Goal: Task Accomplishment & Management: Manage account settings

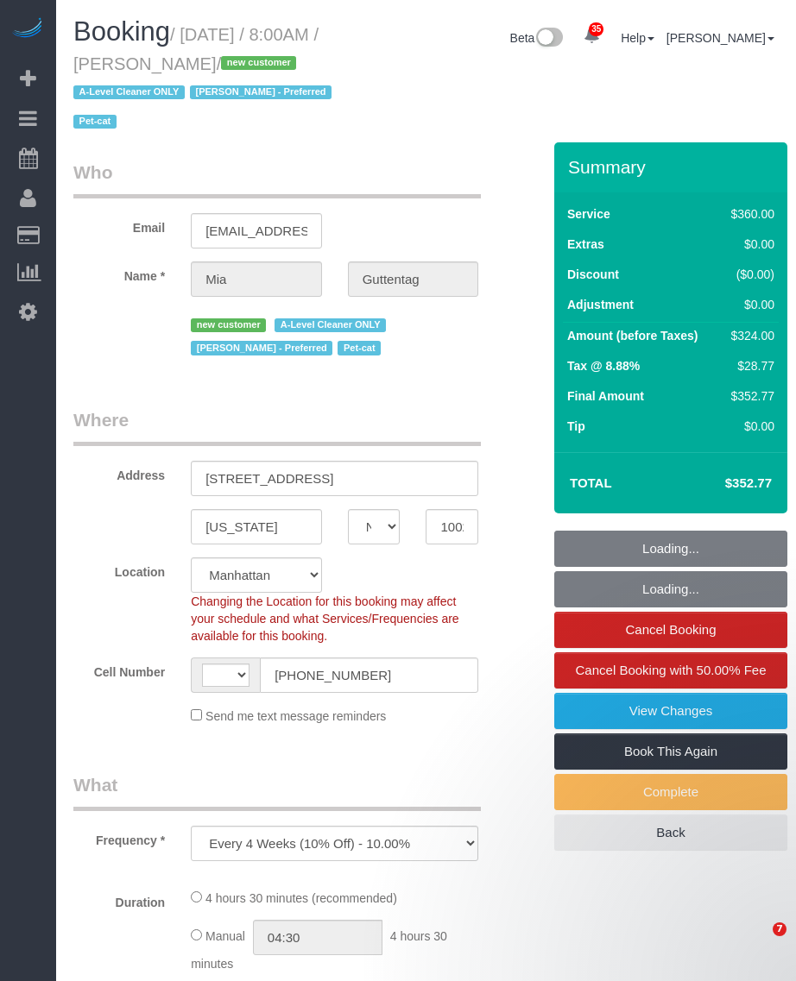
select select "NY"
select select "number:56"
select select "number:72"
select select "number:14"
select select "number:5"
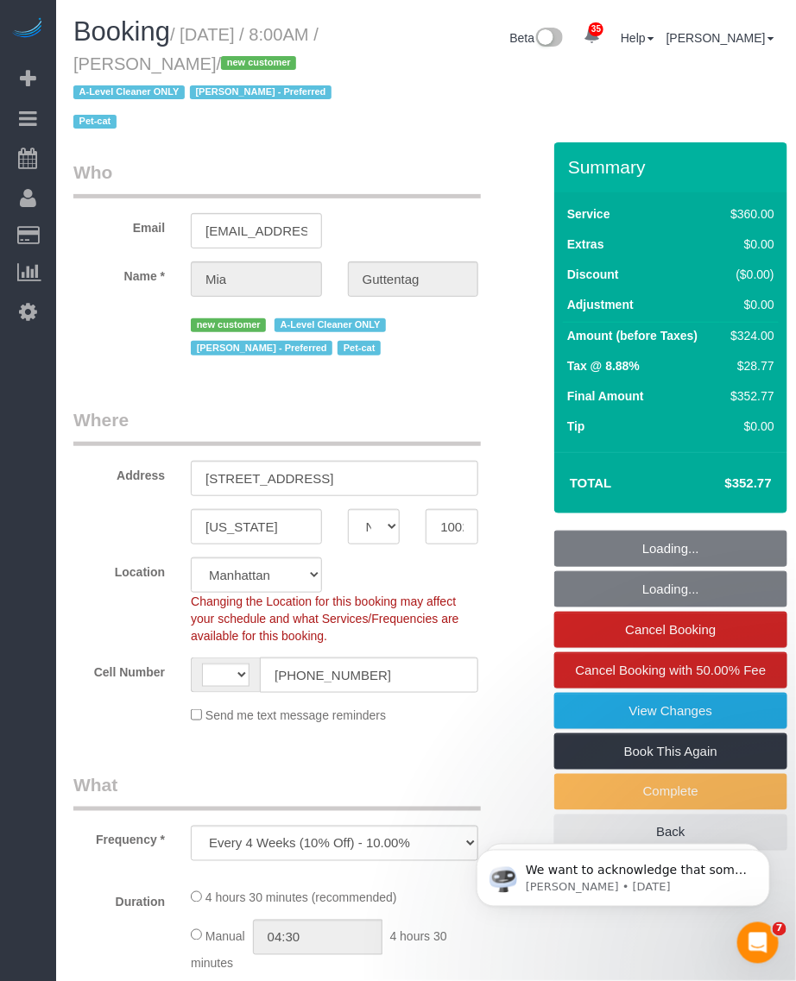
select select "object:864"
select select "string:US"
select select "string:stripe-pm_1SDoFP4VGloSiKo7tdQyVGPY"
select select "270"
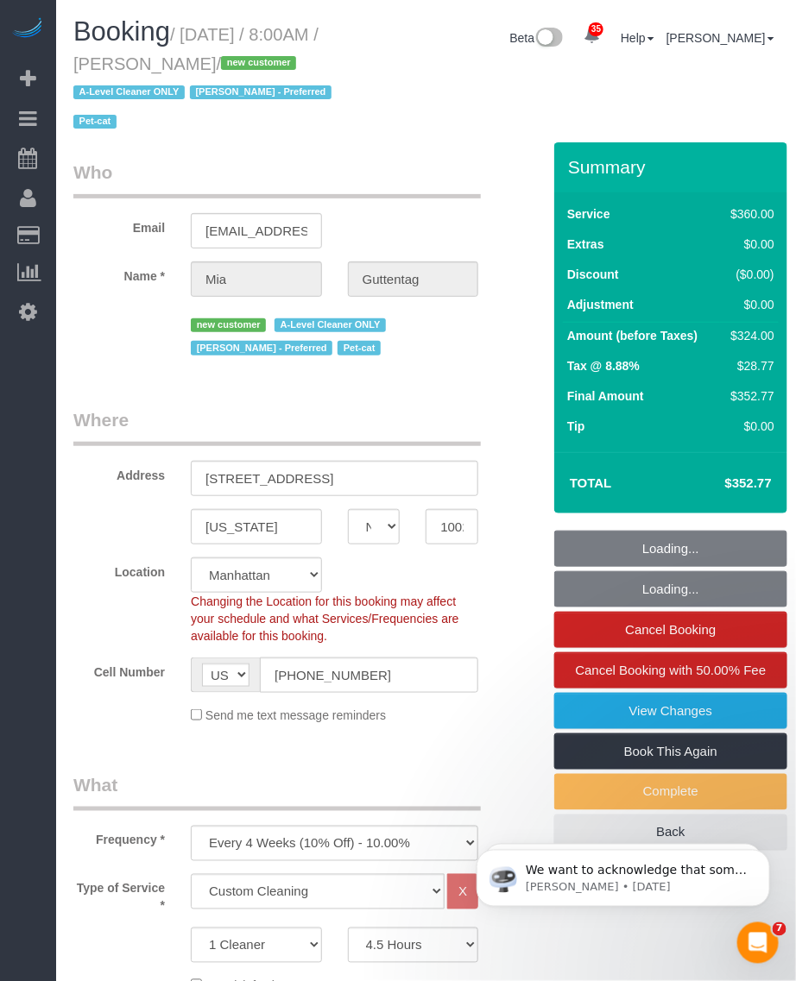
select select "spot1"
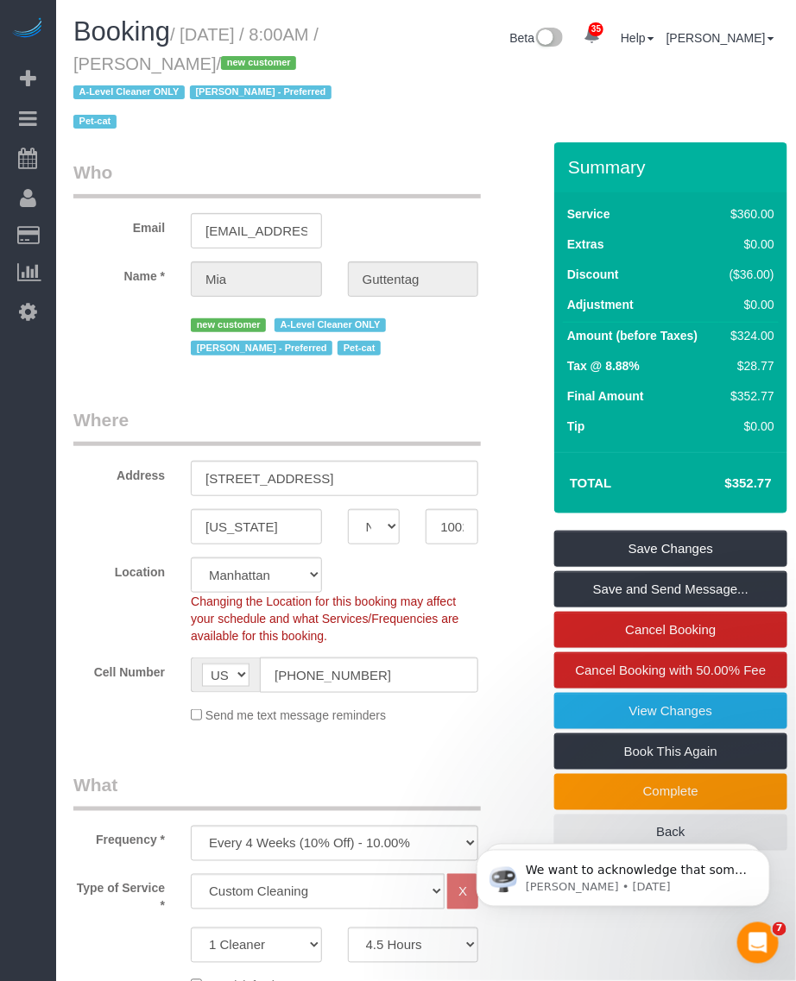
drag, startPoint x: 242, startPoint y: 60, endPoint x: 188, endPoint y: 39, distance: 57.7
click at [188, 39] on small "/ October 05, 2025 / 8:00AM / Mia Guttentag / new customer A-Level Cleaner ONLY…" at bounding box center [204, 78] width 263 height 107
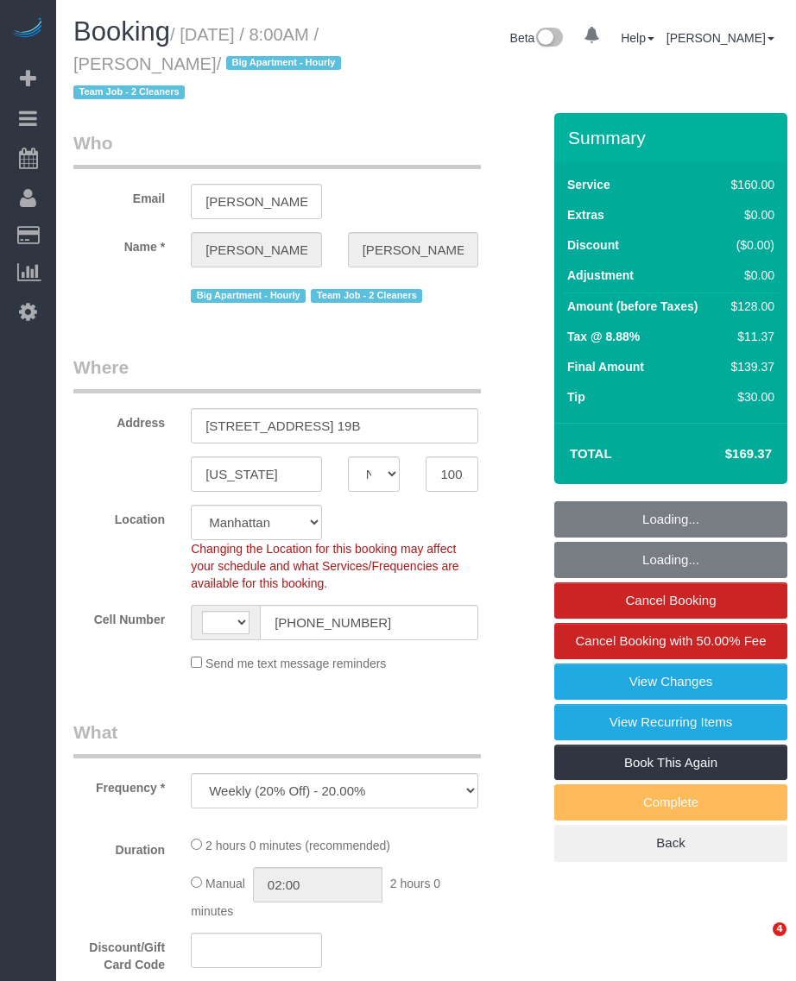
select select "NY"
select select "number:89"
select select "number:90"
select select "number:15"
select select "number:5"
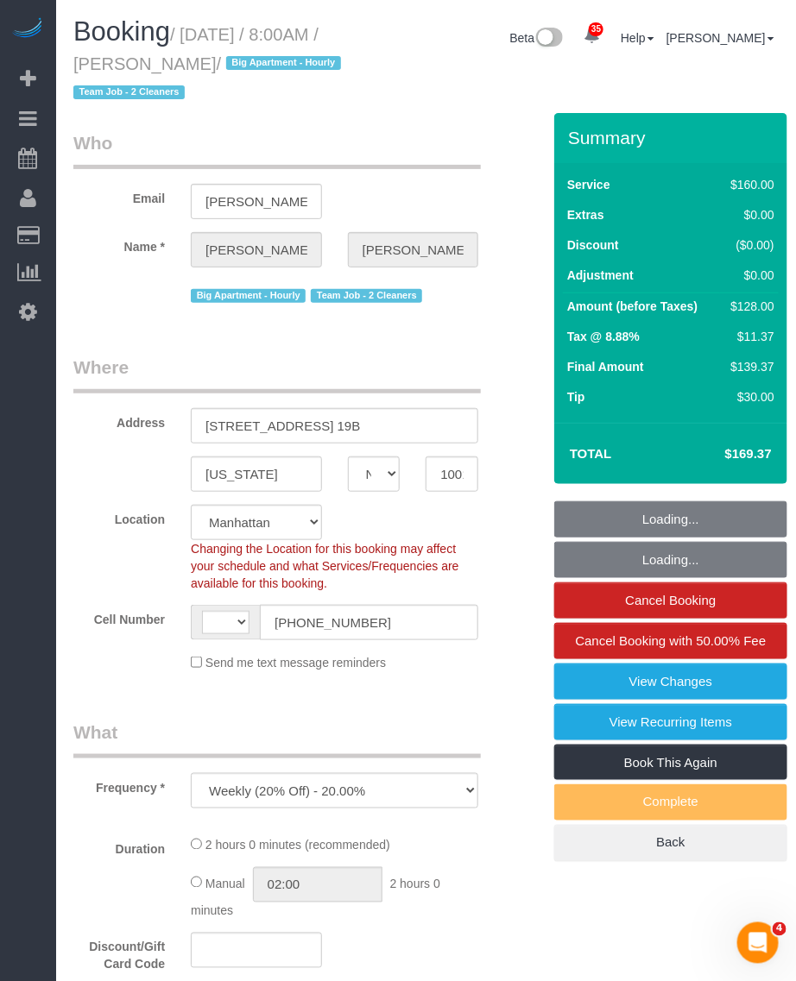
select select "object:733"
select select "string:US"
select select "spot1"
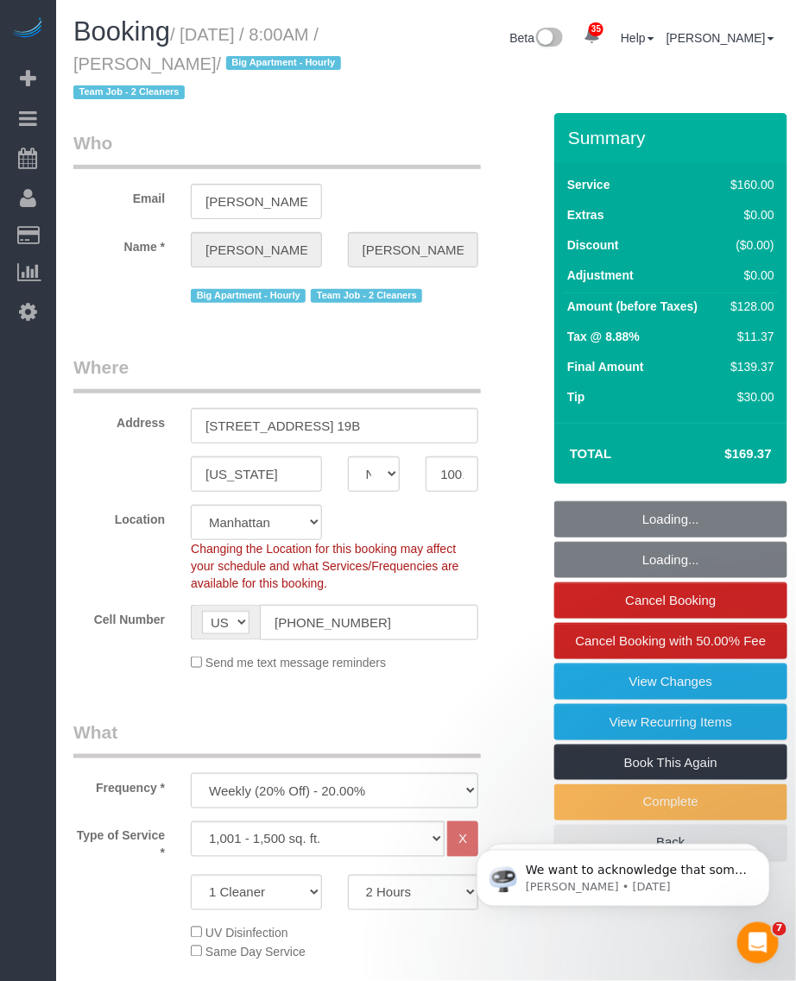
select select "string:stripe-pm_1QmmDe4VGloSiKo7qN6Zl7hg"
drag, startPoint x: 190, startPoint y: 33, endPoint x: 236, endPoint y: 60, distance: 53.4
click at [236, 60] on small "/ October 05, 2025 / 8:00AM / Leigh Fisch / Big Apartment - Hourly Team Job - 2…" at bounding box center [209, 64] width 273 height 78
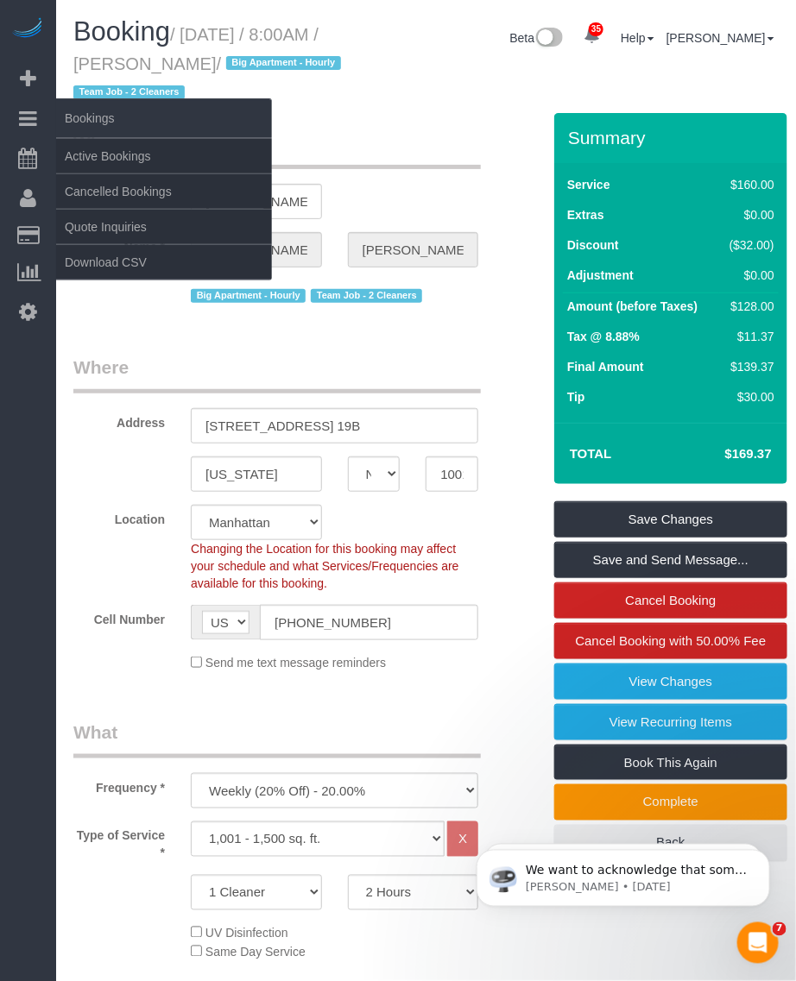
copy small "October 05, 2025 / 8:00AM / Leigh Fisch"
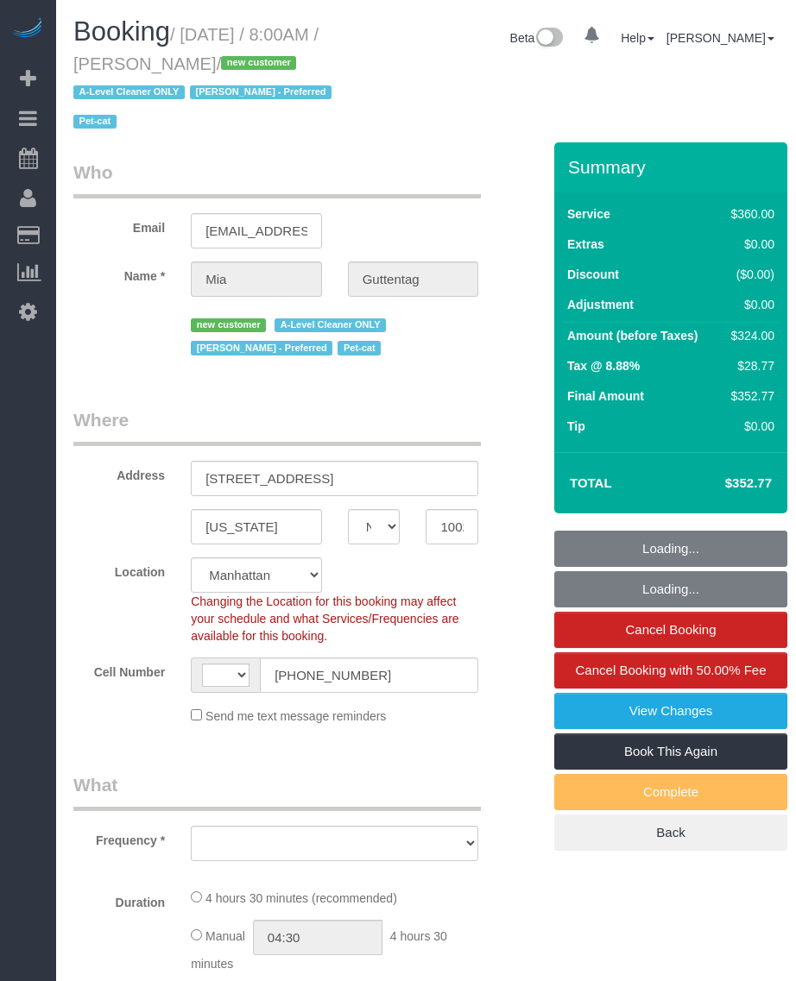
select select "NY"
select select "number:56"
select select "number:72"
select select "number:14"
select select "number:5"
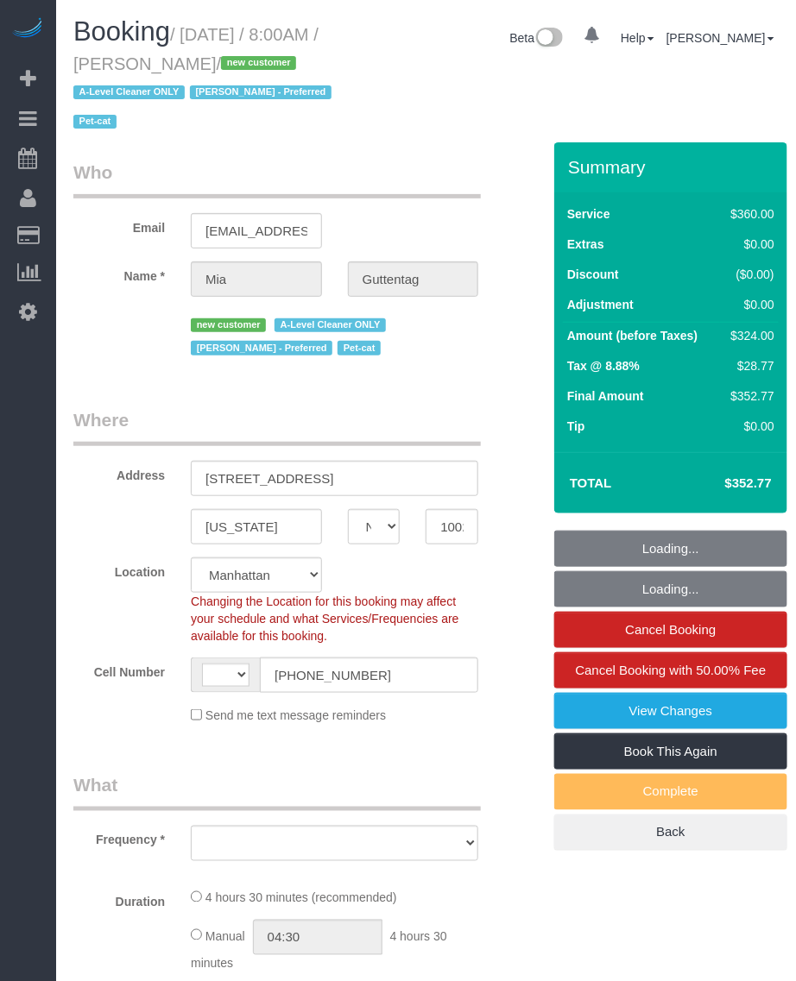
select select "string:stripe-pm_1SDoFP4VGloSiKo7tdQyVGPY"
select select "string:[GEOGRAPHIC_DATA]"
select select "object:982"
select select "spot1"
select select "270"
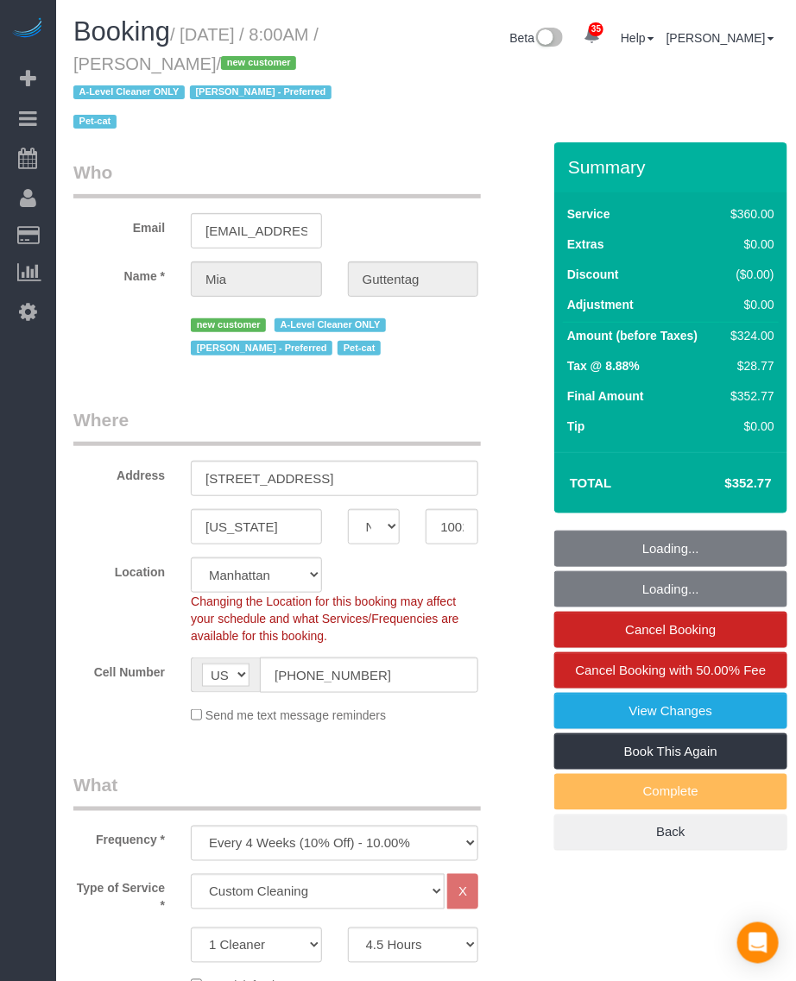
select select "object:1502"
drag, startPoint x: 151, startPoint y: 60, endPoint x: 252, endPoint y: 60, distance: 101.0
click at [252, 60] on small "/ October 05, 2025 / 8:00AM / Mia Guttentag / new customer A-Level Cleaner ONLY…" at bounding box center [204, 78] width 263 height 107
copy small "Mia Guttentag"
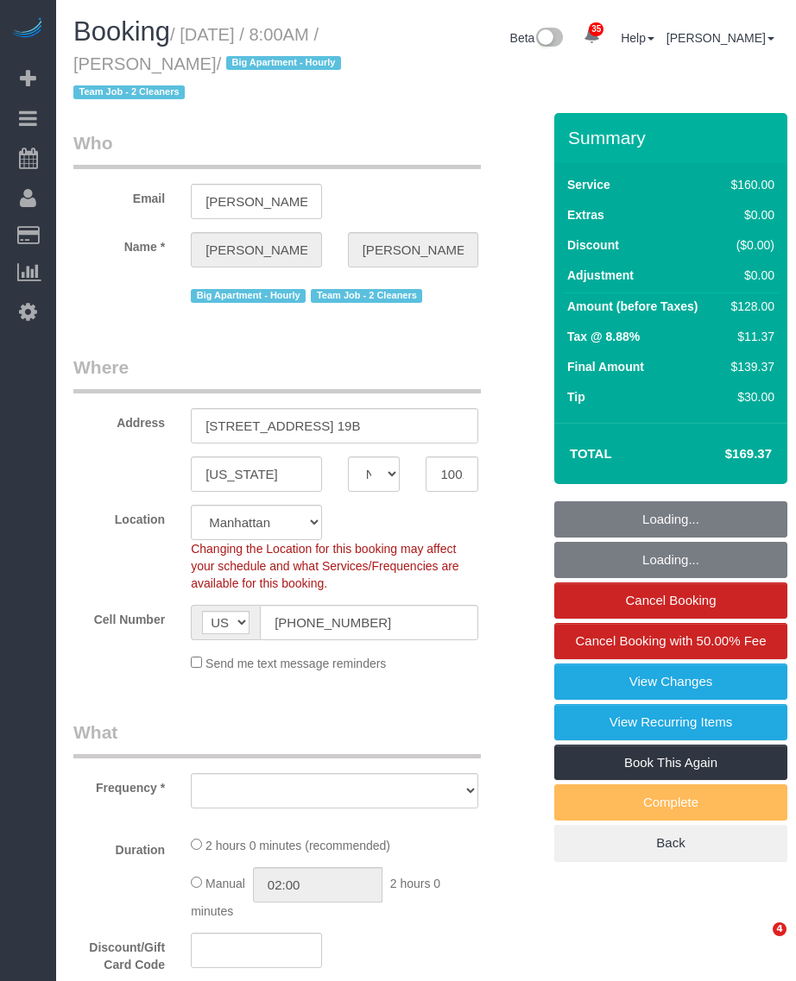
select select "NY"
select select "number:89"
select select "number:90"
select select "number:15"
select select "number:5"
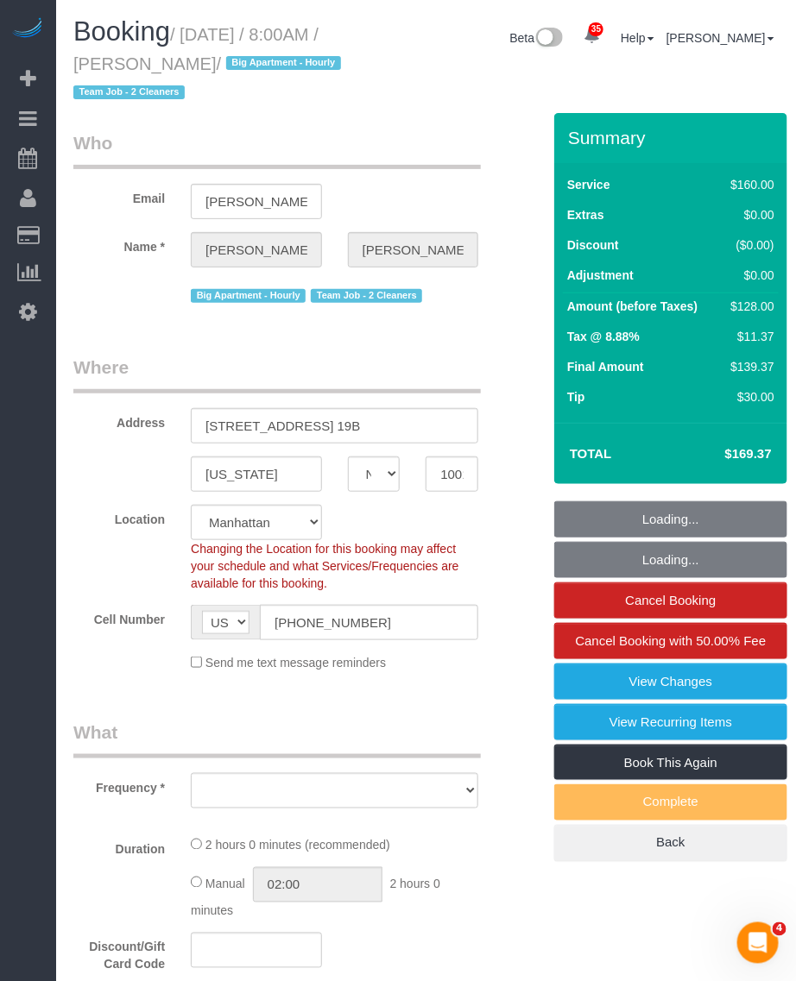
select select "object:976"
select select "string:stripe-pm_1QmmDe4VGloSiKo7qN6Zl7hg"
select select "spot1"
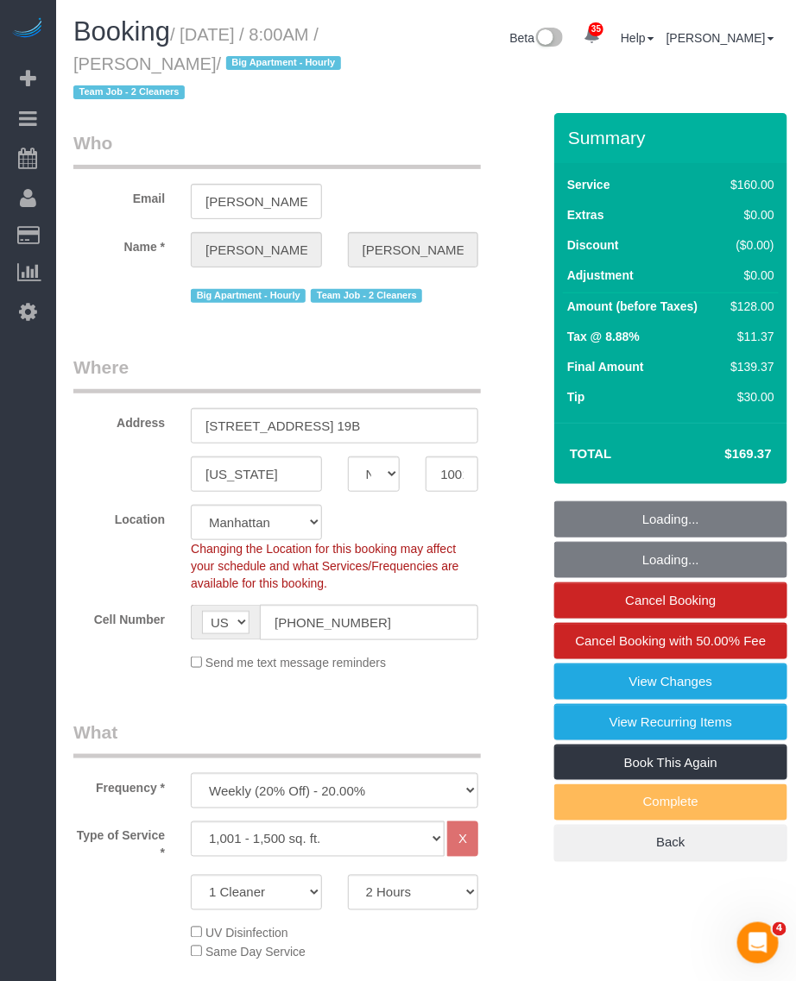
select select "object:1448"
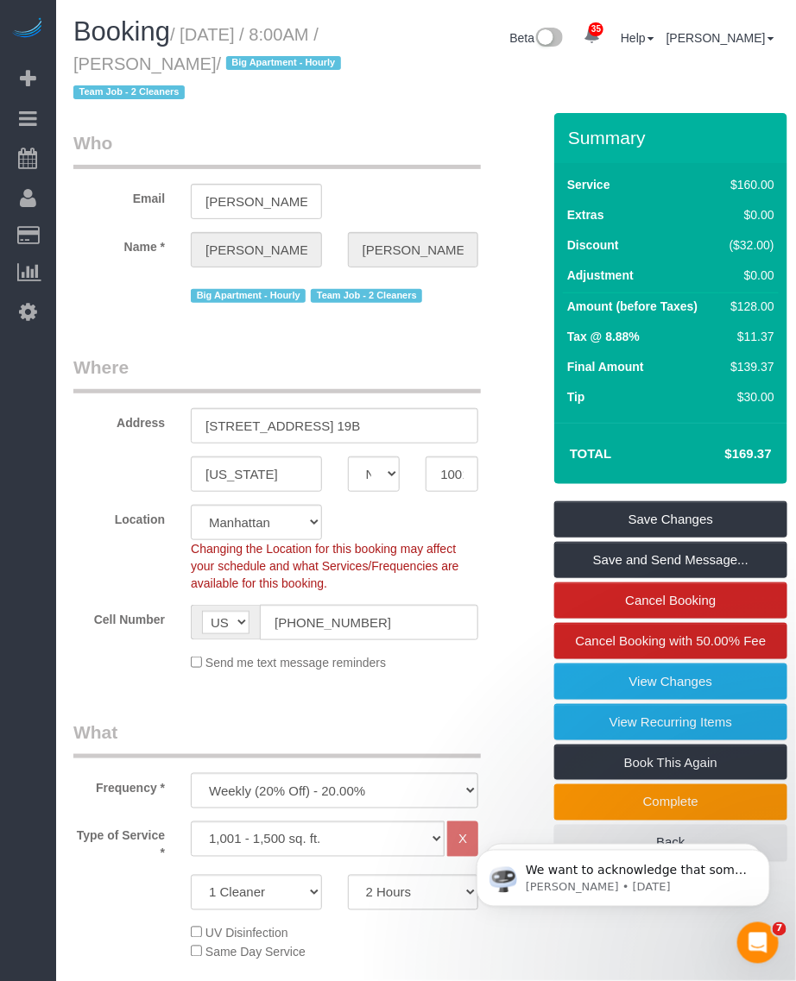
drag, startPoint x: 149, startPoint y: 63, endPoint x: 233, endPoint y: 65, distance: 83.7
click at [238, 63] on small "/ October 05, 2025 / 8:00AM / Leigh Fisch / Big Apartment - Hourly Team Job - 2…" at bounding box center [209, 64] width 273 height 78
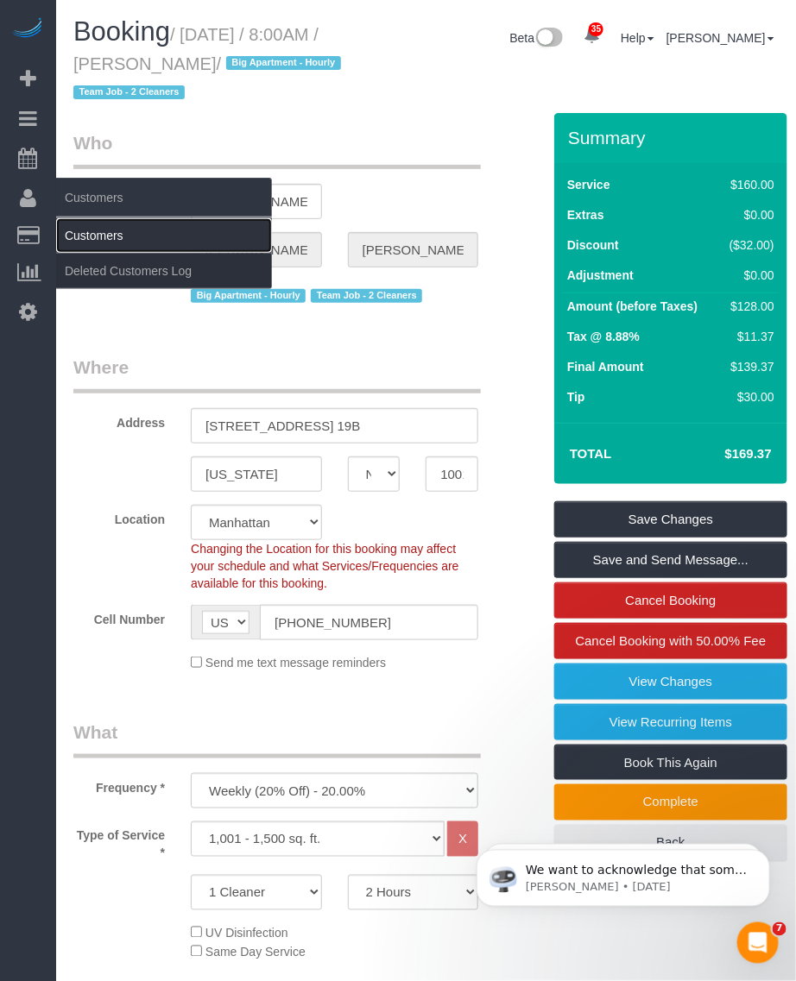
click at [98, 231] on link "Customers" at bounding box center [164, 235] width 216 height 35
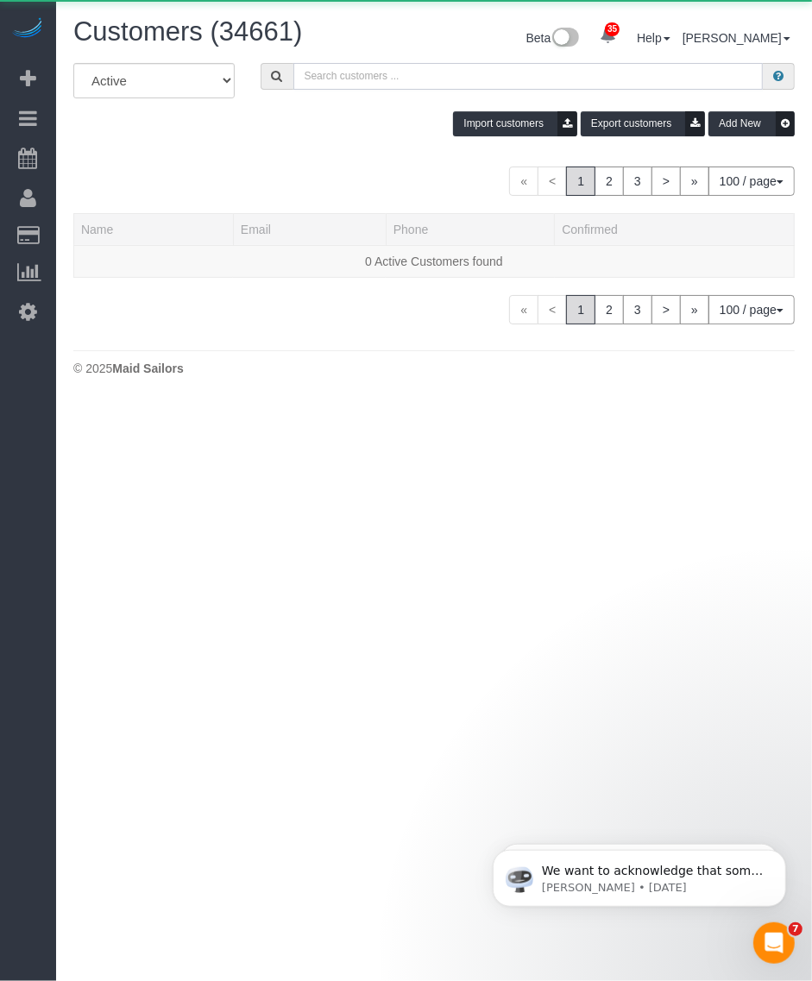
click at [342, 78] on input "text" at bounding box center [528, 76] width 470 height 27
paste input "Leigh Fisch"
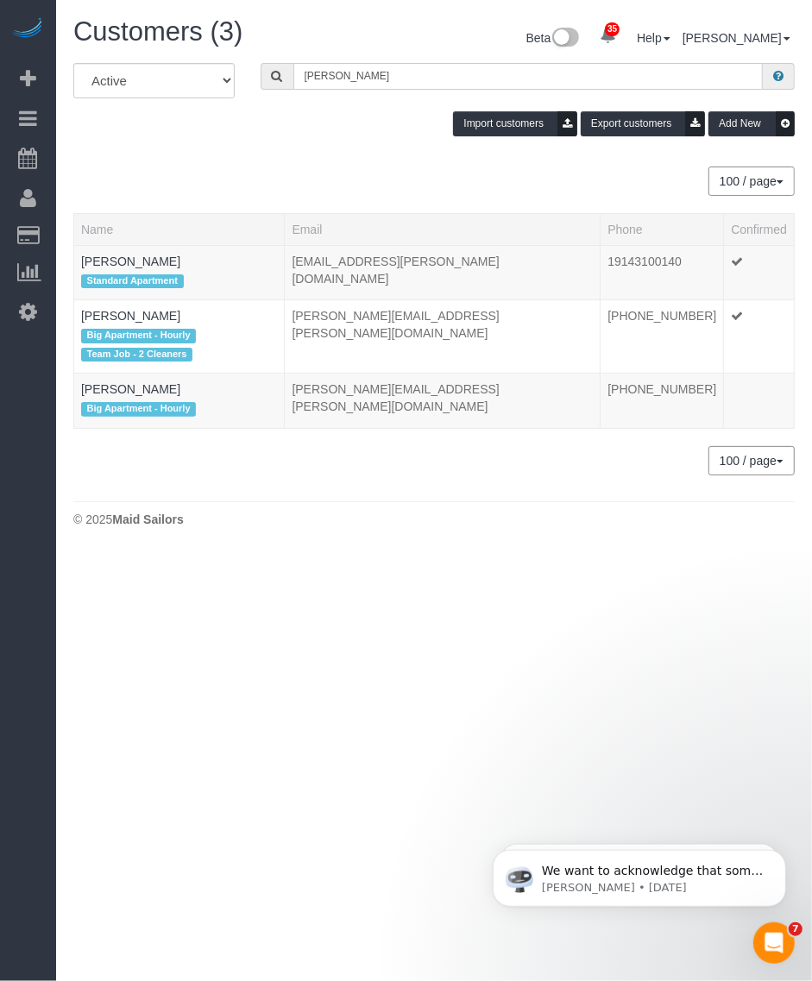
type input "Leigh Fisch"
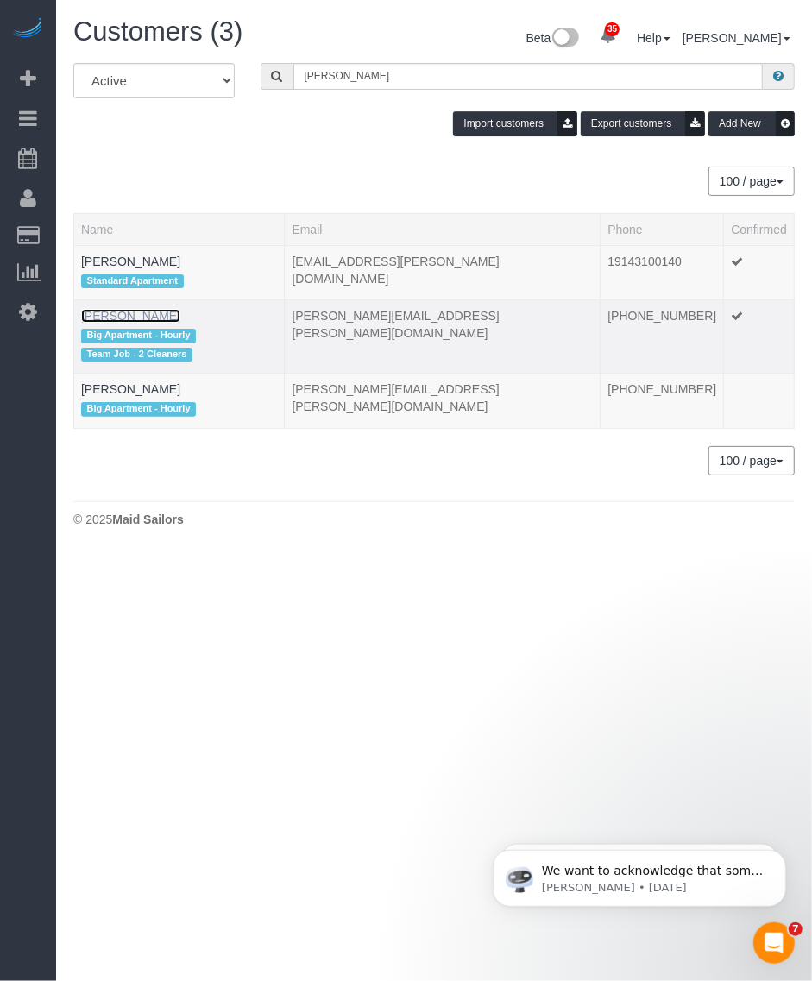
click at [122, 315] on link "Leigh Fisch" at bounding box center [130, 316] width 99 height 14
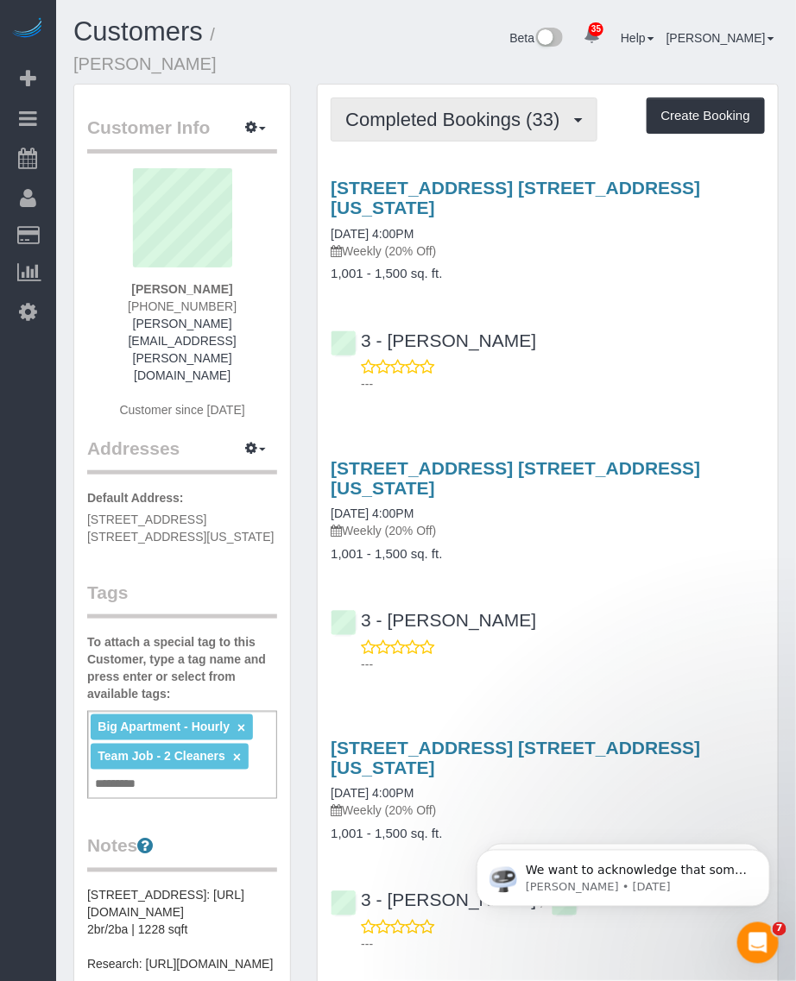
click at [485, 109] on span "Completed Bookings (33)" at bounding box center [456, 120] width 223 height 22
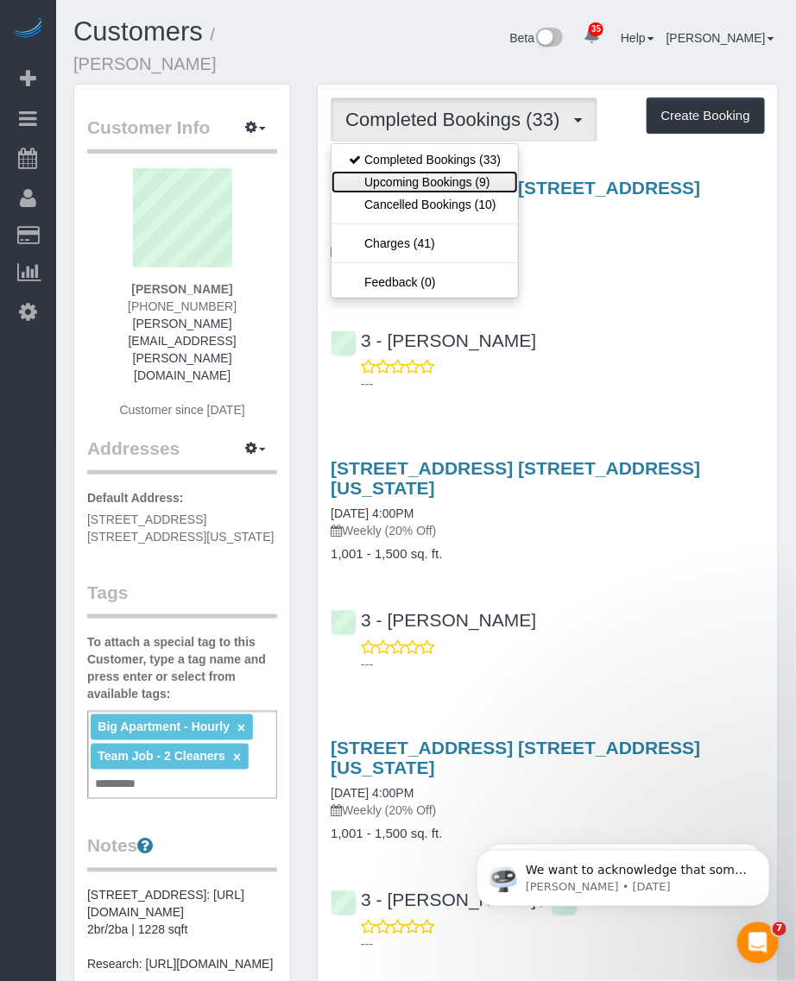
click at [451, 171] on link "Upcoming Bookings (9)" at bounding box center [424, 182] width 186 height 22
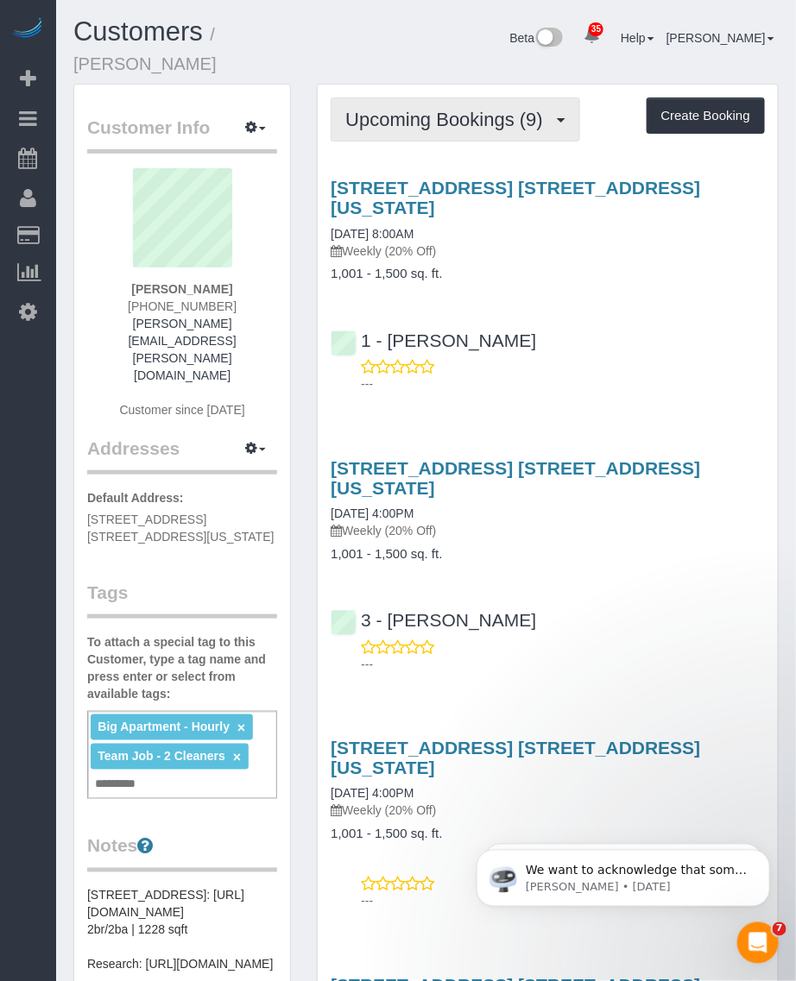
click at [433, 109] on span "Upcoming Bookings (9)" at bounding box center [448, 120] width 206 height 22
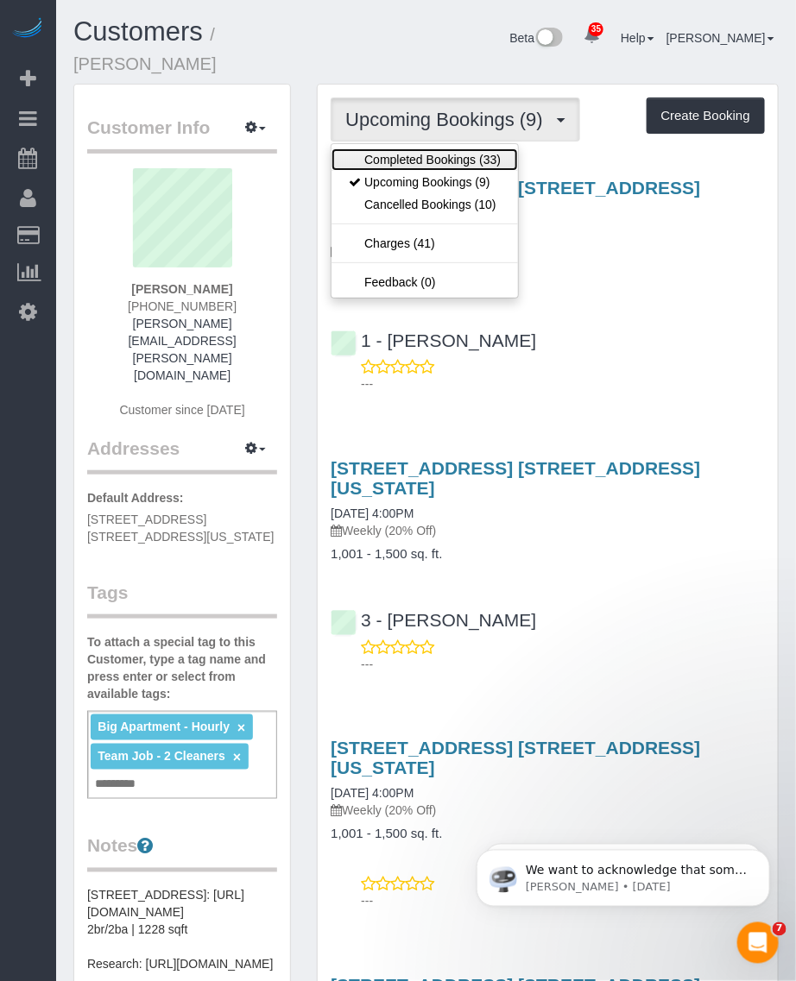
click at [423, 148] on link "Completed Bookings (33)" at bounding box center [424, 159] width 186 height 22
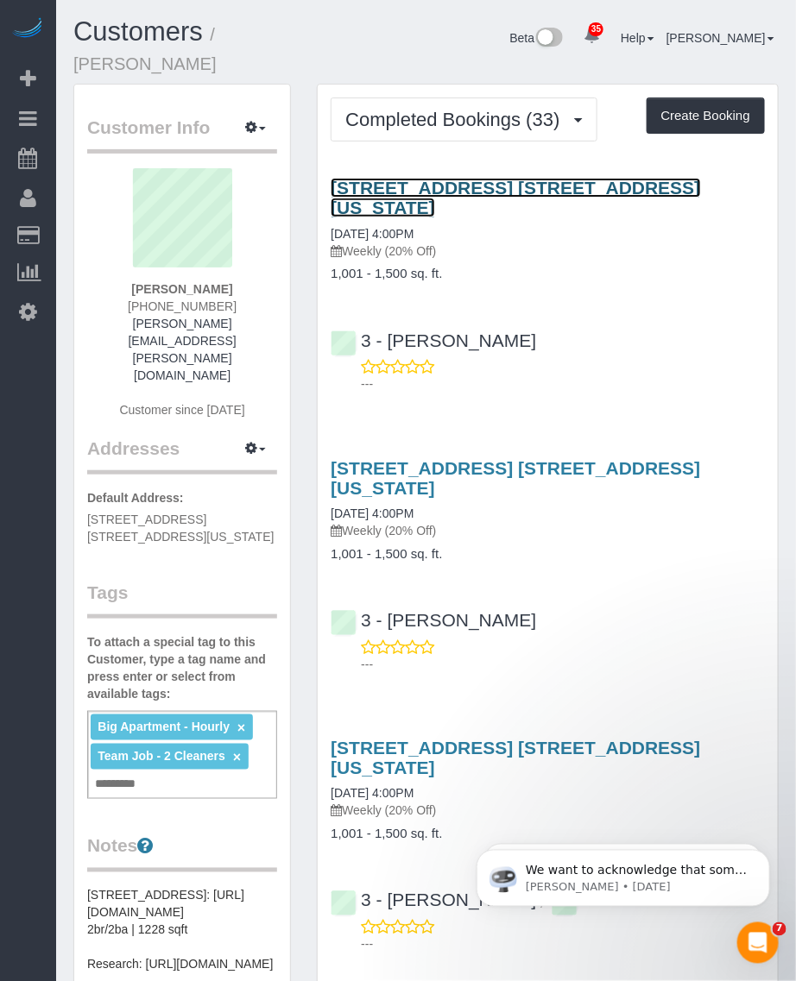
click at [544, 178] on link "241 5th Avenue, Apt. 19b, New York, NY 10016" at bounding box center [515, 198] width 369 height 40
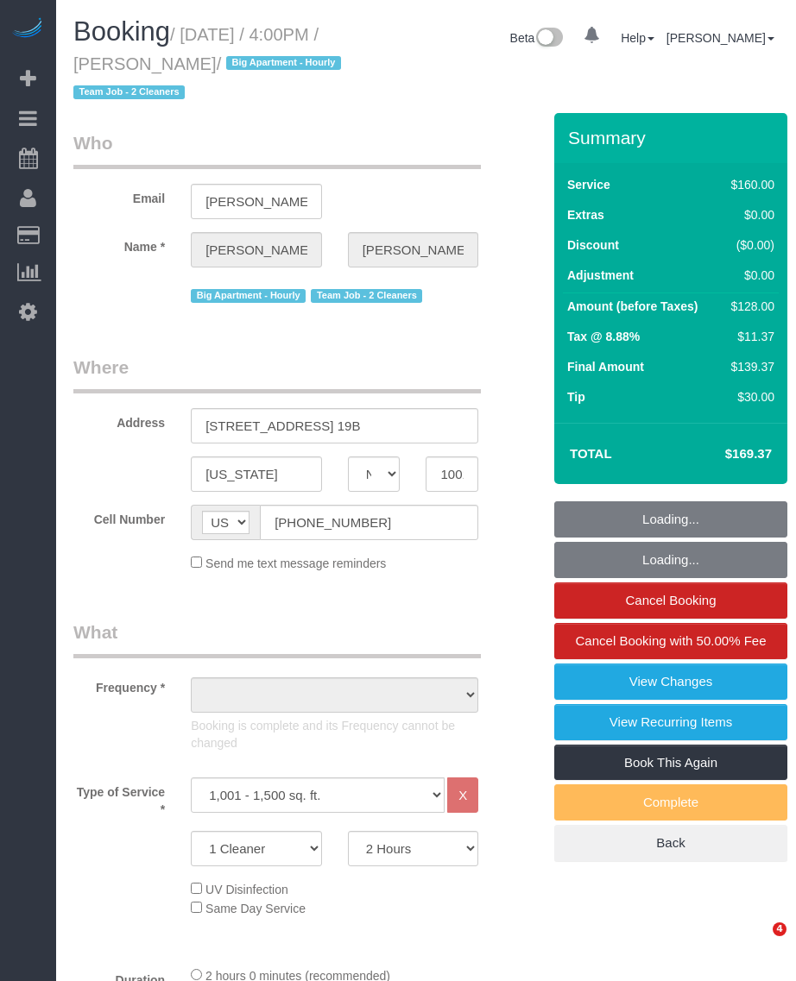
select select "NY"
select select "number:89"
select select "number:90"
select select "number:15"
select select "number:5"
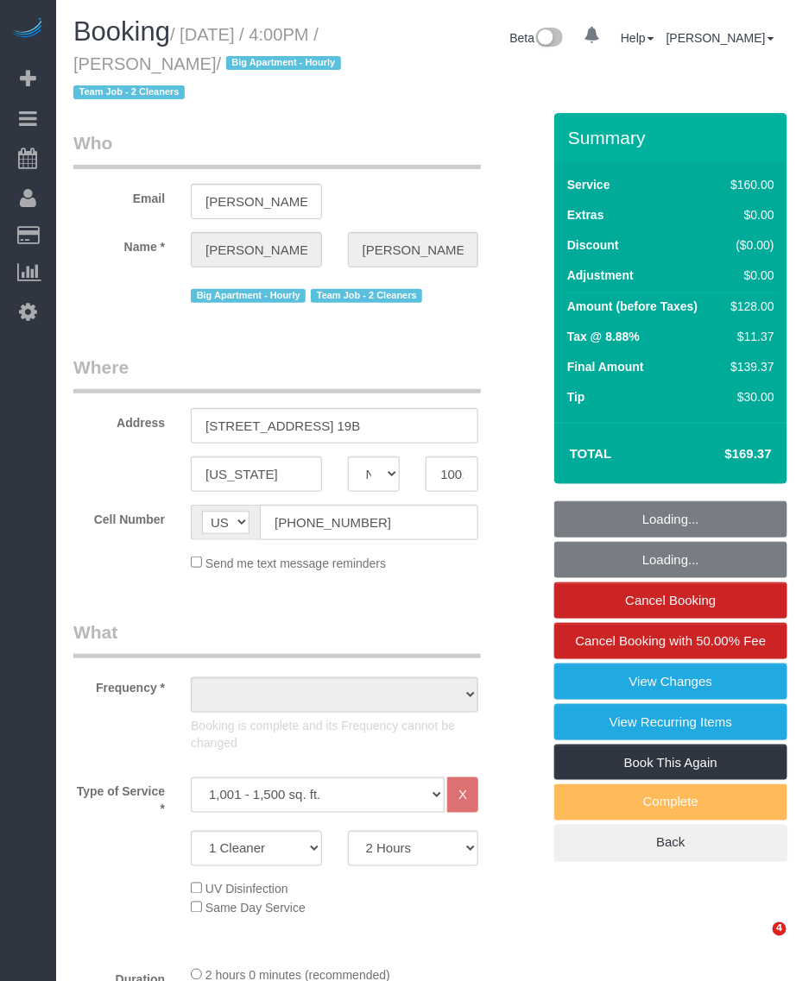
select select "object:1058"
select select "string:stripe-pm_1QmmDe4VGloSiKo7qN6Zl7hg"
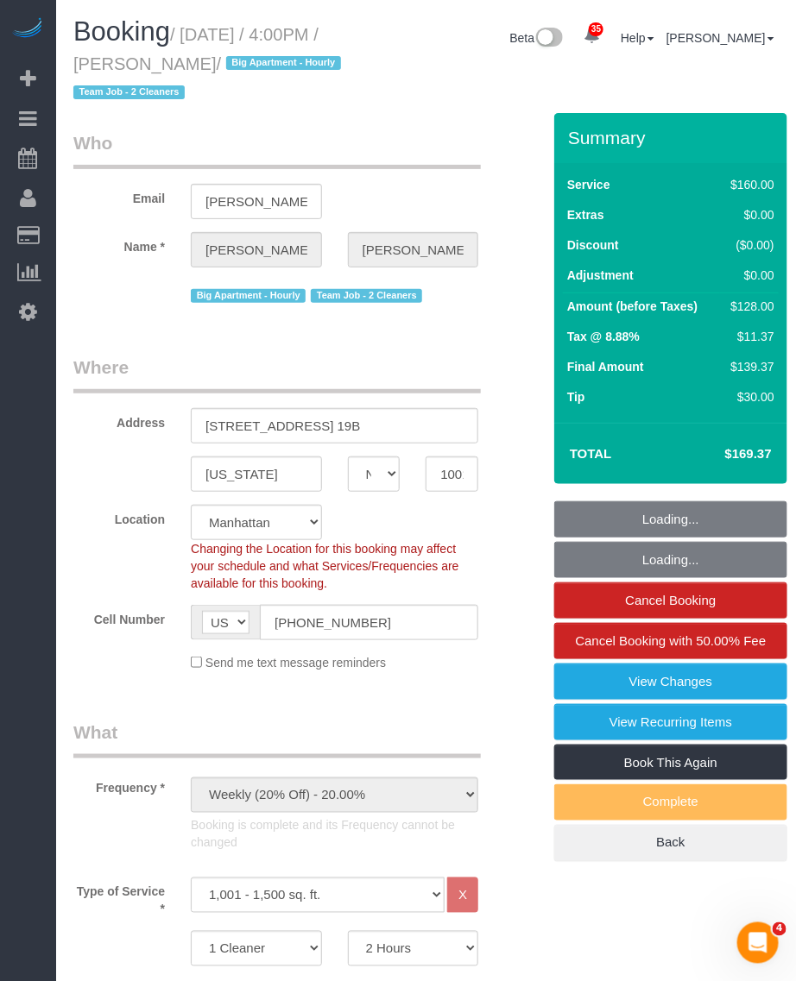
select select "object:1455"
select select "spot1"
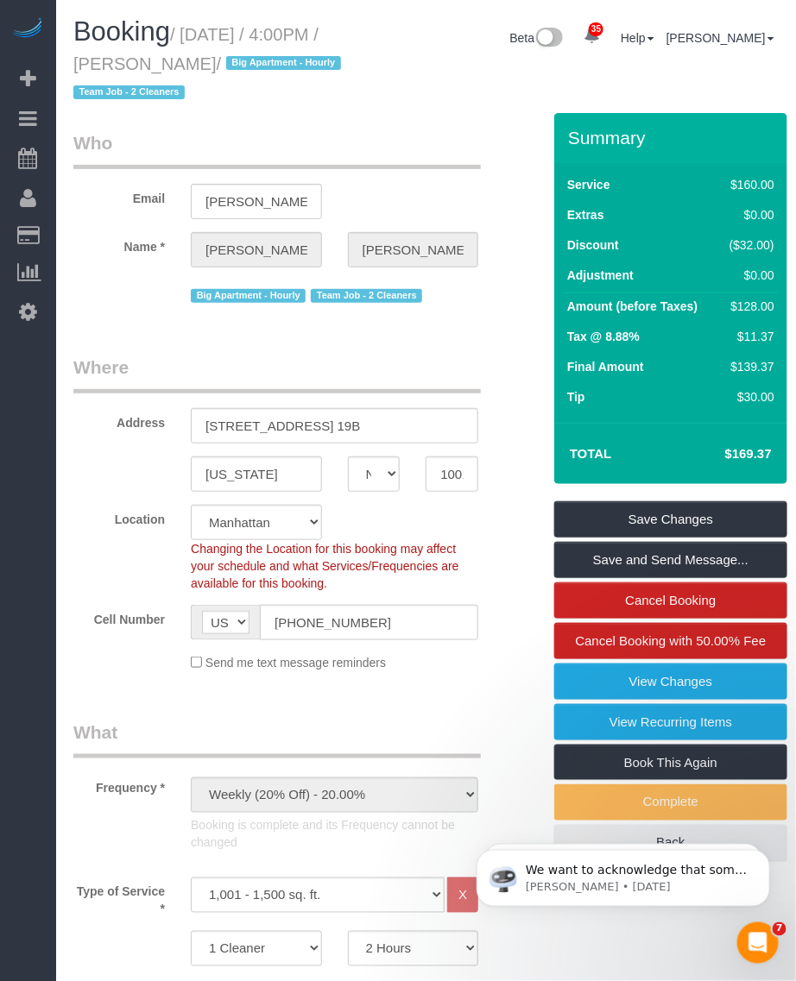
drag, startPoint x: 158, startPoint y: 63, endPoint x: 244, endPoint y: 63, distance: 86.3
click at [244, 63] on small "/ [DATE] / 4:00PM / [PERSON_NAME] / Big Apartment - [DEMOGRAPHIC_DATA] Team Job…" at bounding box center [209, 64] width 273 height 78
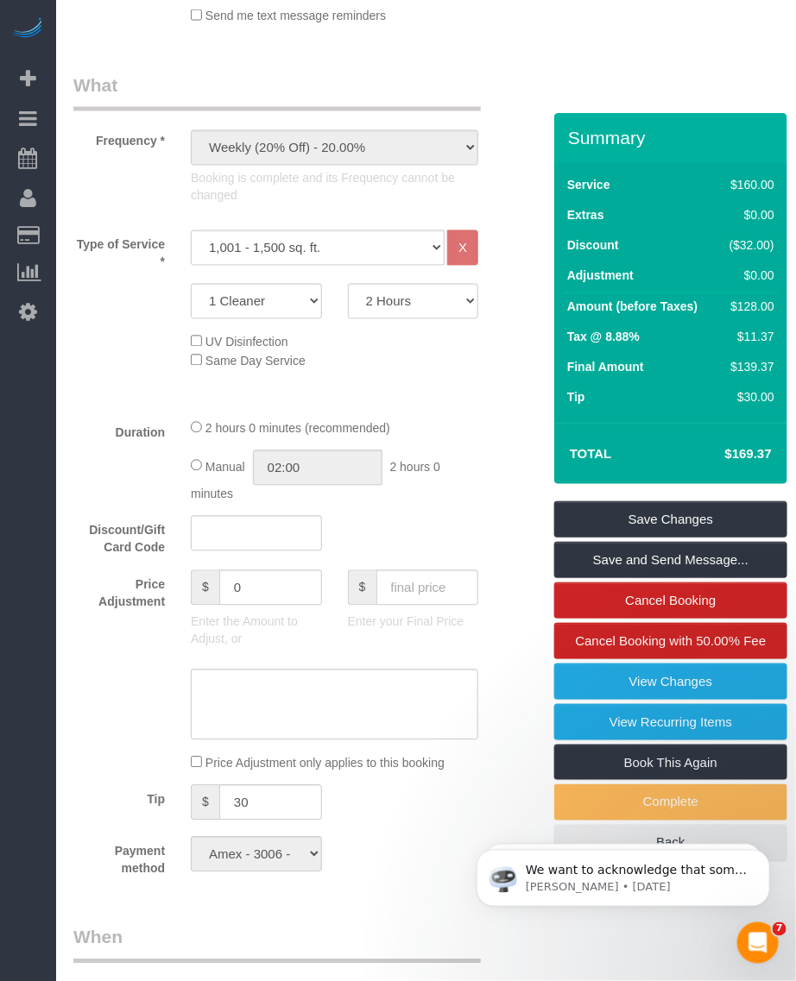
scroll to position [108, 0]
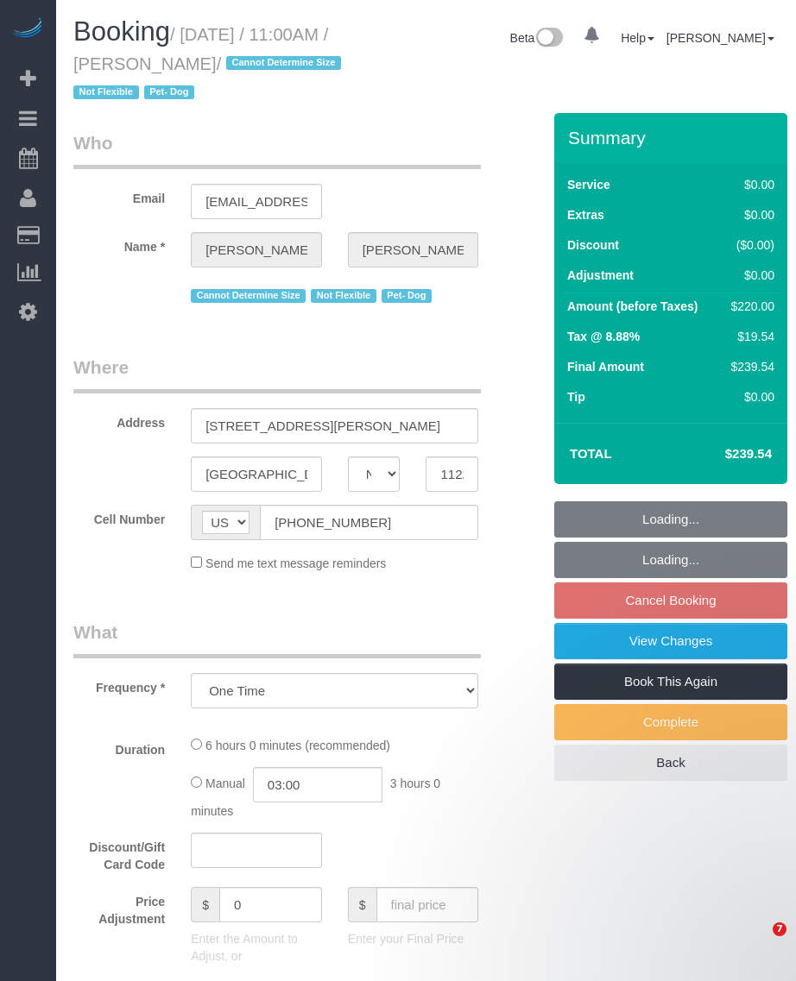
select select "NY"
select select "number:89"
select select "number:90"
select select "number:13"
select select "number:5"
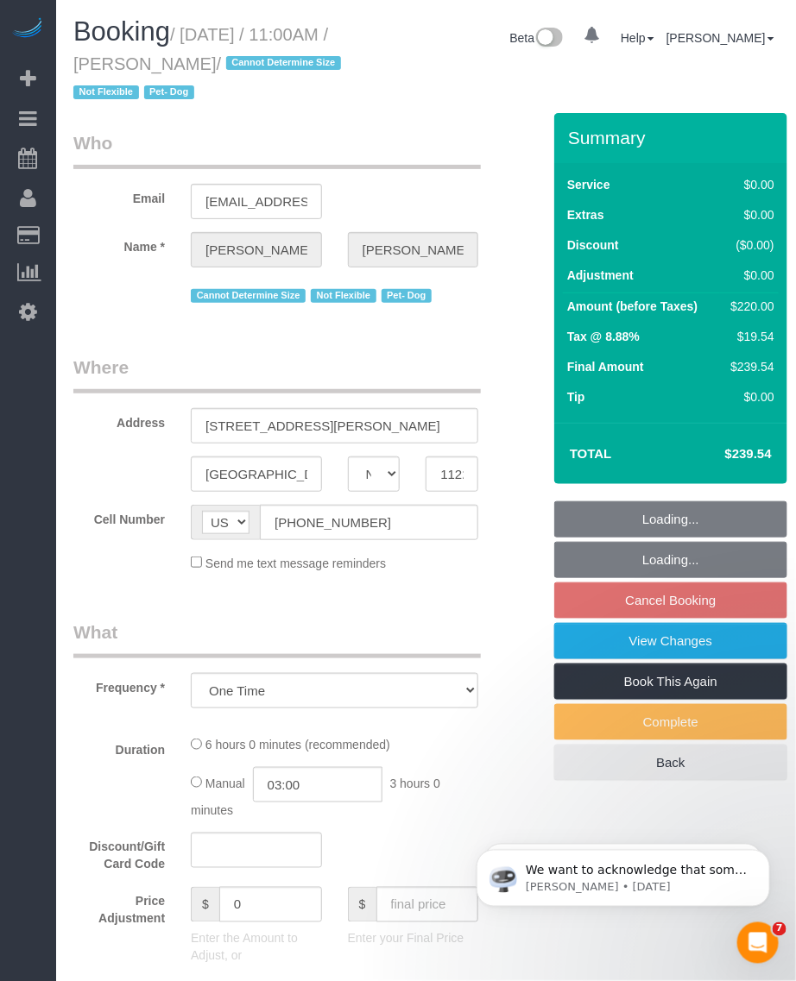
select select "2"
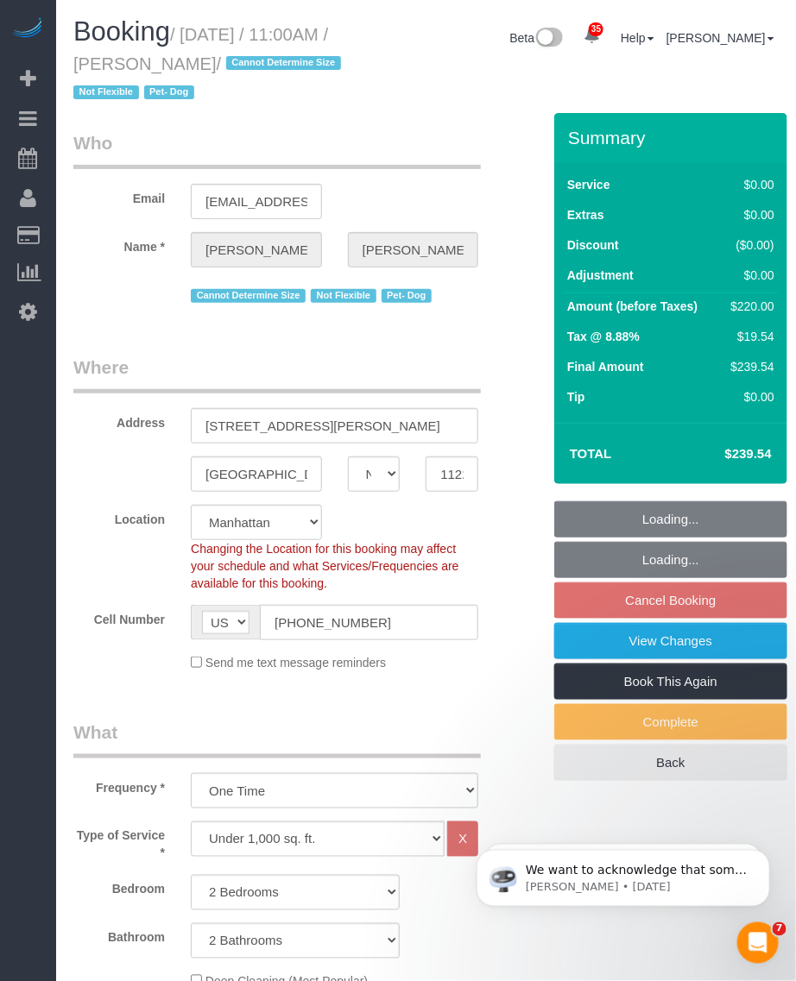
select select "spot2"
select select "object:1465"
select select "string:stripe-pm_1ROQ8y4VGloSiKo7En2DGDiT"
select select "2"
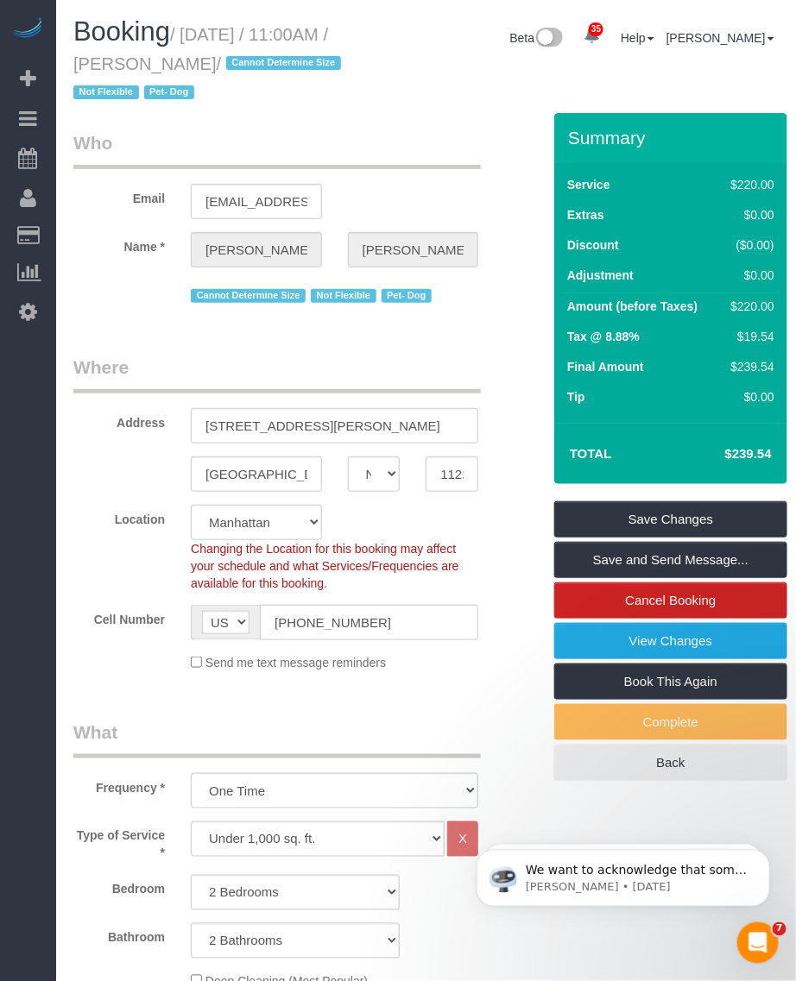
drag, startPoint x: 160, startPoint y: 58, endPoint x: 277, endPoint y: 62, distance: 117.5
click at [277, 62] on small "/ October 06, 2025 / 11:00AM / Billy Couchman / Cannot Determine Size Not Flexi…" at bounding box center [209, 64] width 273 height 78
copy small "Billy Couchman"
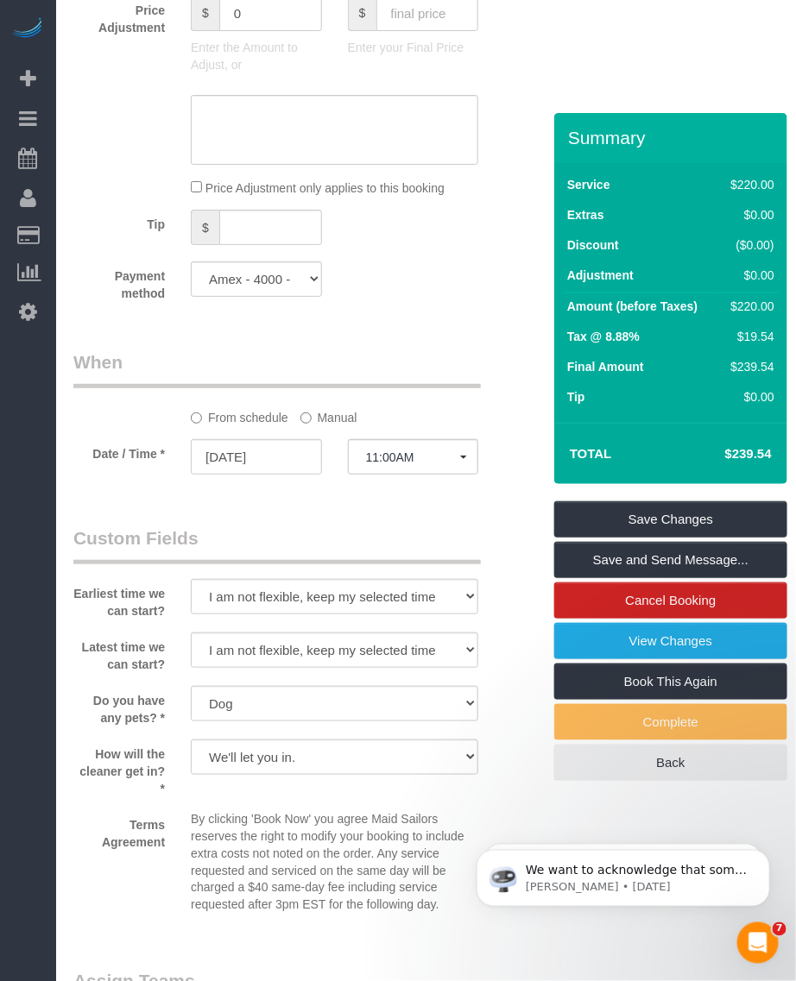
scroll to position [2221, 0]
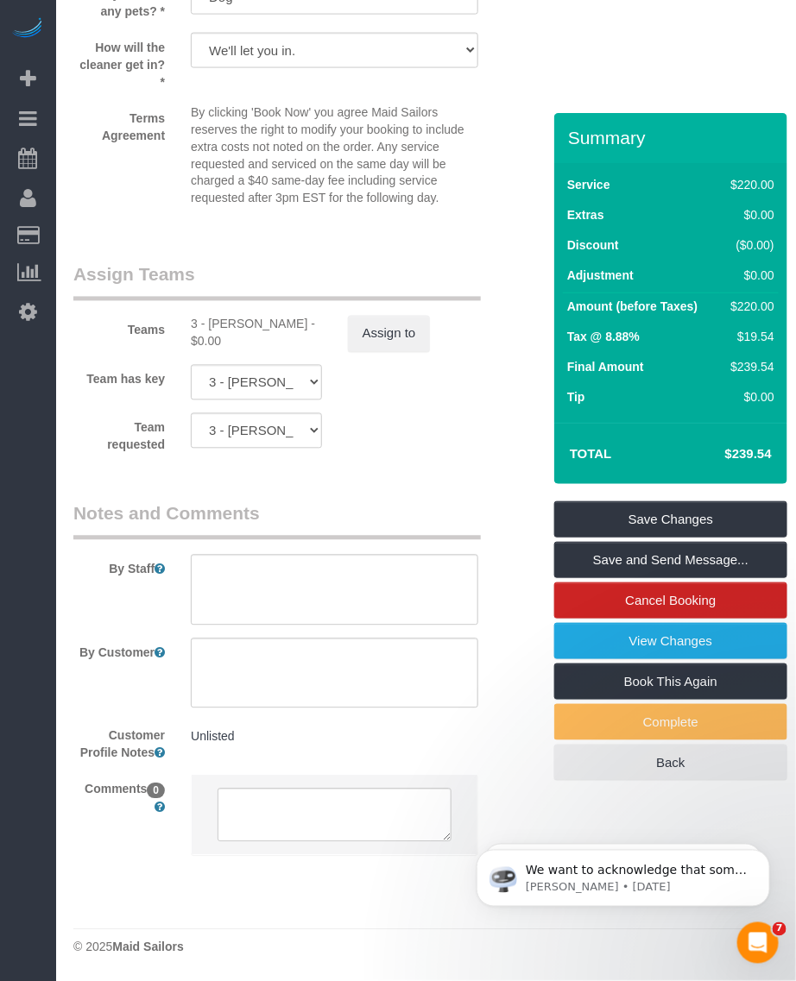
click at [223, 317] on div "3 - Patricia Sinche - $0.00" at bounding box center [256, 333] width 131 height 35
click at [223, 317] on div "3 - [PERSON_NAME] - $0.00" at bounding box center [256, 333] width 131 height 35
copy div "Patricia"
click at [633, 650] on link "View Changes" at bounding box center [670, 641] width 233 height 36
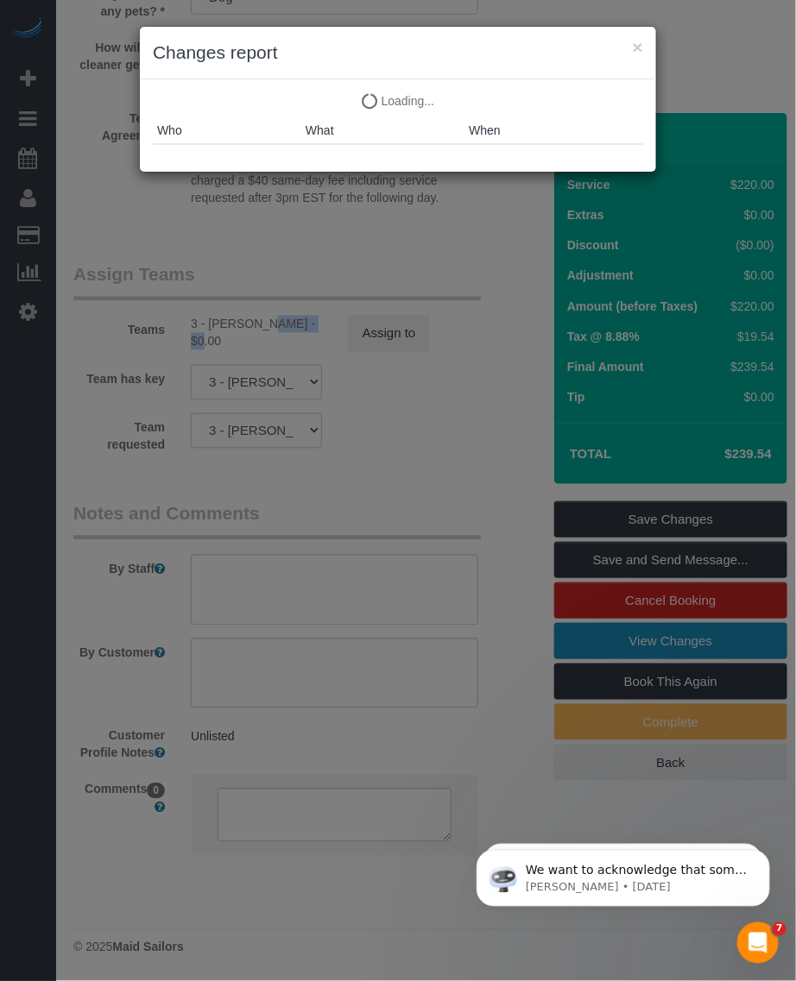
scroll to position [2199, 0]
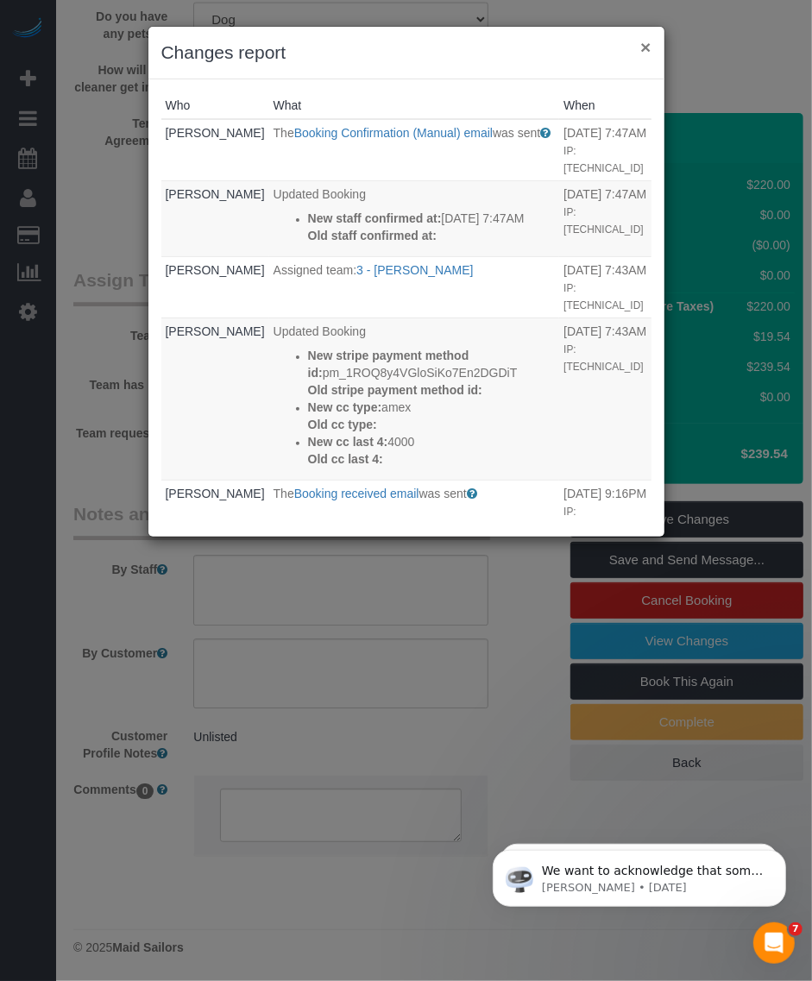
click at [648, 45] on button "×" at bounding box center [645, 47] width 10 height 18
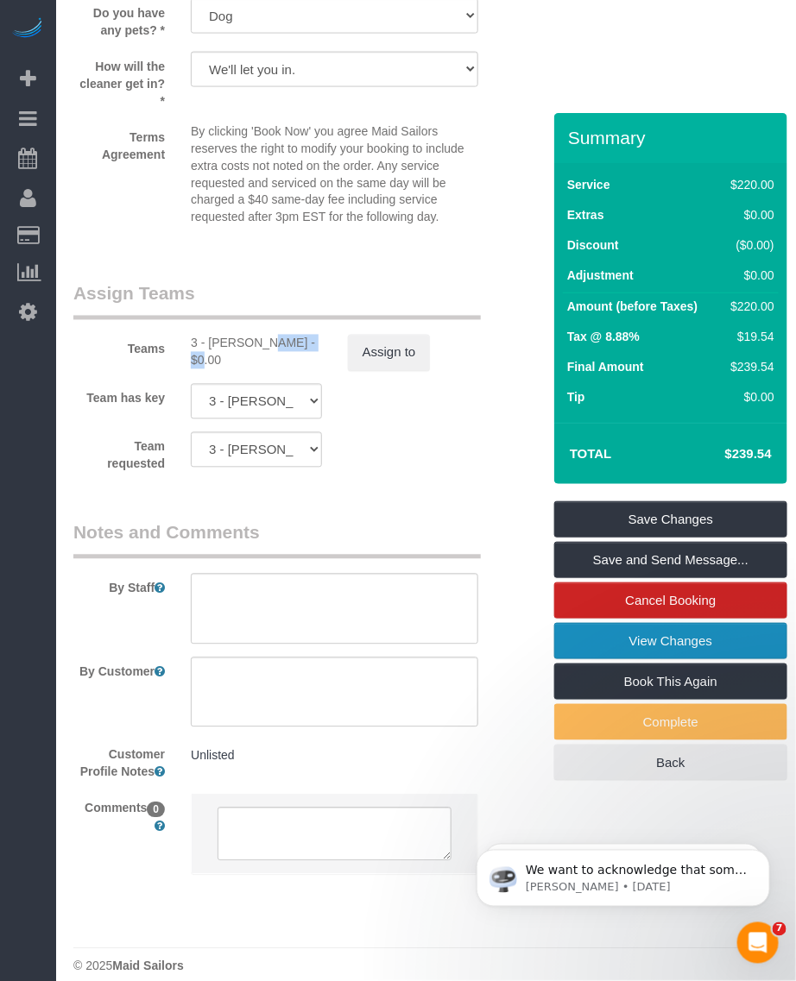
click at [676, 636] on link "View Changes" at bounding box center [670, 641] width 233 height 36
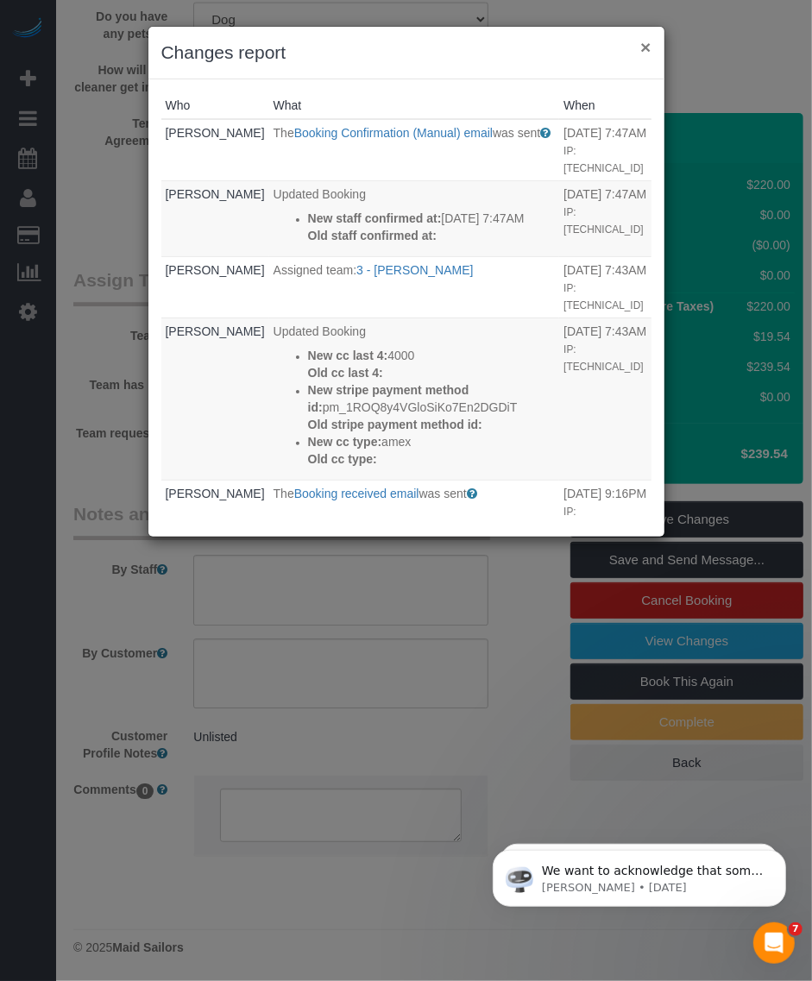
click at [645, 48] on button "×" at bounding box center [645, 47] width 10 height 18
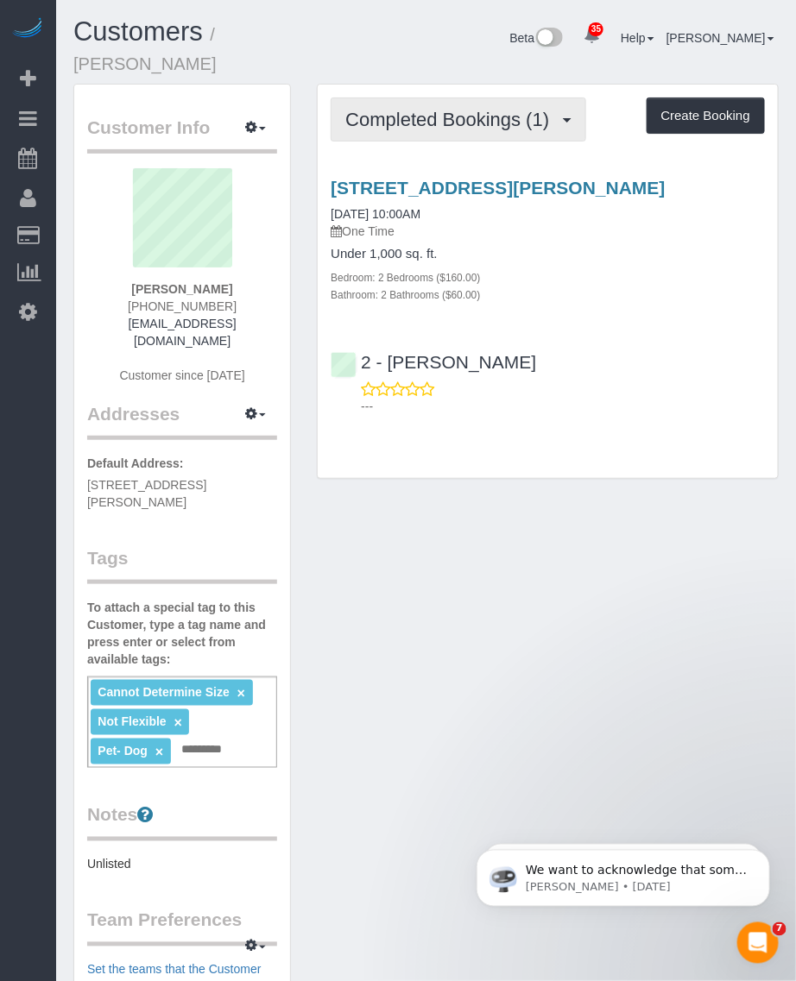
click at [449, 115] on button "Completed Bookings (1)" at bounding box center [459, 120] width 256 height 44
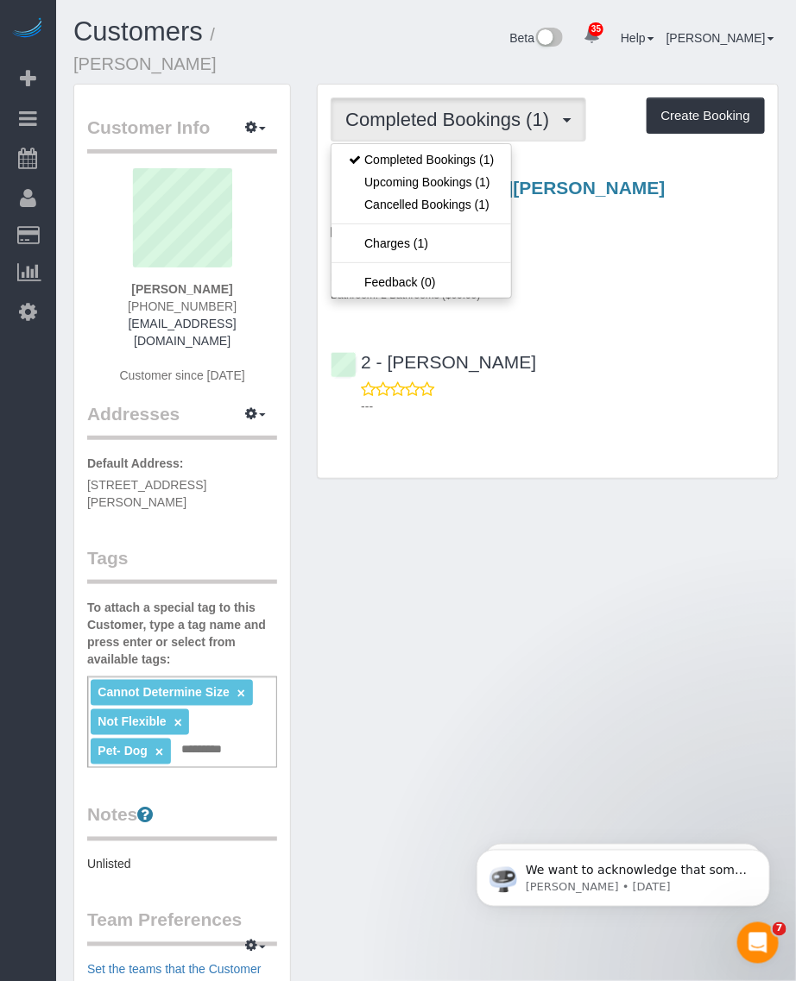
click at [525, 559] on div "Customer Info Edit Contact Info Send Message Email Preferences Special Sales Ta…" at bounding box center [425, 736] width 731 height 1305
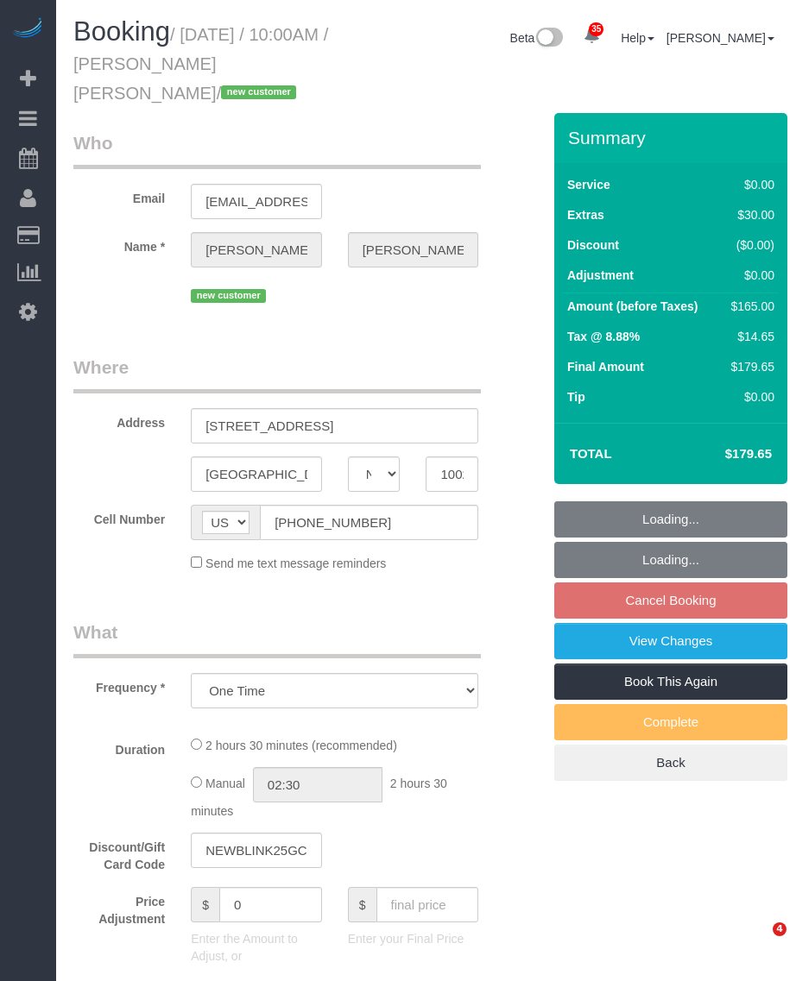
select select "NY"
select select "number:89"
select select "number:90"
select select "number:15"
select select "number:6"
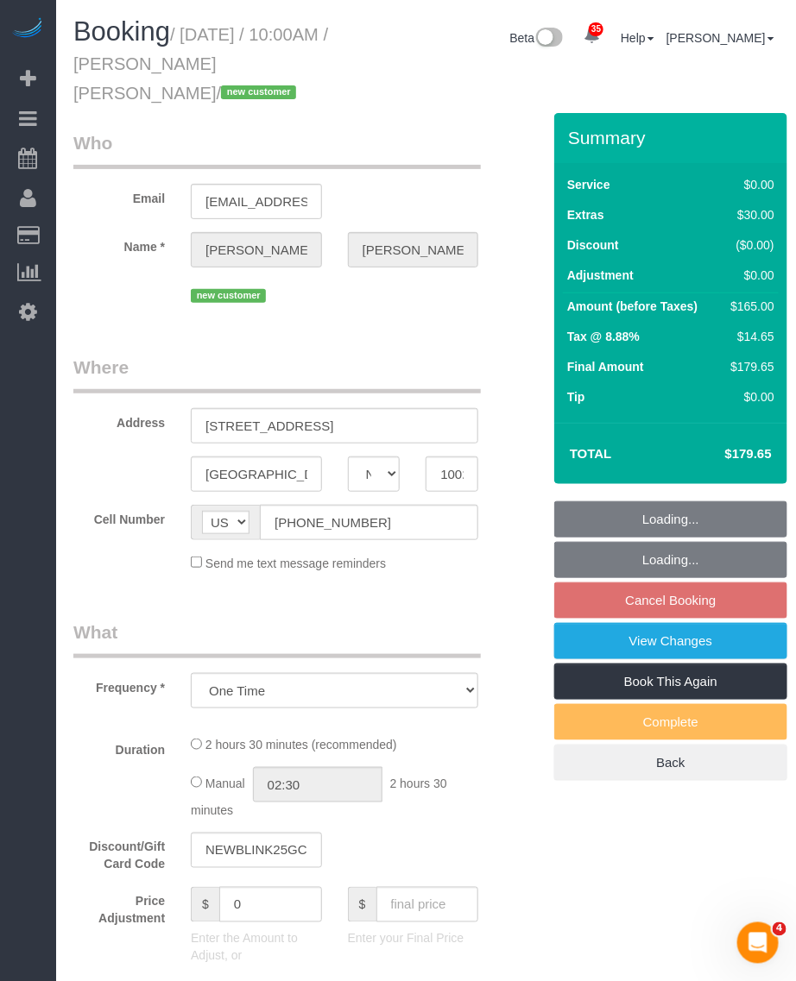
select select "string:stripe-pm_1SEgip4VGloSiKo7HIySXna1"
select select "1"
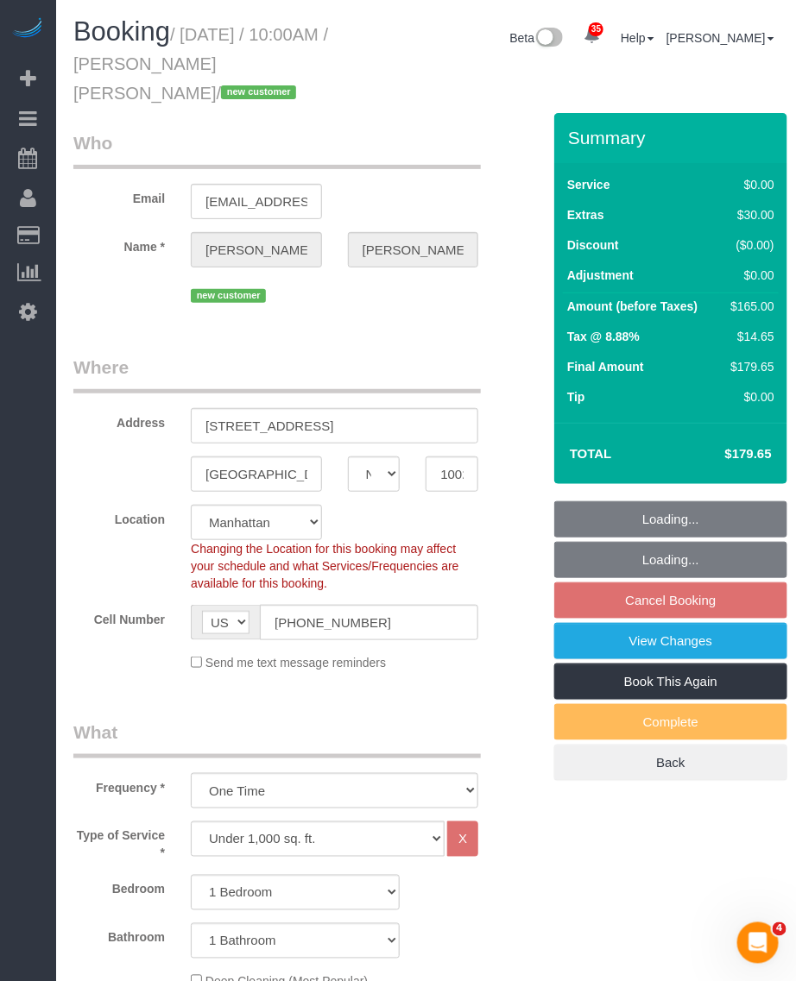
select select "spot3"
select select "object:1449"
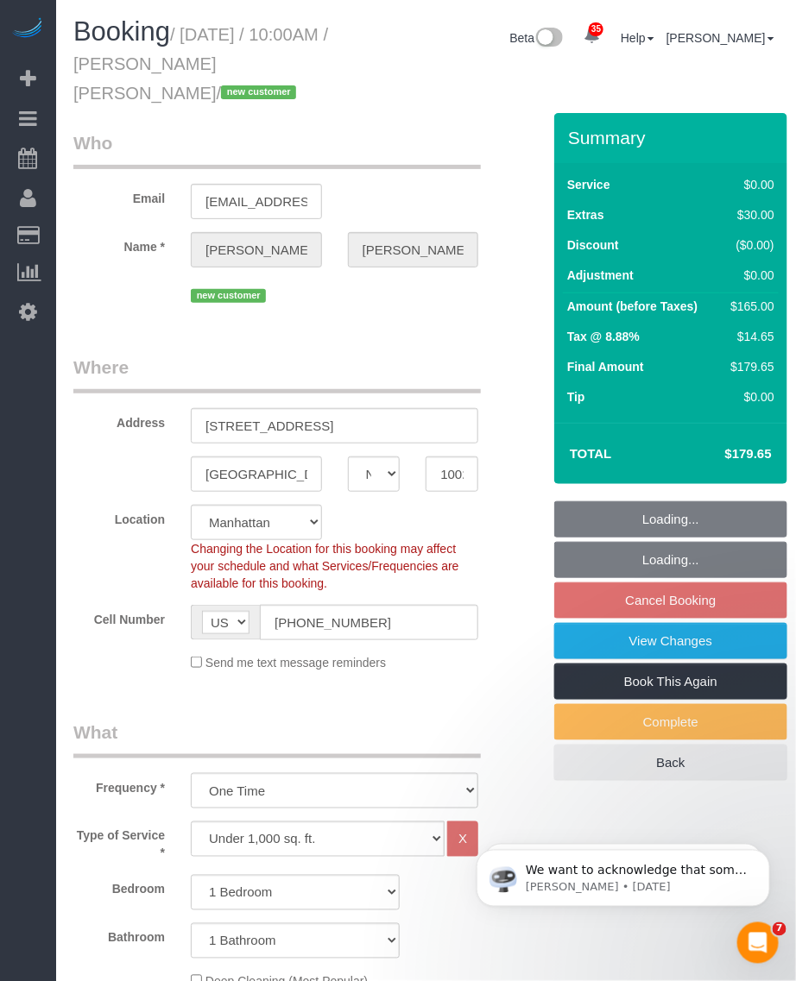
select select "1"
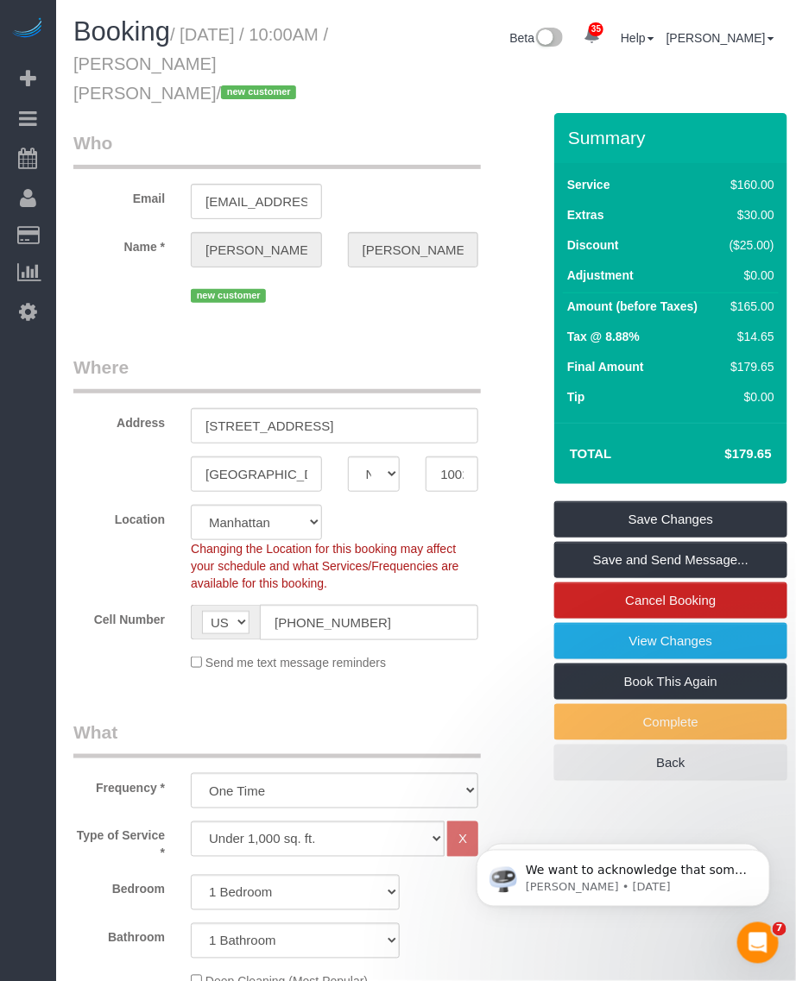
scroll to position [324, 0]
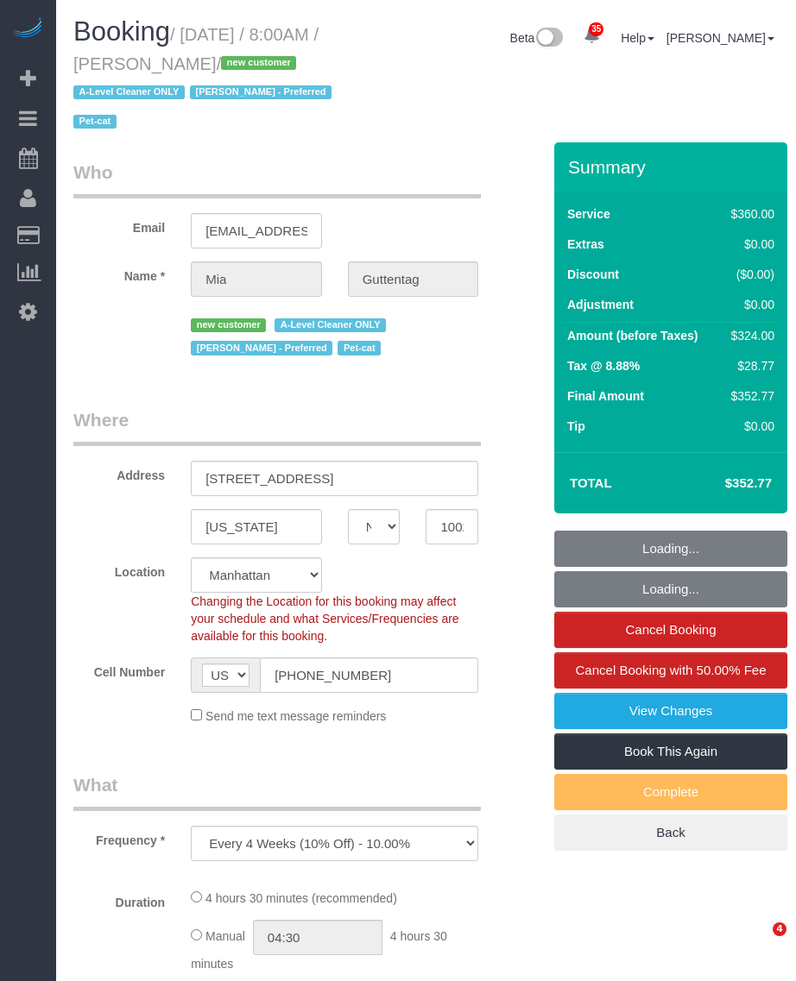
select select "NY"
select select "number:56"
select select "number:72"
select select "number:14"
select select "number:5"
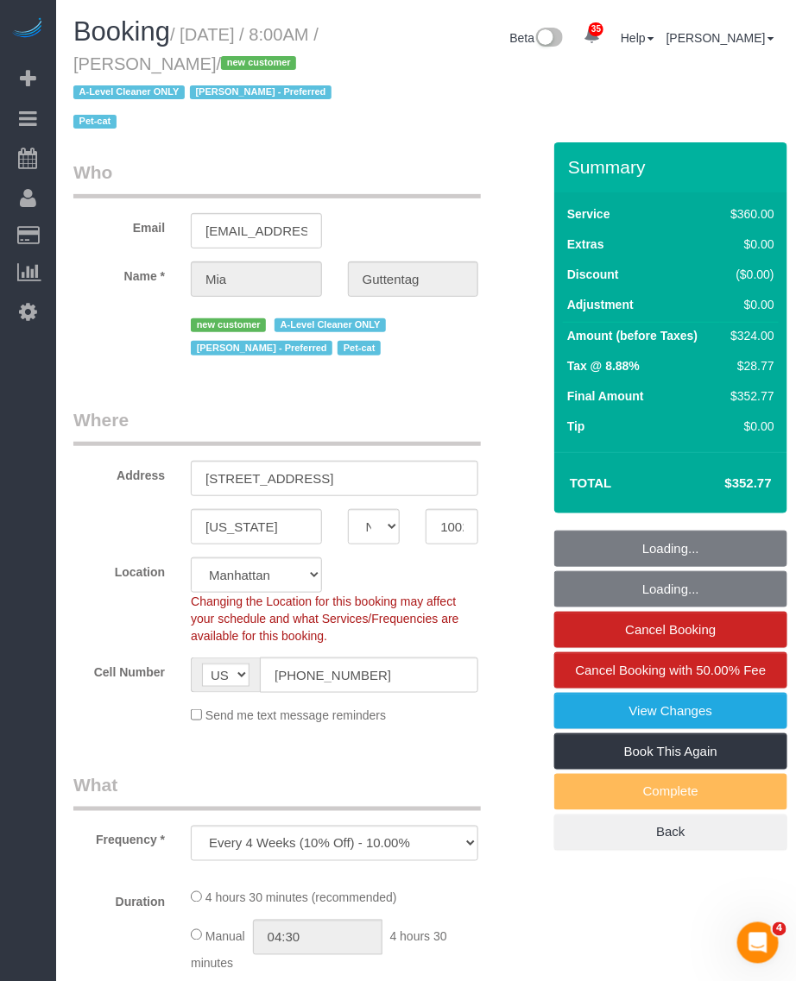
select select "object:986"
select select "spot1"
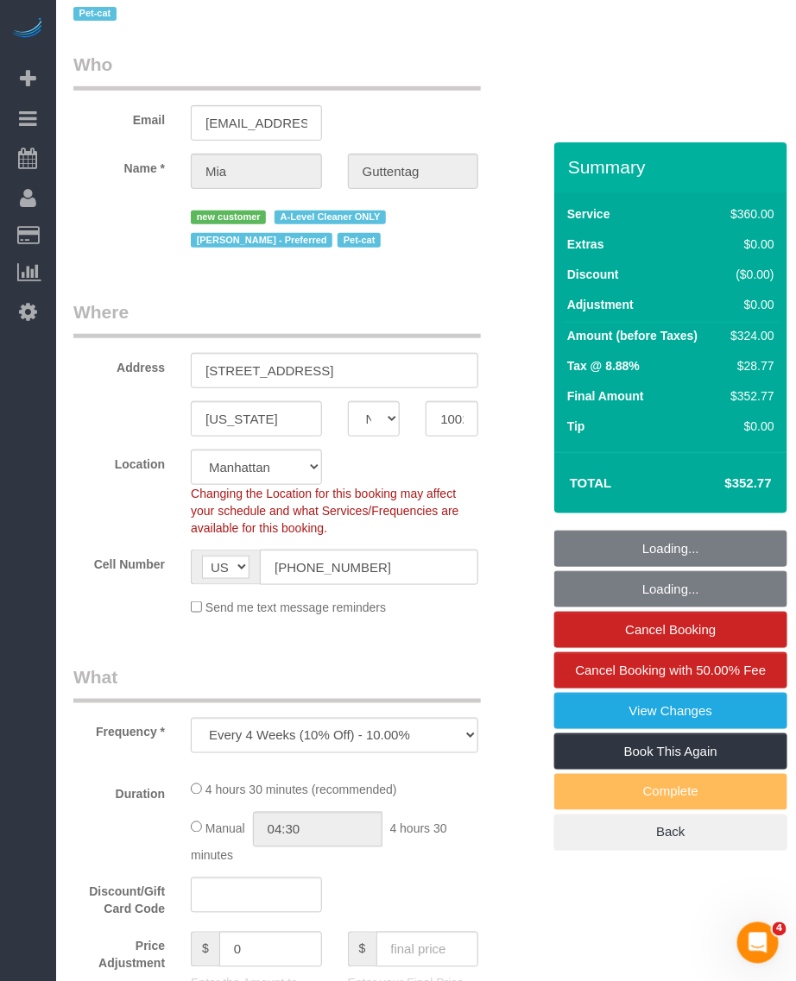
select select "270"
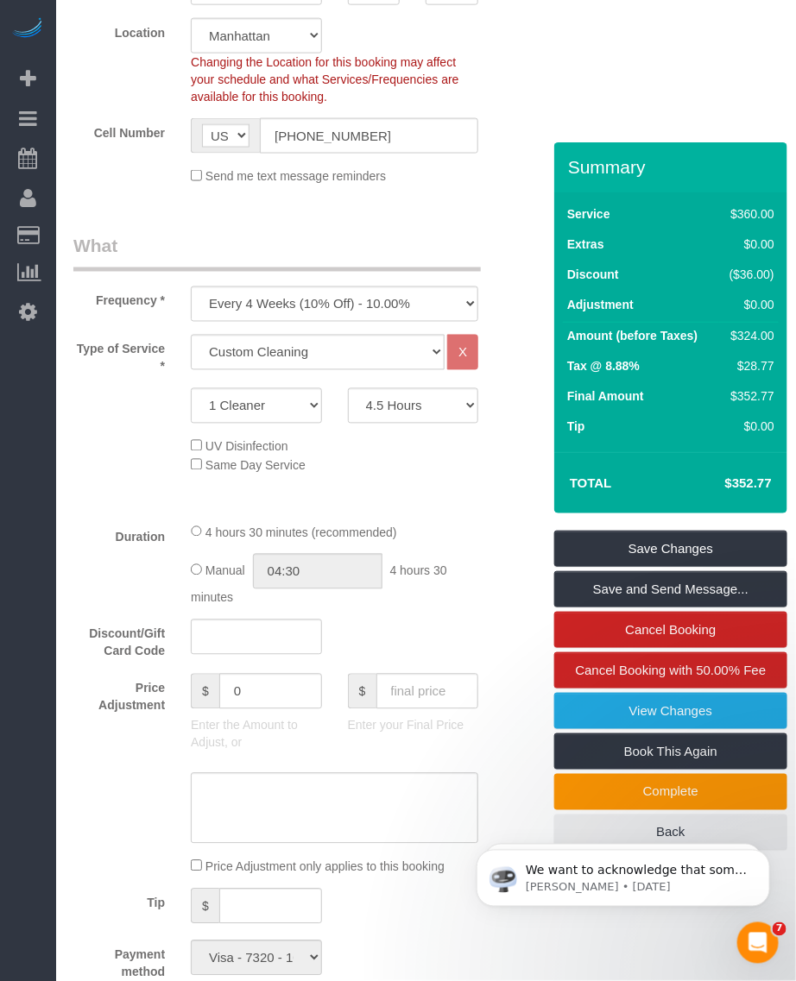
scroll to position [647, 0]
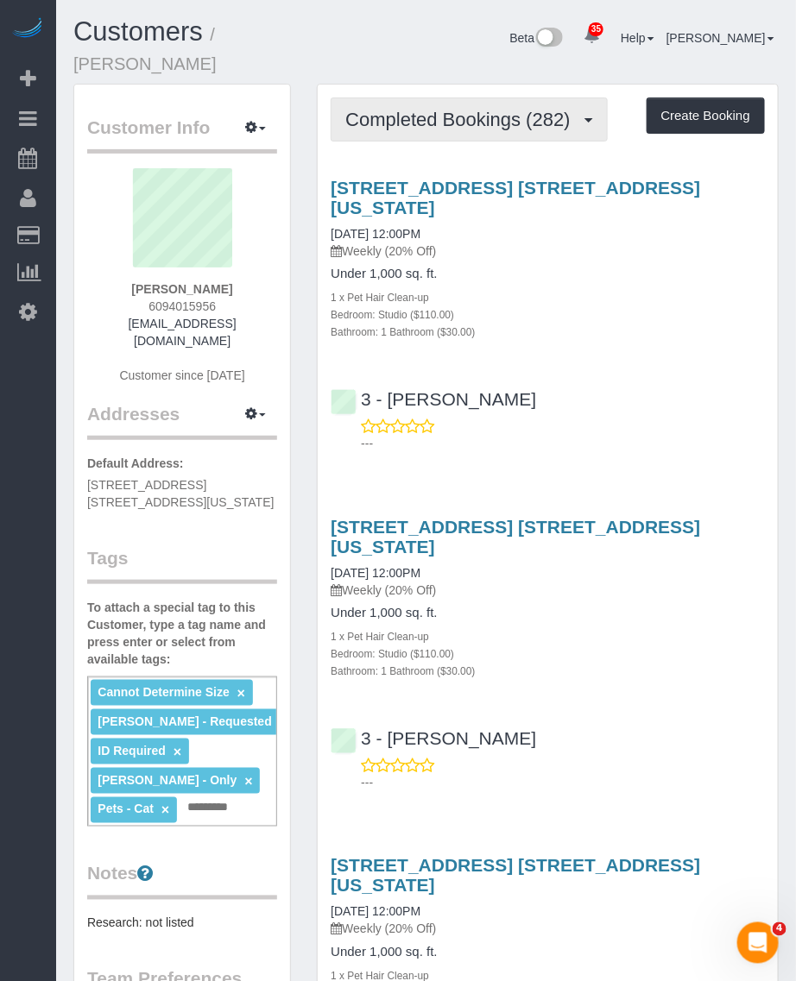
click at [445, 109] on span "Completed Bookings (282)" at bounding box center [461, 120] width 233 height 22
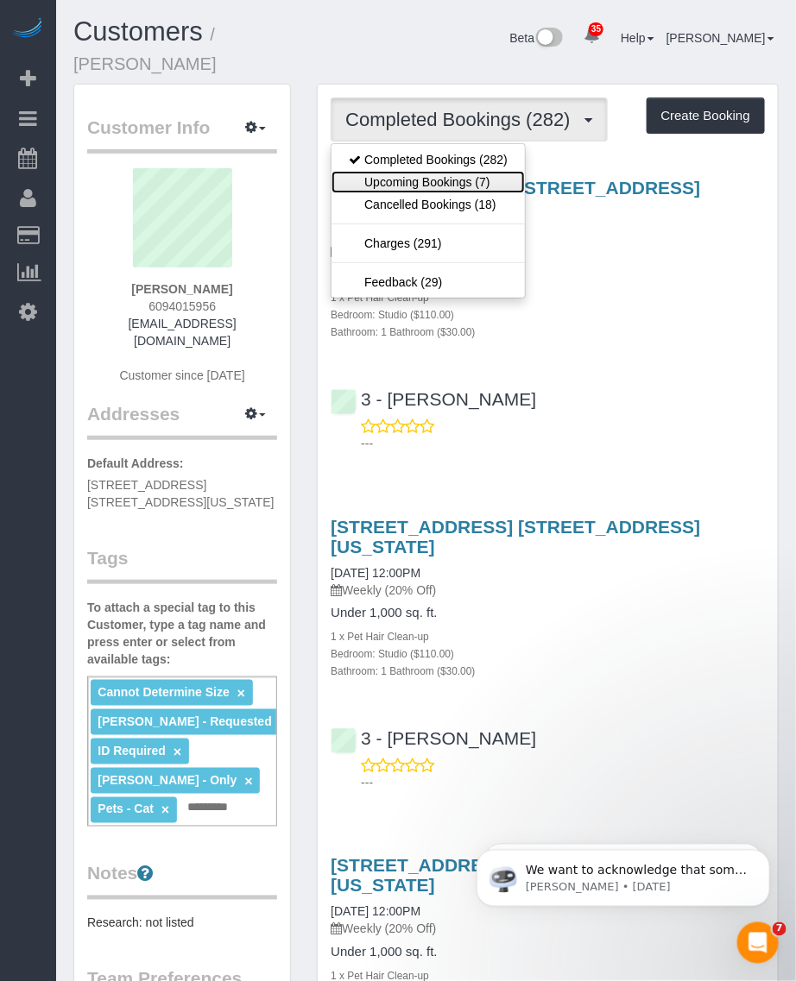
click at [447, 171] on link "Upcoming Bookings (7)" at bounding box center [427, 182] width 193 height 22
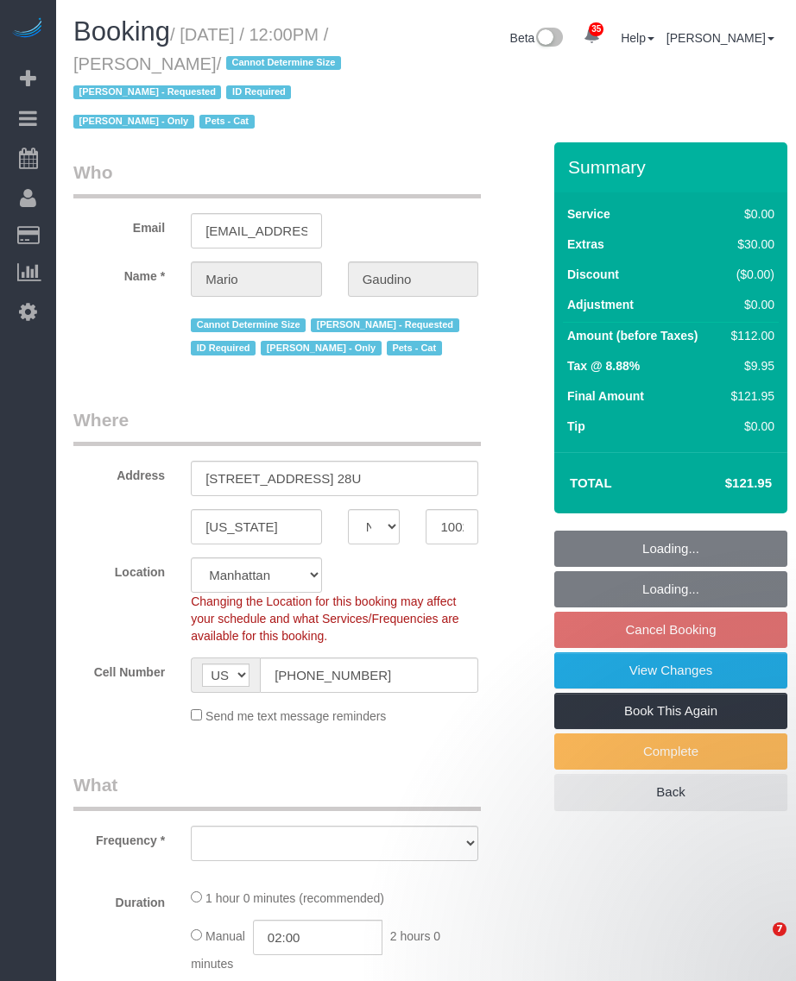
select select "NY"
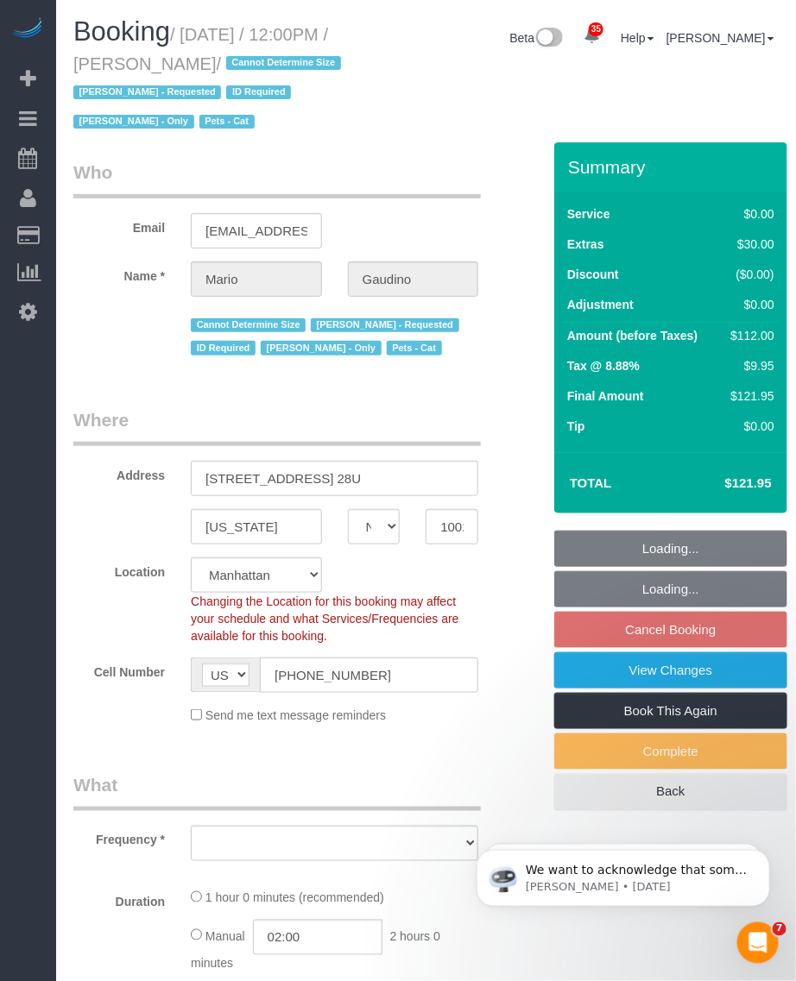
select select "string:stripe-pm_1ISkH94VGloSiKo7AF4Ezd1W"
select select "spot5"
select select "number:89"
select select "number:90"
select select "number:14"
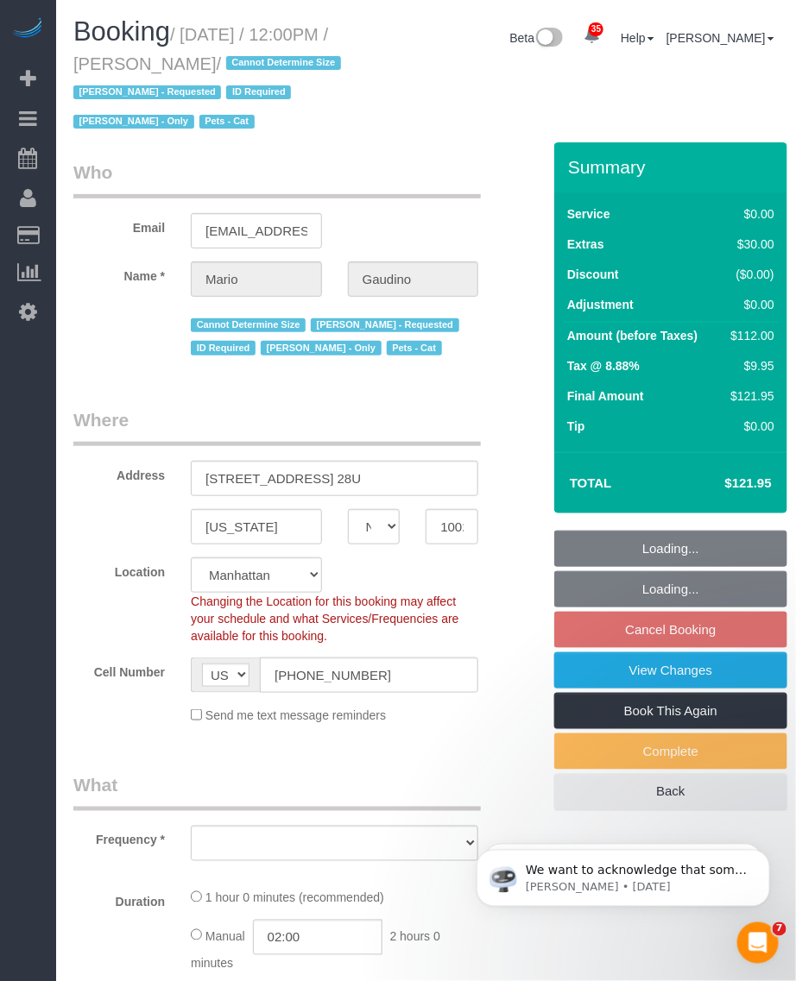
select select "number:6"
select select "number:21"
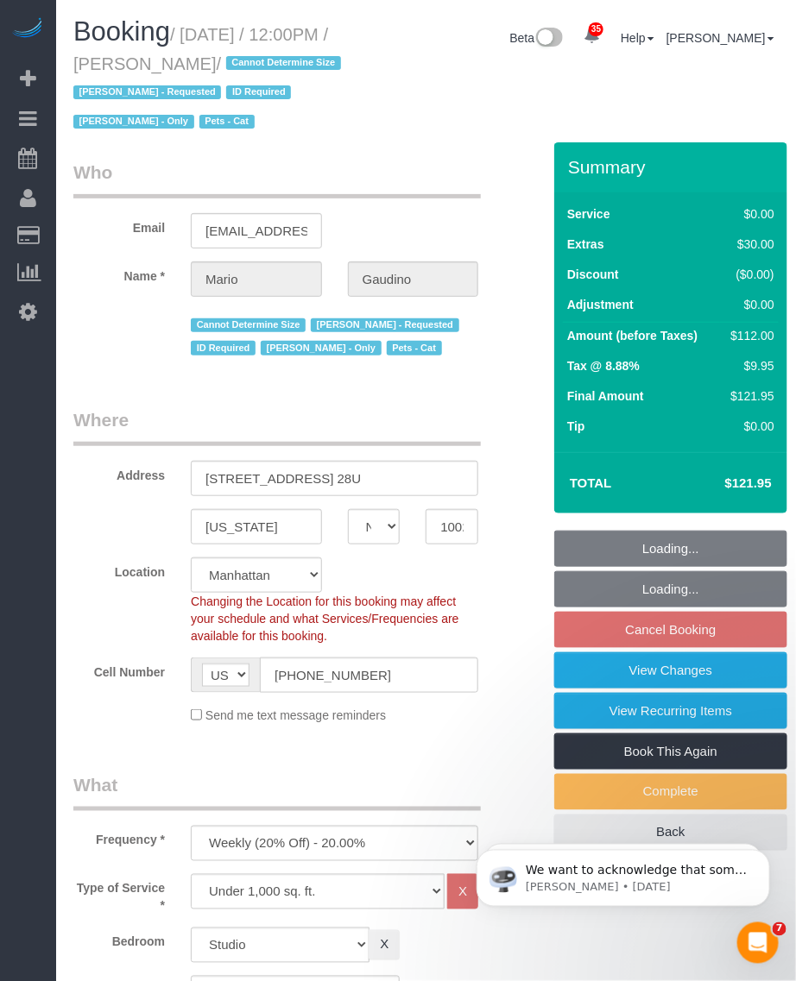
select select "object:1506"
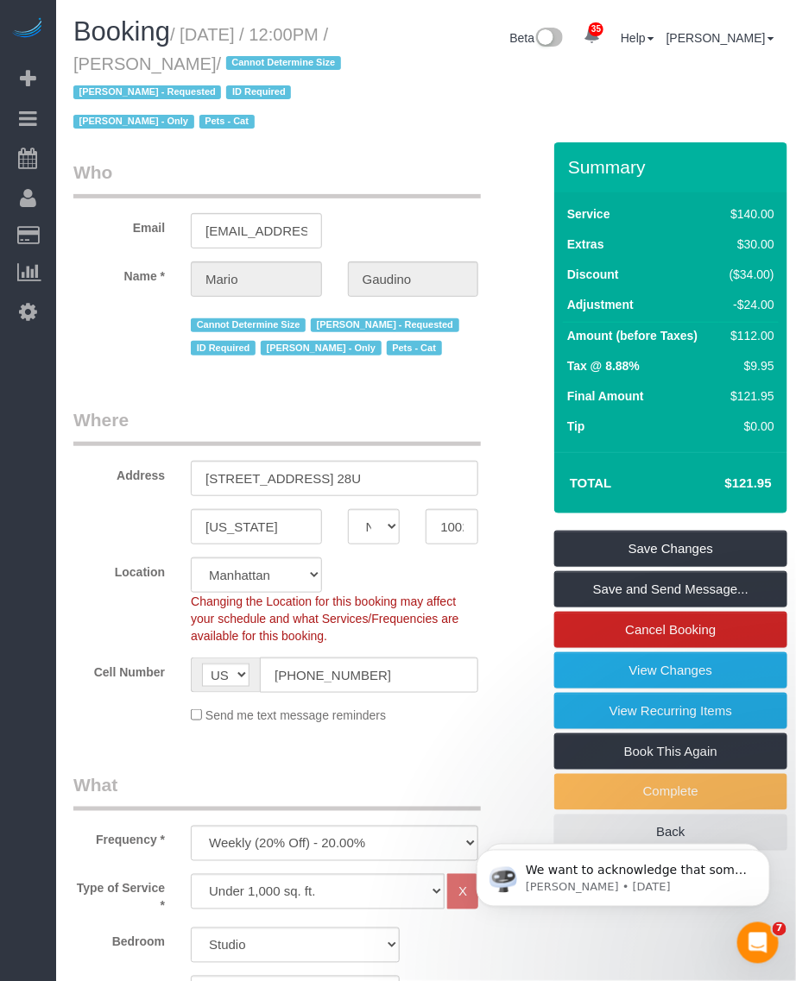
drag, startPoint x: 186, startPoint y: 31, endPoint x: 270, endPoint y: 61, distance: 89.0
click at [270, 61] on small "/ October 07, 2025 / 12:00PM / Mario Gaudino / Cannot Determine Size Emily Smit…" at bounding box center [209, 78] width 273 height 107
copy small "October 07, 2025 / 12:00PM / Mario Gaudino"
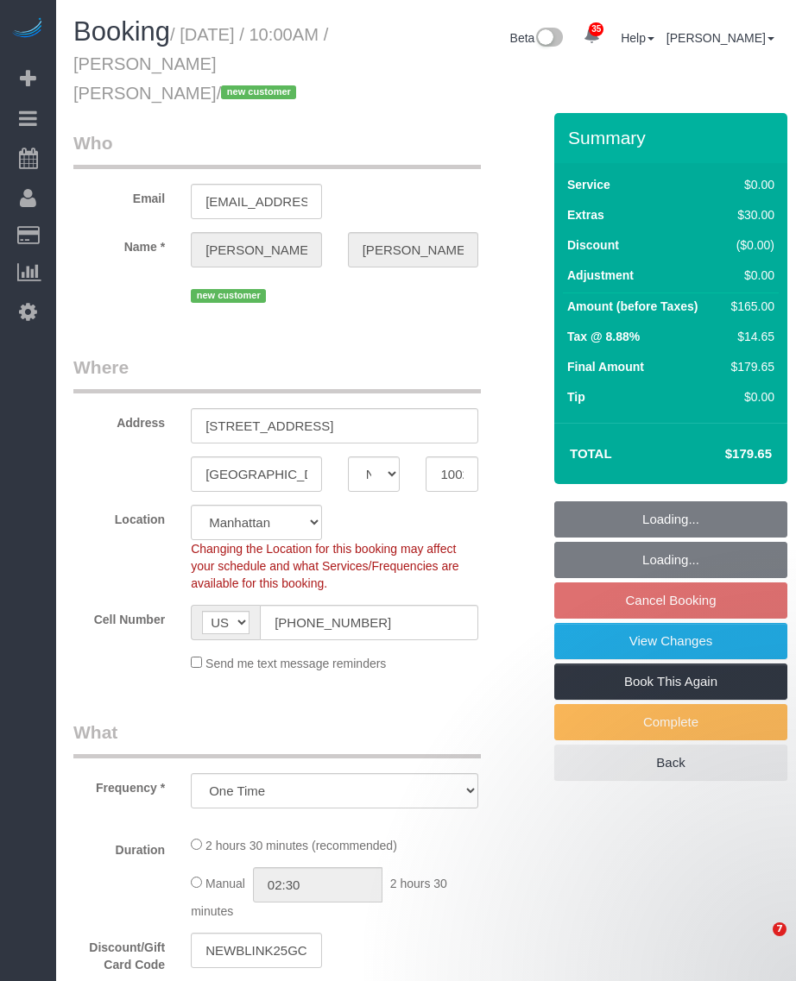
select select "NY"
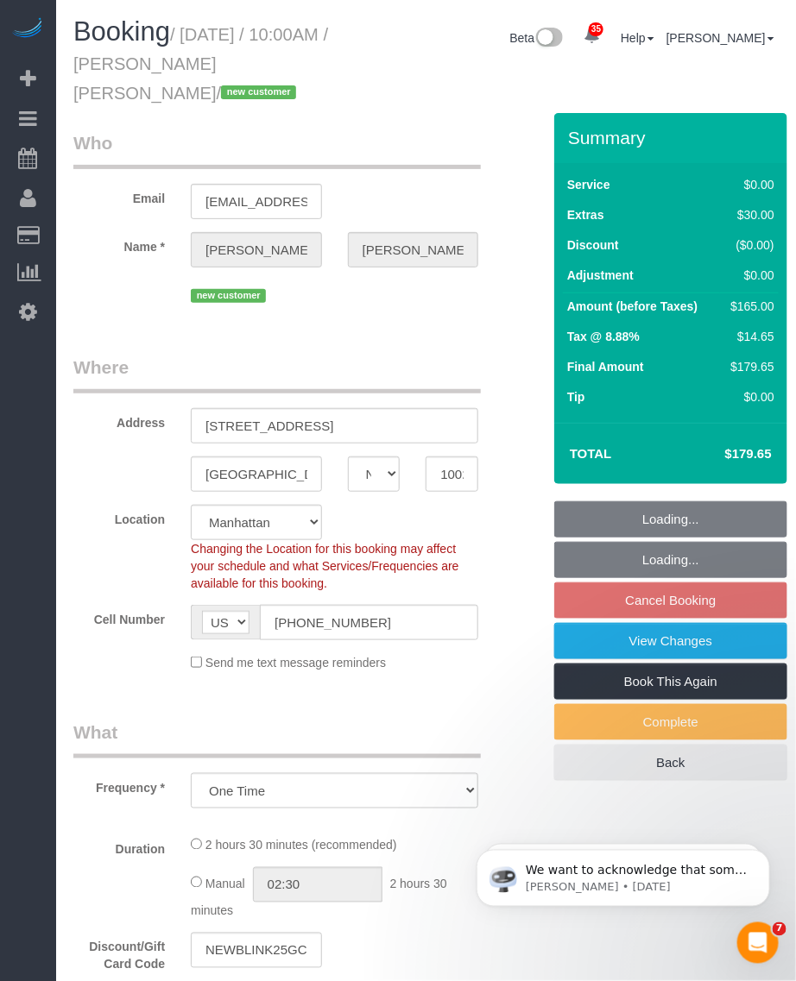
select select "object:960"
select select "string:stripe-pm_1SEgip4VGloSiKo7HIySXna1"
select select "number:89"
select select "number:90"
select select "number:15"
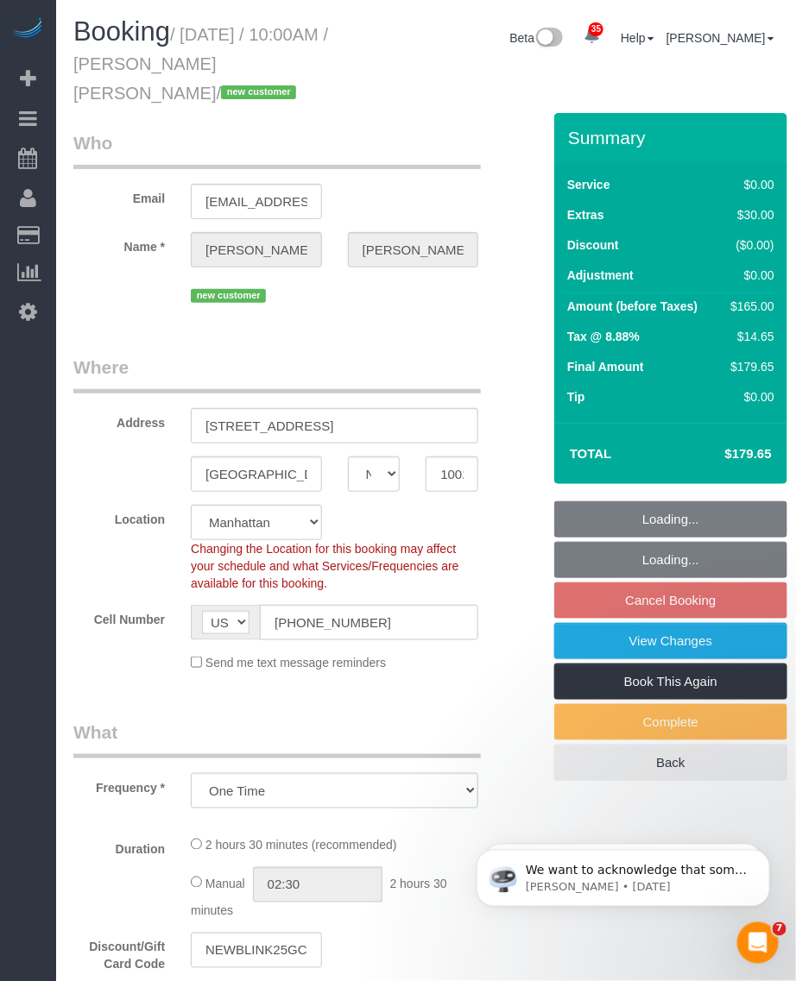
select select "number:6"
select select "spot3"
select select "1"
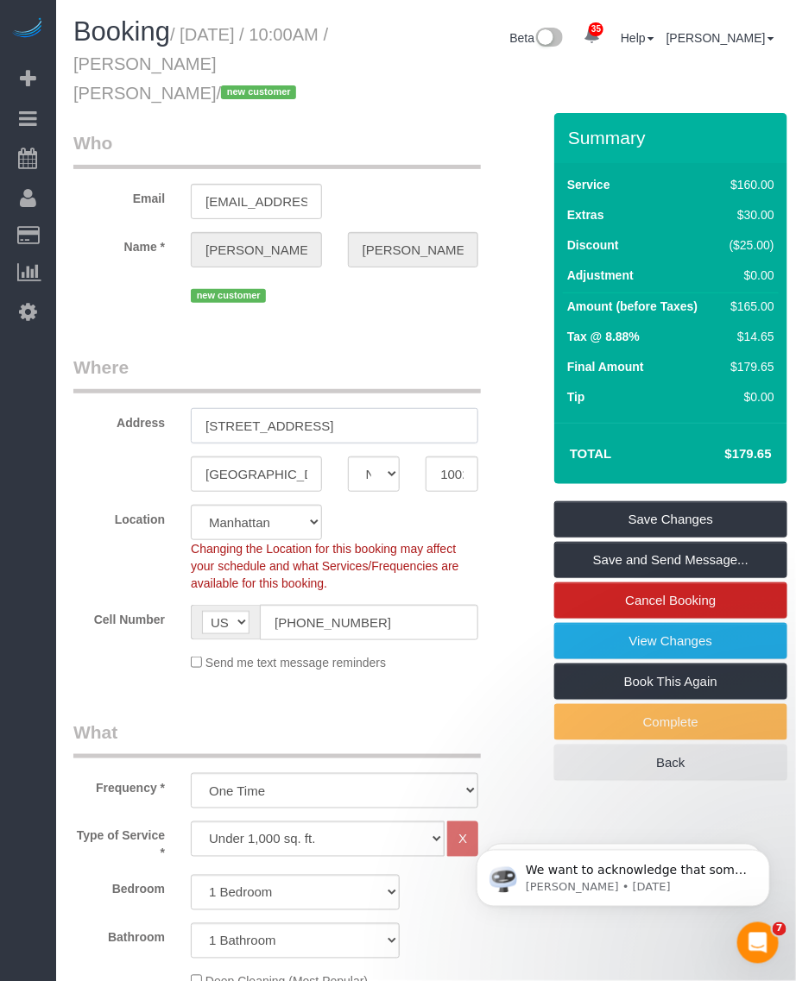
click at [289, 424] on input "[STREET_ADDRESS]" at bounding box center [334, 425] width 287 height 35
click at [455, 479] on input "10023" at bounding box center [452, 474] width 53 height 35
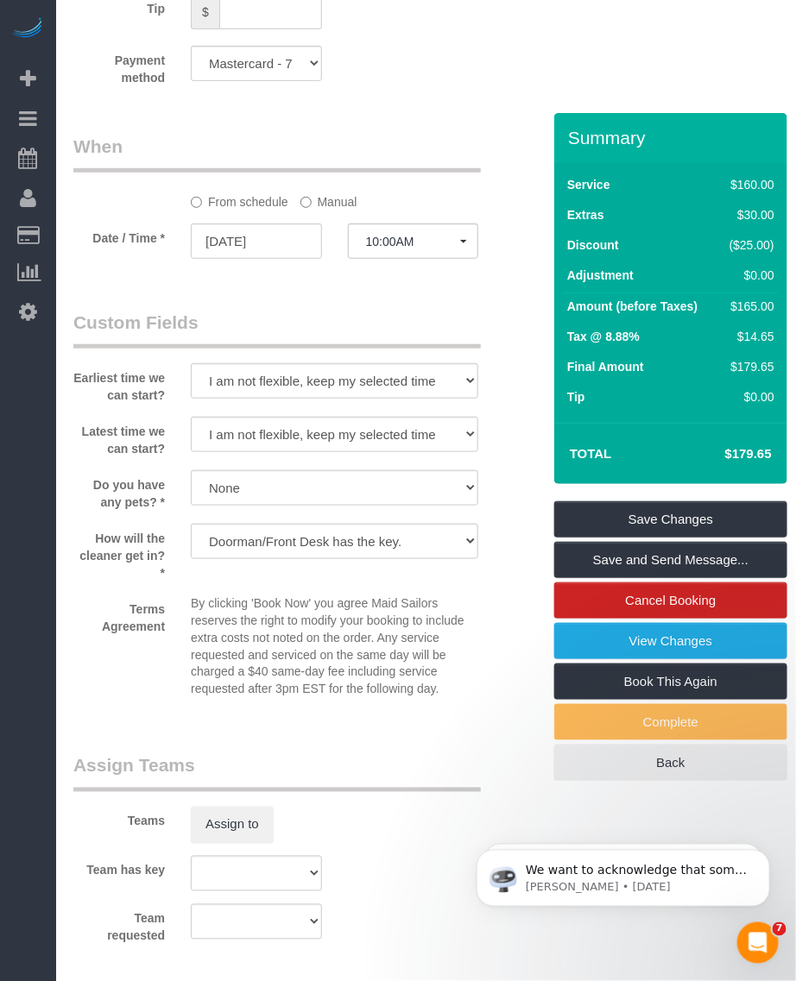
scroll to position [2221, 0]
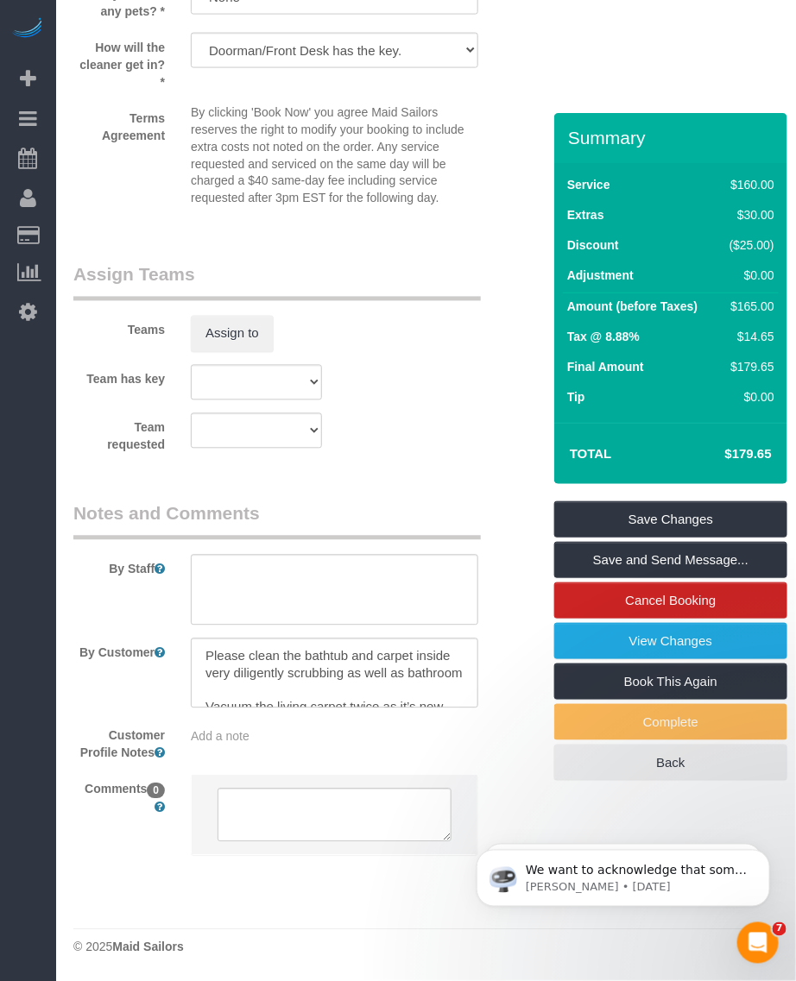
click at [251, 723] on div "Add a note" at bounding box center [334, 734] width 313 height 24
click at [242, 735] on span "Add a note" at bounding box center [220, 737] width 59 height 14
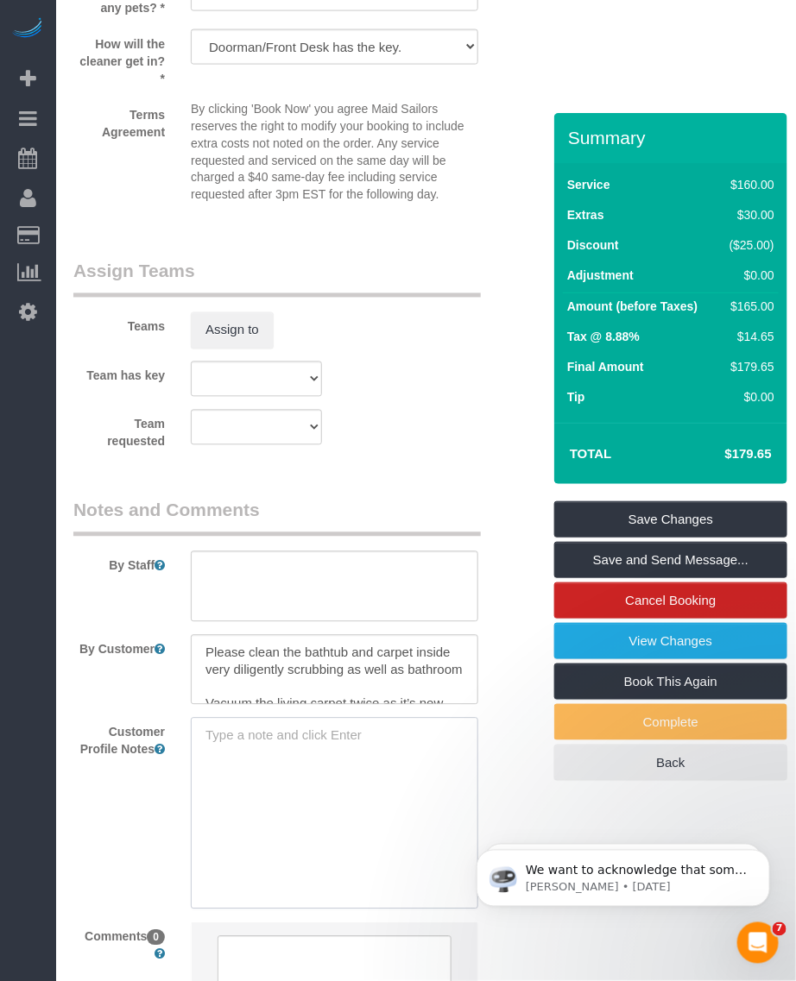
paste textarea "[URL][DOMAIN_NAME]"
type textarea "[URL][DOMAIN_NAME]"
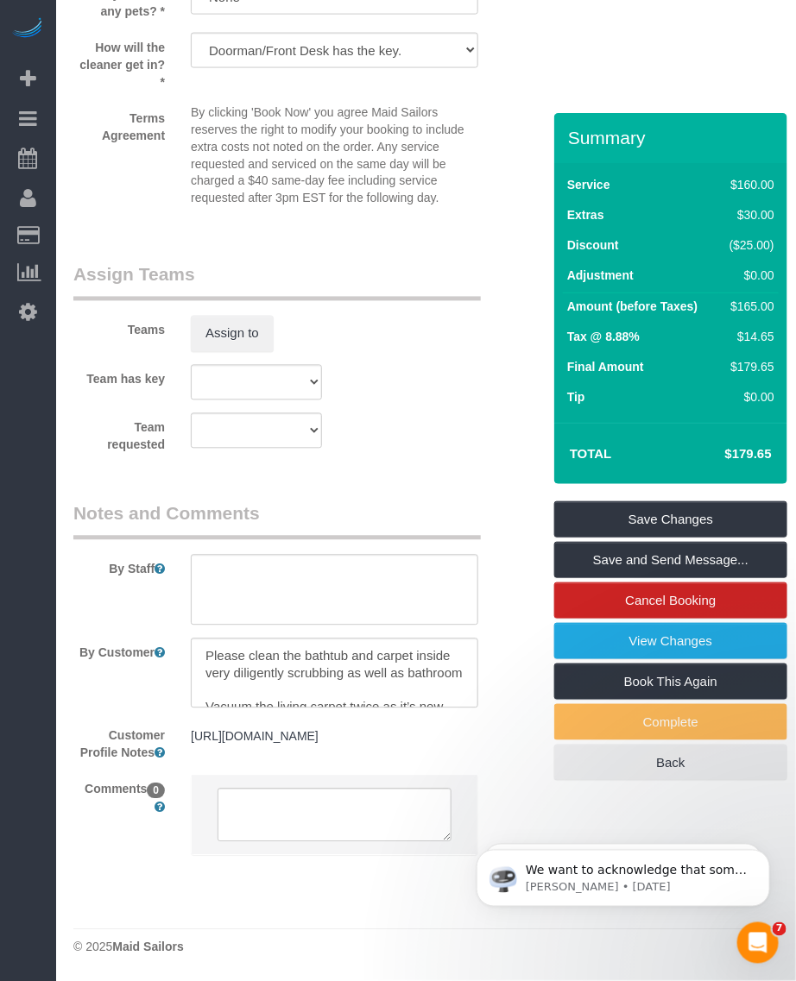
click at [91, 788] on sui-booking-comments "By Staff By Customer Customer Profile Notes https://www.zillow.com/homedetails/…" at bounding box center [295, 688] width 445 height 373
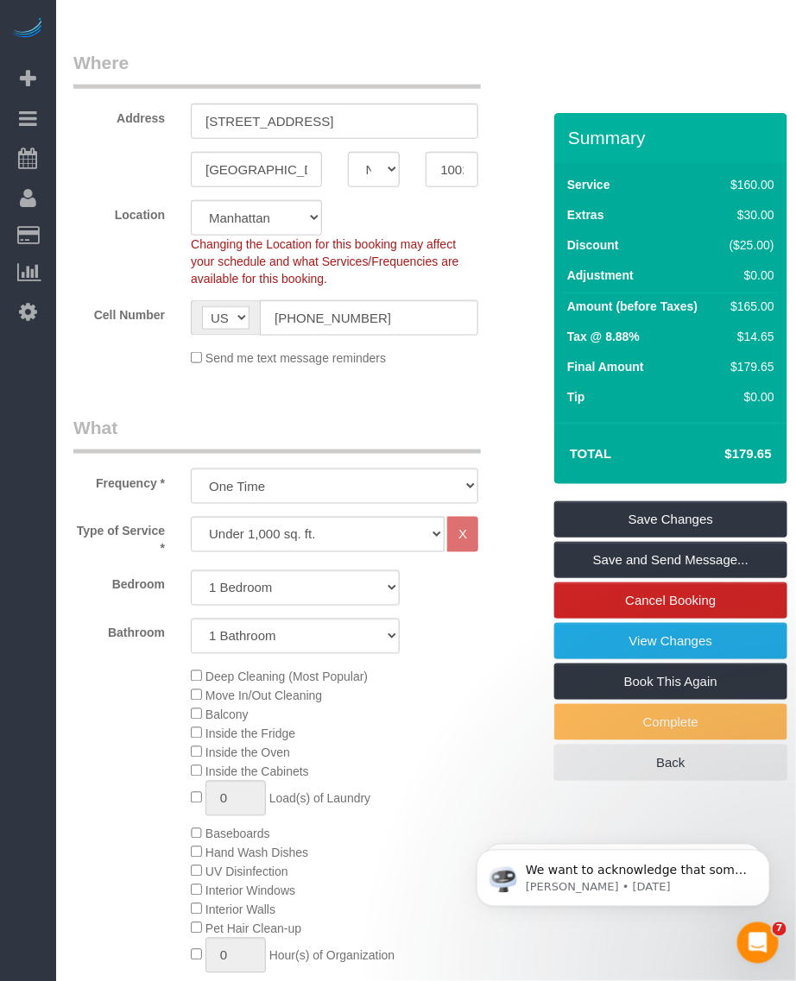
scroll to position [0, 0]
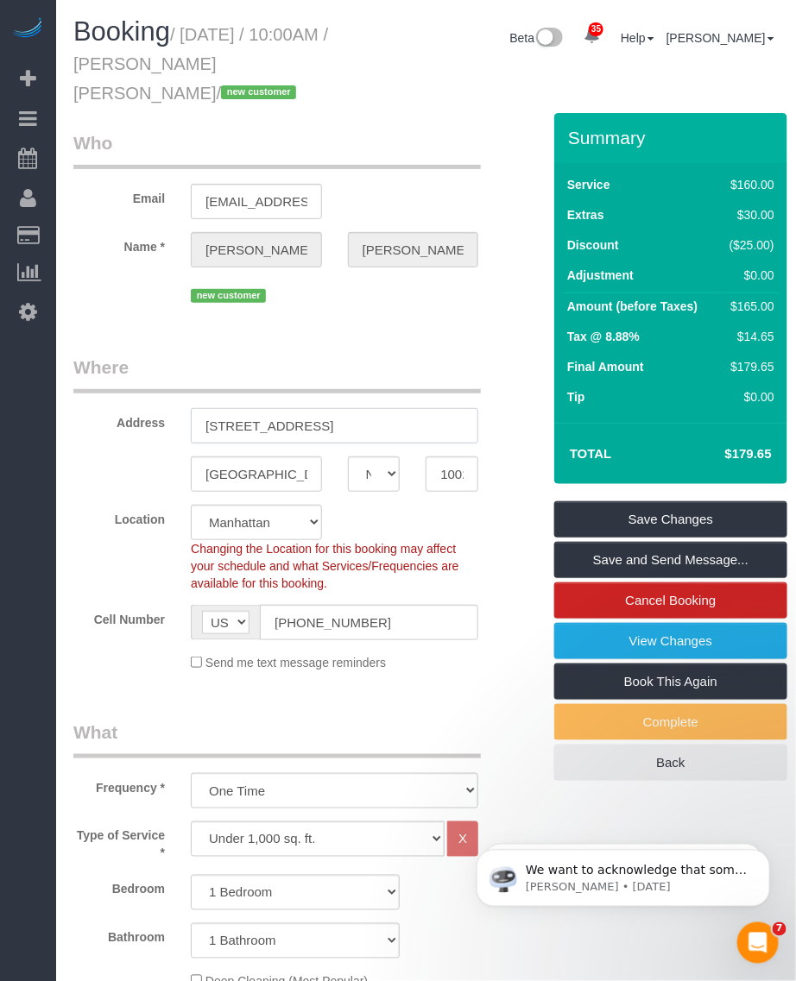
click at [250, 434] on input "200 West 60th, 25B, 25B" at bounding box center [334, 425] width 287 height 35
click at [322, 412] on input "200 West 60th, 25B, 25B" at bounding box center [334, 425] width 287 height 35
drag, startPoint x: 326, startPoint y: 427, endPoint x: 458, endPoint y: 389, distance: 137.4
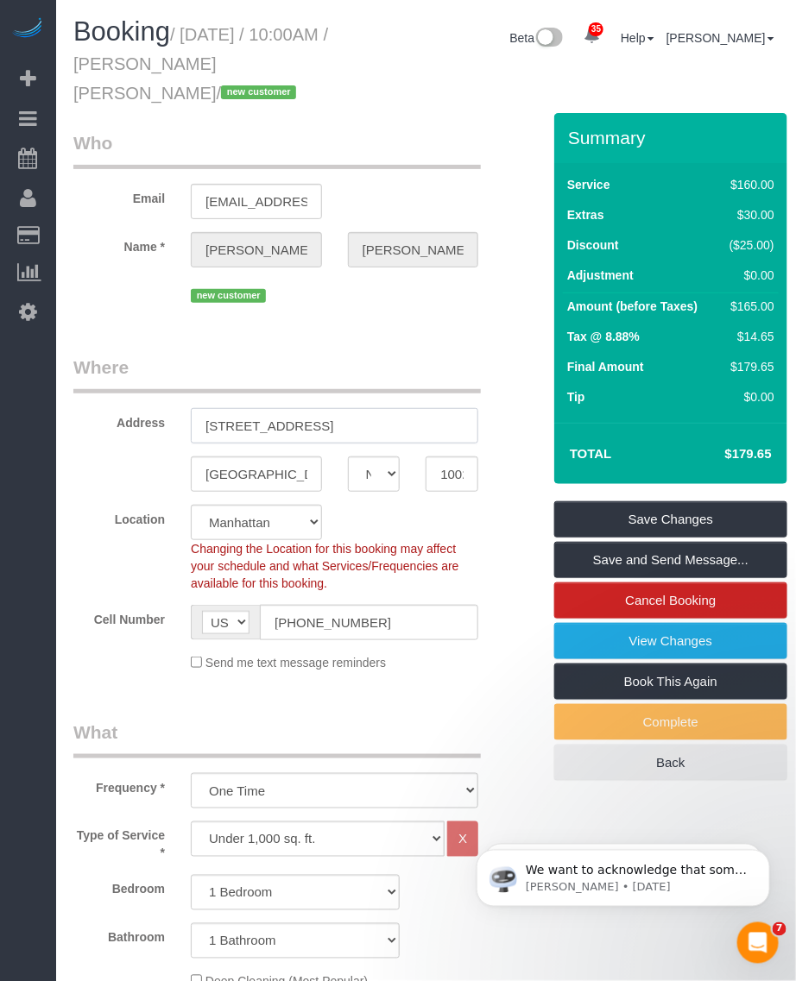
click at [398, 427] on input "200 West 60th, 25B, 25B" at bounding box center [334, 425] width 287 height 35
click at [449, 467] on input "10023" at bounding box center [452, 474] width 53 height 35
click at [344, 626] on input "[PHONE_NUMBER]" at bounding box center [369, 622] width 218 height 35
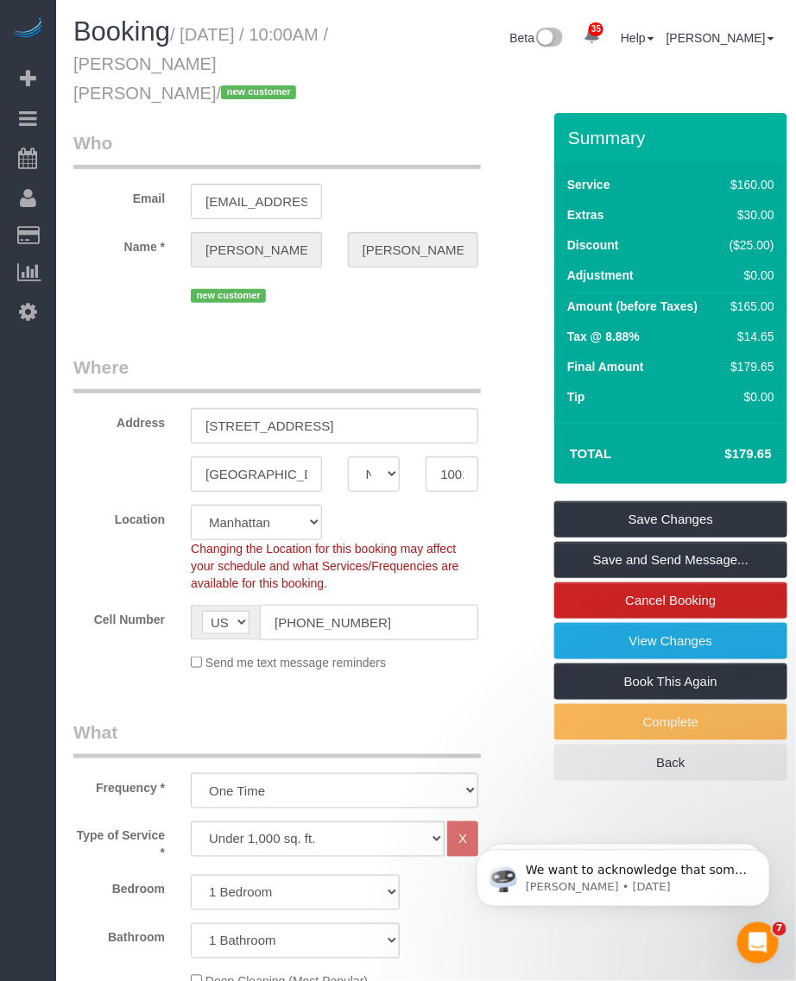
click at [344, 626] on input "[PHONE_NUMBER]" at bounding box center [369, 622] width 218 height 35
click at [332, 628] on input "[PHONE_NUMBER]" at bounding box center [369, 622] width 218 height 35
click at [332, 628] on input "(929) 504-2565" at bounding box center [369, 622] width 218 height 35
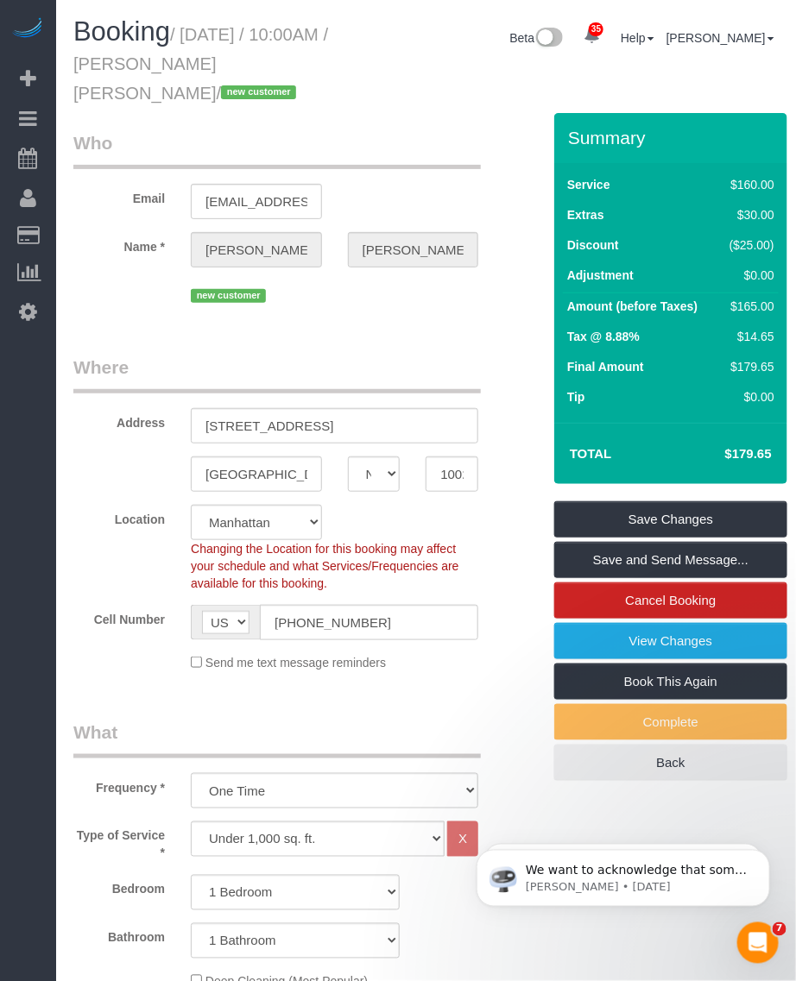
click at [192, 67] on small "/ October 09, 2025 / 10:00AM / Mariana Benitez Franco / new customer" at bounding box center [200, 64] width 255 height 78
copy small "Mariana"
click at [246, 426] on input "200 West 60th, 25B, 25B" at bounding box center [334, 425] width 287 height 35
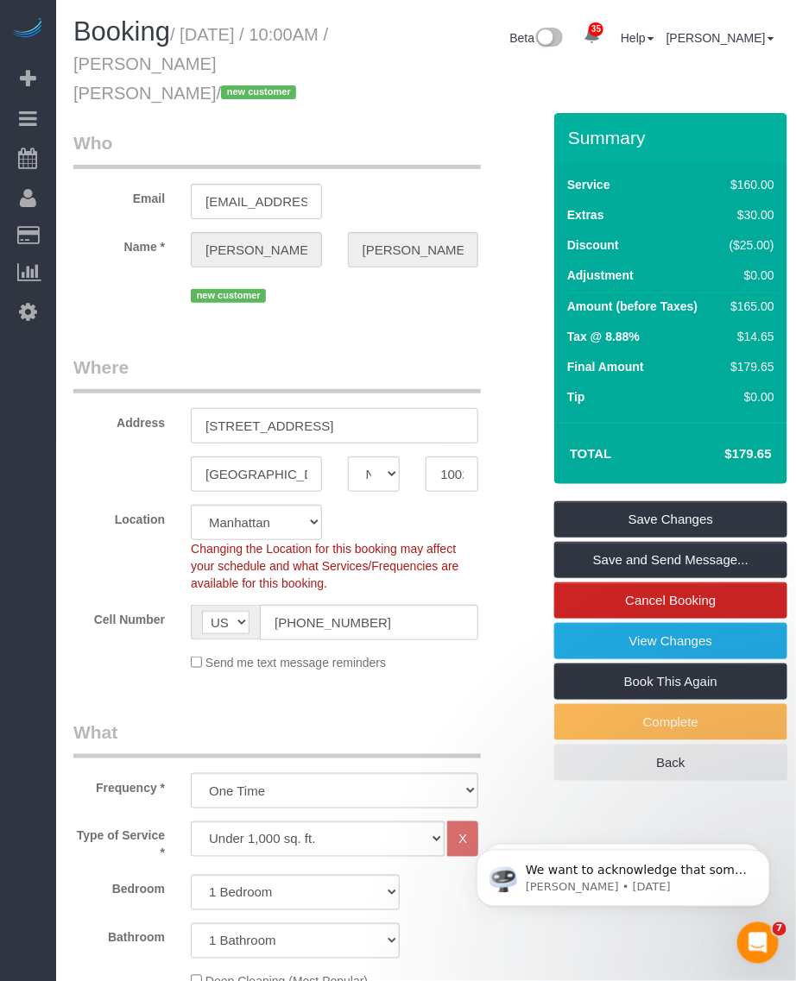
click at [246, 426] on input "200 West 60th, 25B, 25B" at bounding box center [334, 425] width 287 height 35
paste input "Street, Apt. 25B"
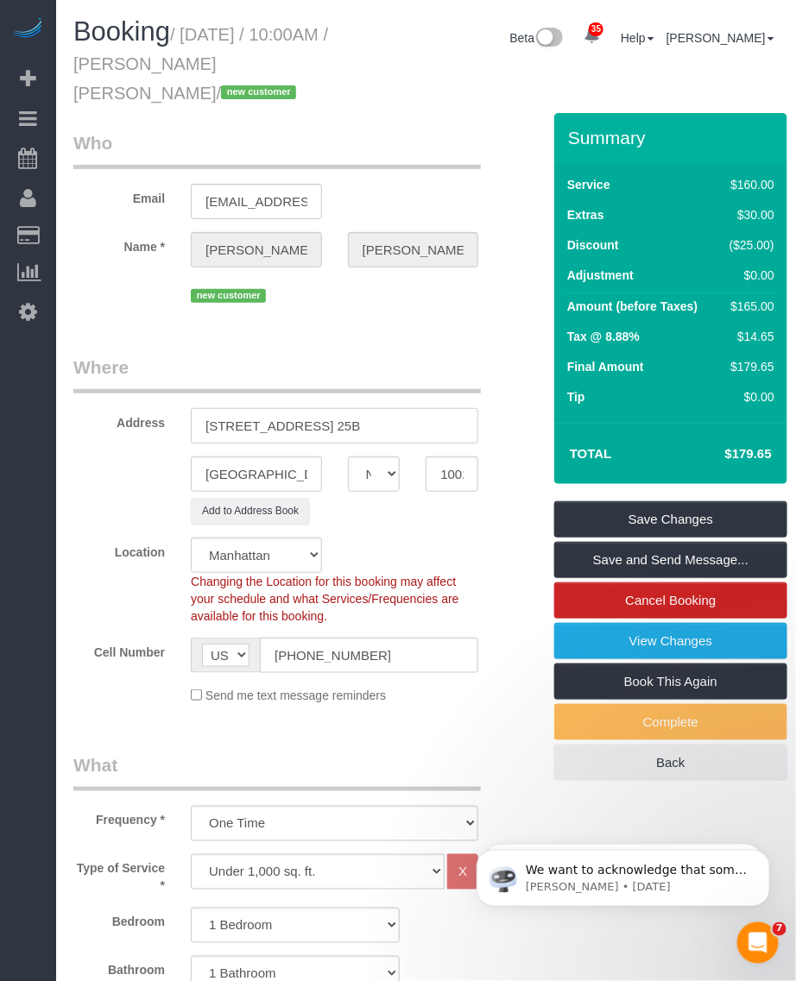
type input "200 West 60th Street, Apt. 25B"
click at [230, 475] on input "Nueva York" at bounding box center [256, 474] width 131 height 35
paste input "ew York"
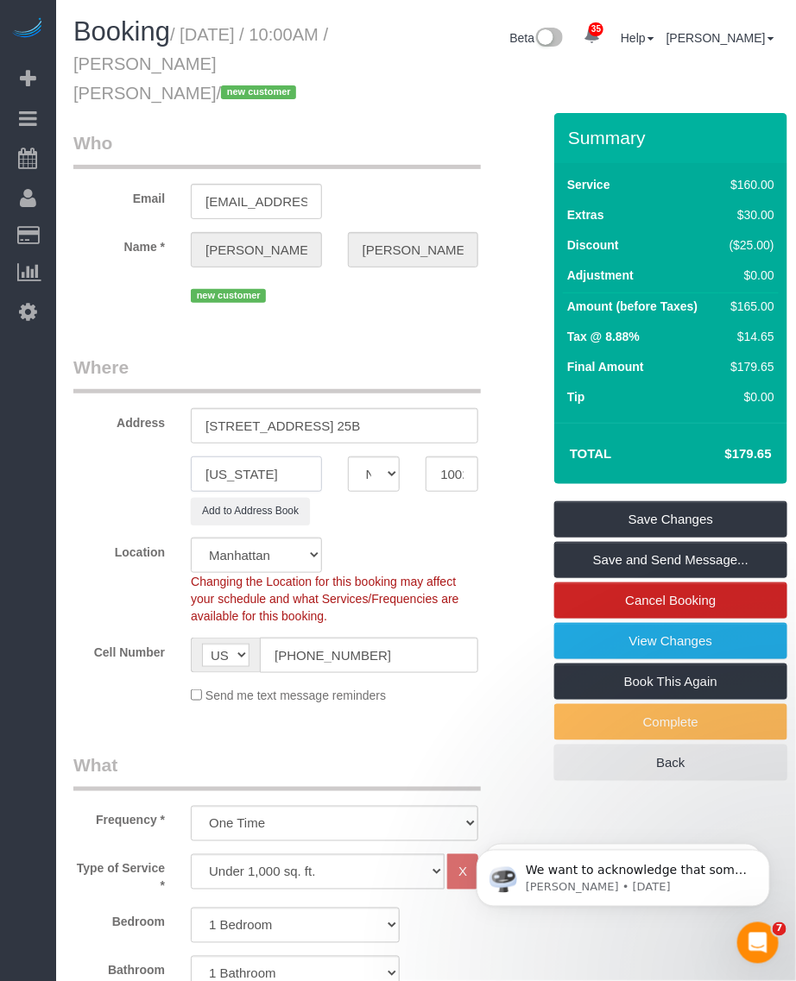
type input "[US_STATE]"
click at [390, 131] on legend "Who" at bounding box center [276, 149] width 407 height 39
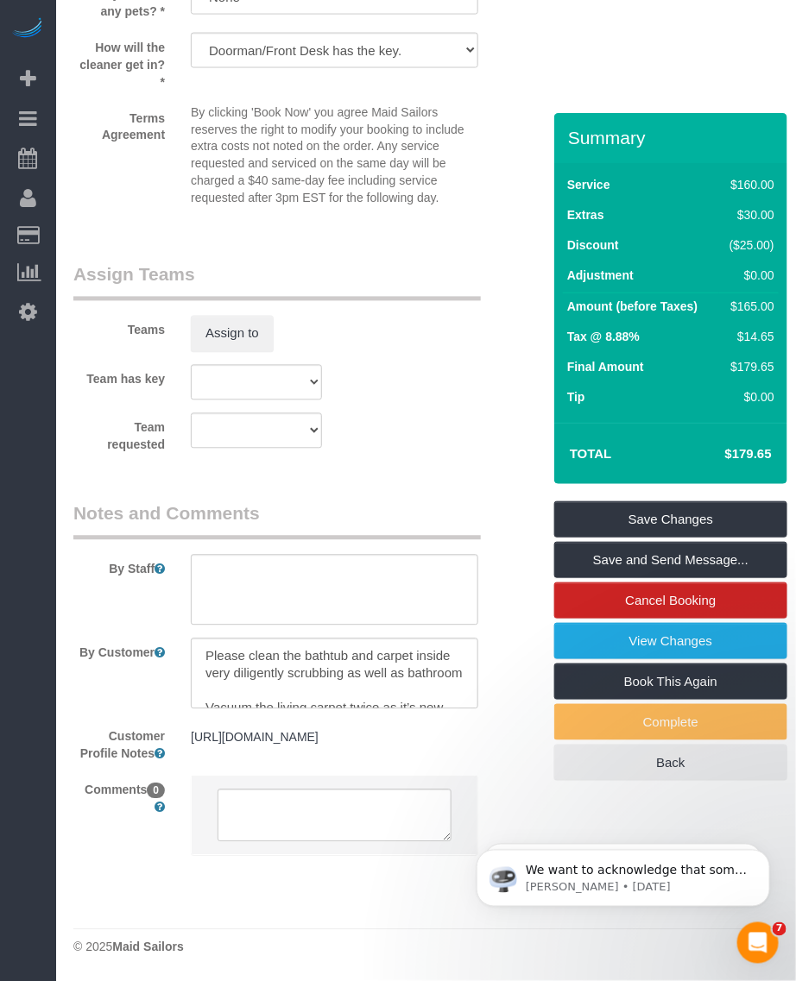
scroll to position [2281, 0]
click at [640, 514] on link "Save Changes" at bounding box center [670, 520] width 233 height 36
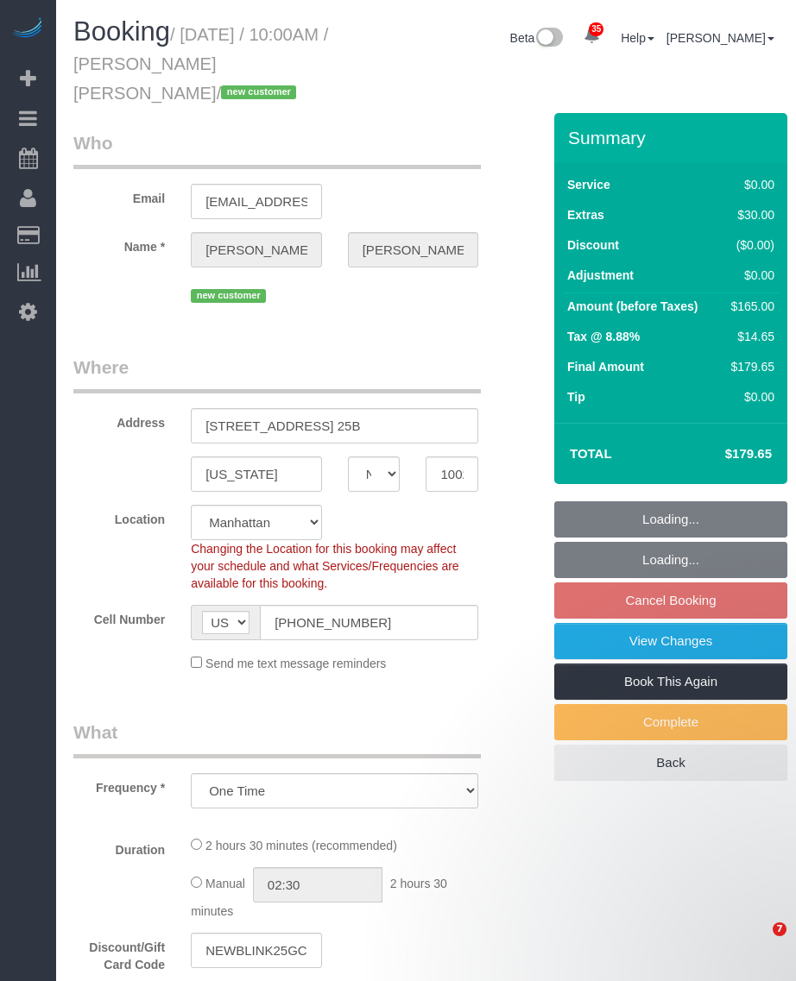
select select "NY"
select select "number:89"
select select "number:90"
select select "number:15"
select select "number:6"
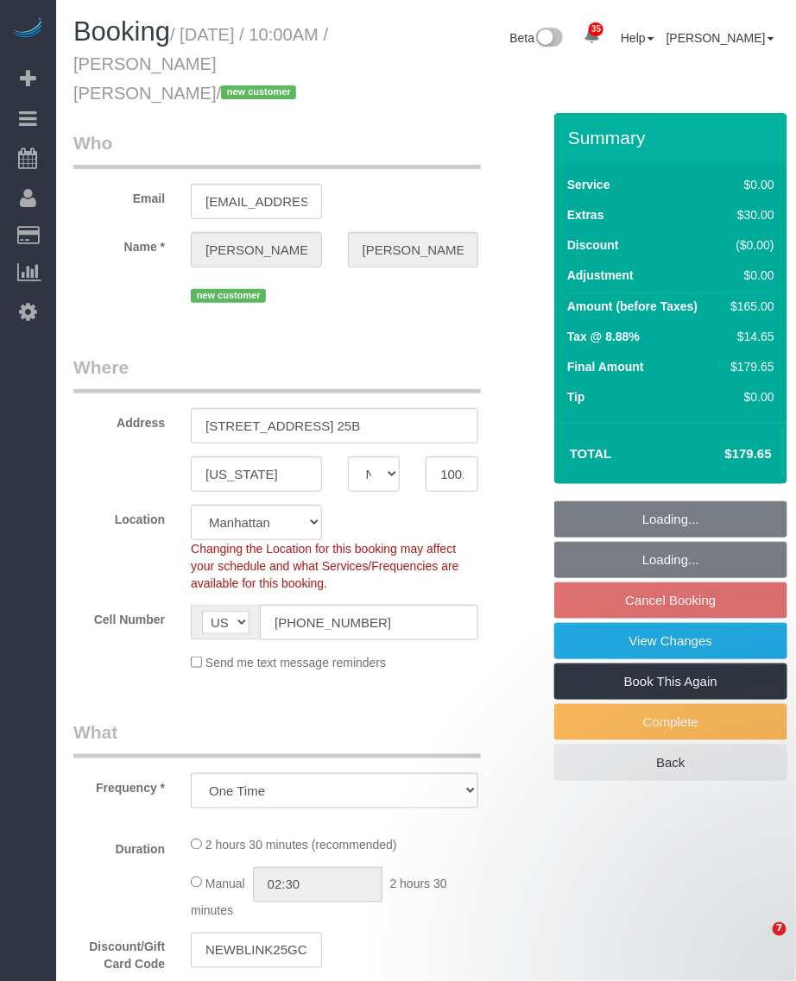
select select "1"
select select "spot3"
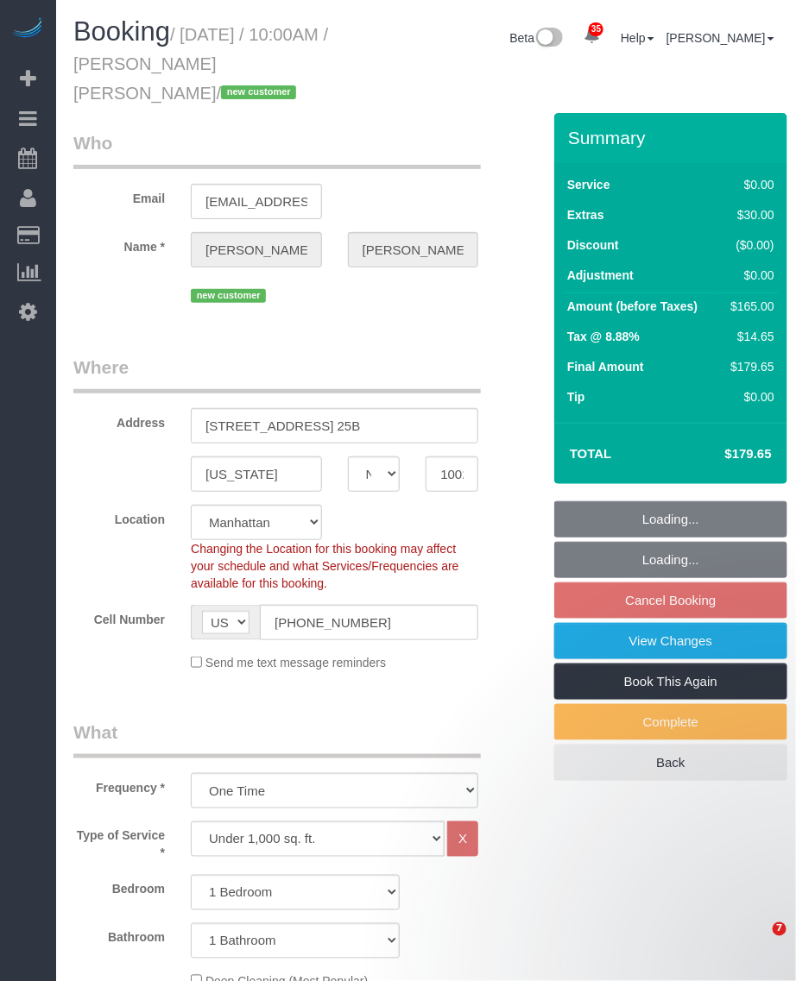
select select "object:1485"
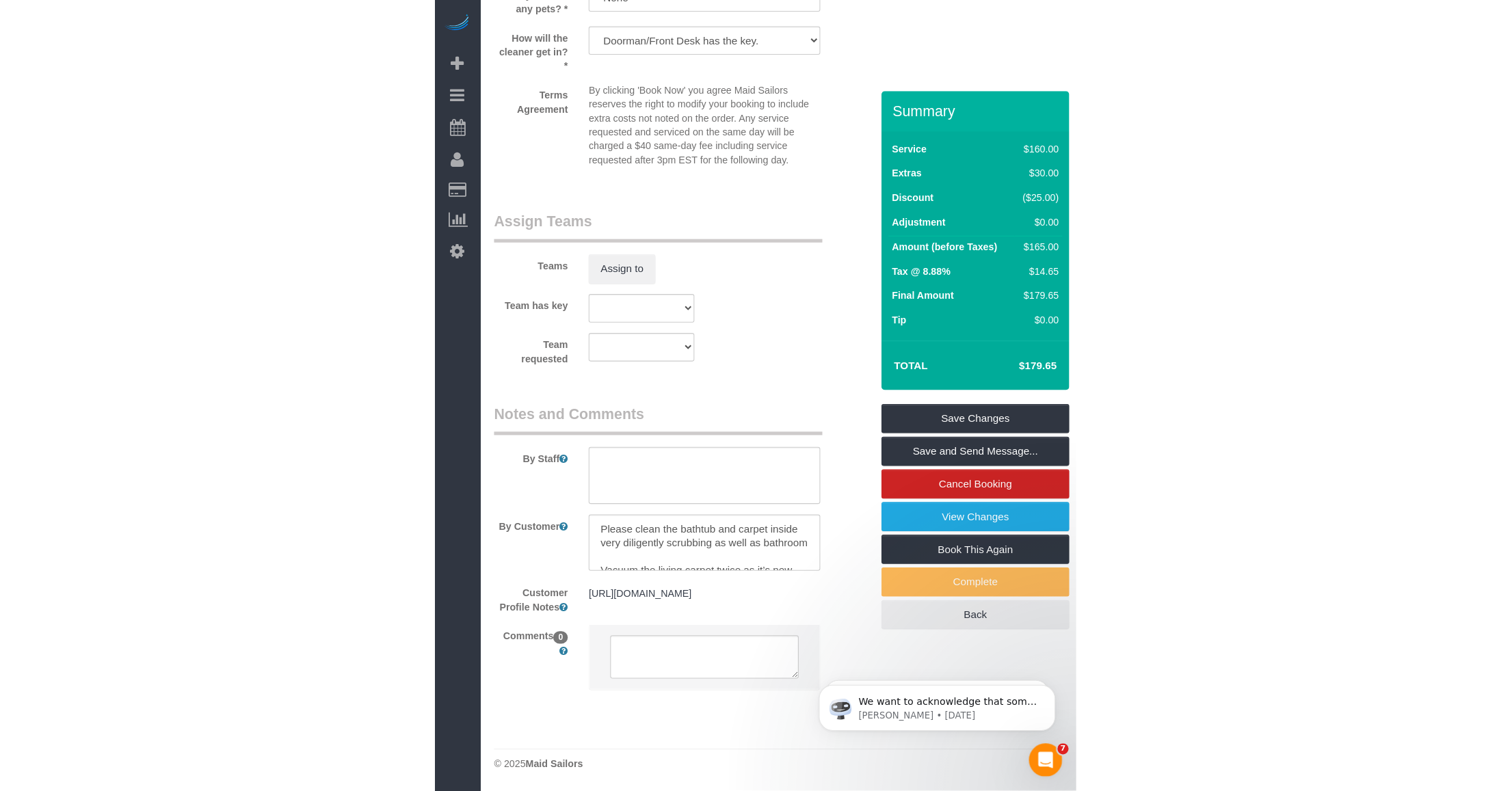
scroll to position [1523, 0]
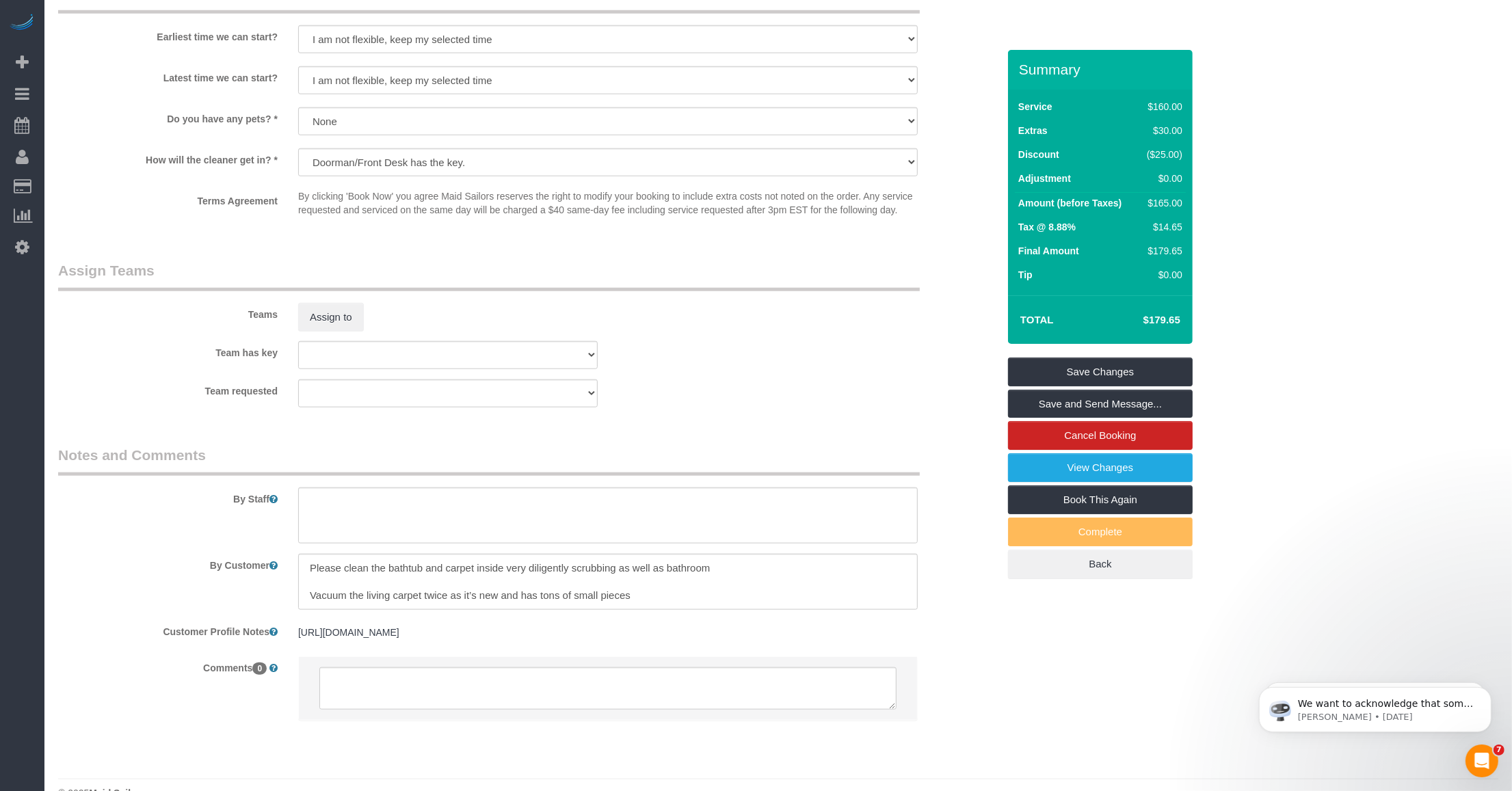
click at [350, 639] on pre "[URL][DOMAIN_NAME]" at bounding box center [607, 632] width 619 height 13
drag, startPoint x: 568, startPoint y: 648, endPoint x: 283, endPoint y: 631, distance: 285.5
click at [283, 631] on div "Customer Profile Notes [URL][DOMAIN_NAME] [URL][DOMAIN_NAME]" at bounding box center [527, 695] width 960 height 151
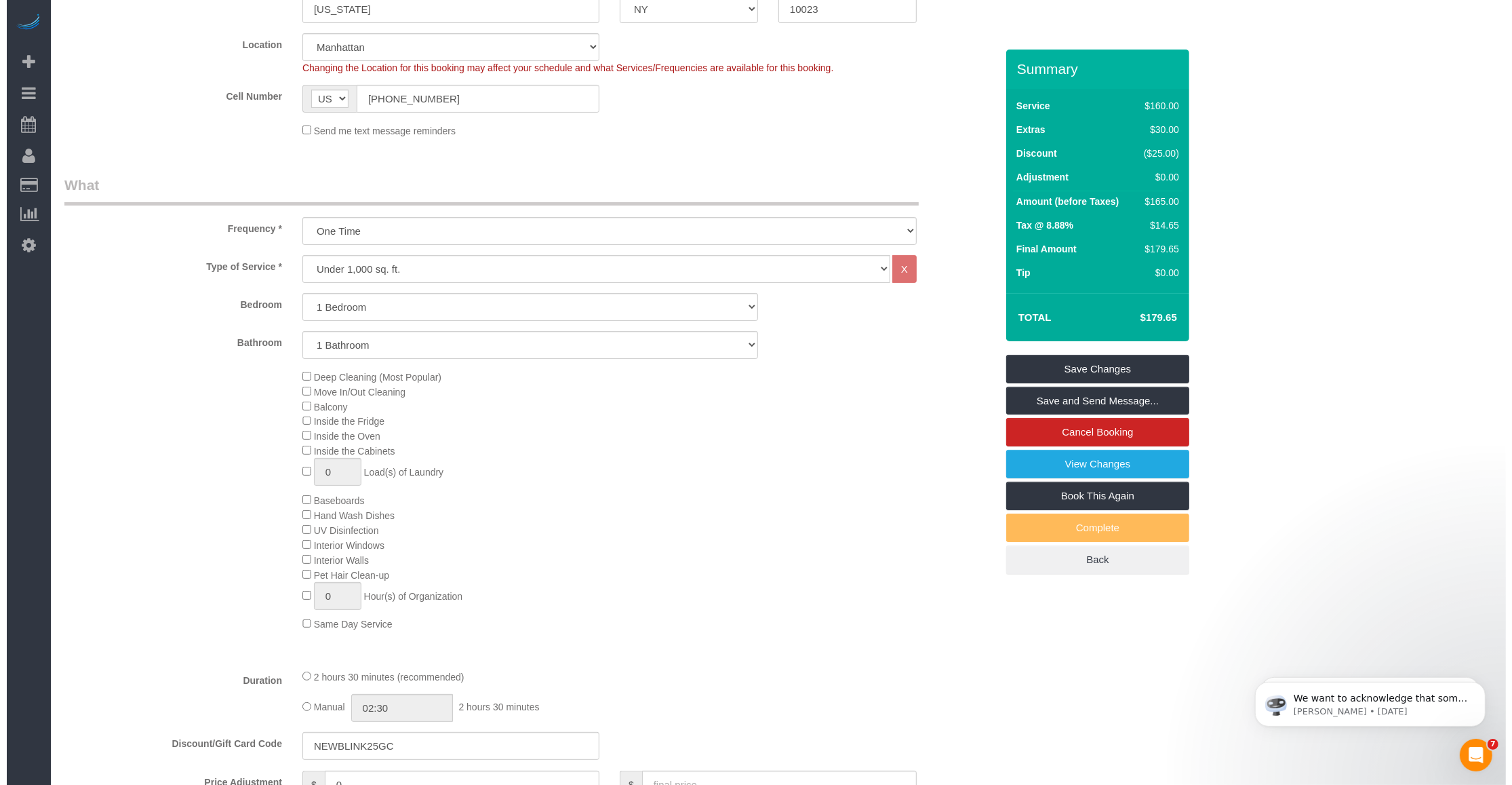
scroll to position [0, 0]
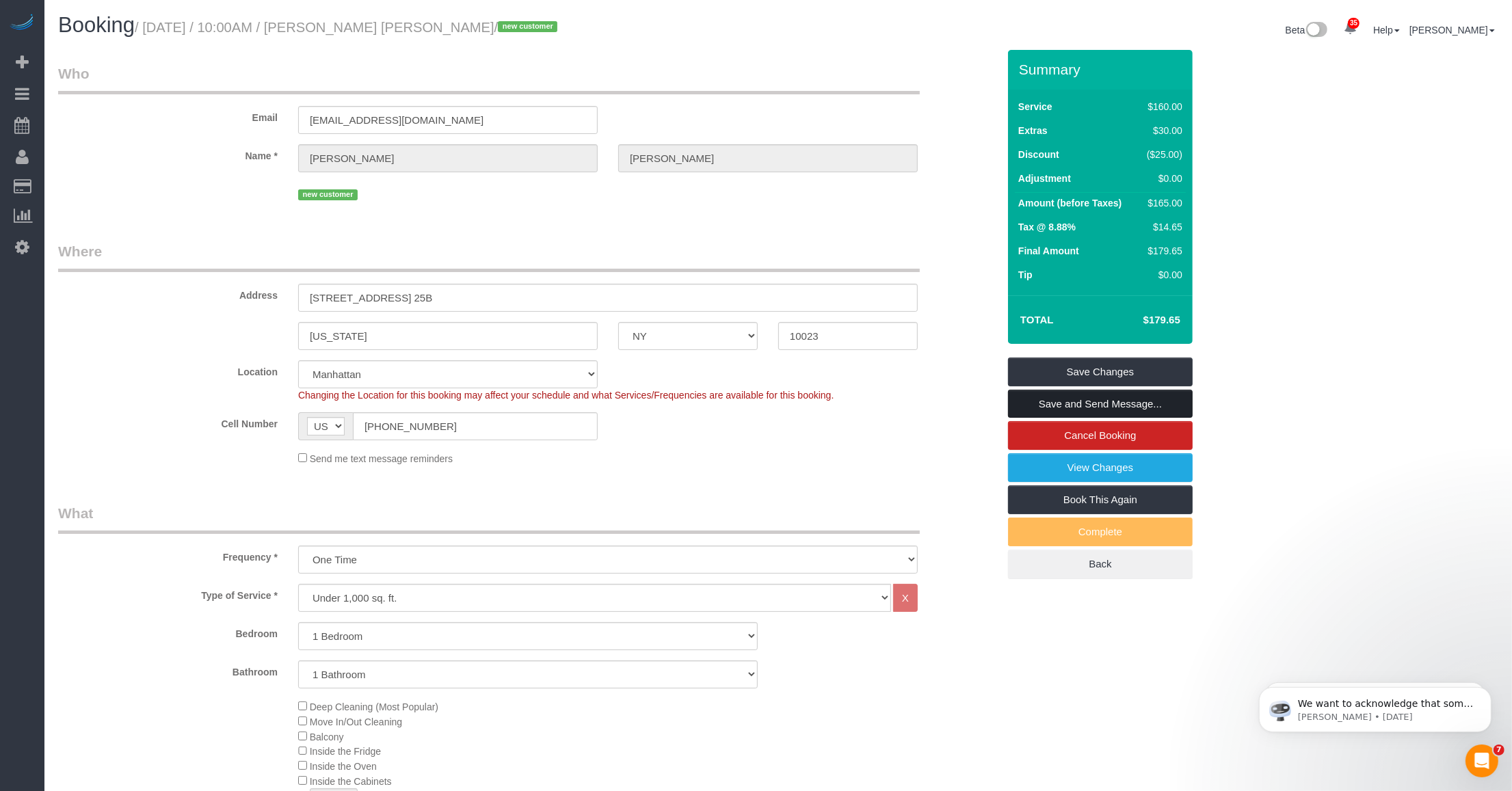
click at [630, 403] on link "Save and Send Message..." at bounding box center [1099, 404] width 185 height 29
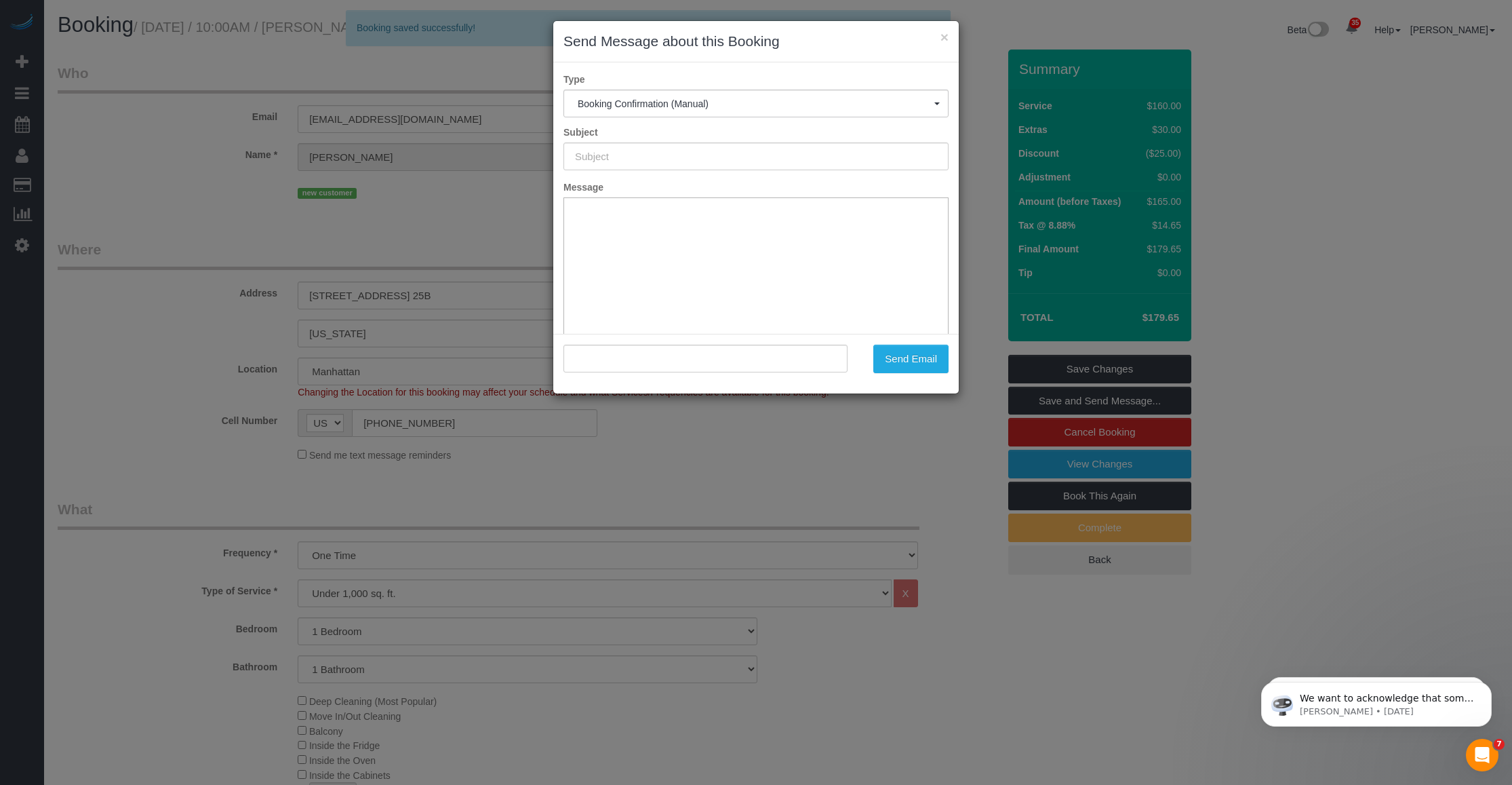
type input "Cleaning Confirmed for [DATE] 10:00am"
type input ""[PERSON_NAME] [PERSON_NAME]" <[EMAIL_ADDRESS][DOMAIN_NAME]>"
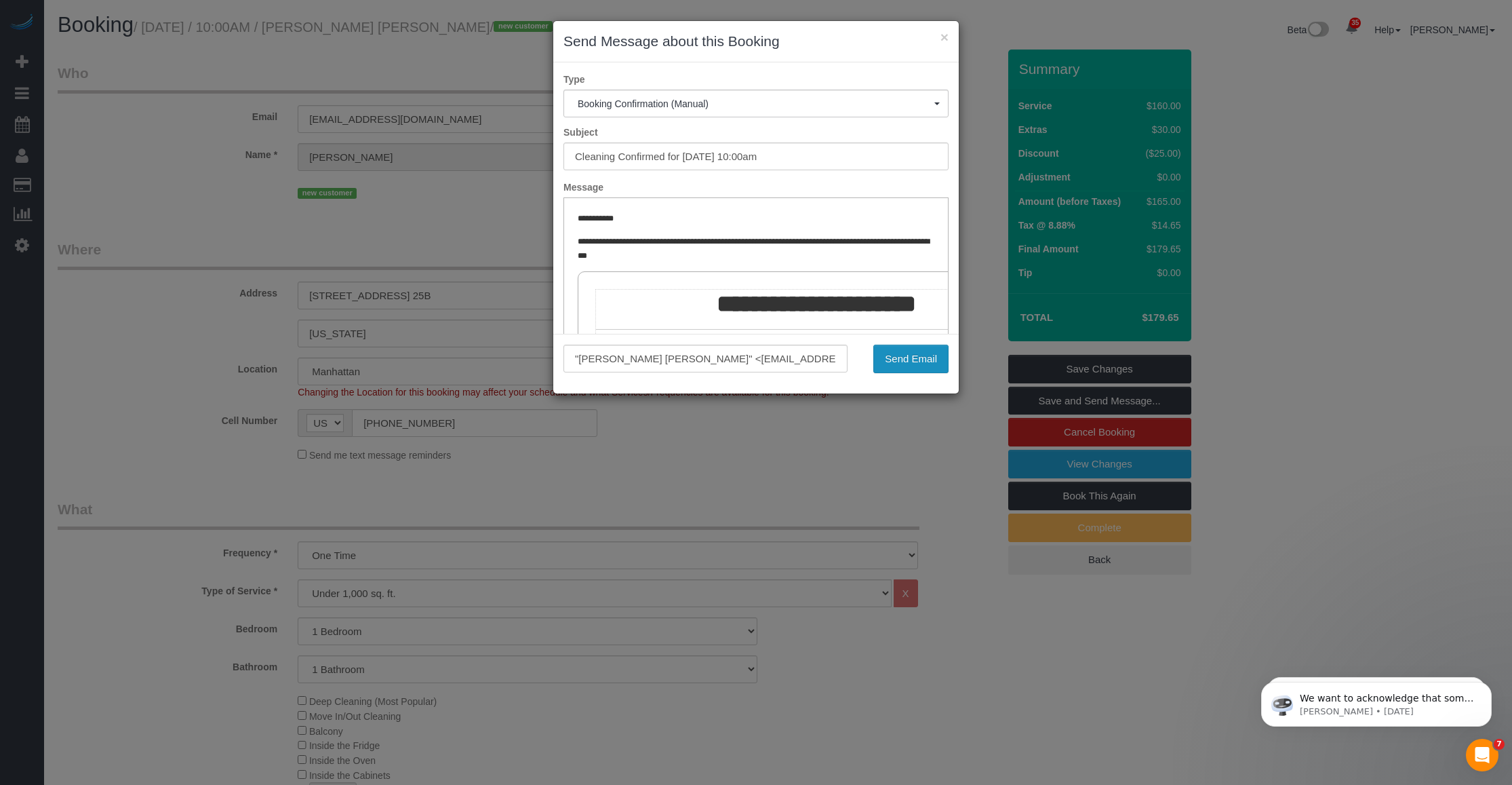
click at [624, 366] on button "Send Email" at bounding box center [911, 359] width 75 height 28
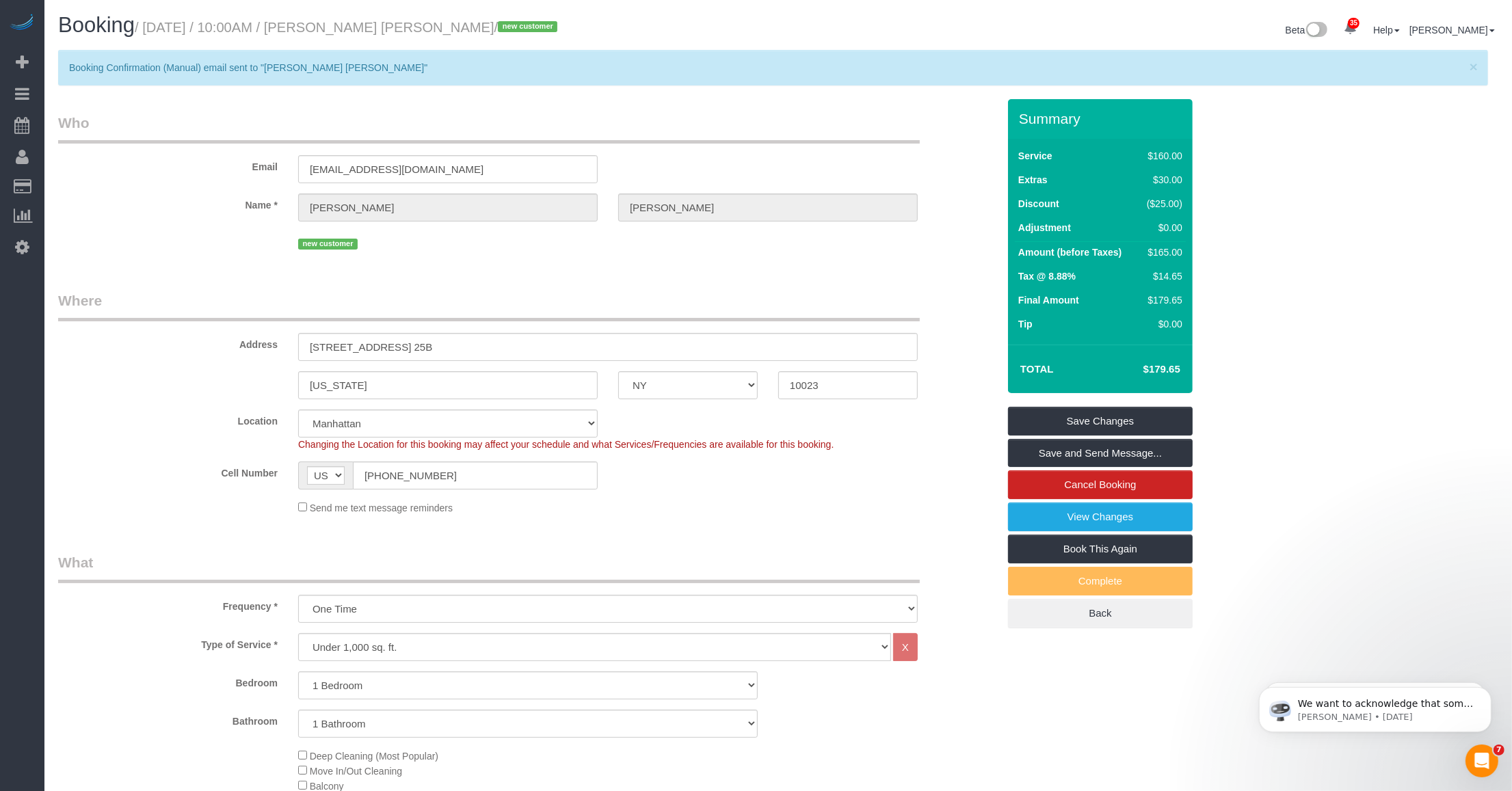
click at [349, 20] on small "/ [DATE] / 10:00AM / [PERSON_NAME] [PERSON_NAME] / new customer" at bounding box center [348, 27] width 427 height 15
copy small "[PERSON_NAME]"
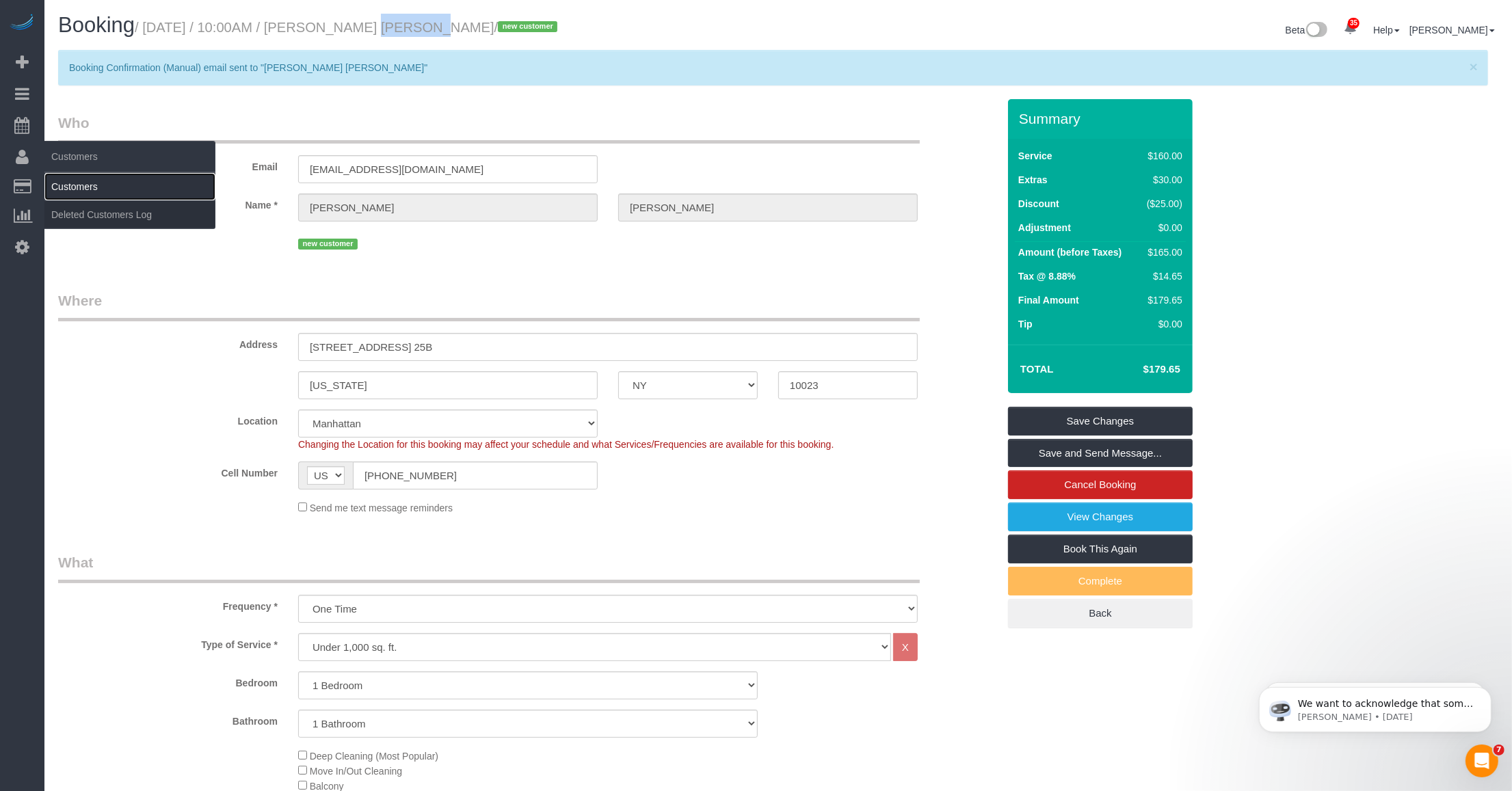
click at [82, 180] on link "Customers" at bounding box center [130, 186] width 171 height 28
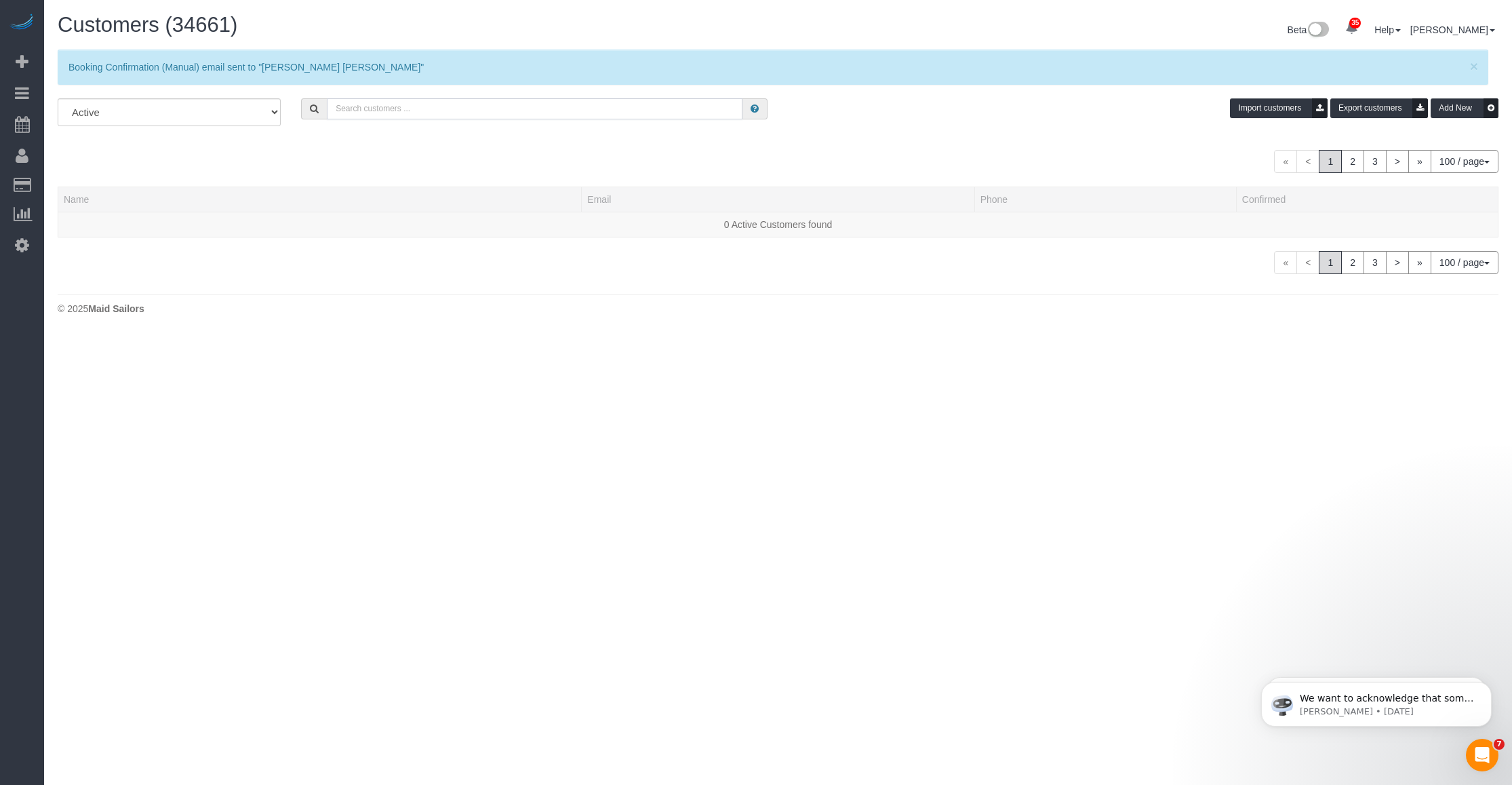
click at [401, 111] on input "text" at bounding box center [534, 108] width 416 height 21
paste input "[PERSON_NAME]"
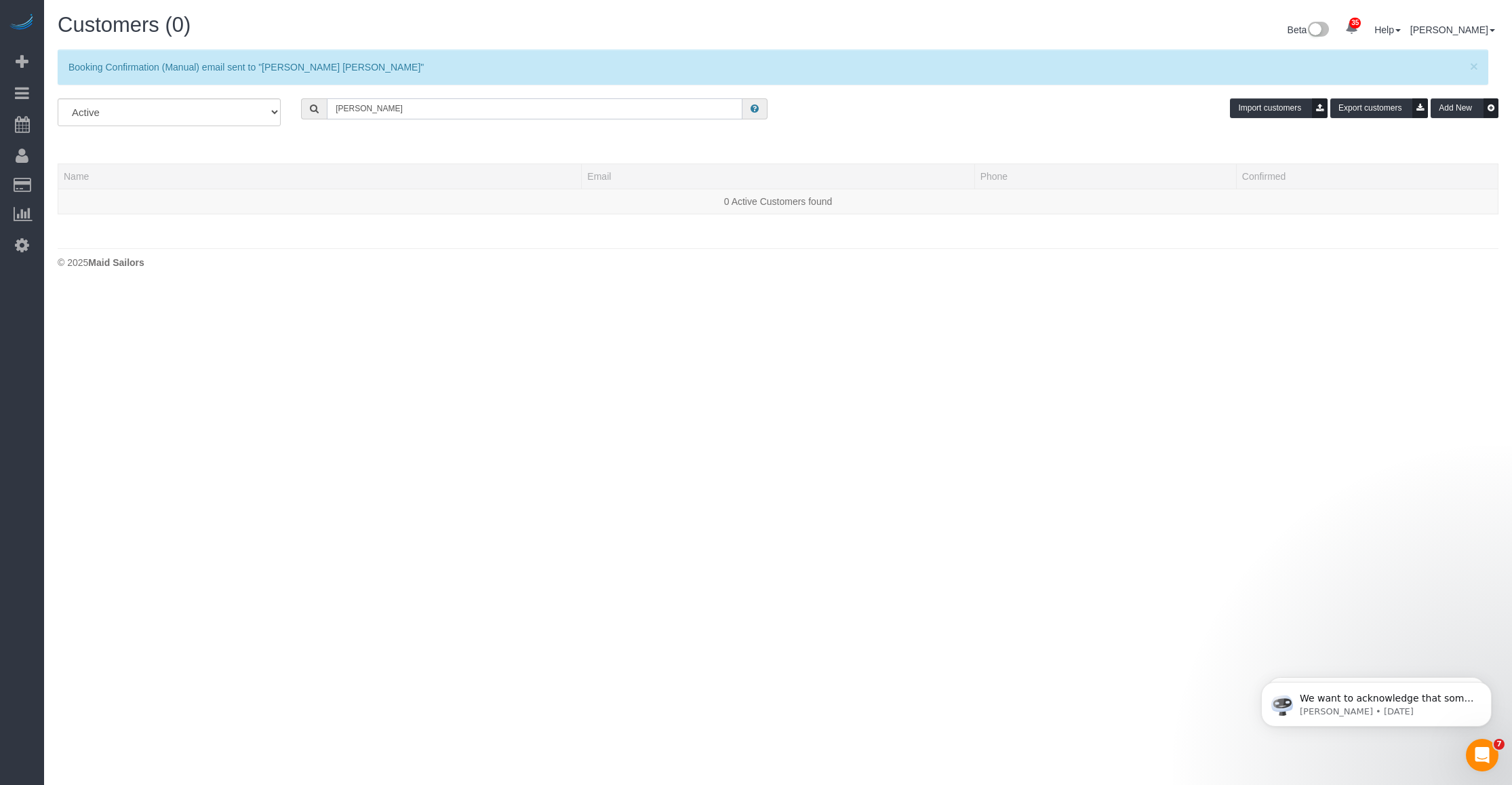
click at [357, 111] on input "[PERSON_NAME]" at bounding box center [534, 108] width 416 height 21
click at [357, 111] on input "Mariana Frannnco" at bounding box center [534, 108] width 416 height 21
paste input "Benitez Fra"
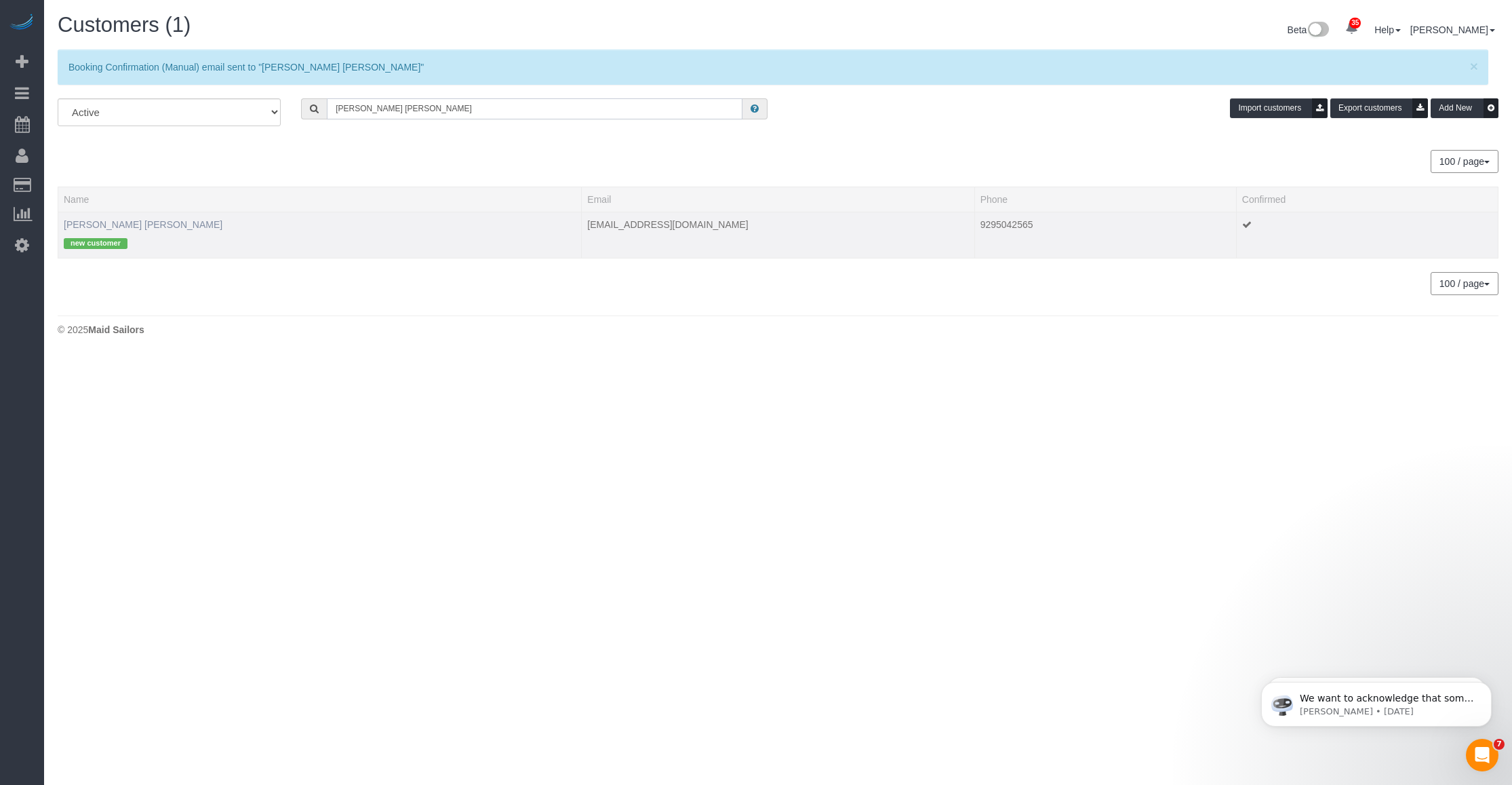
type input "Mariana Benitez Franco"
click at [107, 219] on link "Mariana Benitez Franco" at bounding box center [143, 225] width 159 height 11
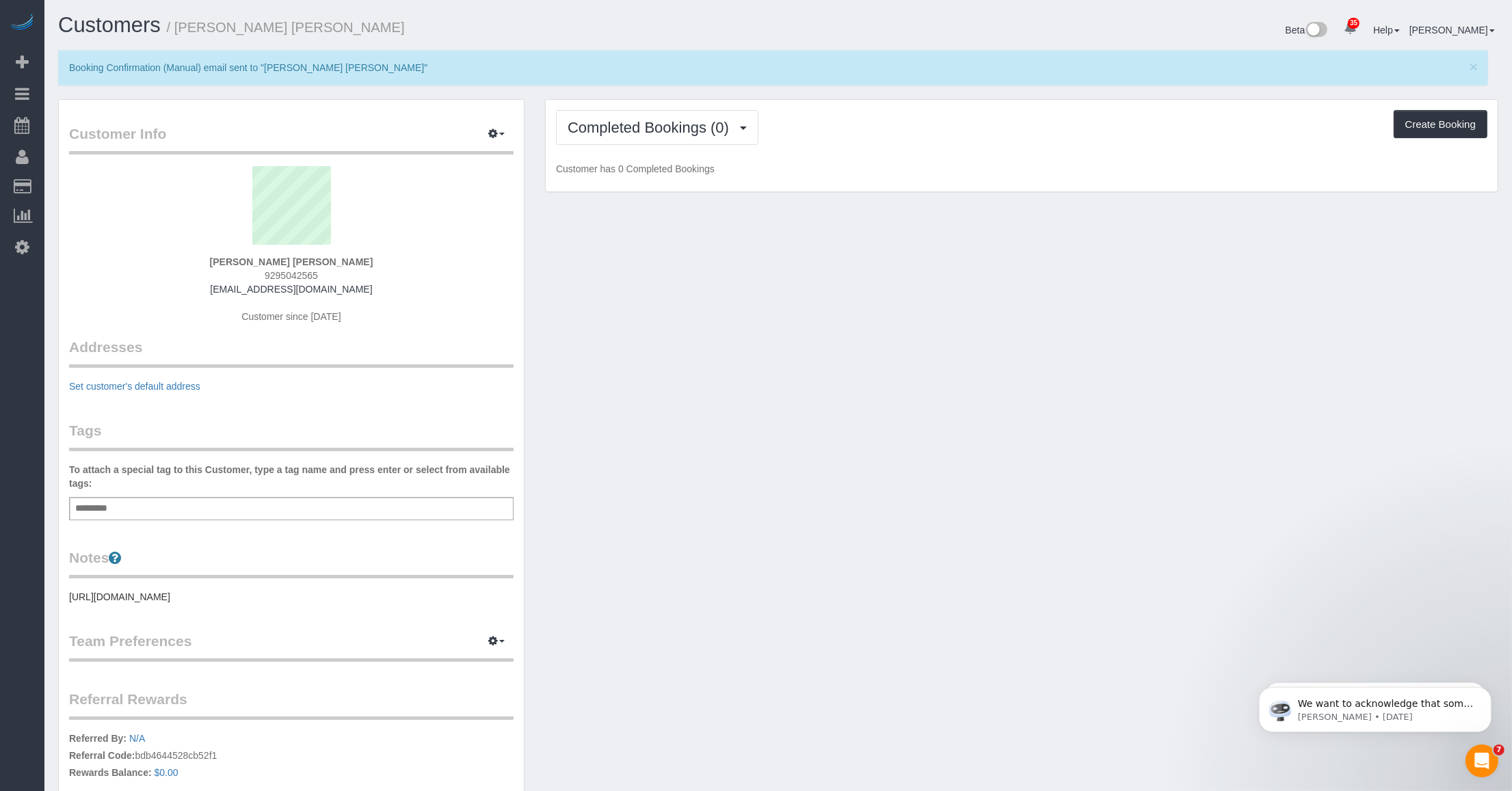
click at [224, 514] on div "Add a tag" at bounding box center [291, 508] width 444 height 23
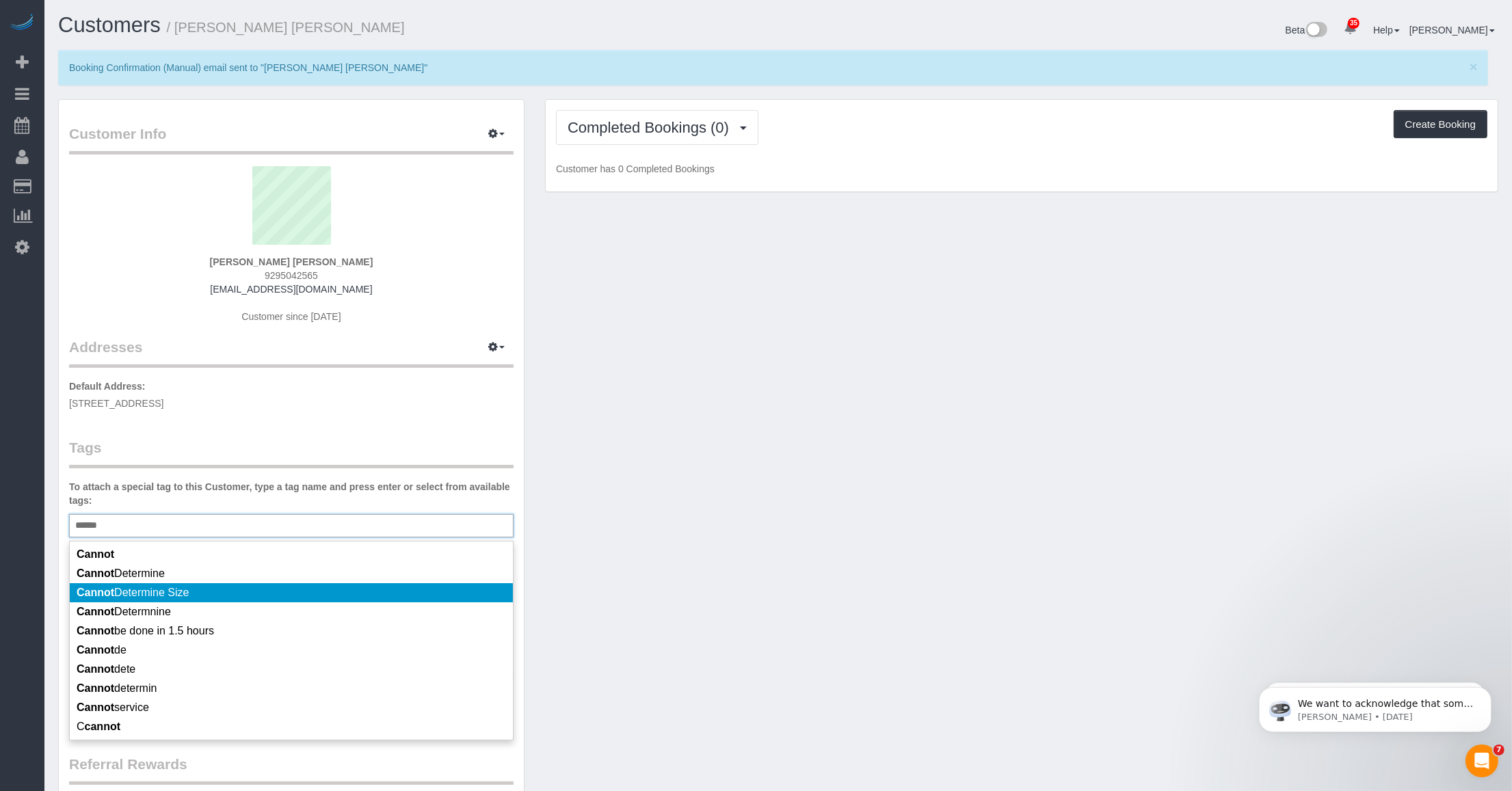
type input "******"
click at [189, 593] on span "Cannot Determine Size" at bounding box center [133, 592] width 112 height 12
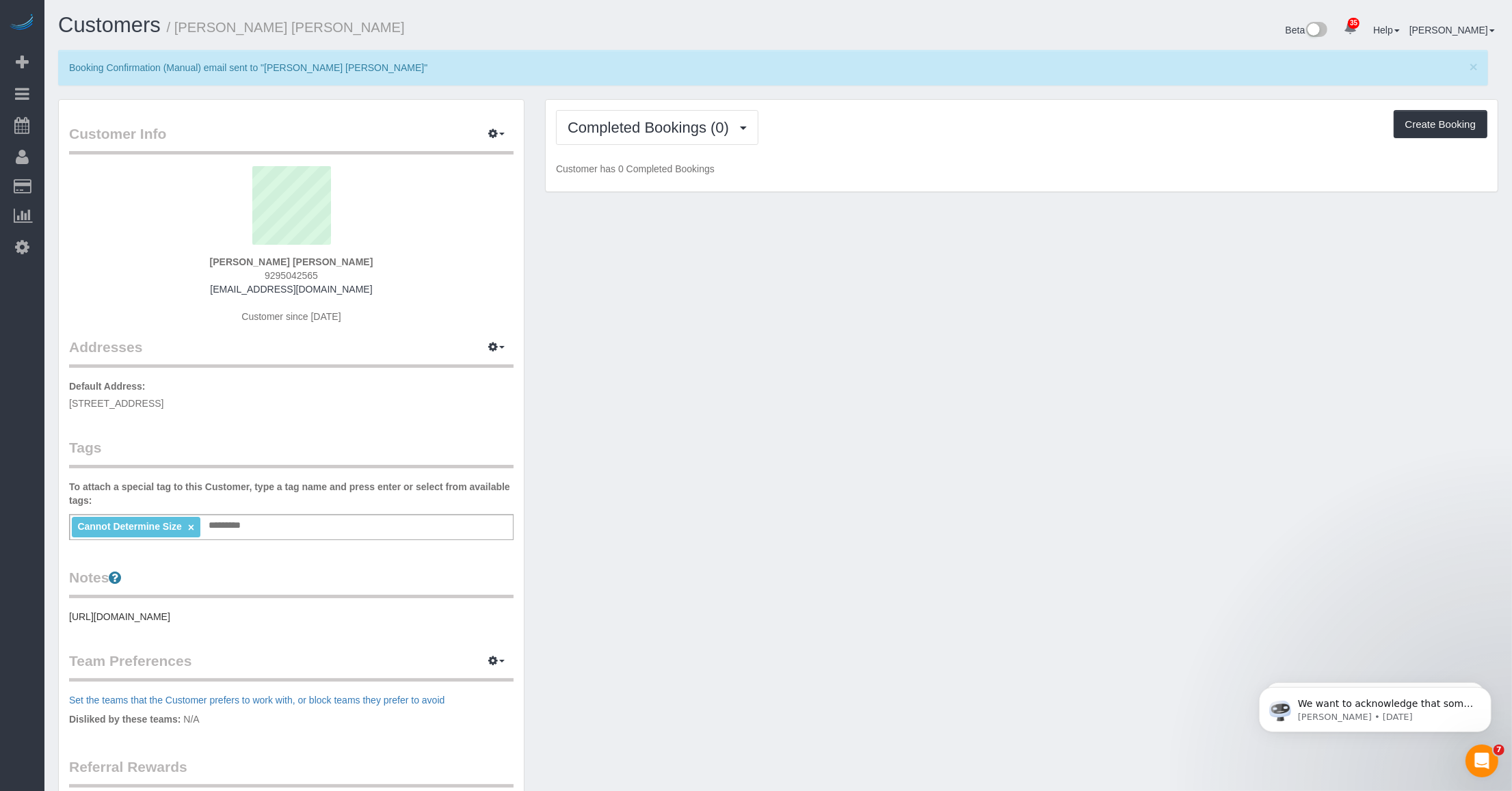
click at [630, 575] on div "Customer Info Edit Contact Info Send Message Email Preferences Special Sales Ta…" at bounding box center [778, 545] width 1461 height 892
click at [630, 116] on button "Completed Bookings (0)" at bounding box center [657, 127] width 203 height 35
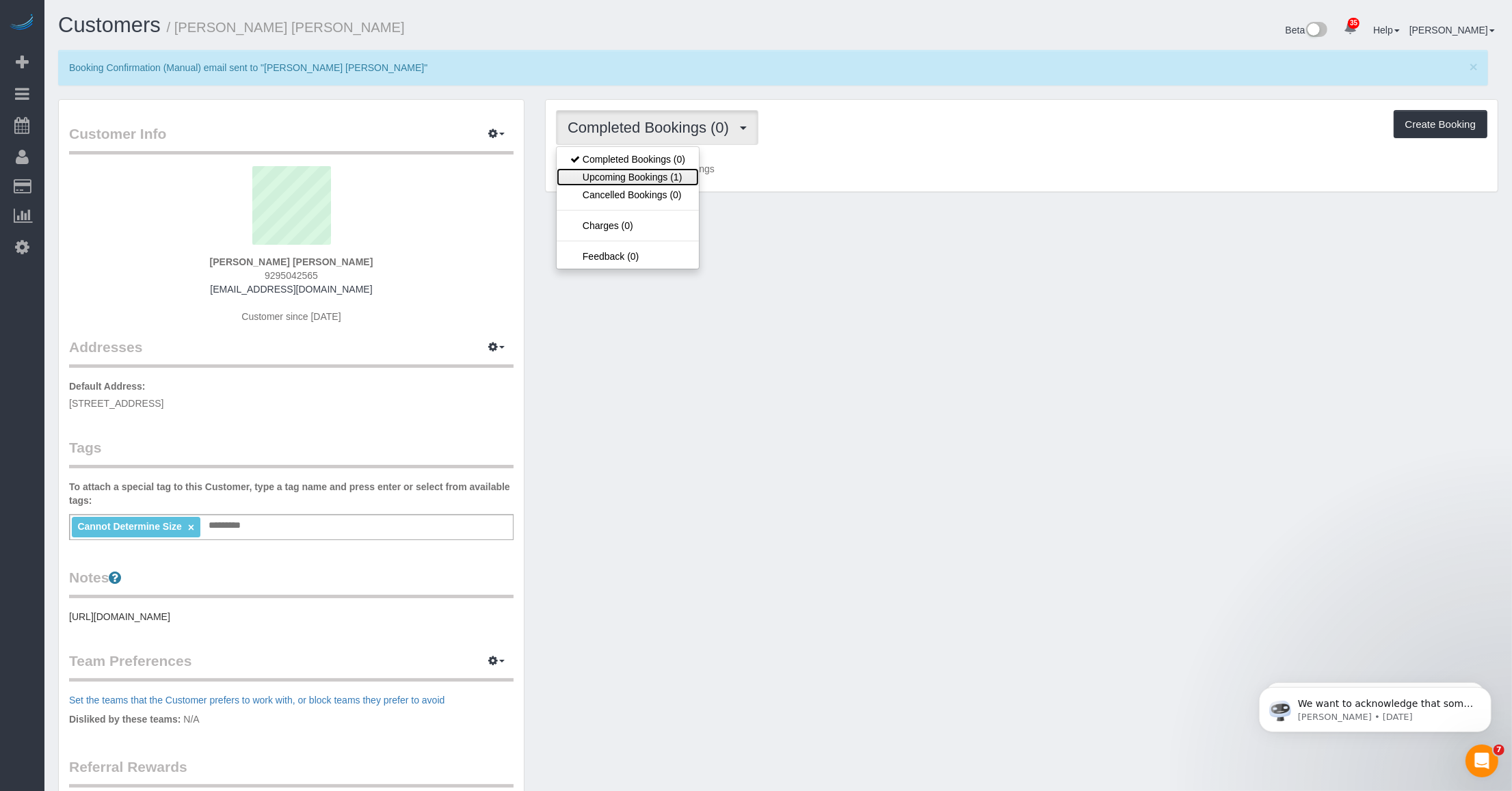
click at [630, 173] on link "Upcoming Bookings (1)" at bounding box center [628, 177] width 143 height 17
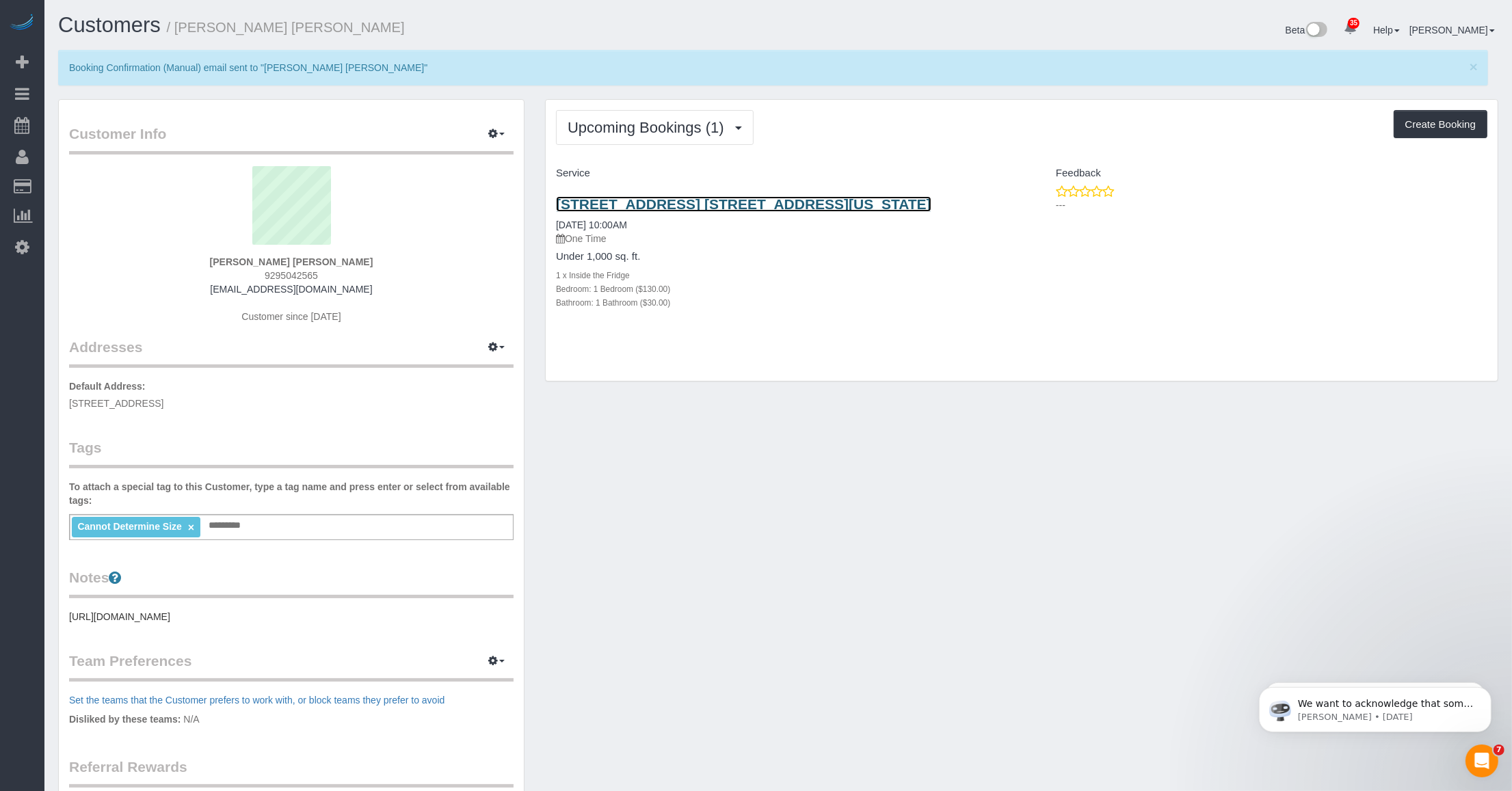
click at [630, 196] on link "200 West 60th Street, Apt. 25b, New York, NY 10023" at bounding box center [744, 204] width 375 height 16
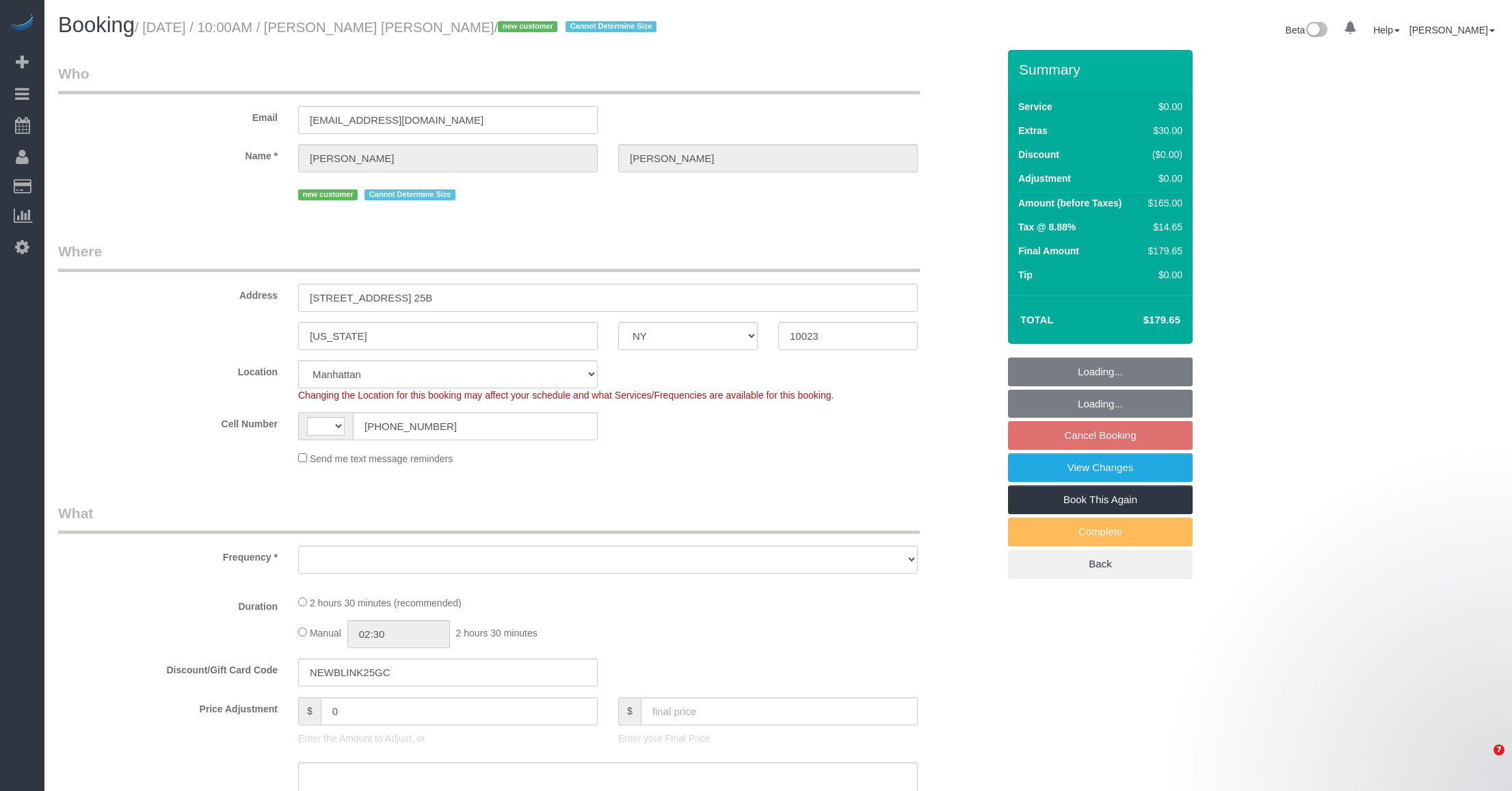
select select "NY"
select select "number:89"
select select "number:90"
select select "number:15"
select select "number:6"
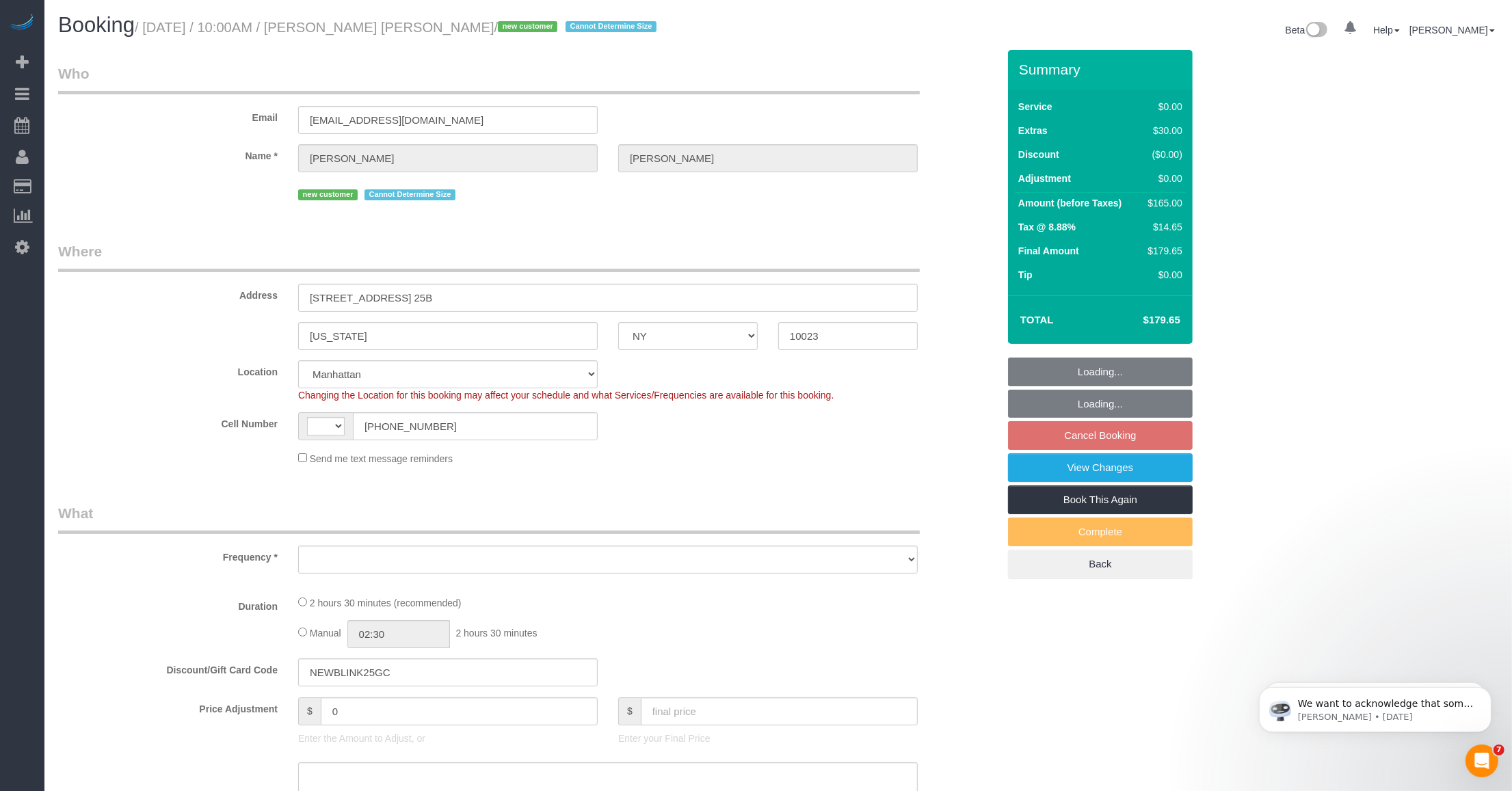
select select "object:713"
select select "string:stripe-pm_1SEgip4VGloSiKo7HIySXna1"
select select "1"
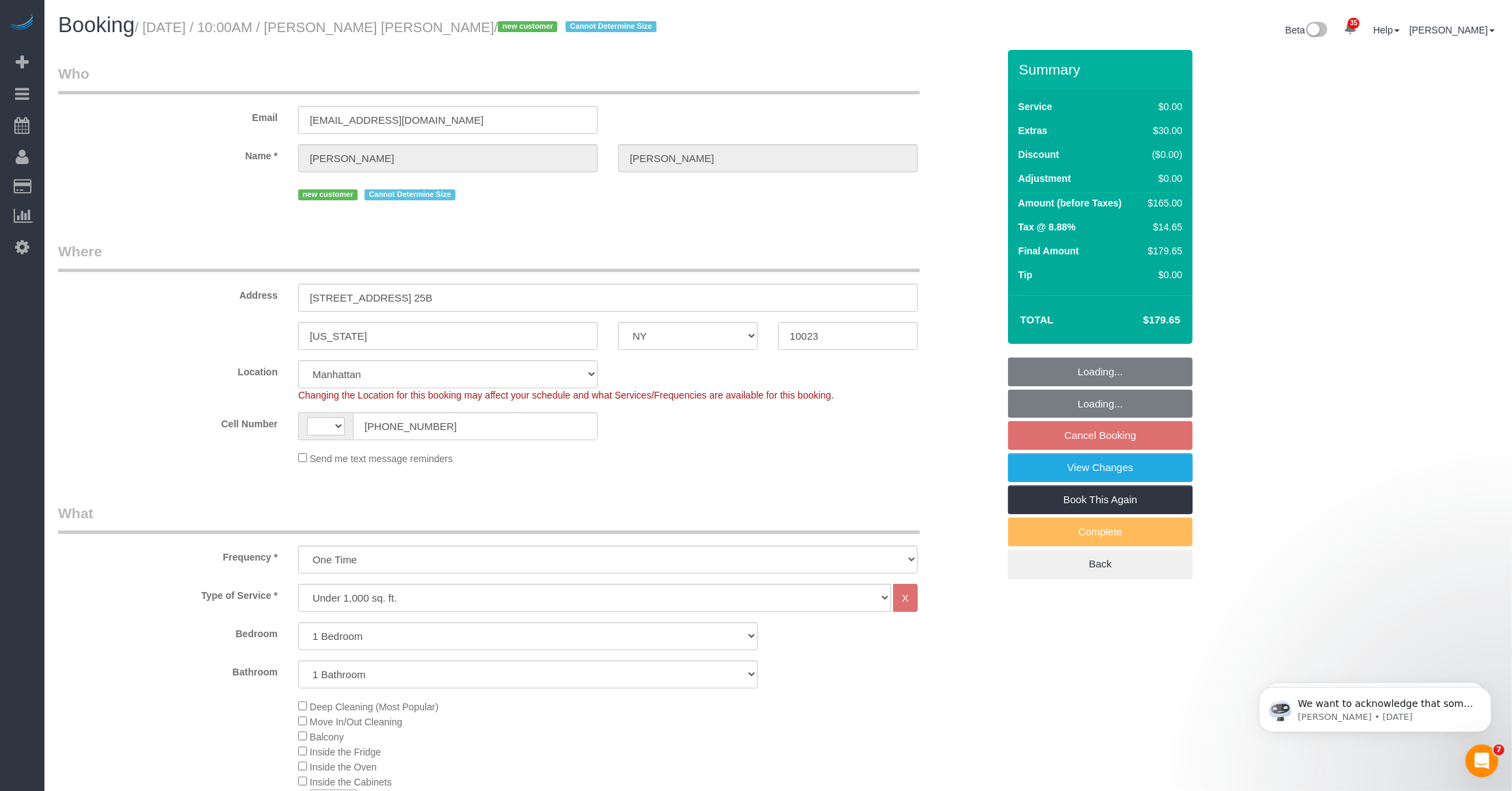
select select "object:1067"
select select "string:[GEOGRAPHIC_DATA]"
select select "spot3"
select select "1"
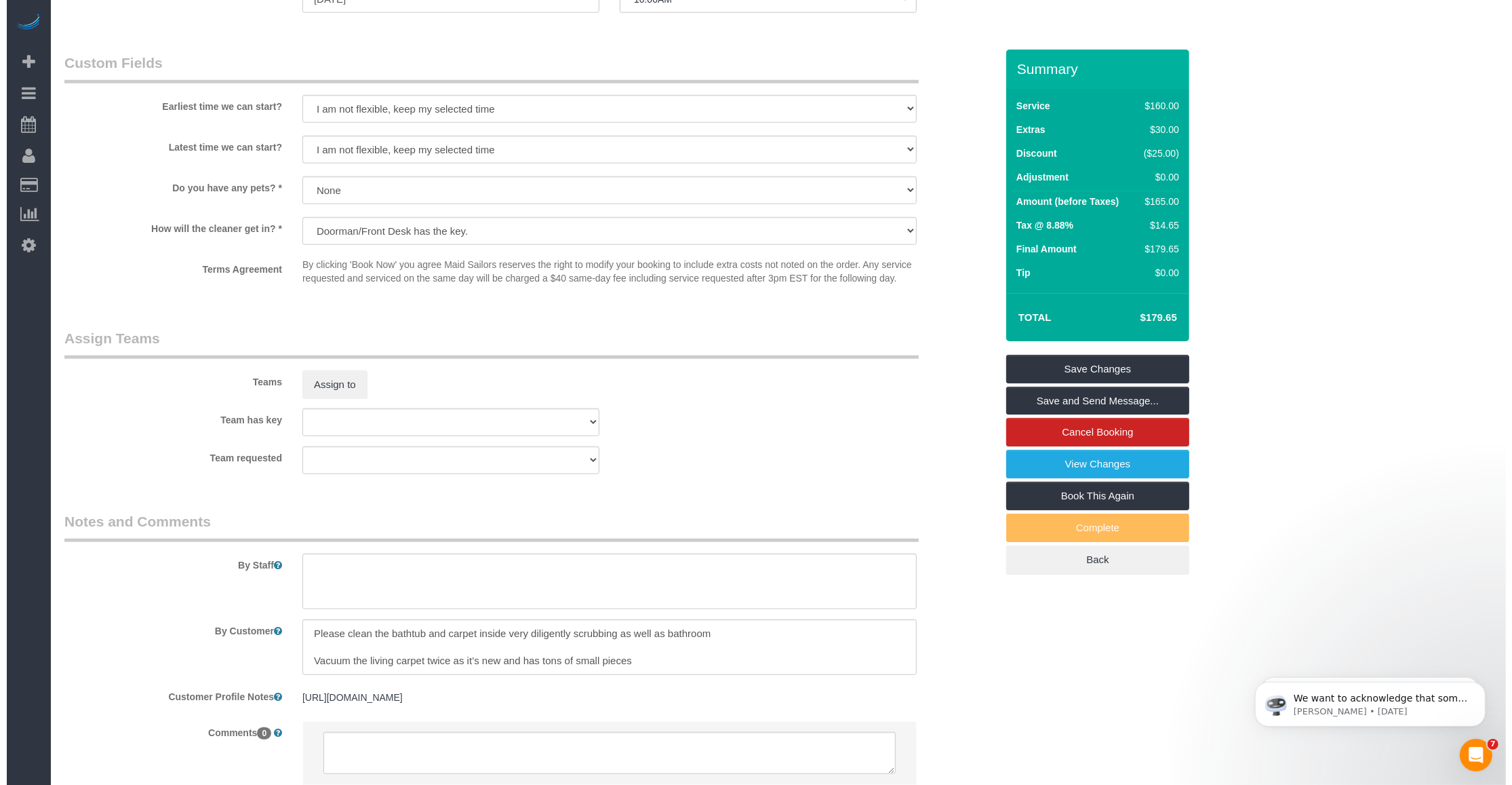
scroll to position [1526, 0]
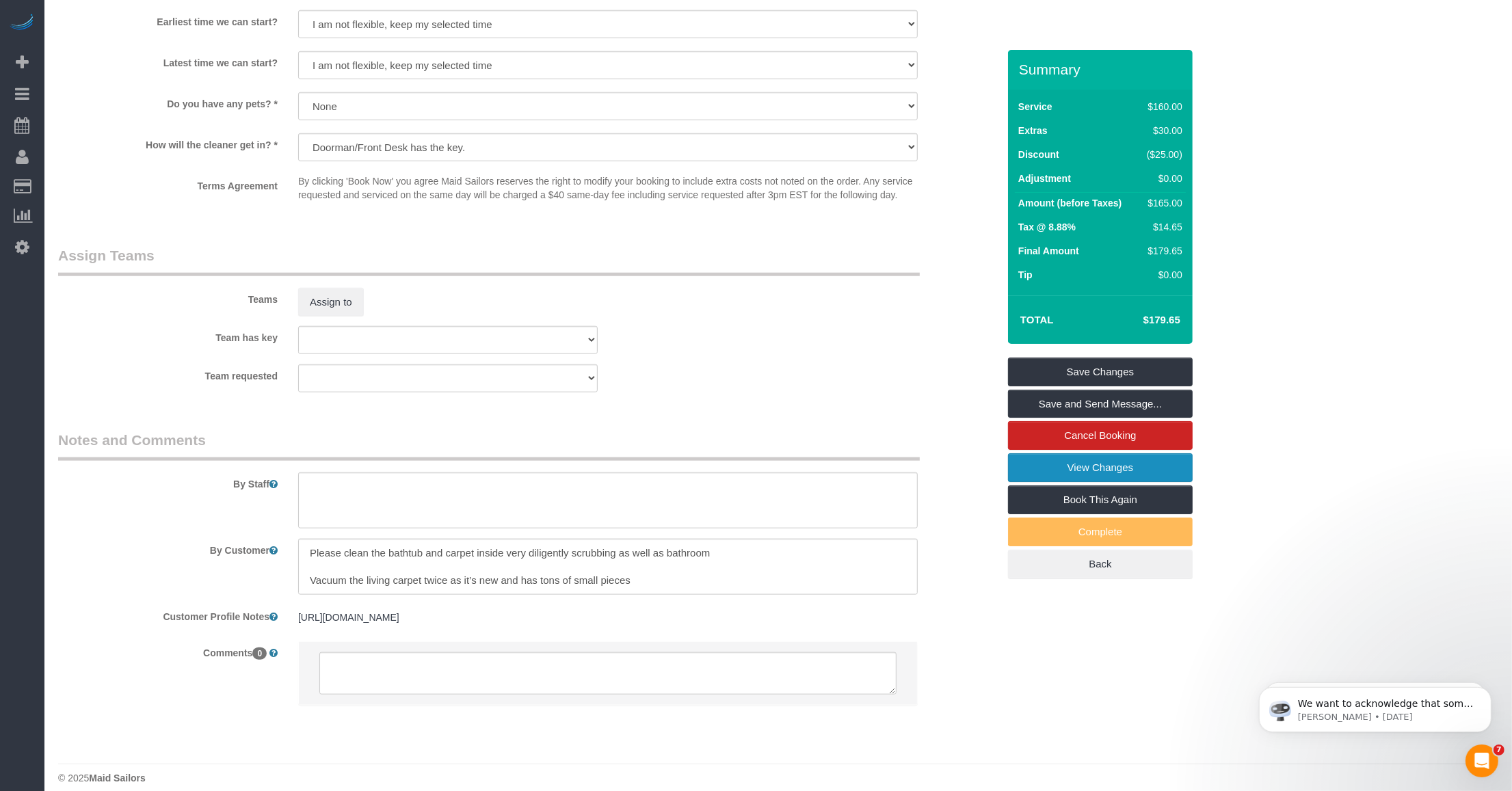
click at [1054, 462] on link "View Changes" at bounding box center [1099, 467] width 185 height 29
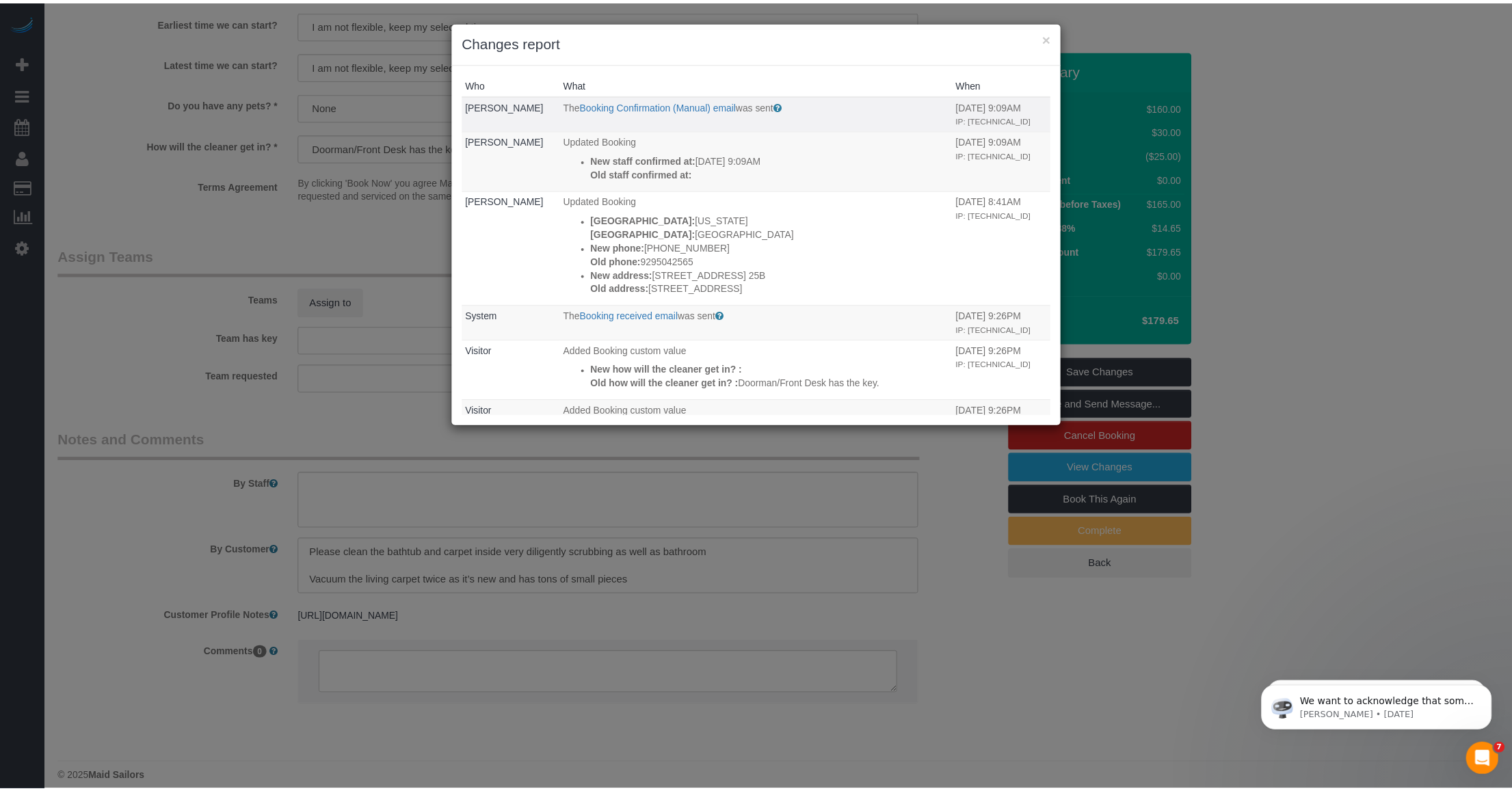
scroll to position [86, 0]
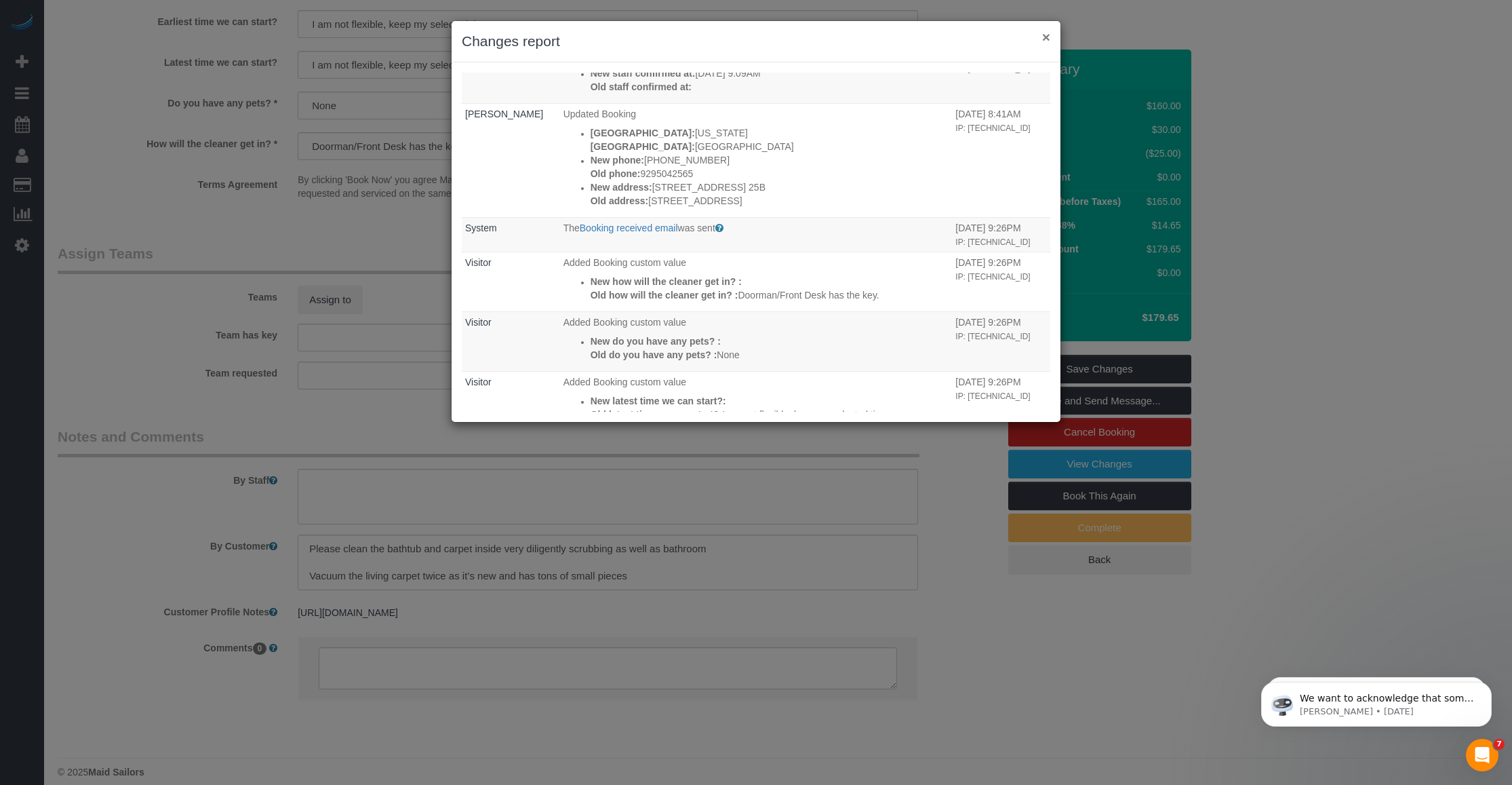
click at [1045, 36] on button "×" at bounding box center [1046, 37] width 8 height 14
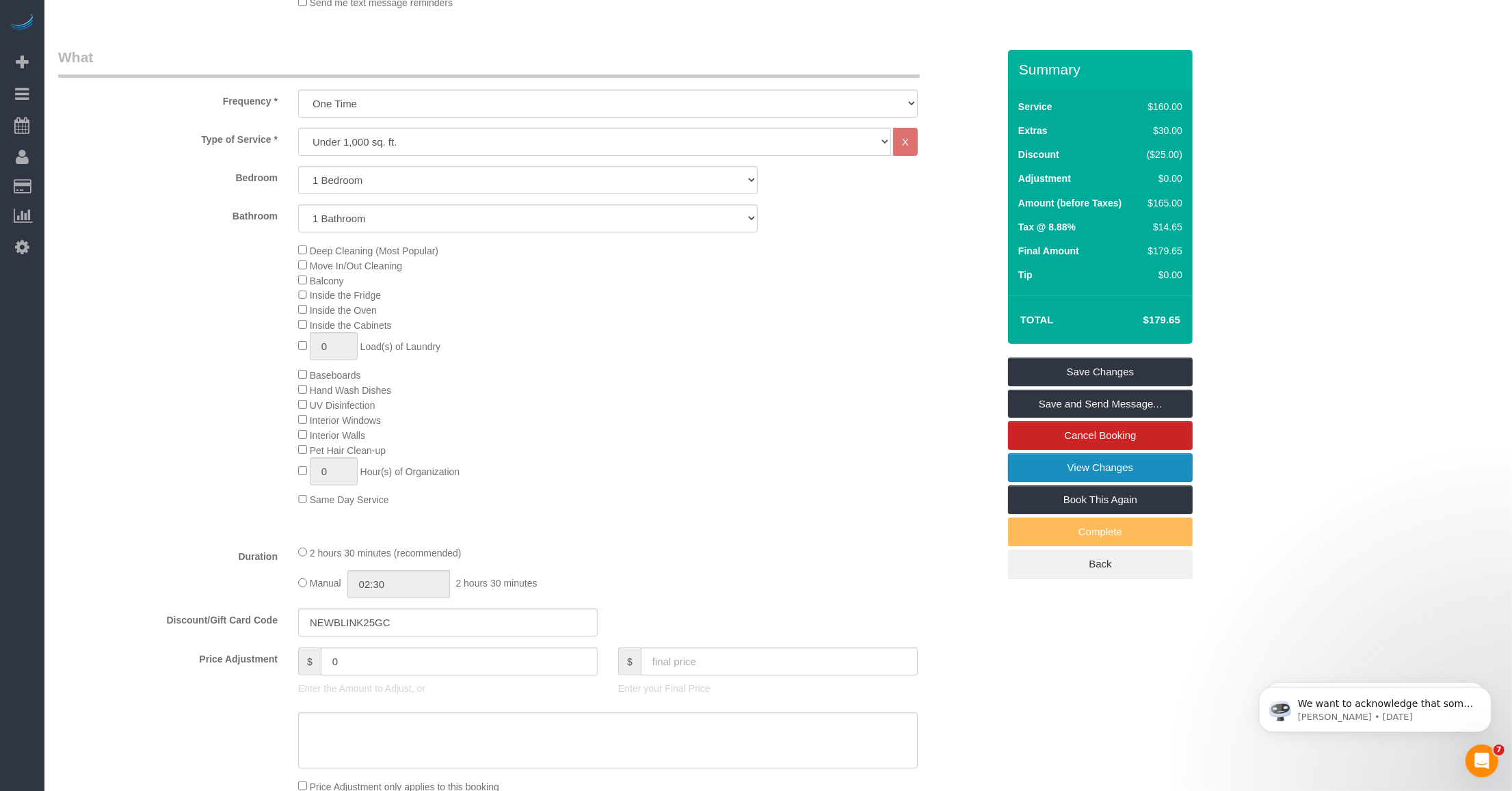
scroll to position [114, 0]
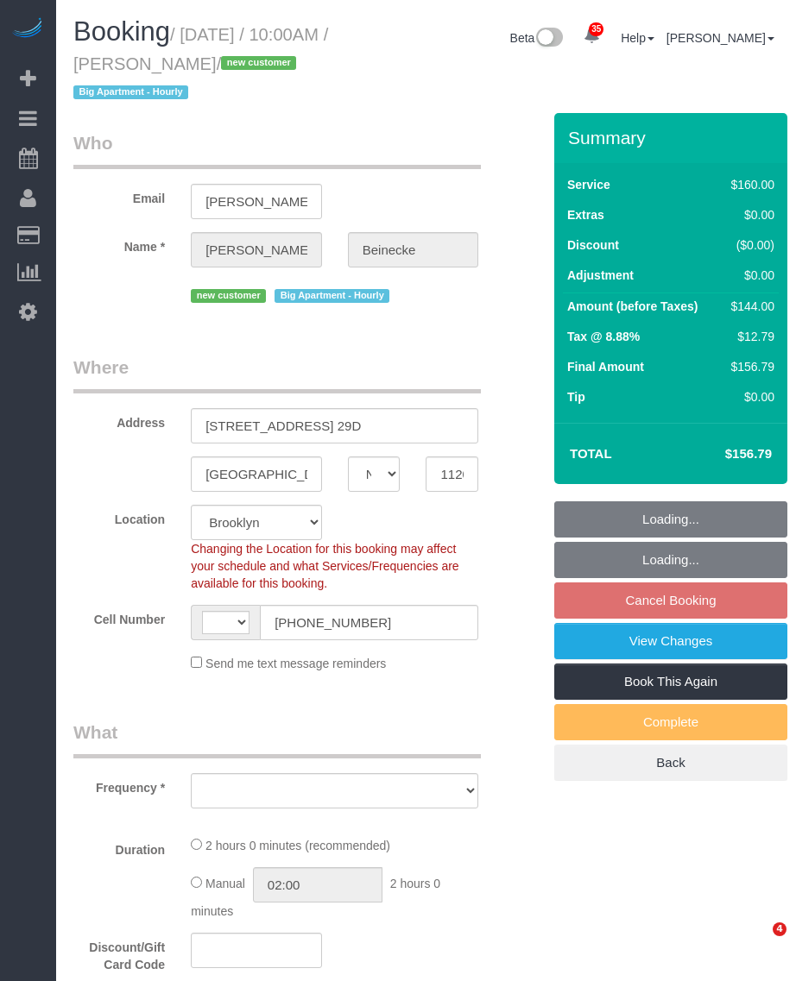
select select "NY"
select select "number:89"
select select "number:90"
select select "number:15"
select select "number:5"
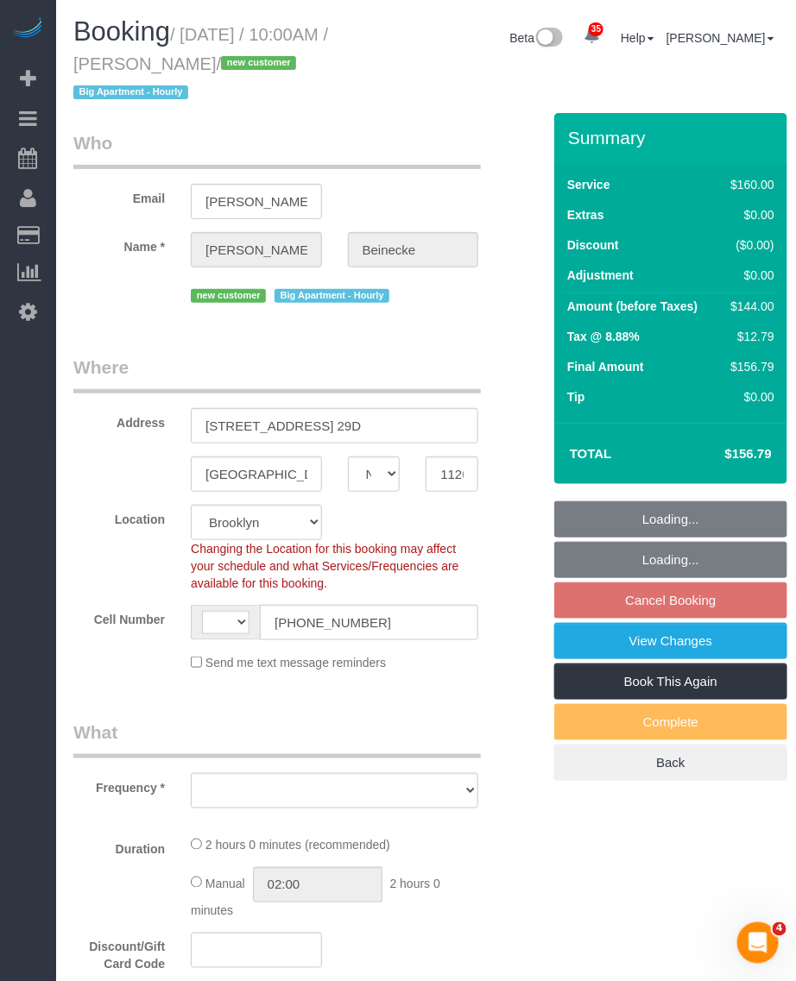
select select "string:[GEOGRAPHIC_DATA]"
select select "string:stripe-pm_1SEcys4VGloSiKo7OrkrXDDw"
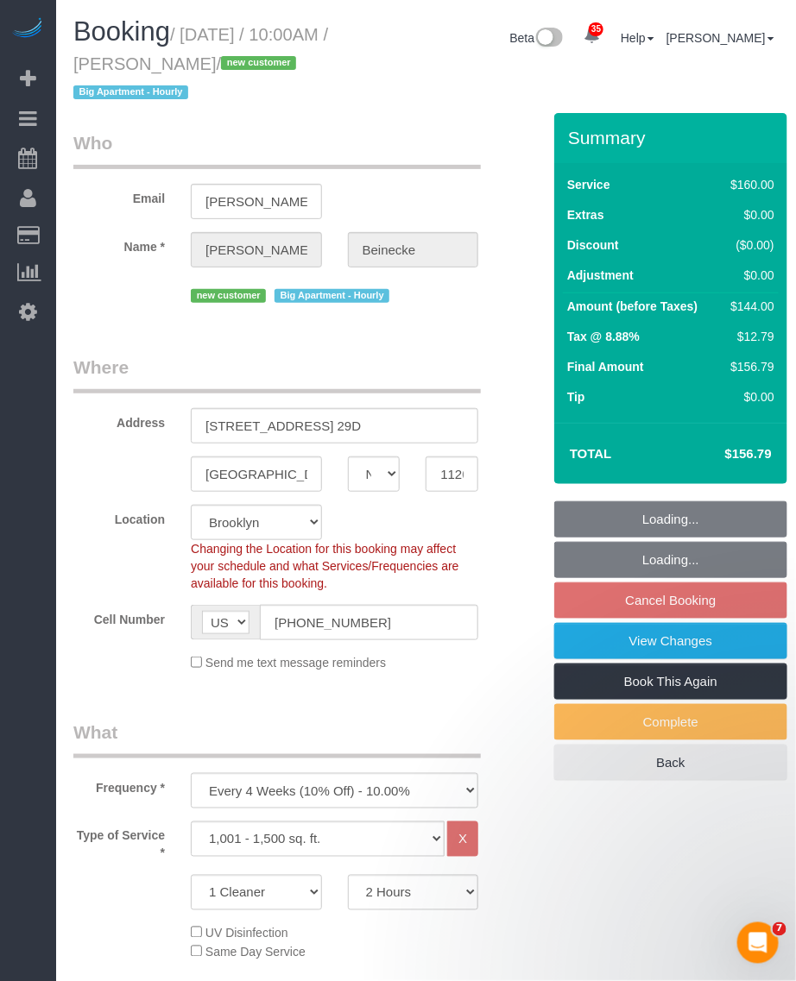
select select "object:1046"
select select "spot3"
select select "object:1396"
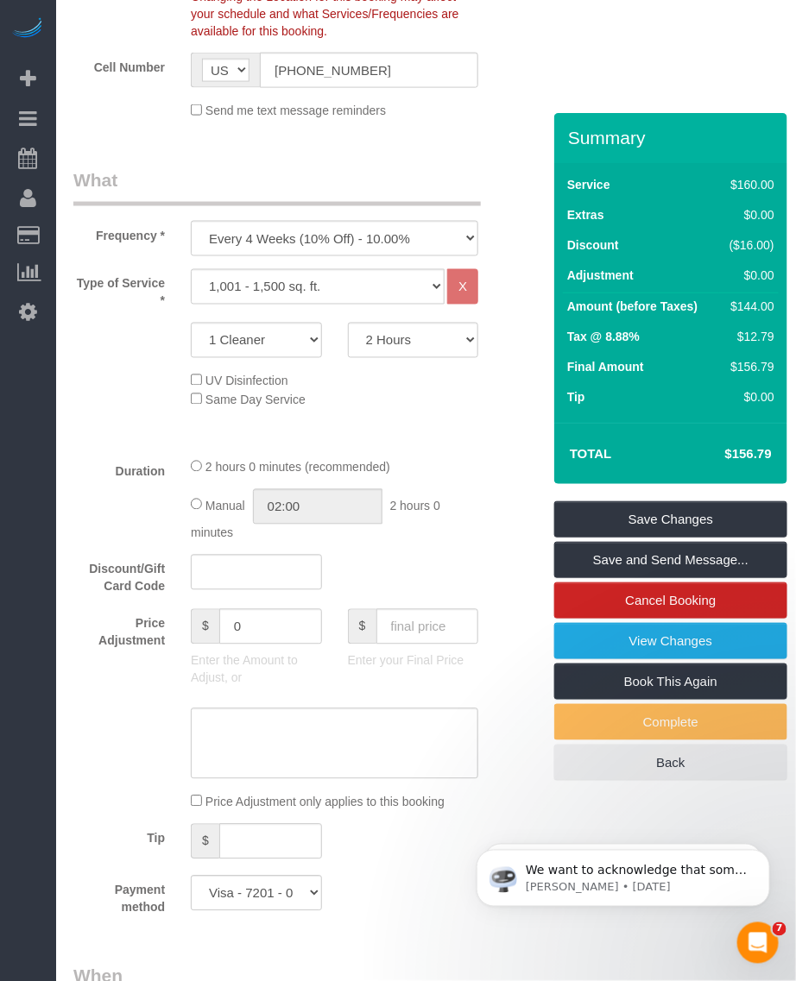
scroll to position [445, 0]
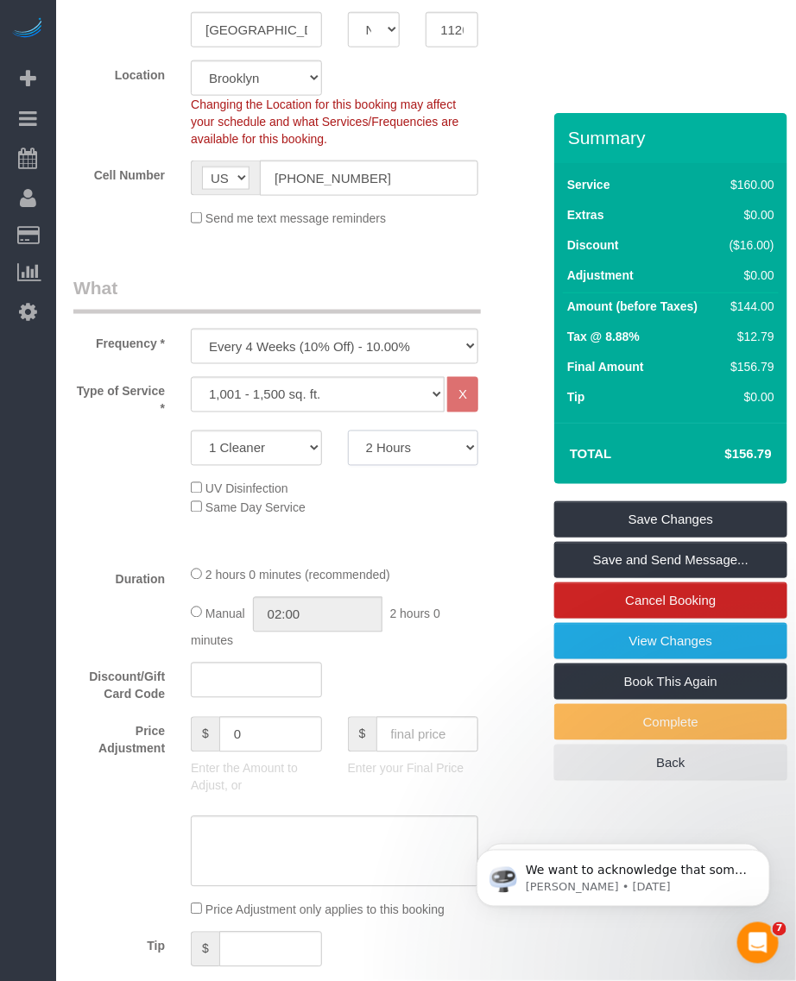
click at [393, 449] on select "2 Hours 2.5 Hours 3 Hours 3.5 Hours 4 Hours 4.5 Hours 5 Hours 5.5 Hours 6 Hours…" at bounding box center [413, 448] width 131 height 35
click at [83, 515] on div "UV Disinfection Same Day Service" at bounding box center [295, 498] width 470 height 38
click at [454, 451] on select "2 Hours 2.5 Hours 3 Hours 3.5 Hours 4 Hours 4.5 Hours 5 Hours 5.5 Hours 6 Hours…" at bounding box center [413, 448] width 131 height 35
select select "180"
click at [348, 431] on select "2 Hours 2.5 Hours 3 Hours 3.5 Hours 4 Hours 4.5 Hours 5 Hours 5.5 Hours 6 Hours…" at bounding box center [413, 448] width 131 height 35
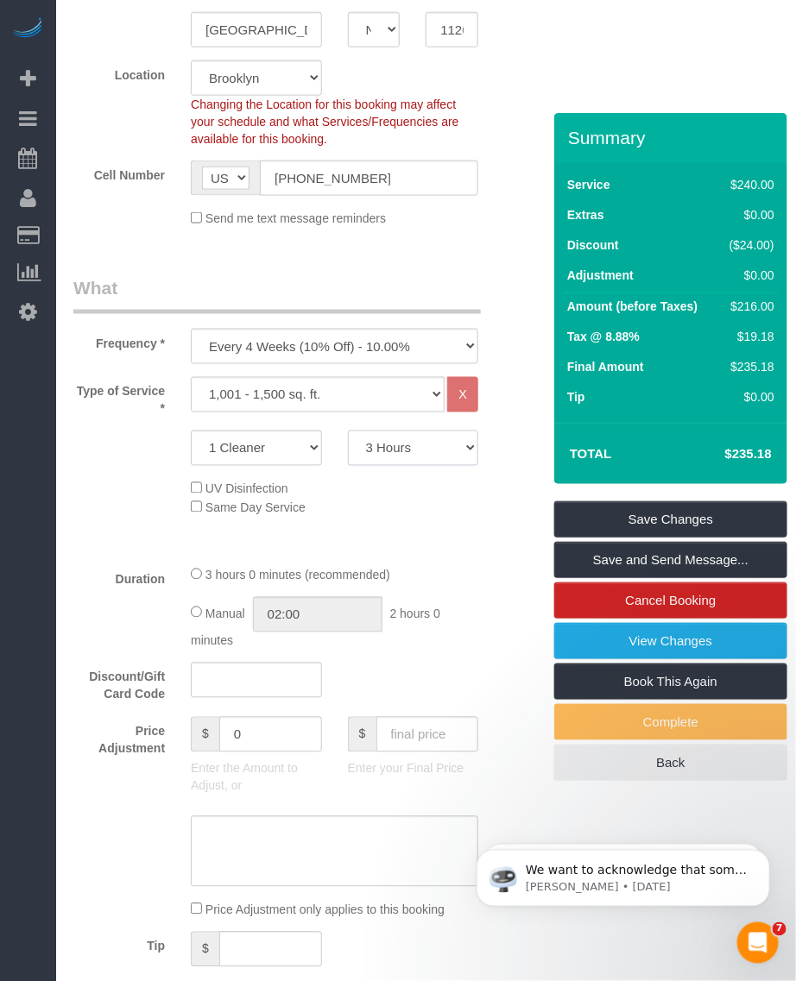
select select "spot63"
click at [771, 449] on h4 "$235.18" at bounding box center [722, 454] width 98 height 15
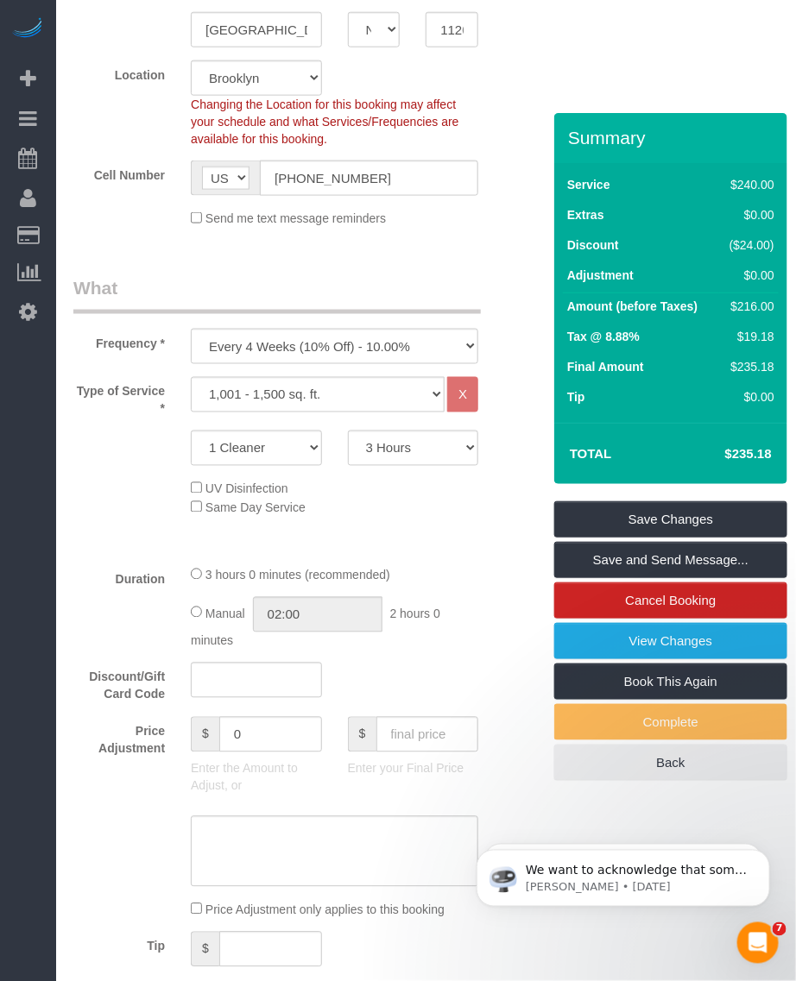
click at [754, 453] on h4 "$235.18" at bounding box center [722, 454] width 98 height 15
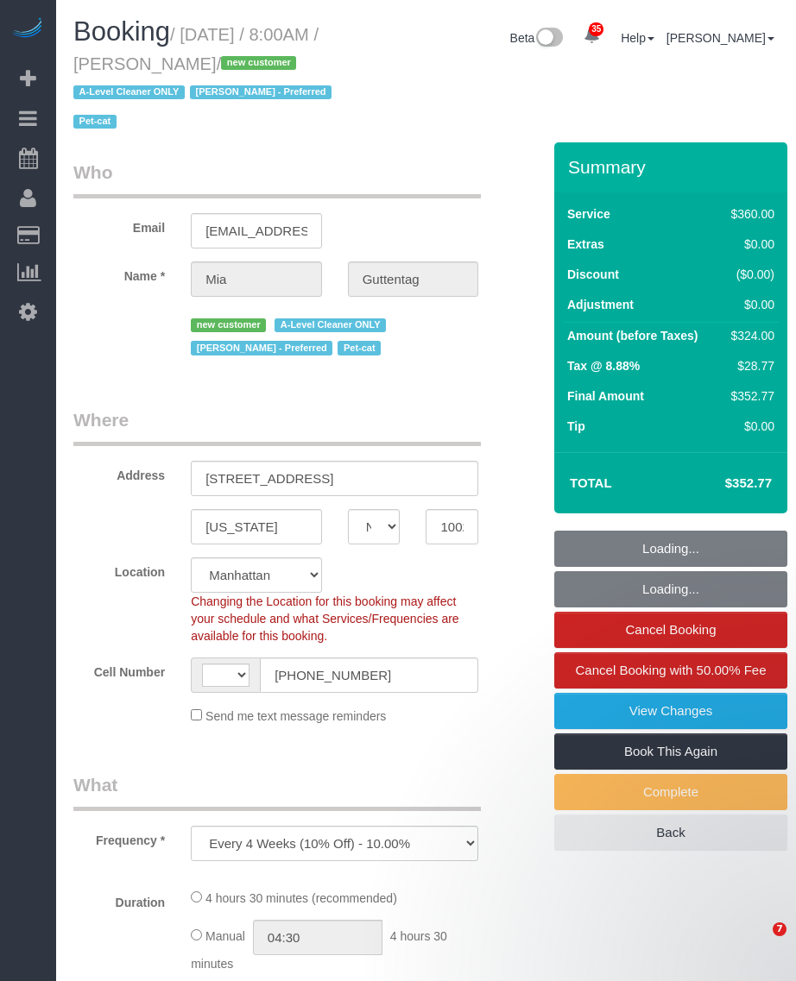
select select "NY"
select select "number:56"
select select "number:72"
select select "number:14"
select select "number:5"
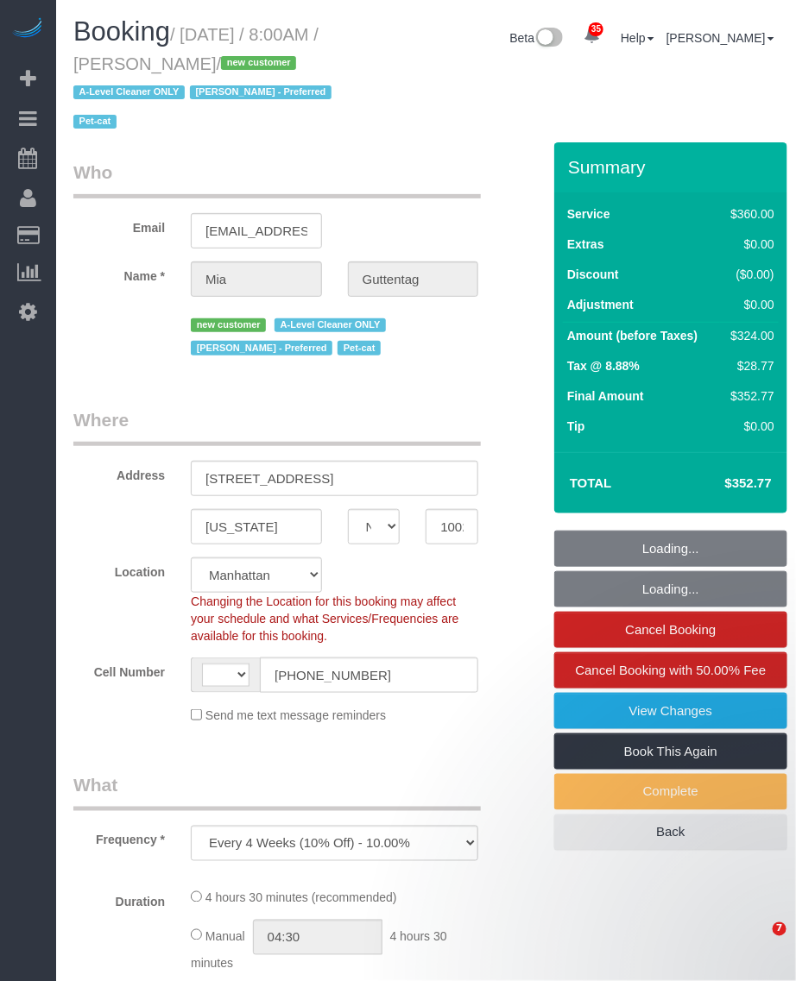
select select "string:[GEOGRAPHIC_DATA]"
select select "270"
select select "spot1"
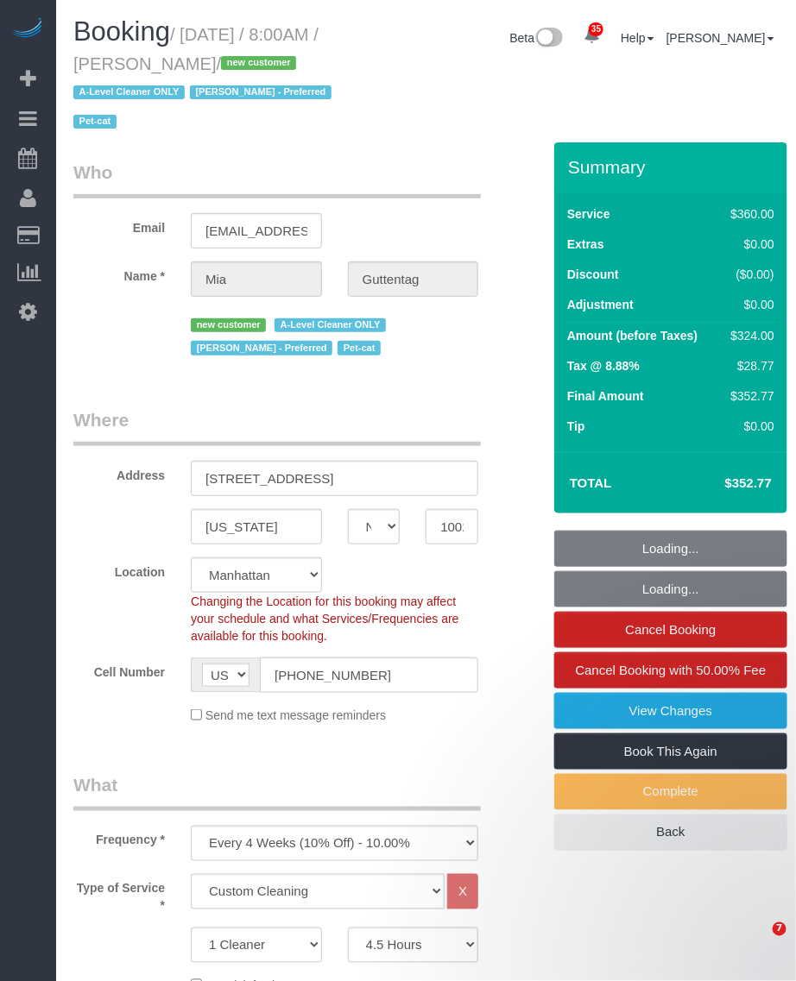
select select "object:1502"
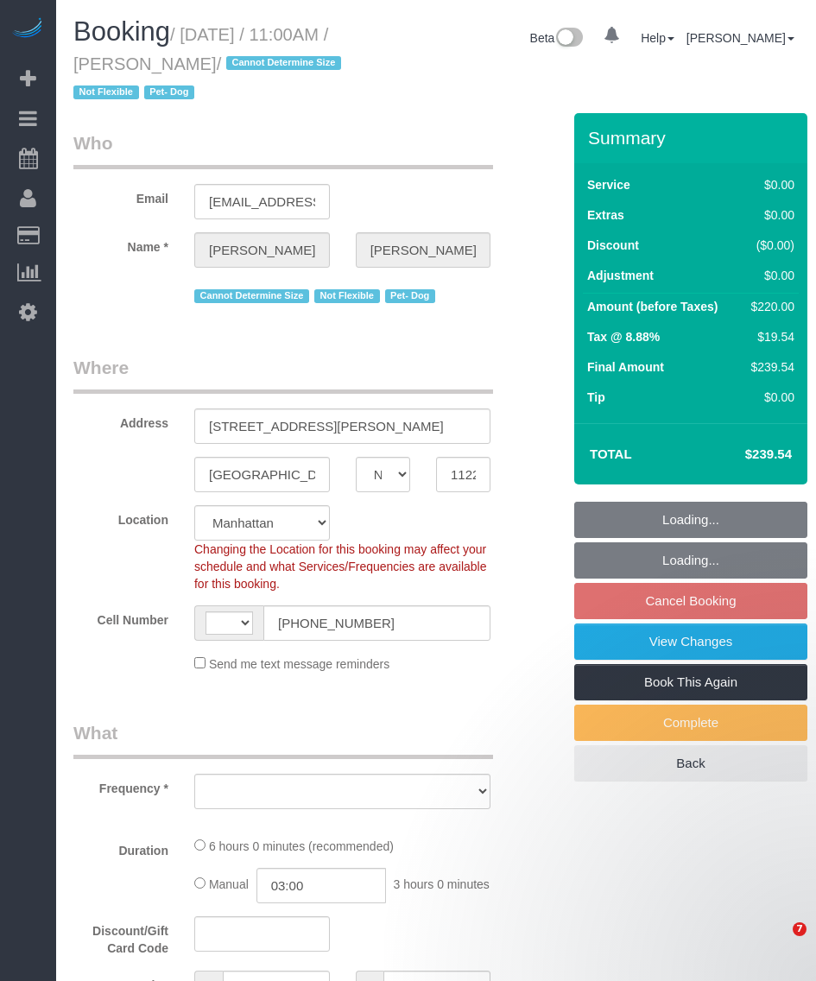
select select "NY"
select select "number:89"
select select "number:90"
select select "number:13"
select select "number:5"
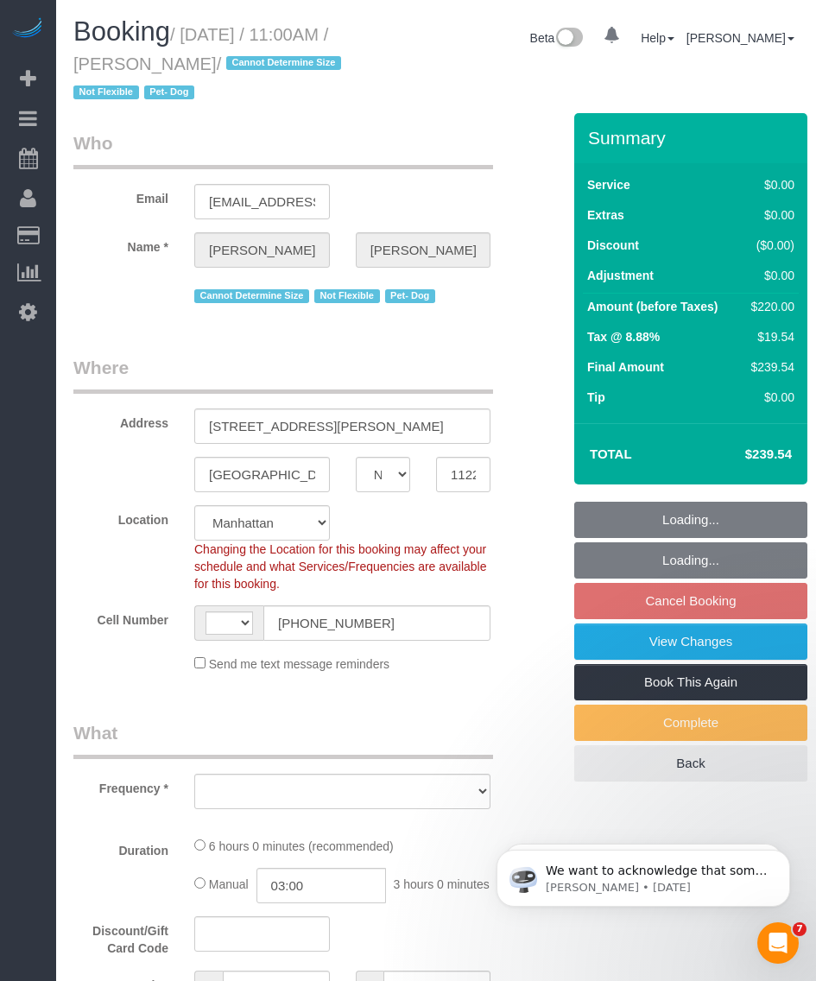
select select "string:US"
select select "string:stripe-pm_1ROQ8y4VGloSiKo7En2DGDiT"
select select "2"
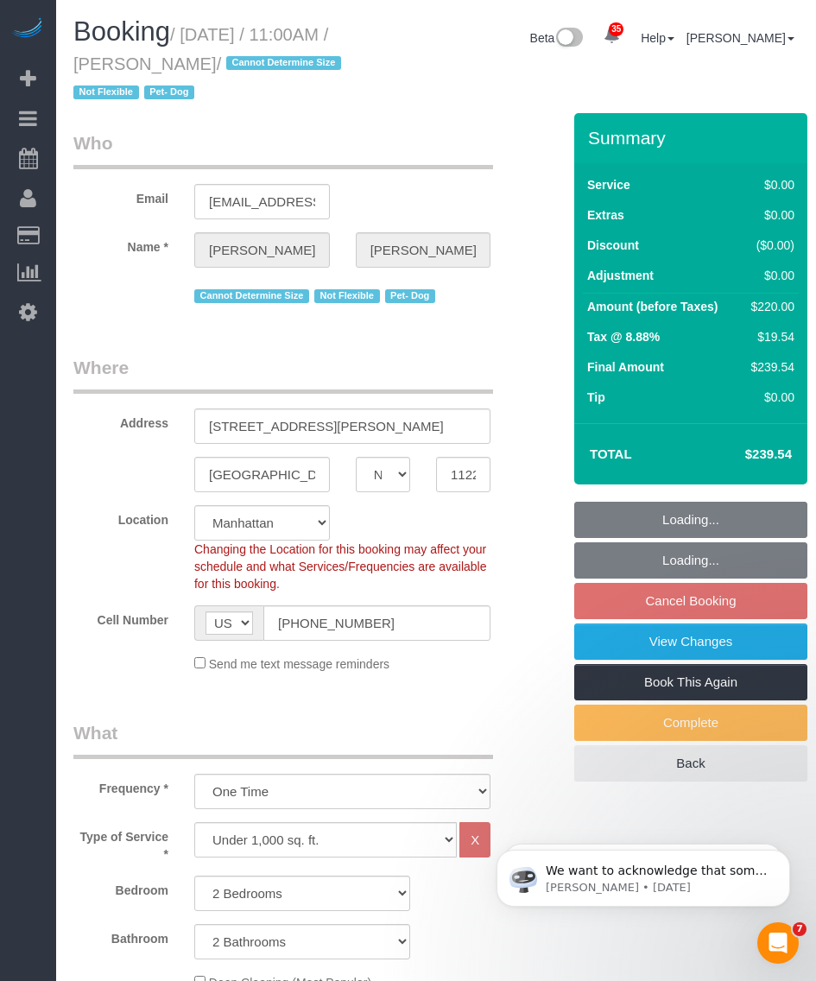
select select "object:1077"
select select "spot2"
select select "2"
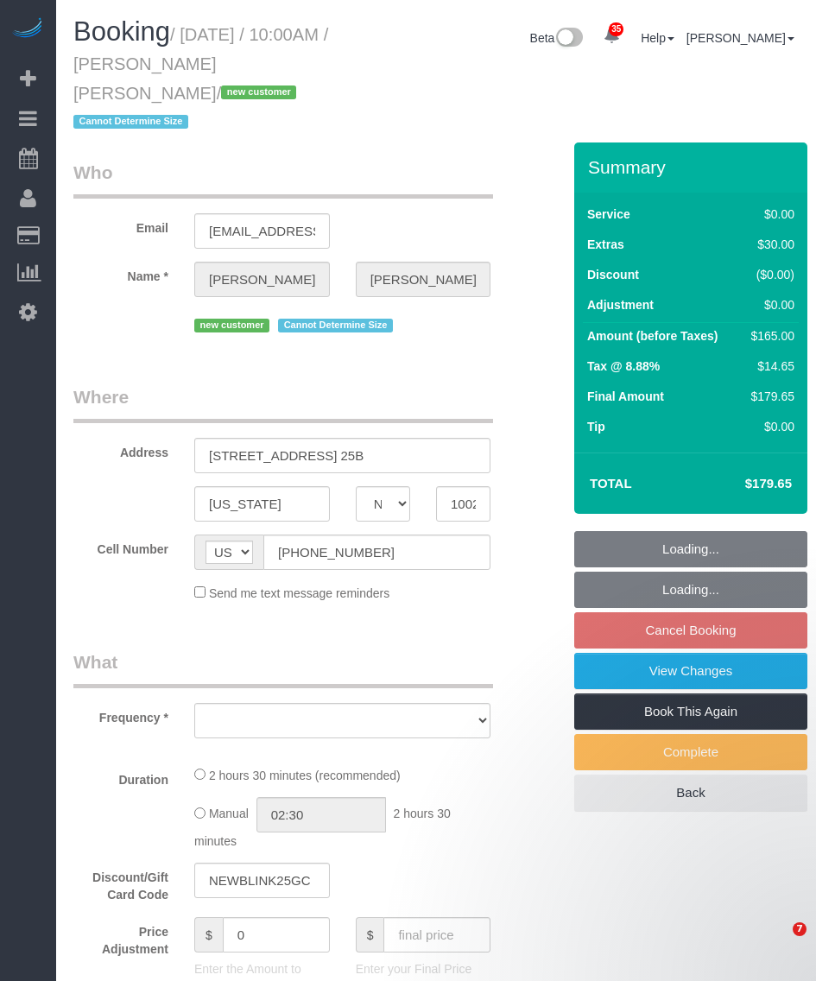
select select "NY"
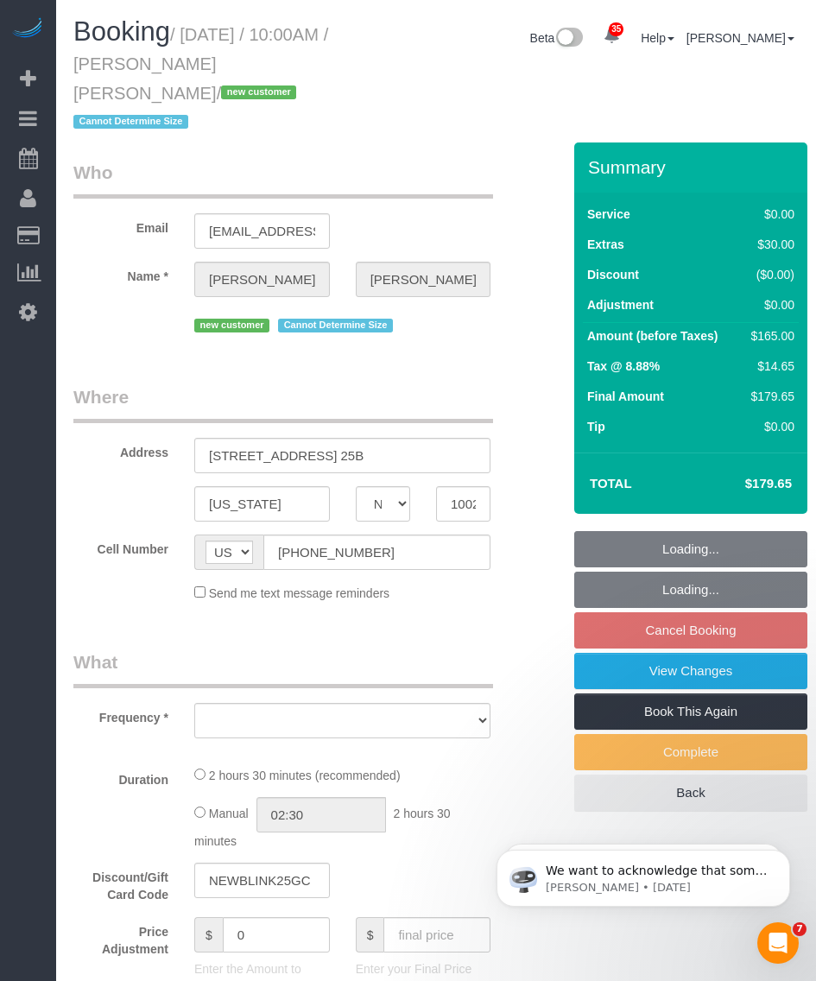
select select "object:738"
select select "1"
select select "number:89"
select select "number:90"
select select "number:15"
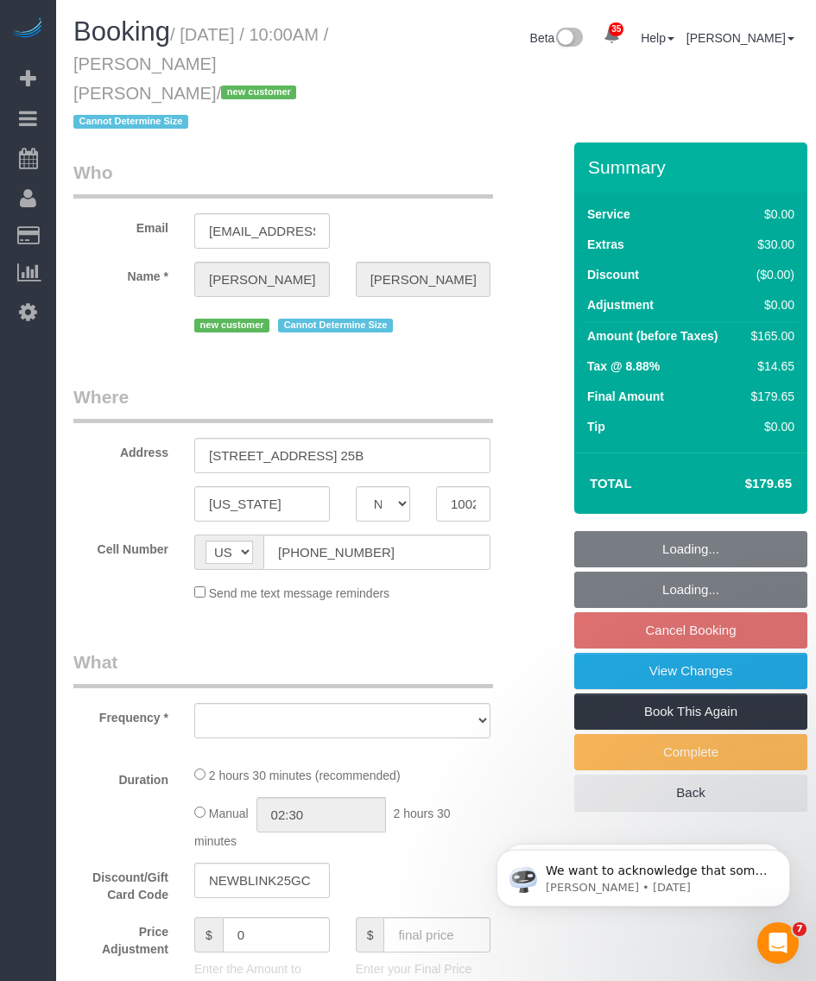
select select "number:6"
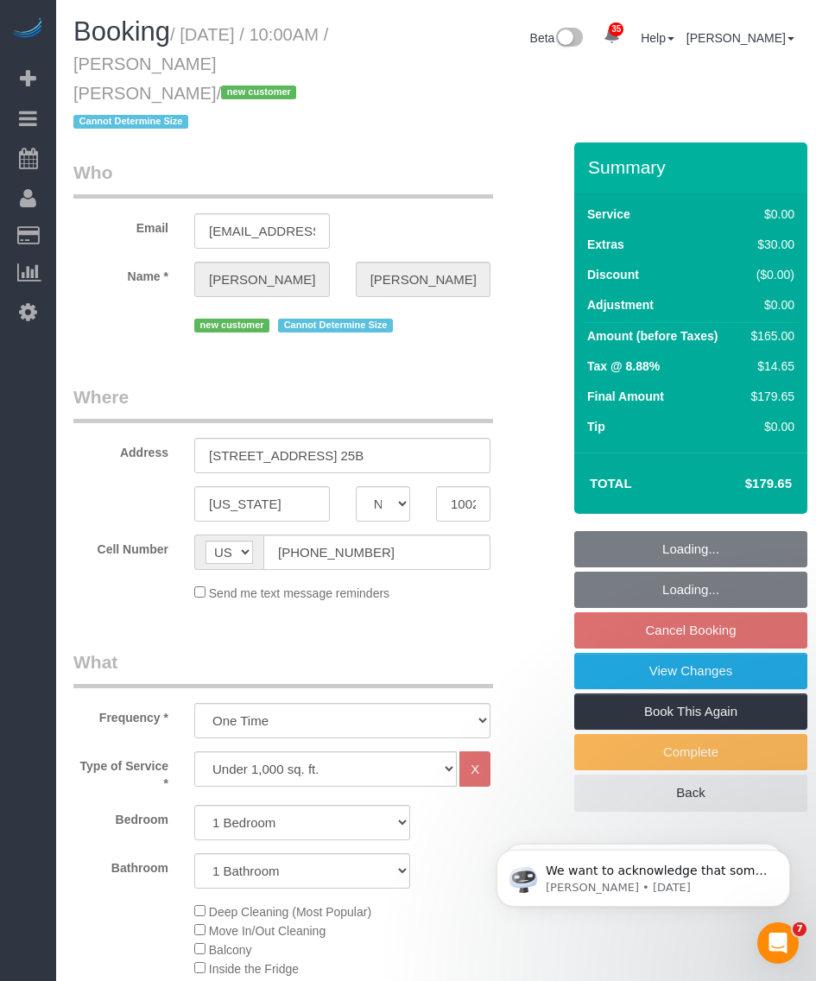
scroll to position [324, 0]
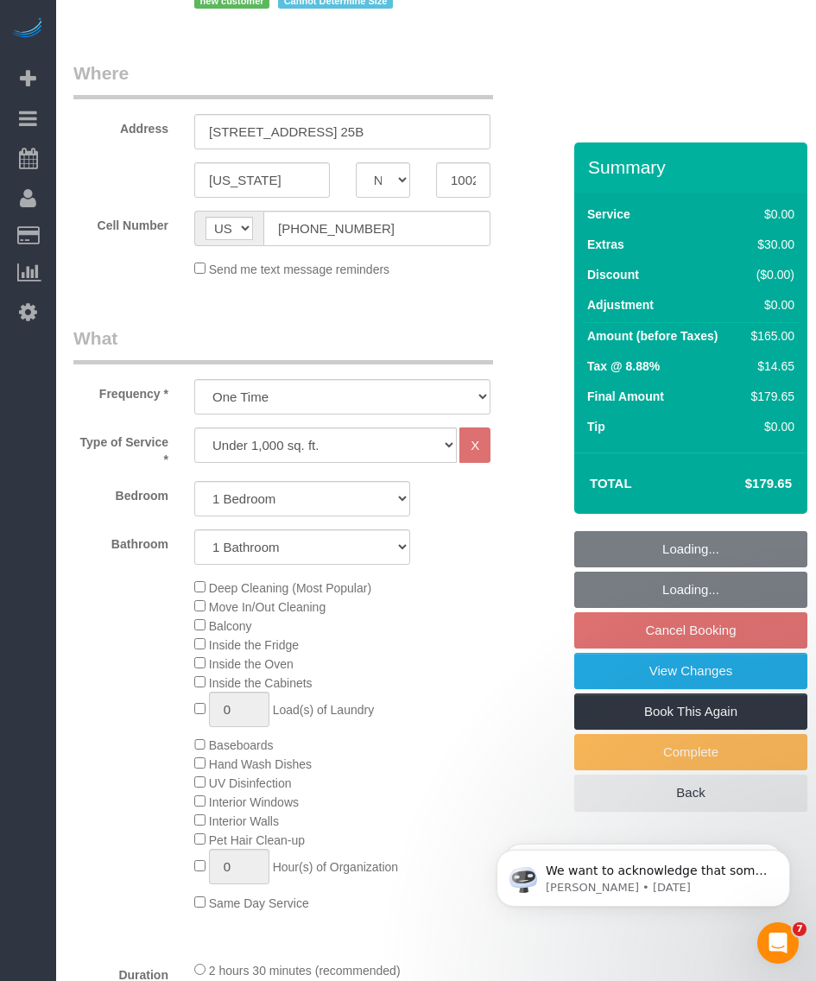
select select "string:stripe-pm_1SEgip4VGloSiKo7HIySXna1"
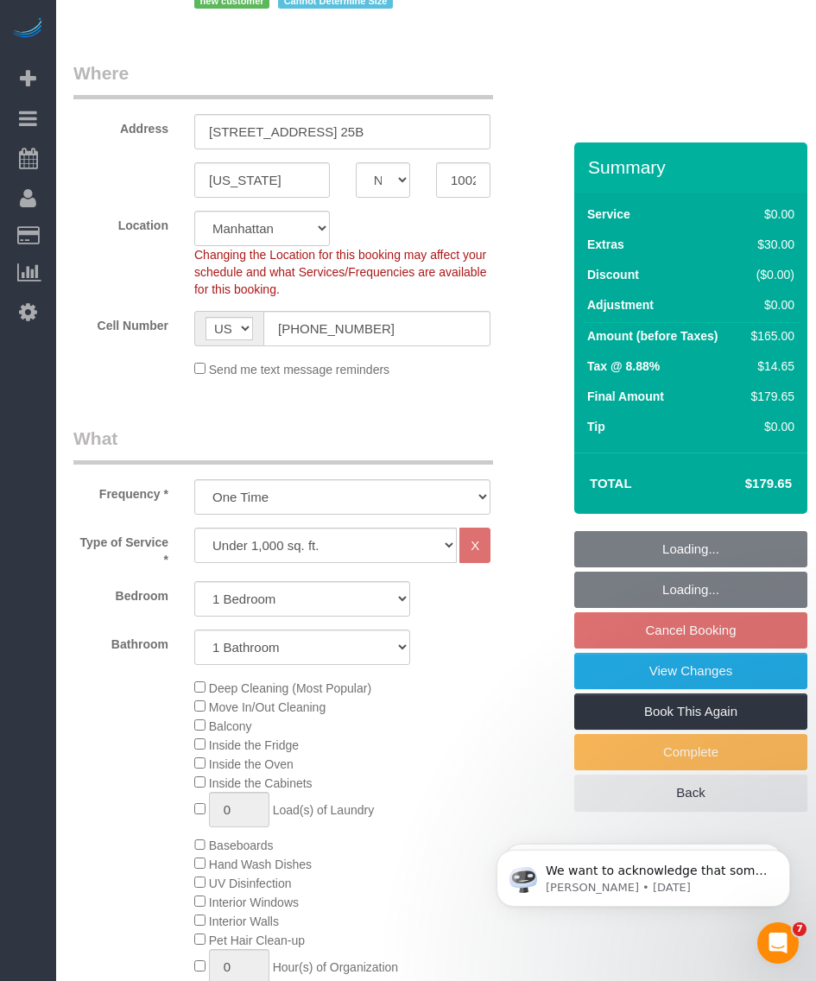
select select "spot3"
select select "object:1453"
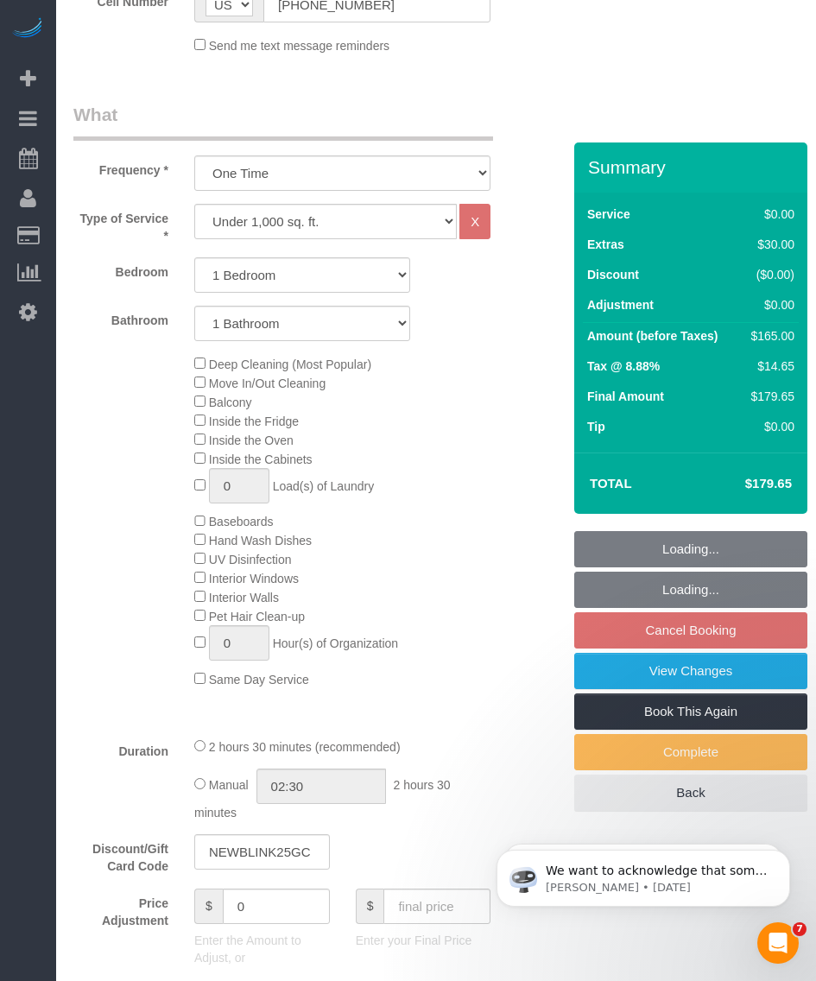
select select "1"
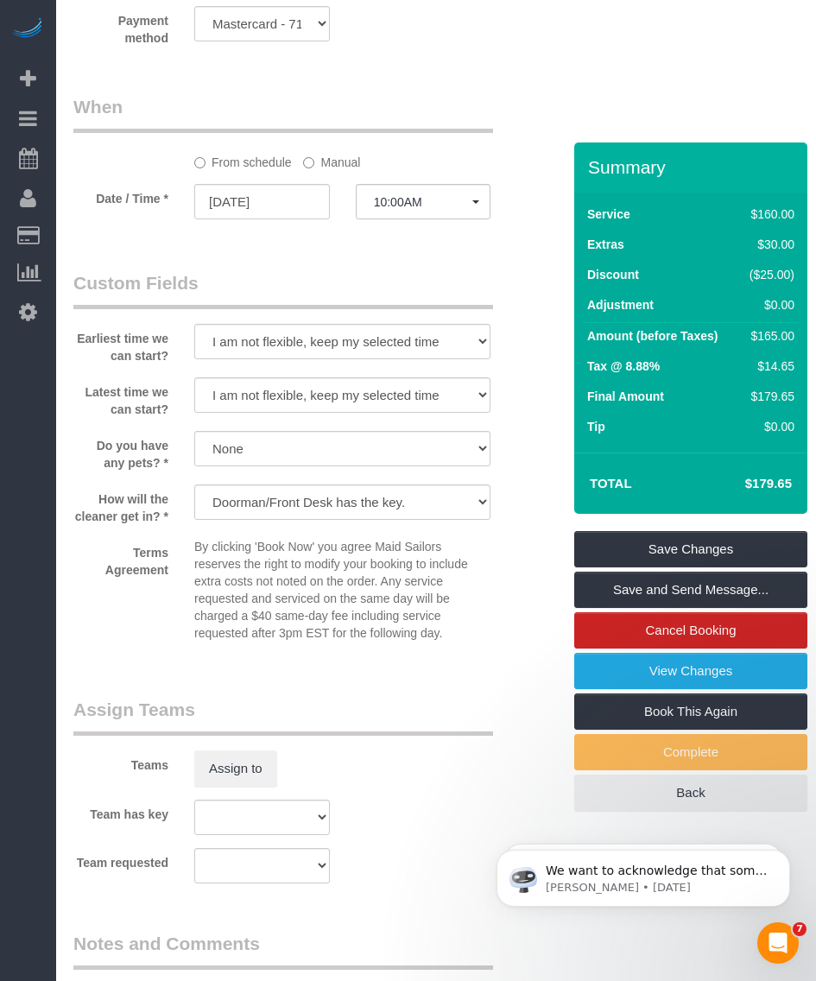
scroll to position [1688, 0]
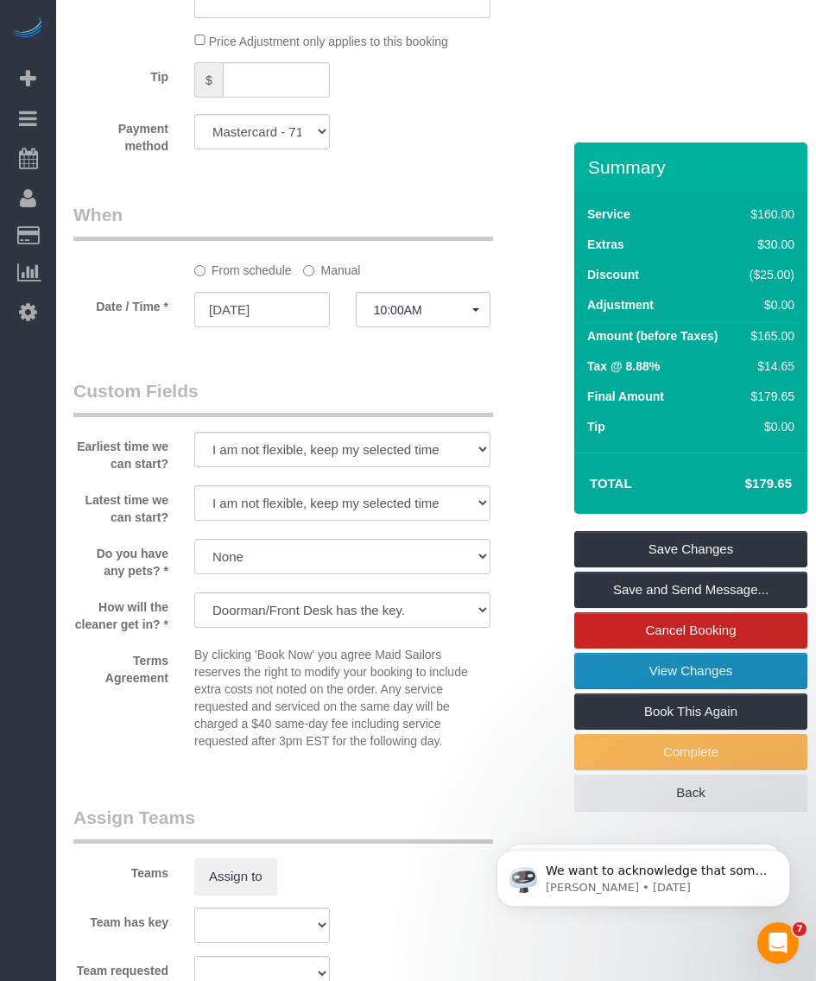
click at [669, 659] on link "View Changes" at bounding box center [690, 671] width 233 height 36
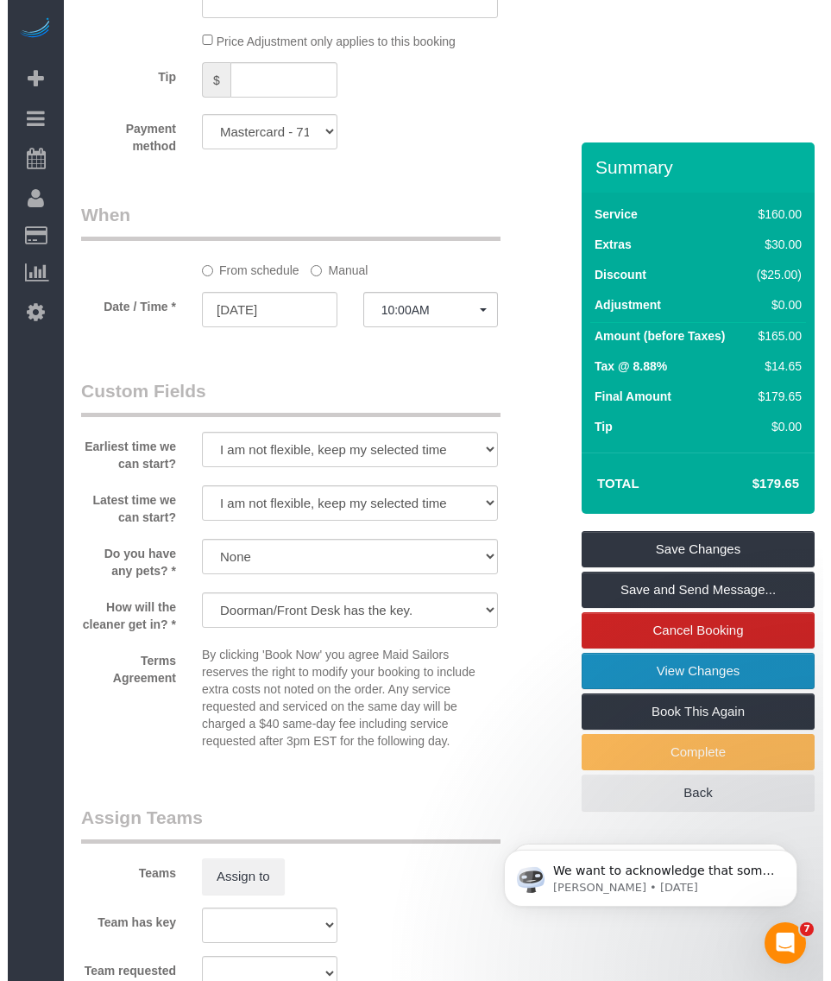
scroll to position [1682, 0]
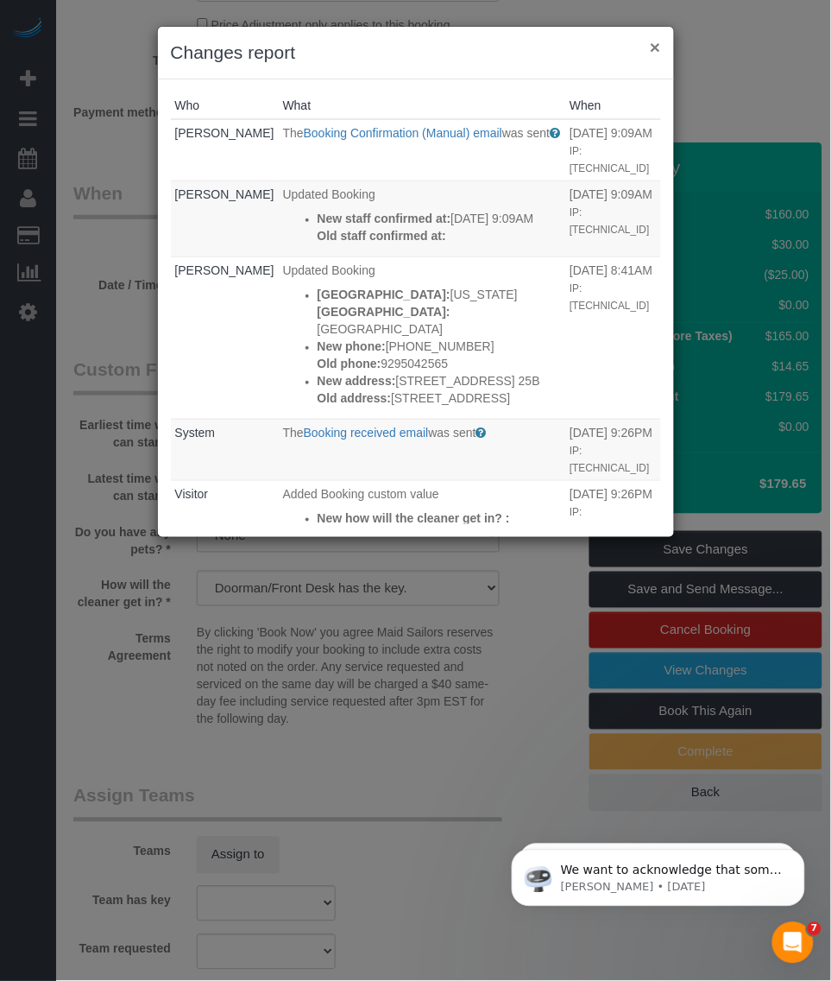
click at [657, 45] on button "×" at bounding box center [655, 47] width 10 height 18
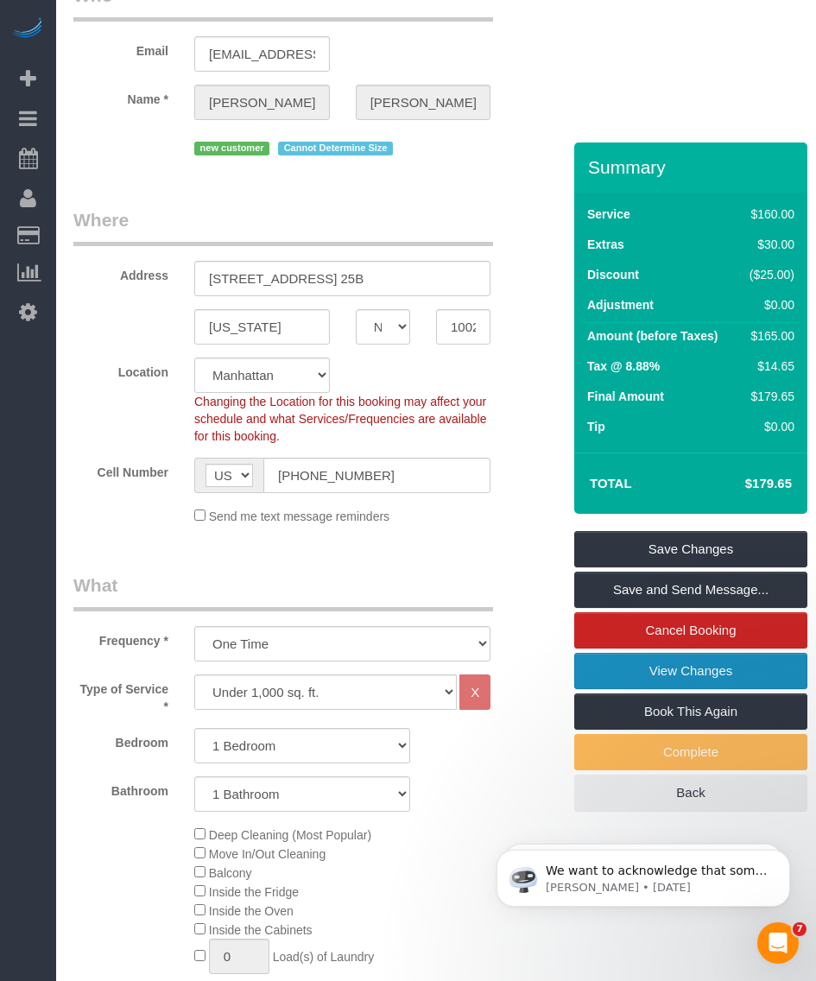
scroll to position [0, 0]
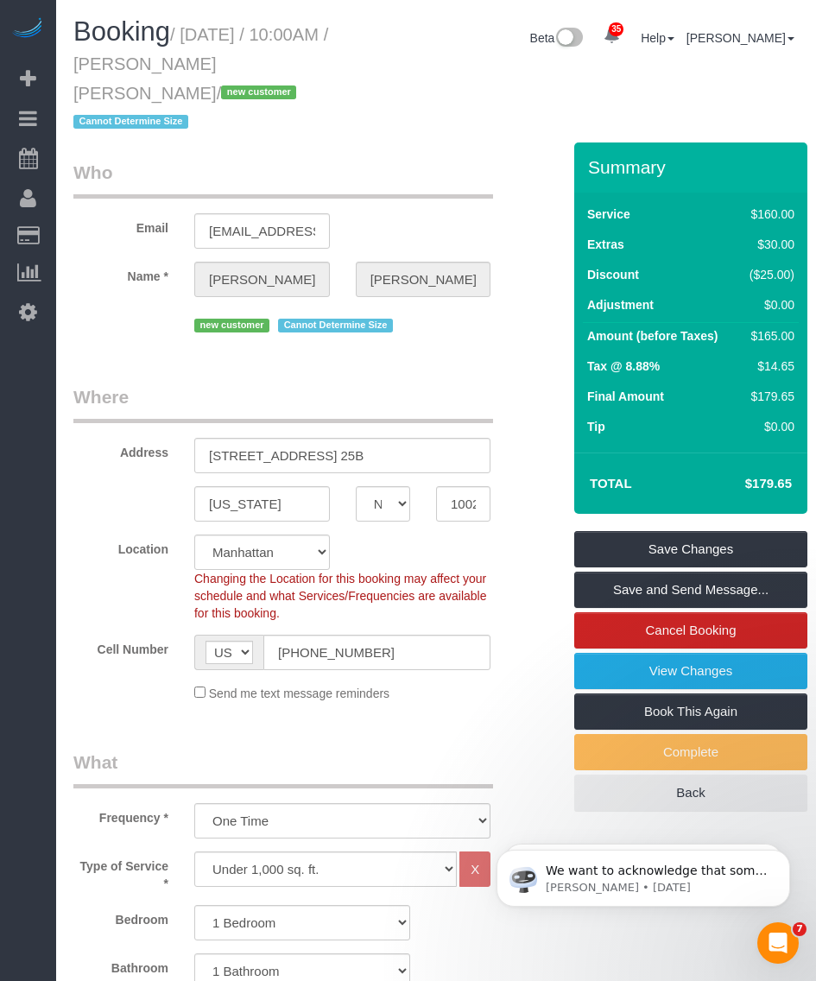
drag, startPoint x: 157, startPoint y: 57, endPoint x: 341, endPoint y: 69, distance: 184.3
click at [328, 69] on small "/ October 09, 2025 / 10:00AM / Mariana Benitez Franco / new customer Cannot Det…" at bounding box center [200, 78] width 255 height 107
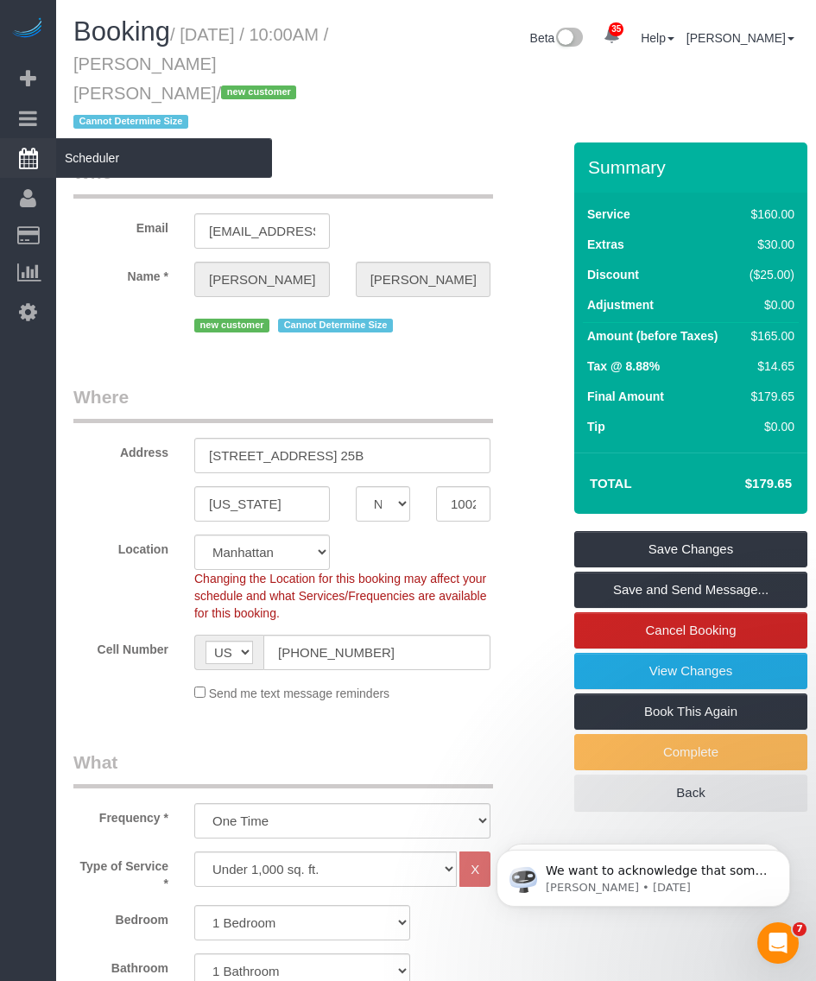
copy small "Mariana Benitez Franco"
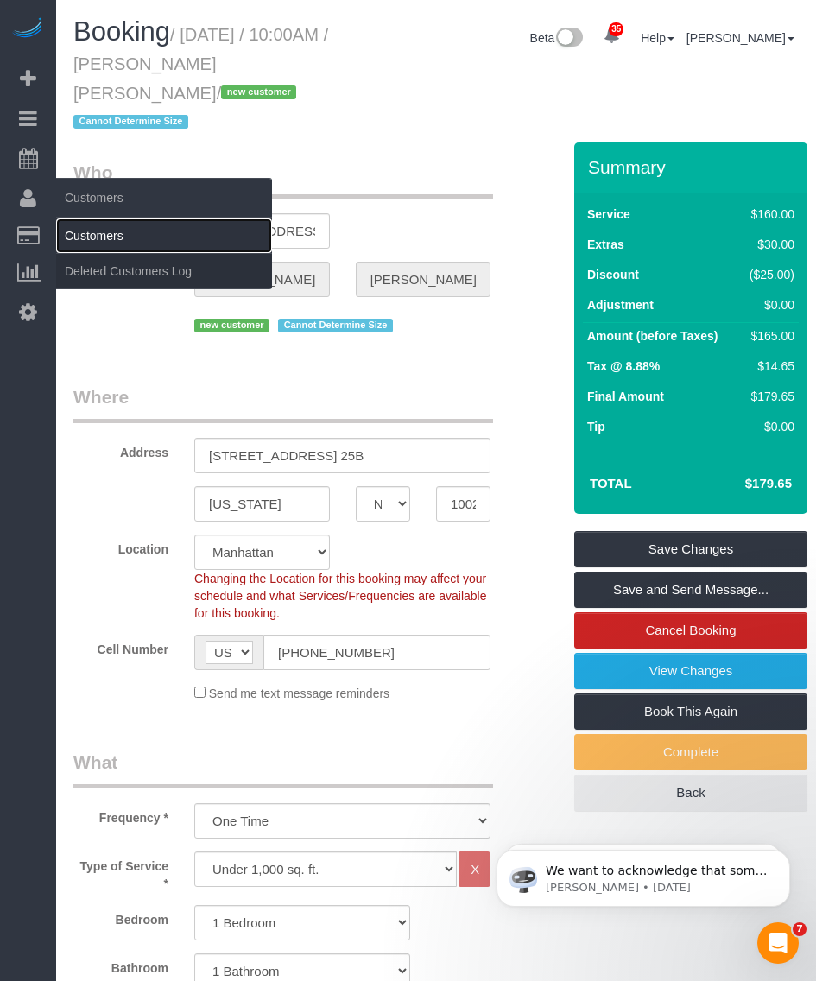
click at [126, 231] on link "Customers" at bounding box center [164, 235] width 216 height 35
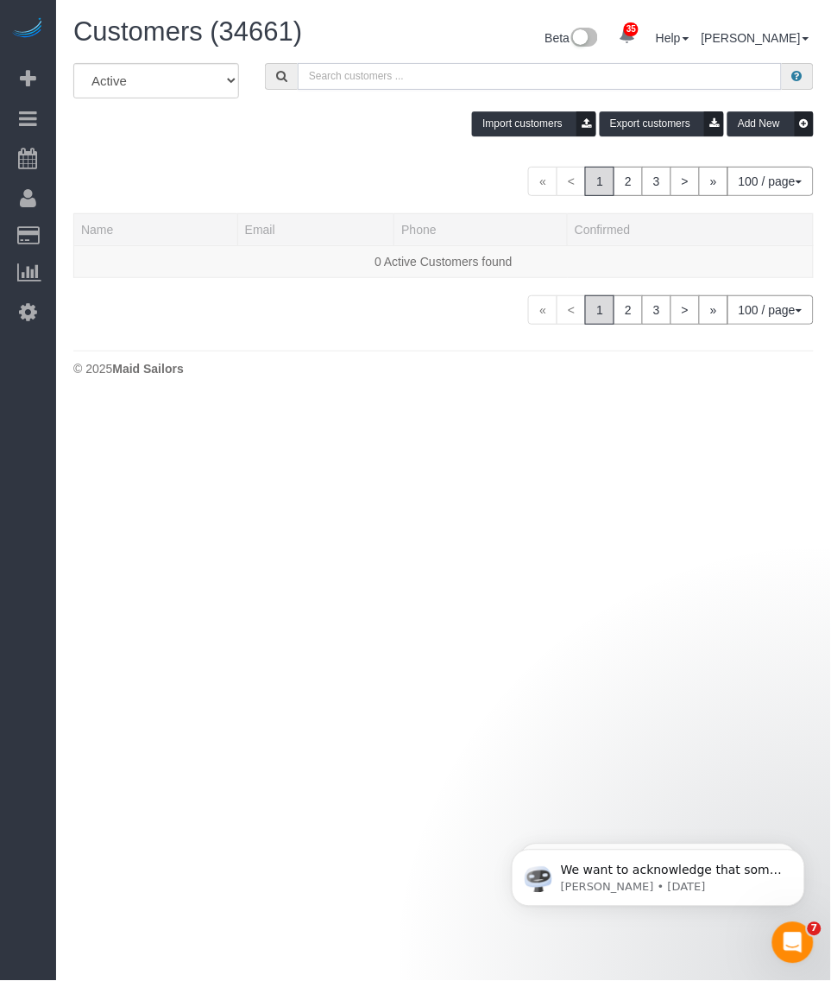
click at [367, 71] on input "text" at bounding box center [540, 76] width 484 height 27
paste input "Mariana Benitez Franco"
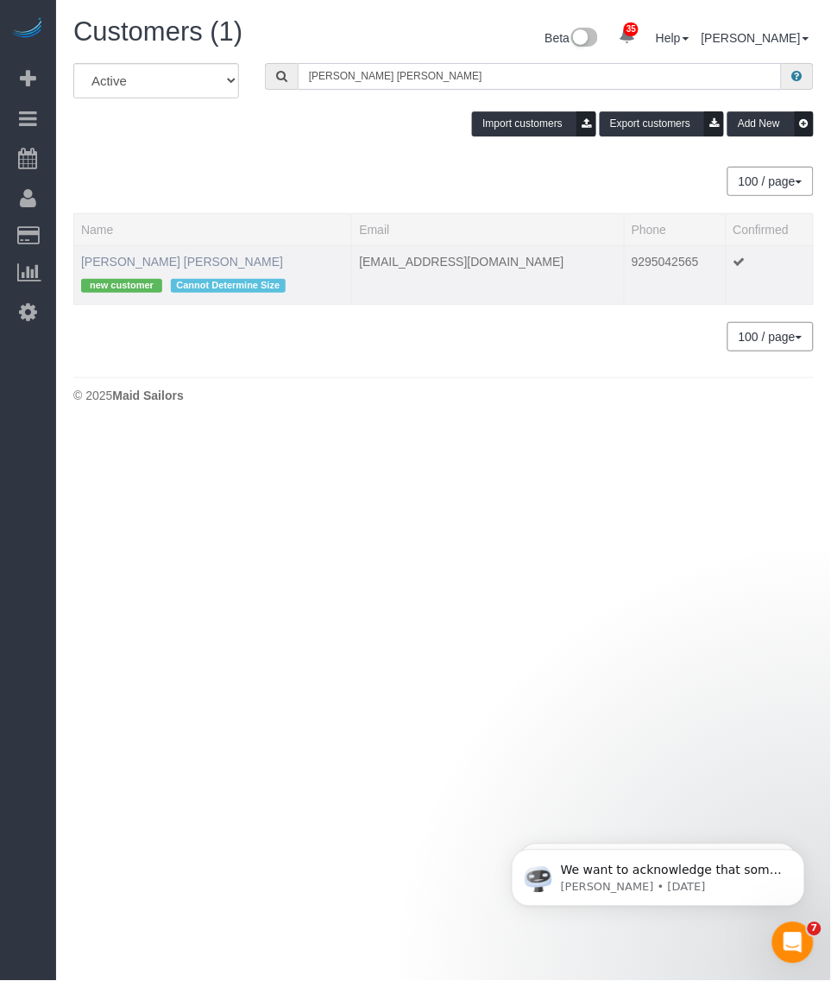
type input "Mariana Benitez Franco"
click at [157, 262] on link "Mariana Benitez Franco" at bounding box center [182, 262] width 202 height 14
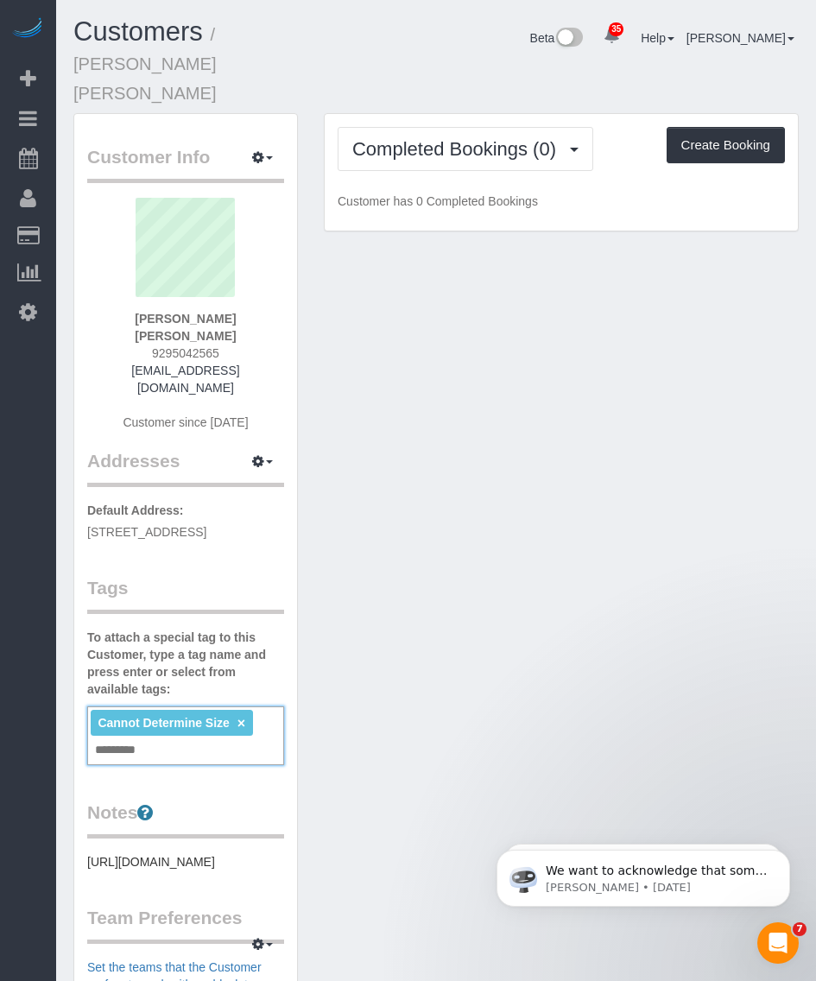
click at [115, 739] on input "text" at bounding box center [120, 750] width 59 height 22
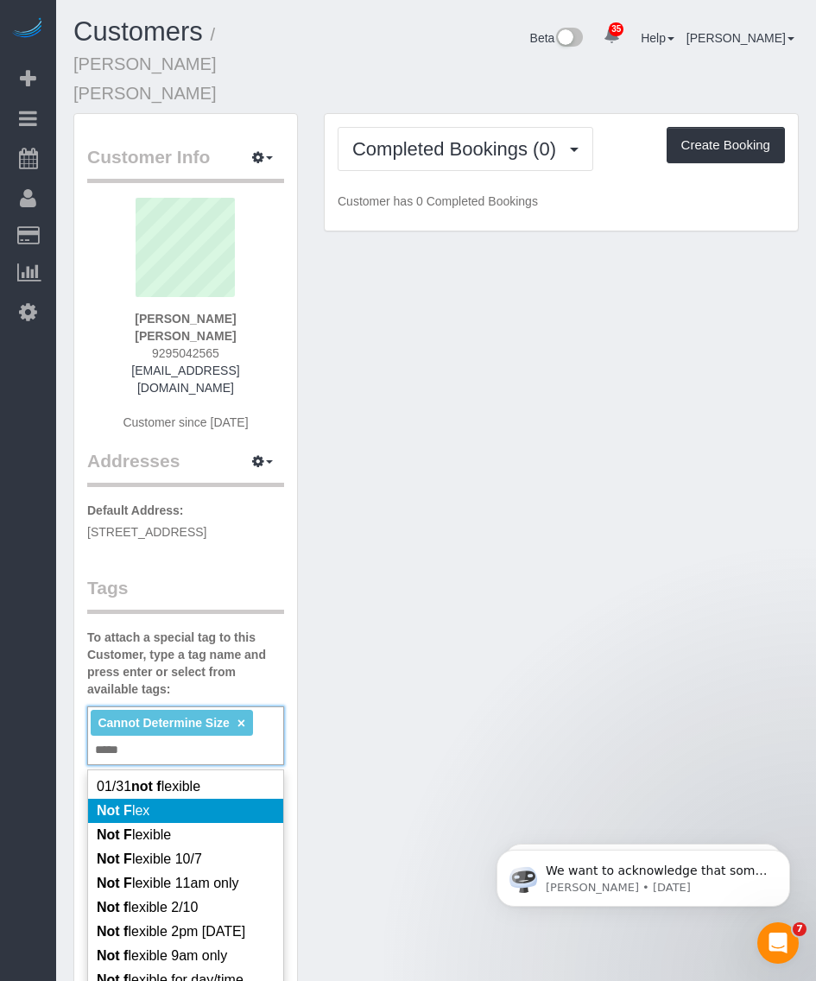
type input "*****"
click at [166, 798] on li "Not F lex" at bounding box center [185, 810] width 195 height 24
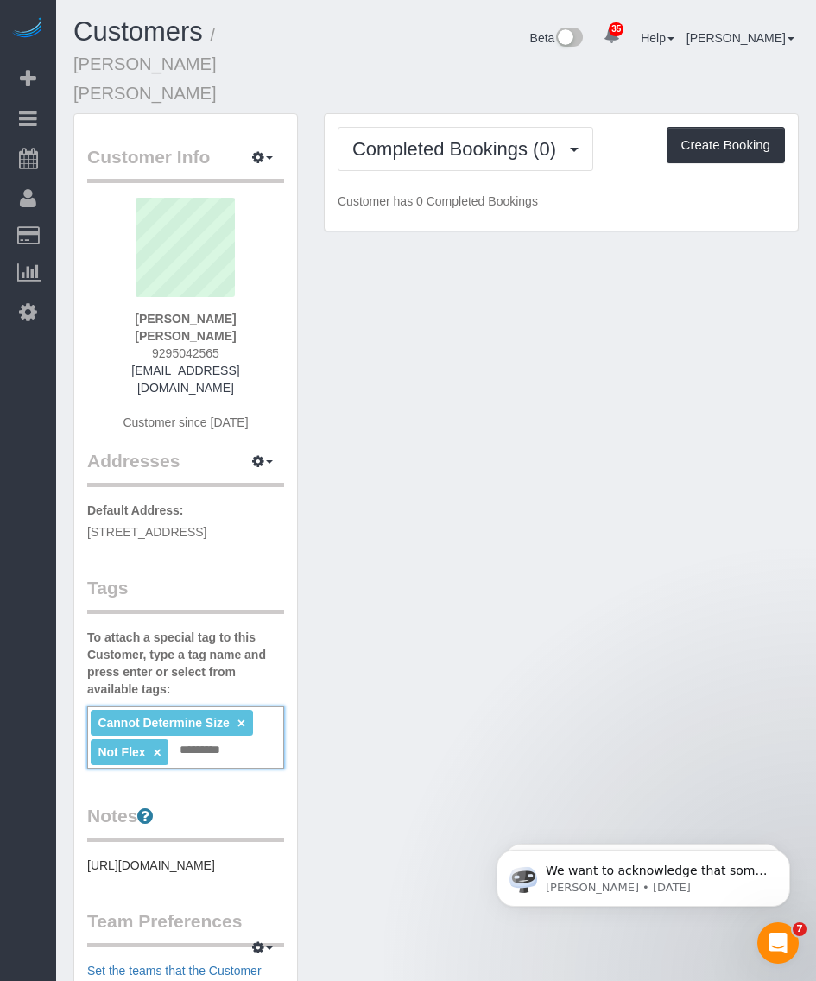
click at [521, 636] on div "Customer Info Edit Contact Info Send Message Email Preferences Special Sales Ta…" at bounding box center [435, 751] width 751 height 1276
click at [495, 114] on div "Completed Bookings (0) Completed Bookings (0) Upcoming Bookings (1) Cancelled B…" at bounding box center [561, 172] width 473 height 117
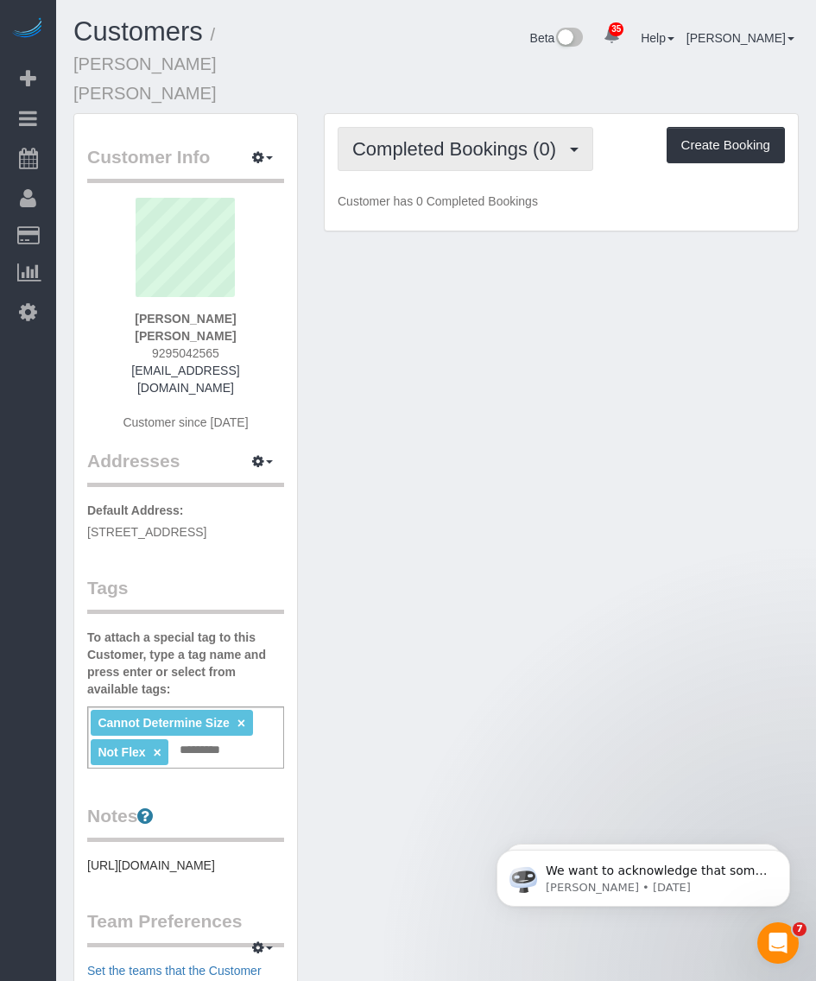
click at [495, 138] on span "Completed Bookings (0)" at bounding box center [458, 149] width 212 height 22
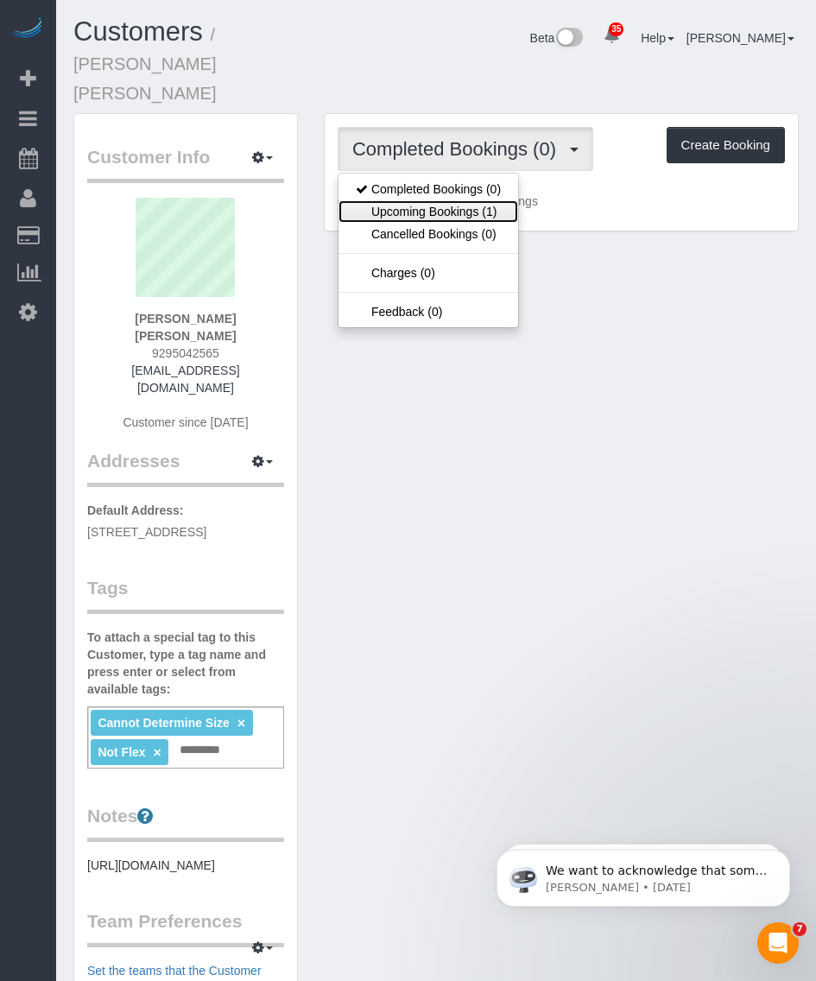
click at [470, 200] on link "Upcoming Bookings (1)" at bounding box center [428, 211] width 180 height 22
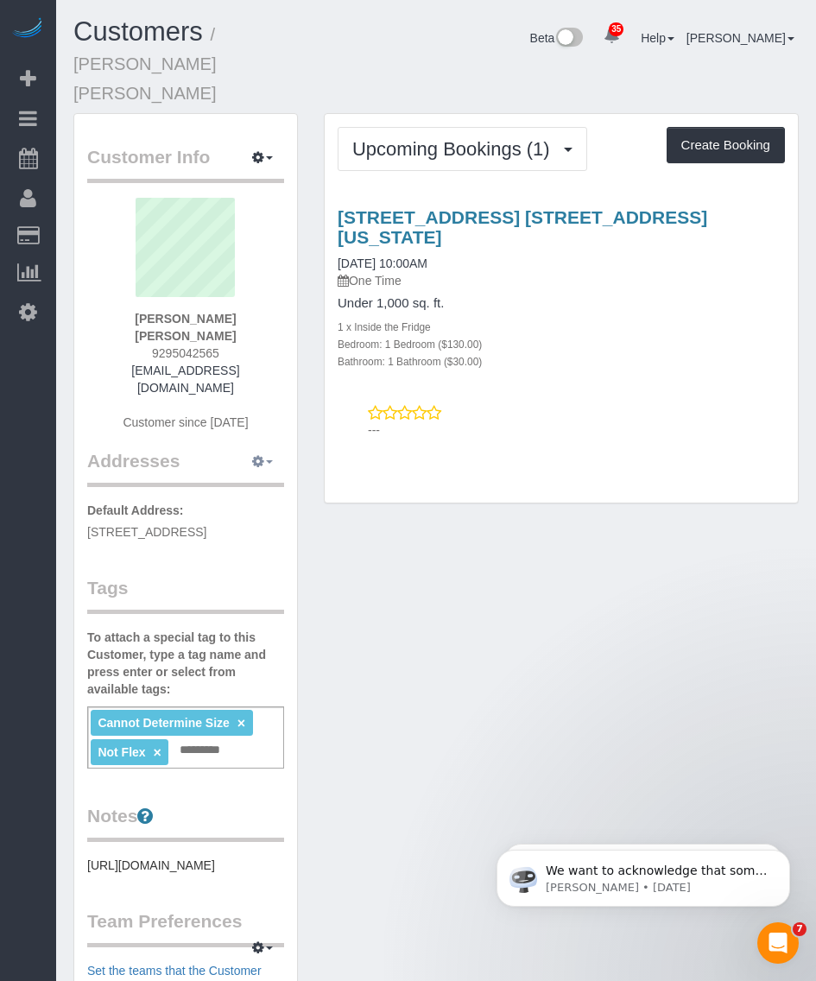
click at [268, 448] on button "button" at bounding box center [262, 461] width 43 height 27
click at [229, 482] on button "Manage Addresses" at bounding box center [213, 494] width 140 height 24
select select "NY"
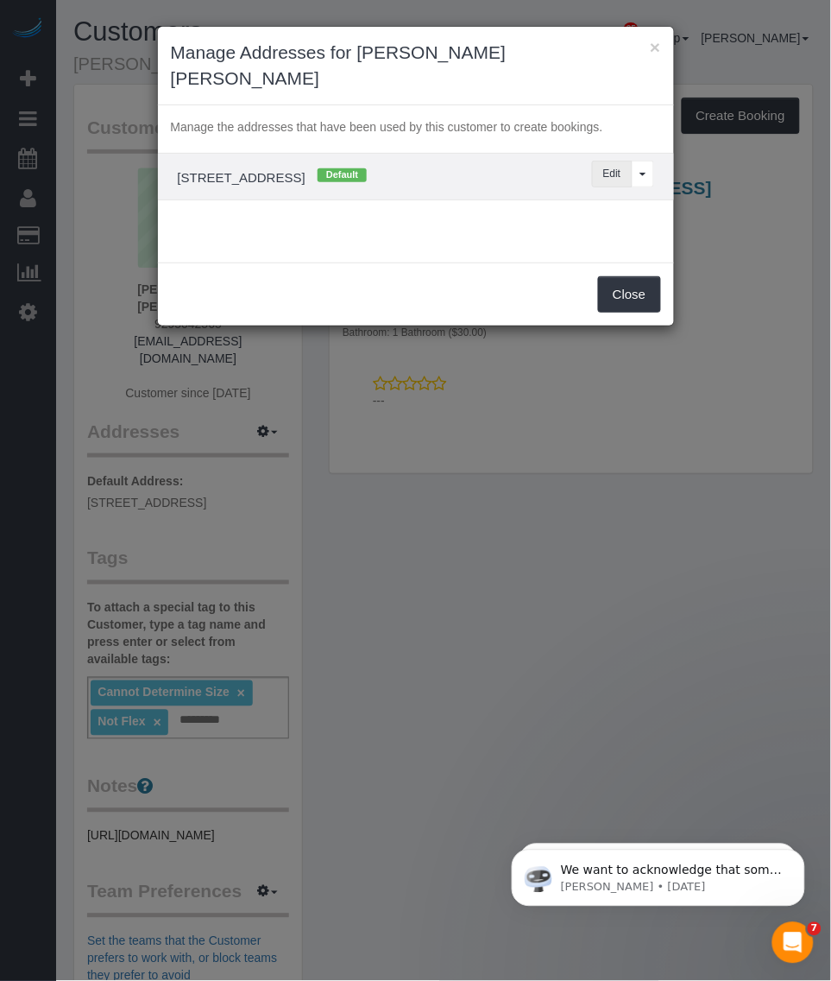
click at [609, 161] on button "Edit" at bounding box center [612, 174] width 41 height 27
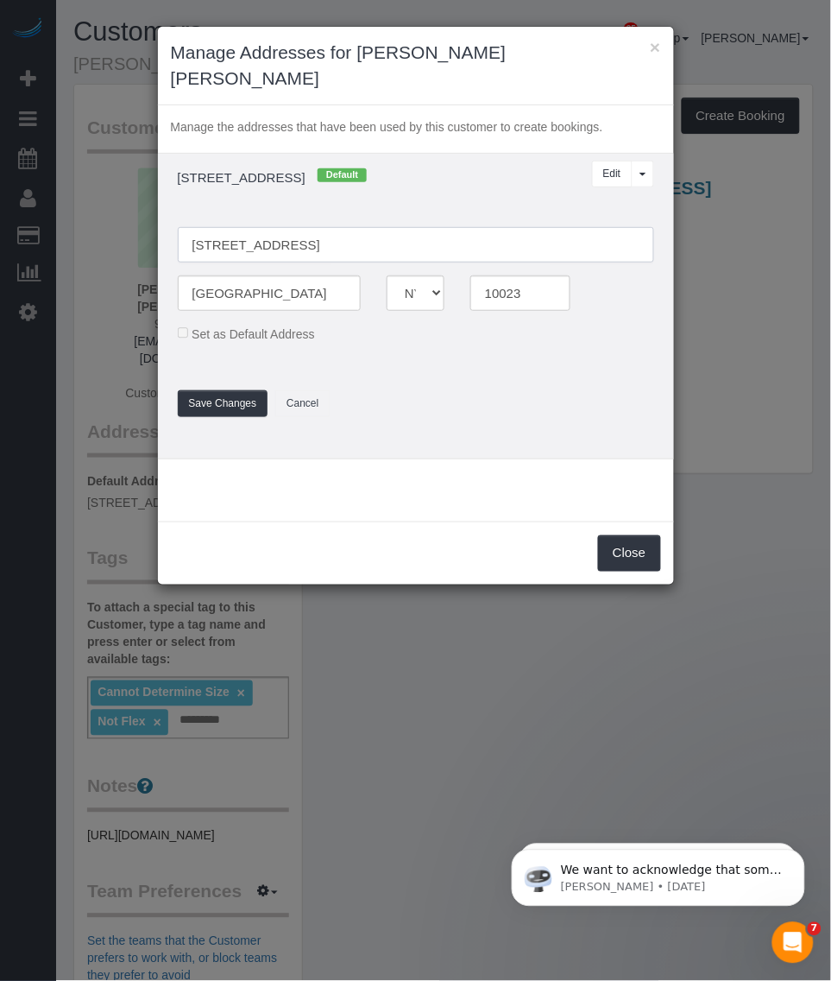
click at [334, 229] on input "200 West 60th, 25B, 25B" at bounding box center [416, 244] width 476 height 35
paste input "Street, Apt."
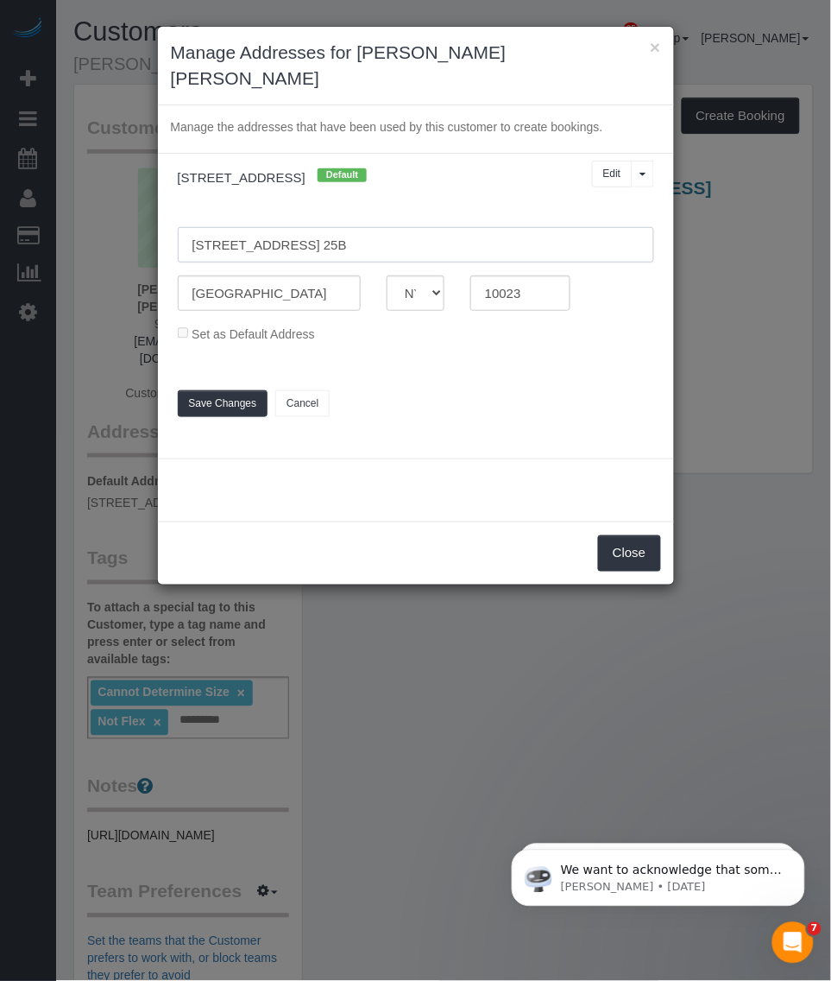
type input "200 West 60th Street, Apt. 25B"
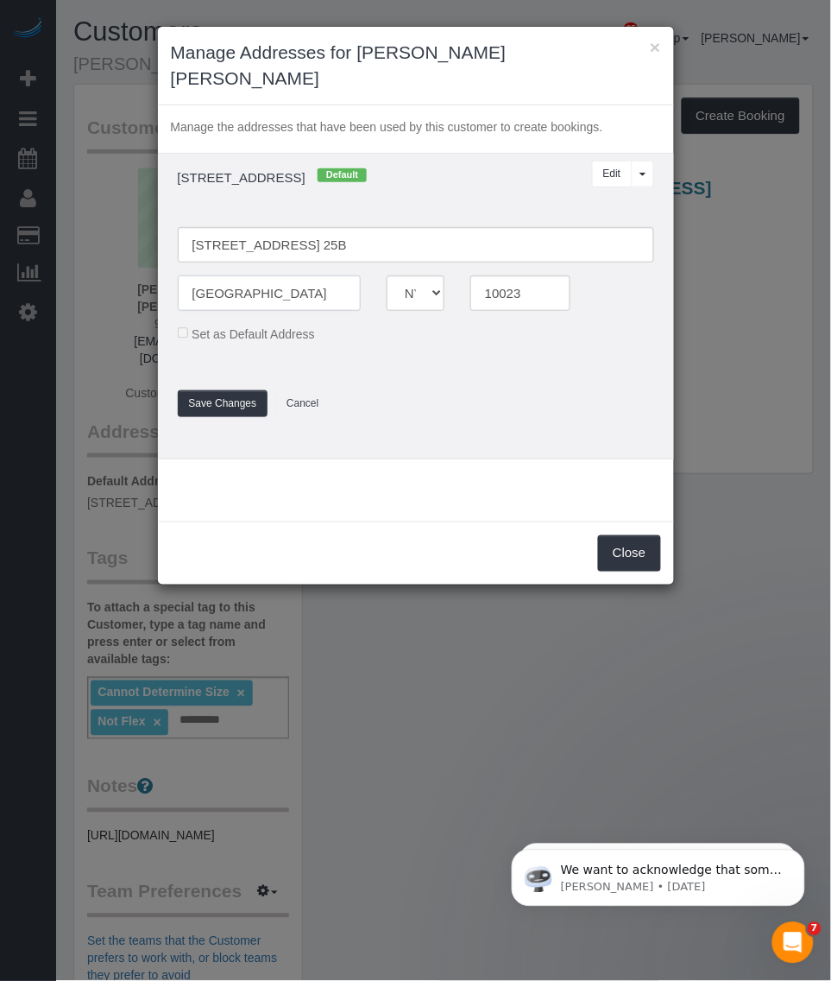
click at [274, 275] on input "Nueva York" at bounding box center [270, 292] width 184 height 35
paste input "ew"
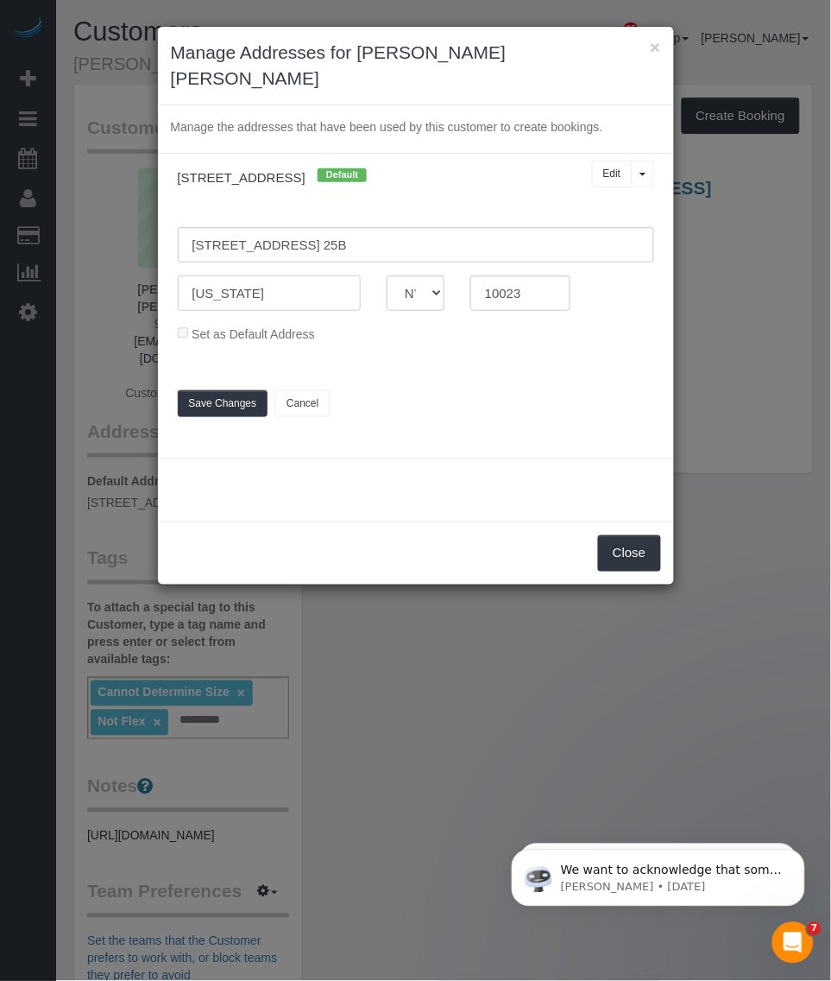
type input "[US_STATE]"
click at [174, 495] on div "Manage the addresses that have been used by this customer to create bookings. 2…" at bounding box center [416, 313] width 516 height 416
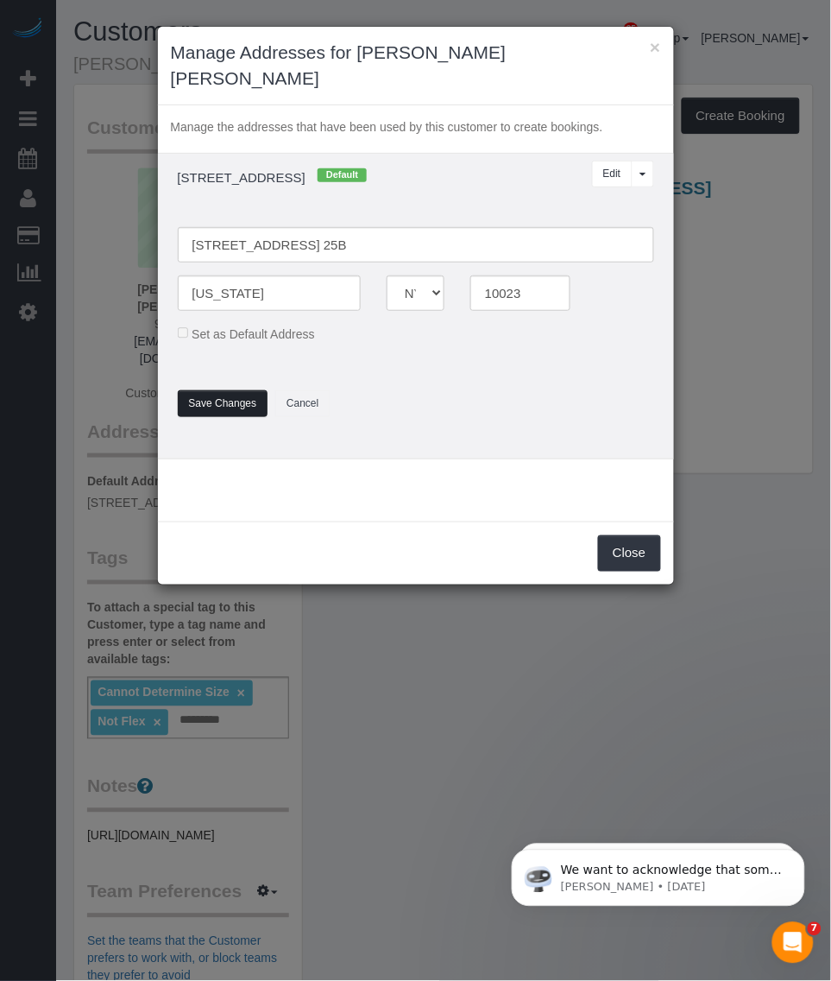
click at [216, 390] on button "Save Changes" at bounding box center [223, 403] width 91 height 27
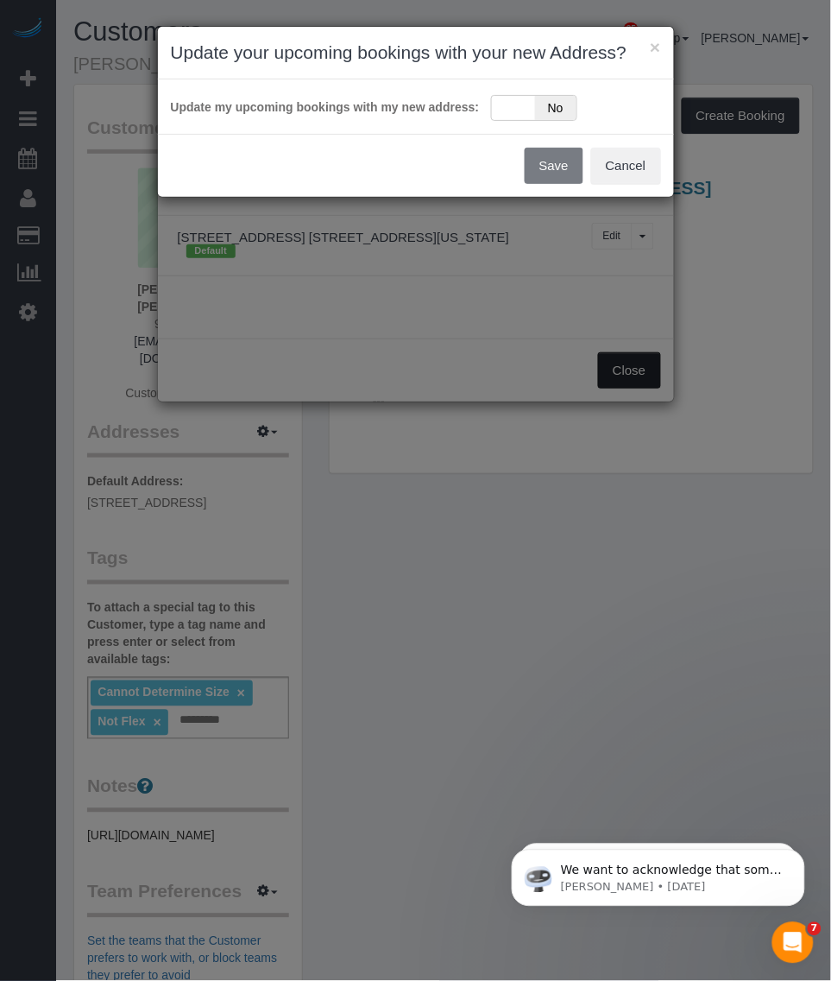
click at [615, 334] on body "× Update your upcoming bookings with your new Address? Update my upcoming booki…" at bounding box center [415, 490] width 831 height 981
click at [572, 114] on span "No" at bounding box center [556, 108] width 42 height 24
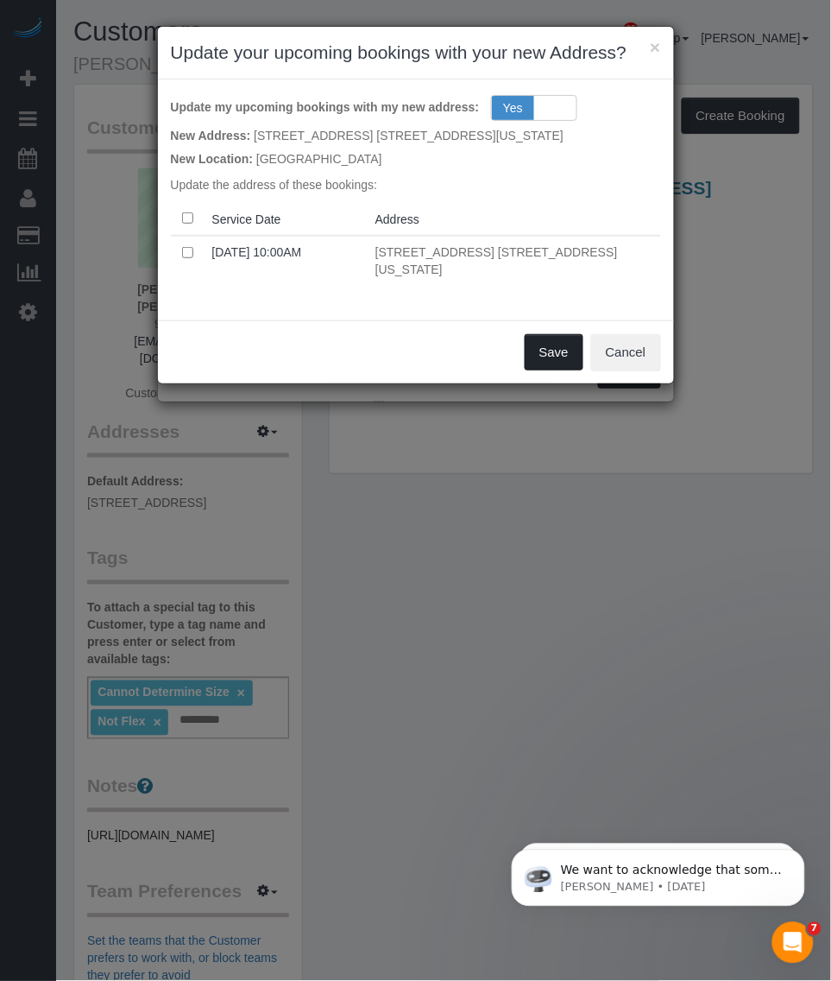
click at [552, 342] on button "Save" at bounding box center [554, 352] width 59 height 36
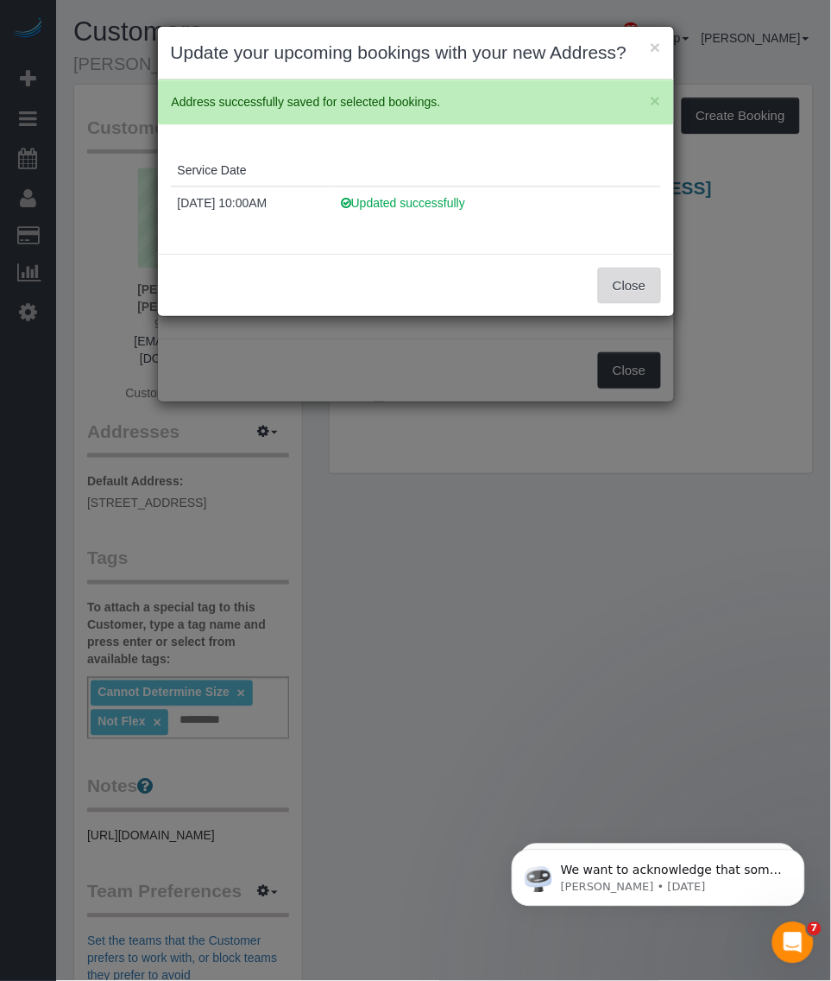
click at [609, 278] on button "Close" at bounding box center [629, 286] width 62 height 36
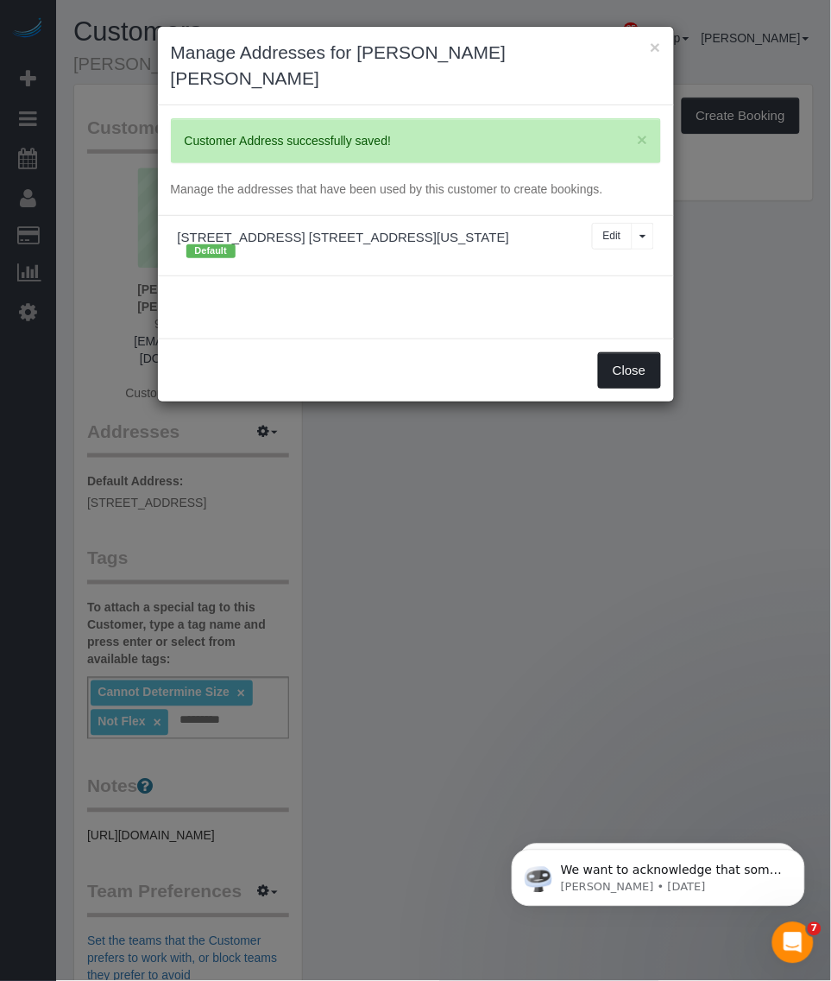
click at [635, 352] on button "Close" at bounding box center [629, 370] width 62 height 36
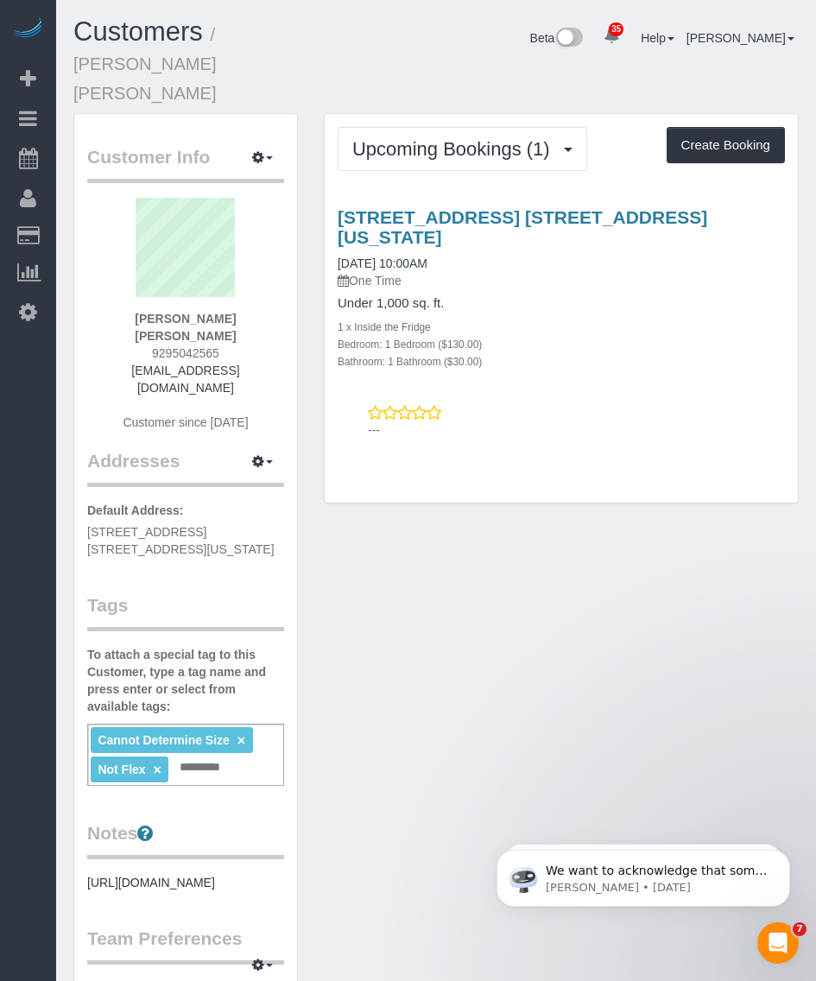
click at [463, 622] on div "Customer Info Edit Contact Info Send Message Email Preferences Special Sales Ta…" at bounding box center [435, 759] width 751 height 1293
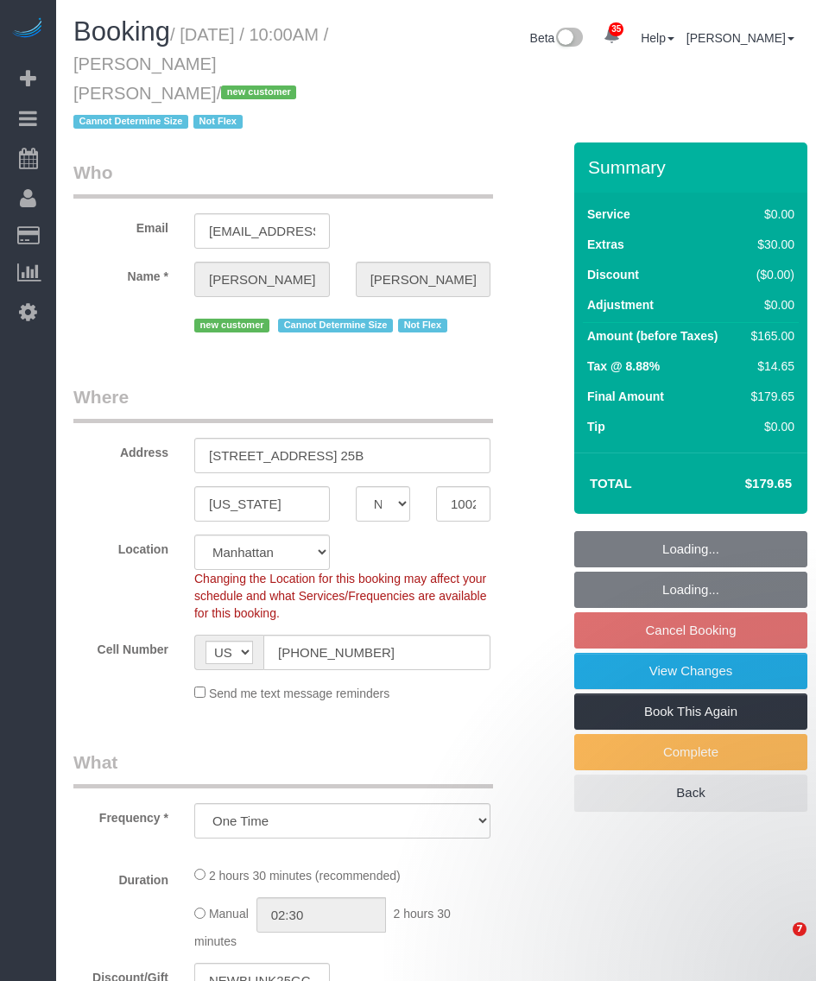
select select "NY"
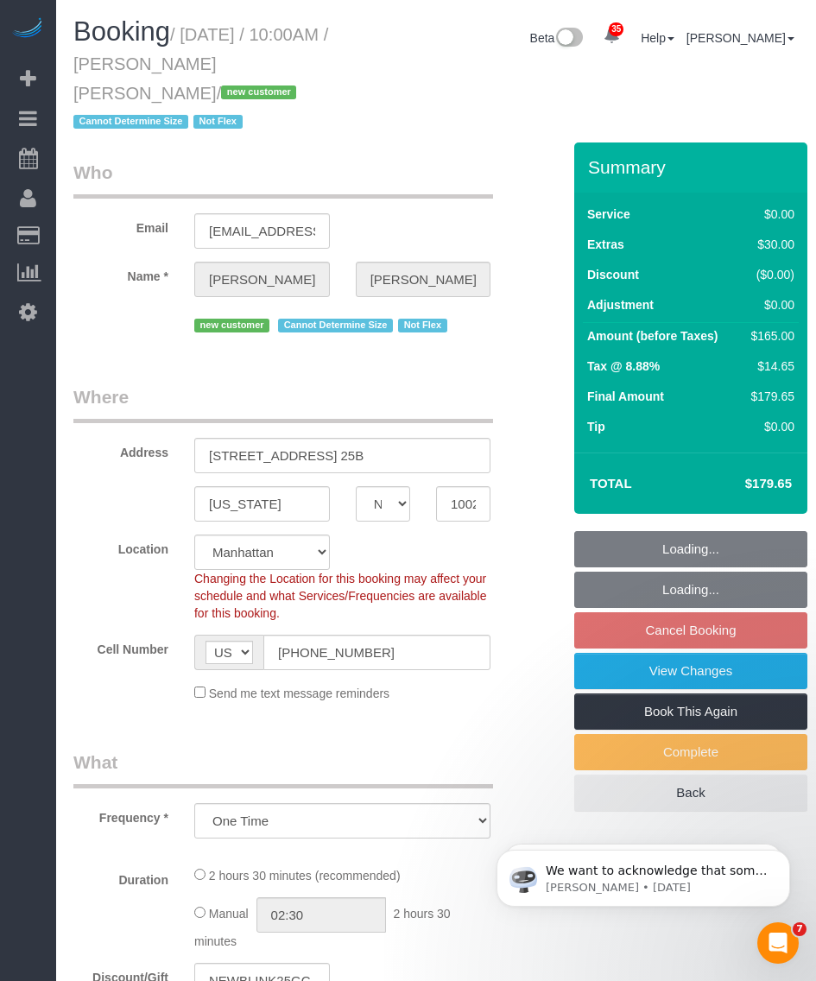
select select "object:823"
select select "string:stripe-pm_1SEgip4VGloSiKo7HIySXna1"
select select "spot3"
select select "number:89"
select select "number:90"
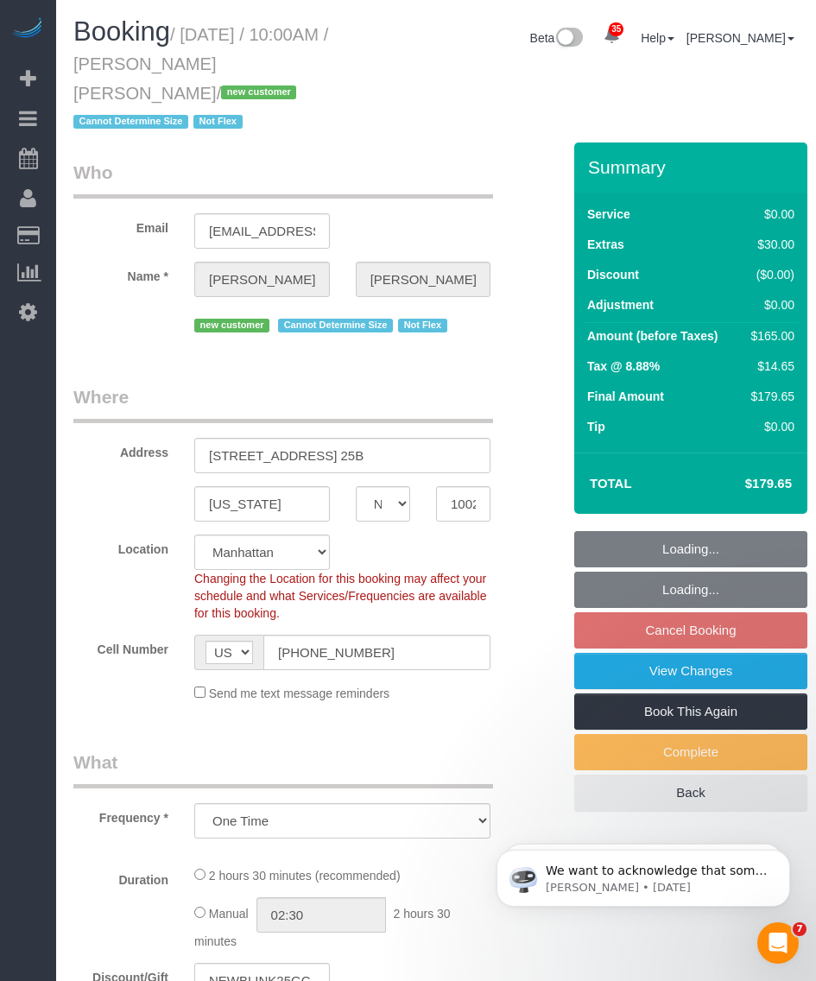
select select "number:15"
select select "number:6"
select select "1"
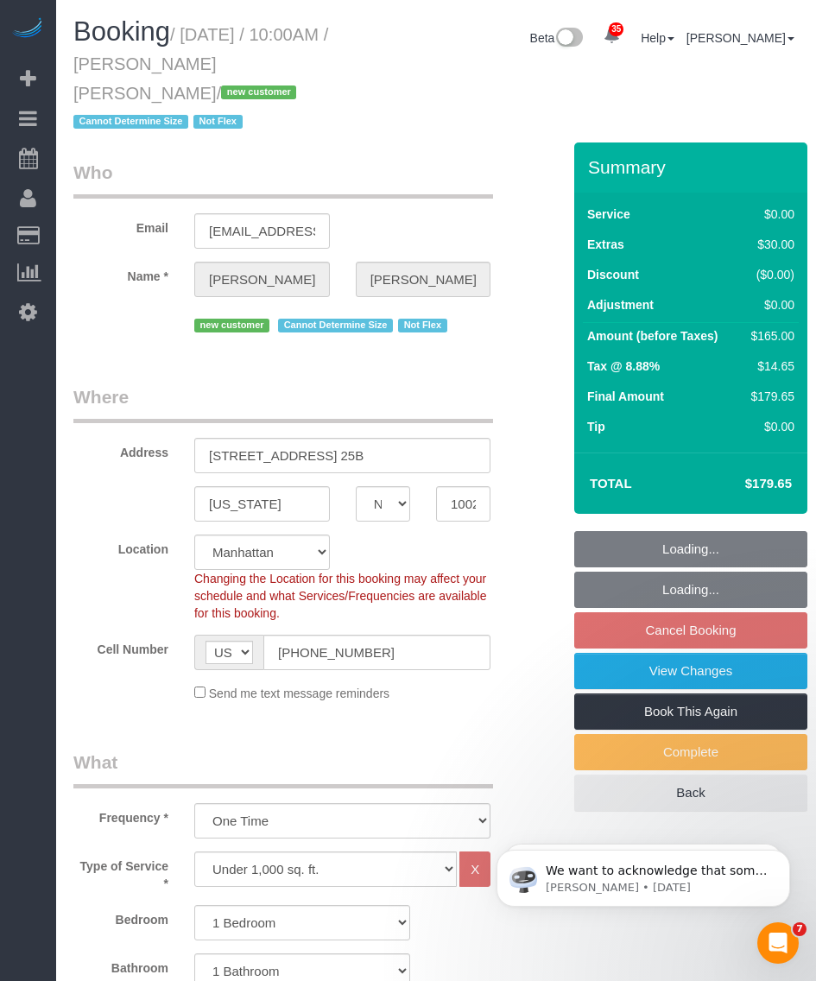
select select "1"
click at [296, 438] on input "[STREET_ADDRESS] 25B" at bounding box center [342, 455] width 296 height 35
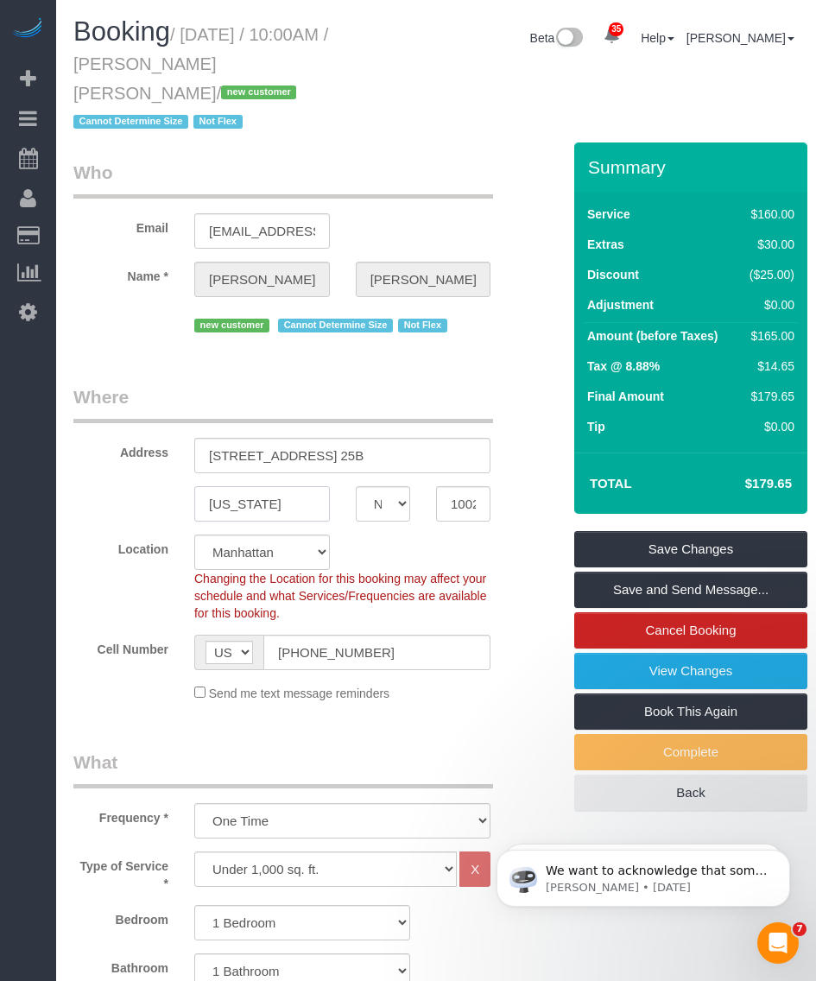
click at [235, 486] on input "[US_STATE]" at bounding box center [262, 503] width 136 height 35
click at [458, 488] on input "10023" at bounding box center [463, 503] width 54 height 35
click at [457, 486] on input "10023" at bounding box center [463, 503] width 54 height 35
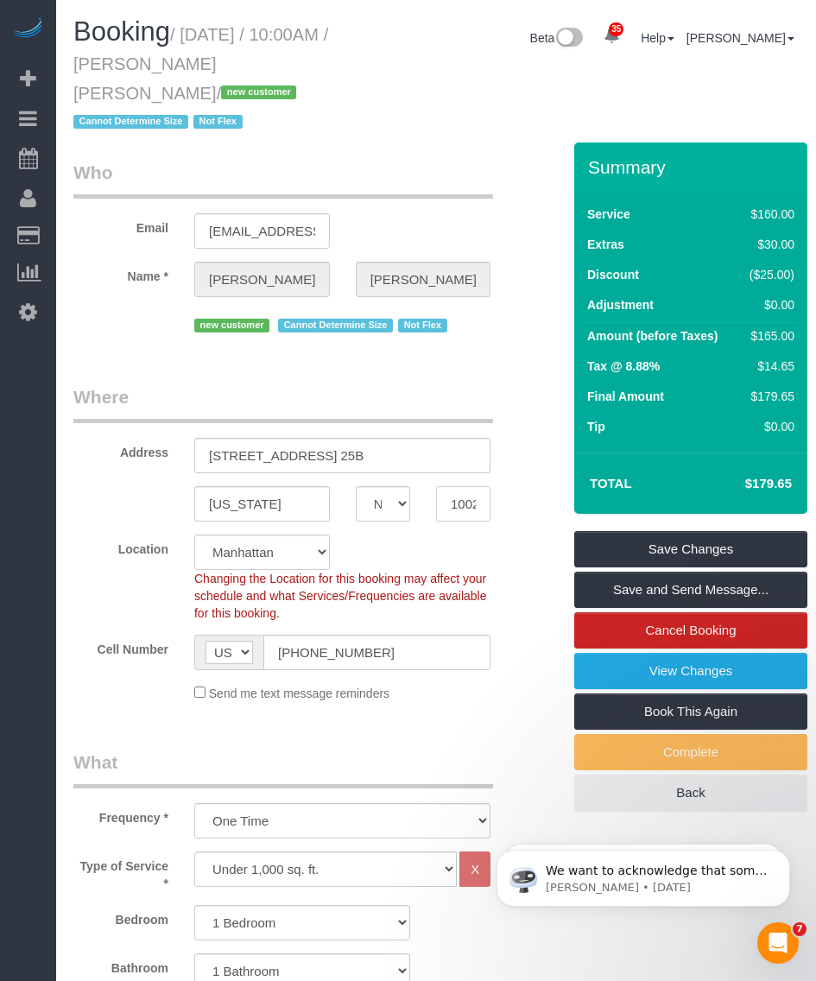
click at [457, 486] on input "10023" at bounding box center [463, 503] width 54 height 35
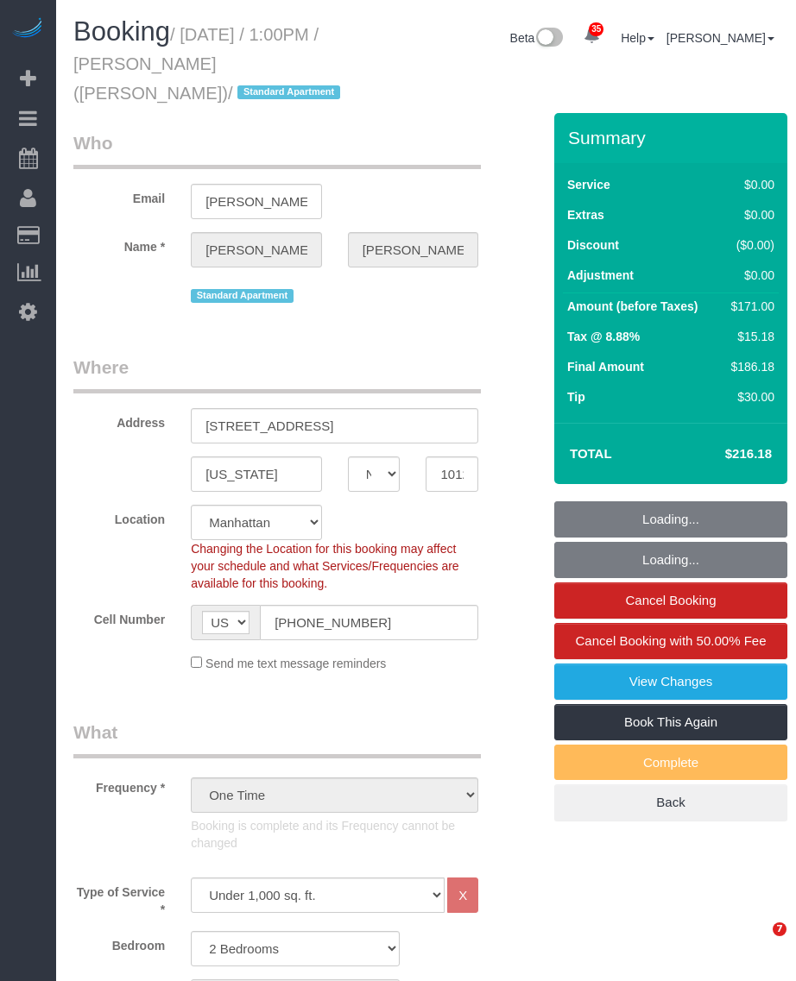
select select "NY"
select select "2"
select select "spot1"
select select "number:89"
select select "number:90"
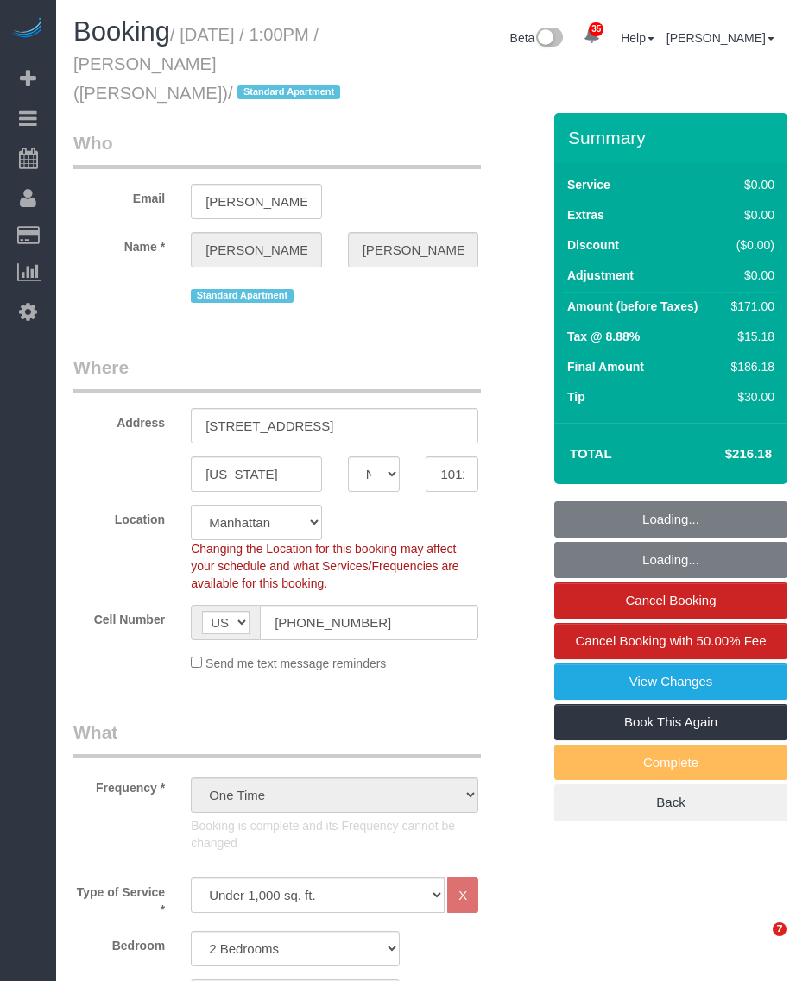
select select "number:15"
select select "number:5"
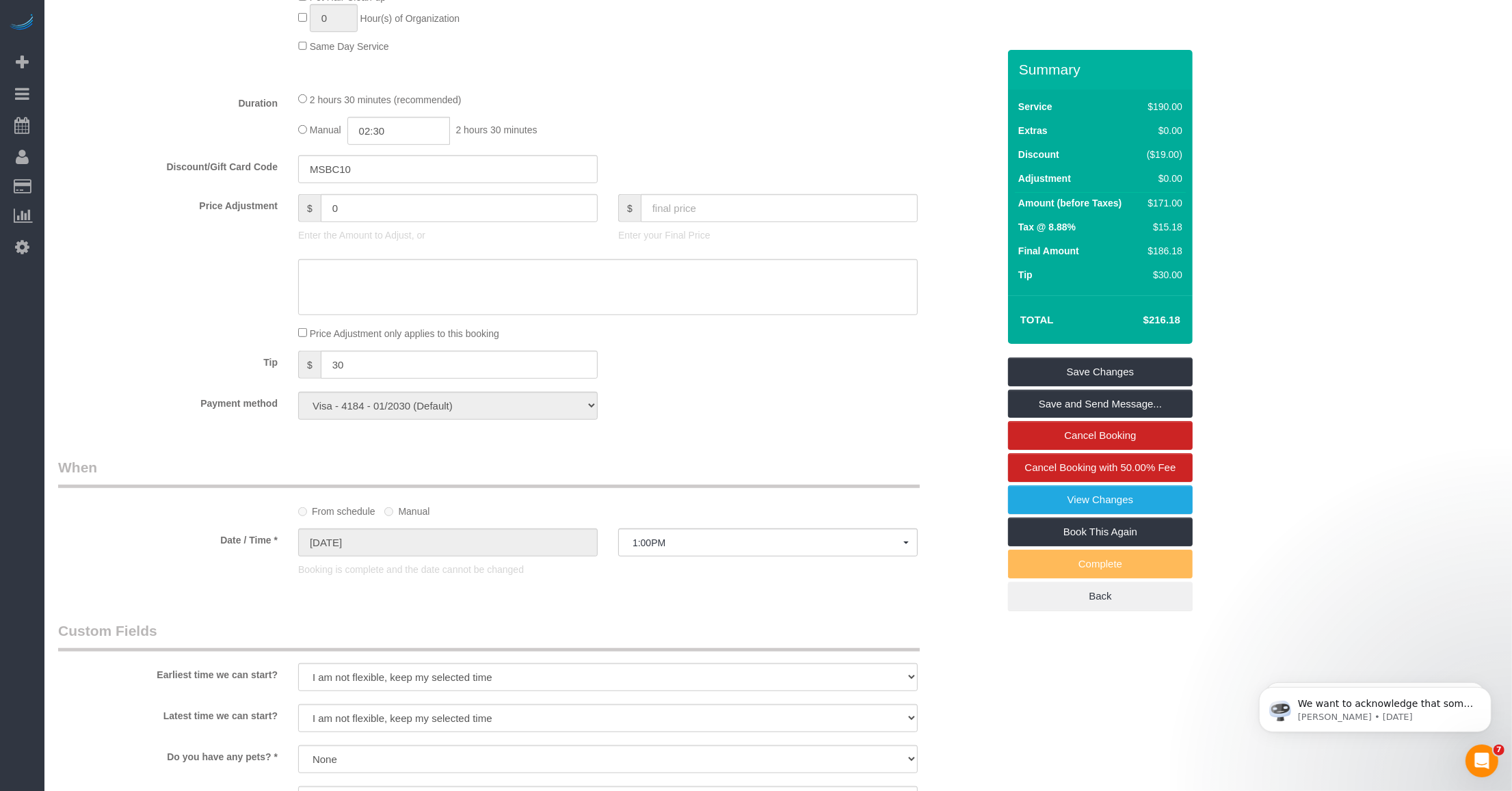
scroll to position [1282, 0]
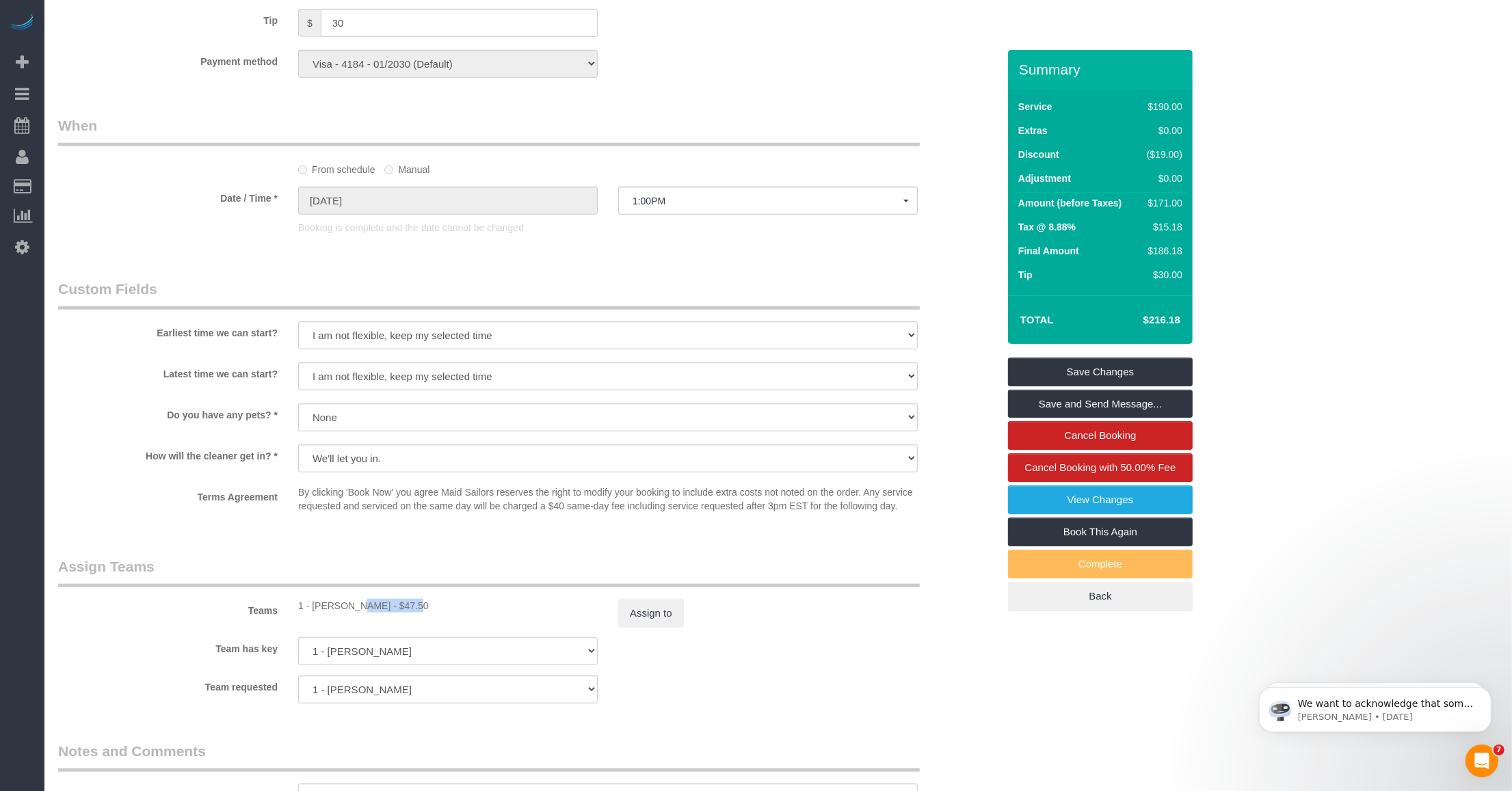
drag, startPoint x: 314, startPoint y: 602, endPoint x: 369, endPoint y: 610, distance: 55.6
click at [369, 610] on div "1 - [PERSON_NAME] - $47.50" at bounding box center [448, 605] width 299 height 13
copy div "[PERSON_NAME]"
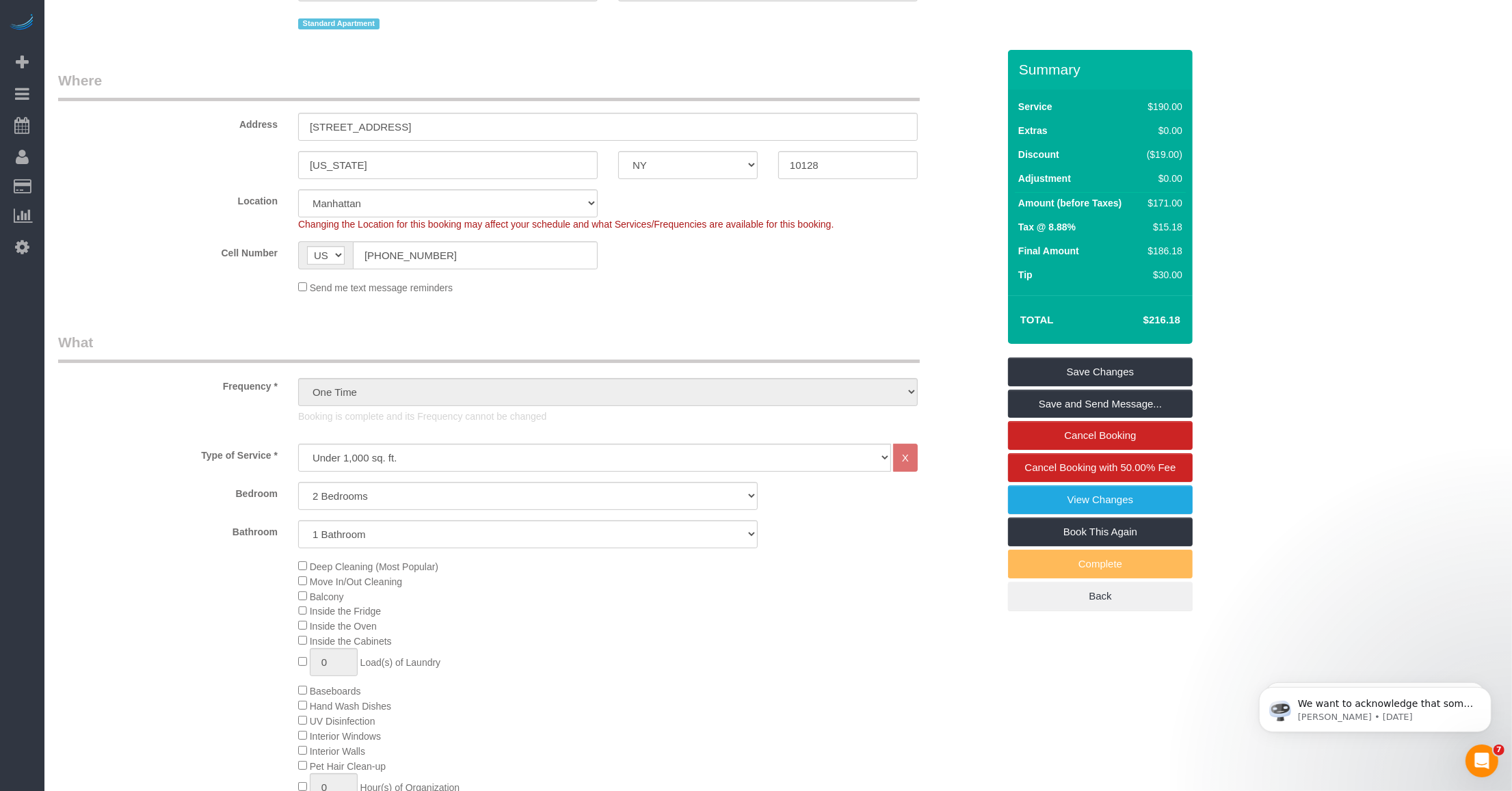
scroll to position [0, 0]
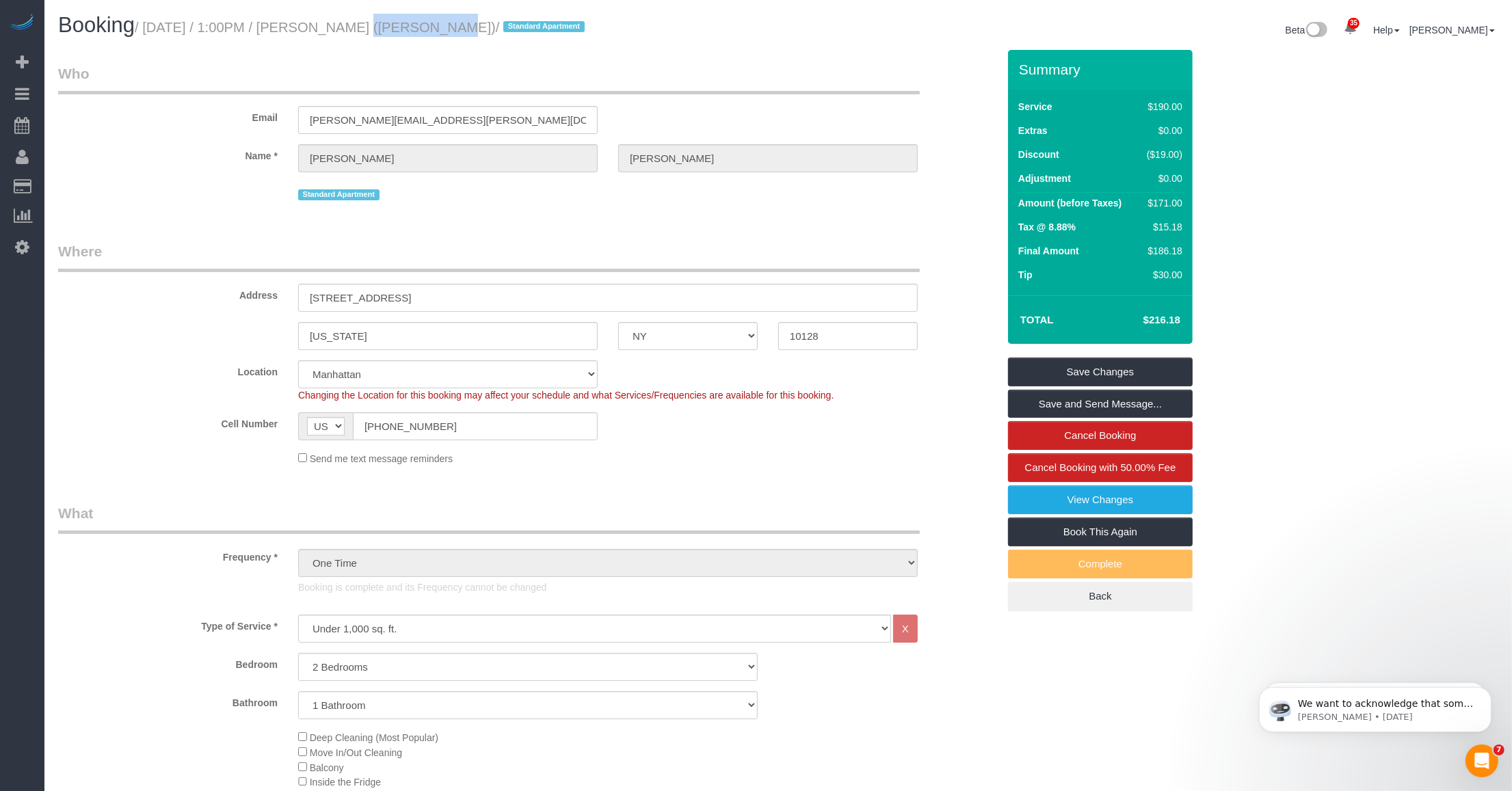
drag, startPoint x: 326, startPoint y: 25, endPoint x: 407, endPoint y: 29, distance: 81.1
click at [407, 29] on small "/ [DATE] / 1:00PM / [PERSON_NAME] ([PERSON_NAME]) / Standard Apartment" at bounding box center [361, 27] width 454 height 15
copy small "[PERSON_NAME]"
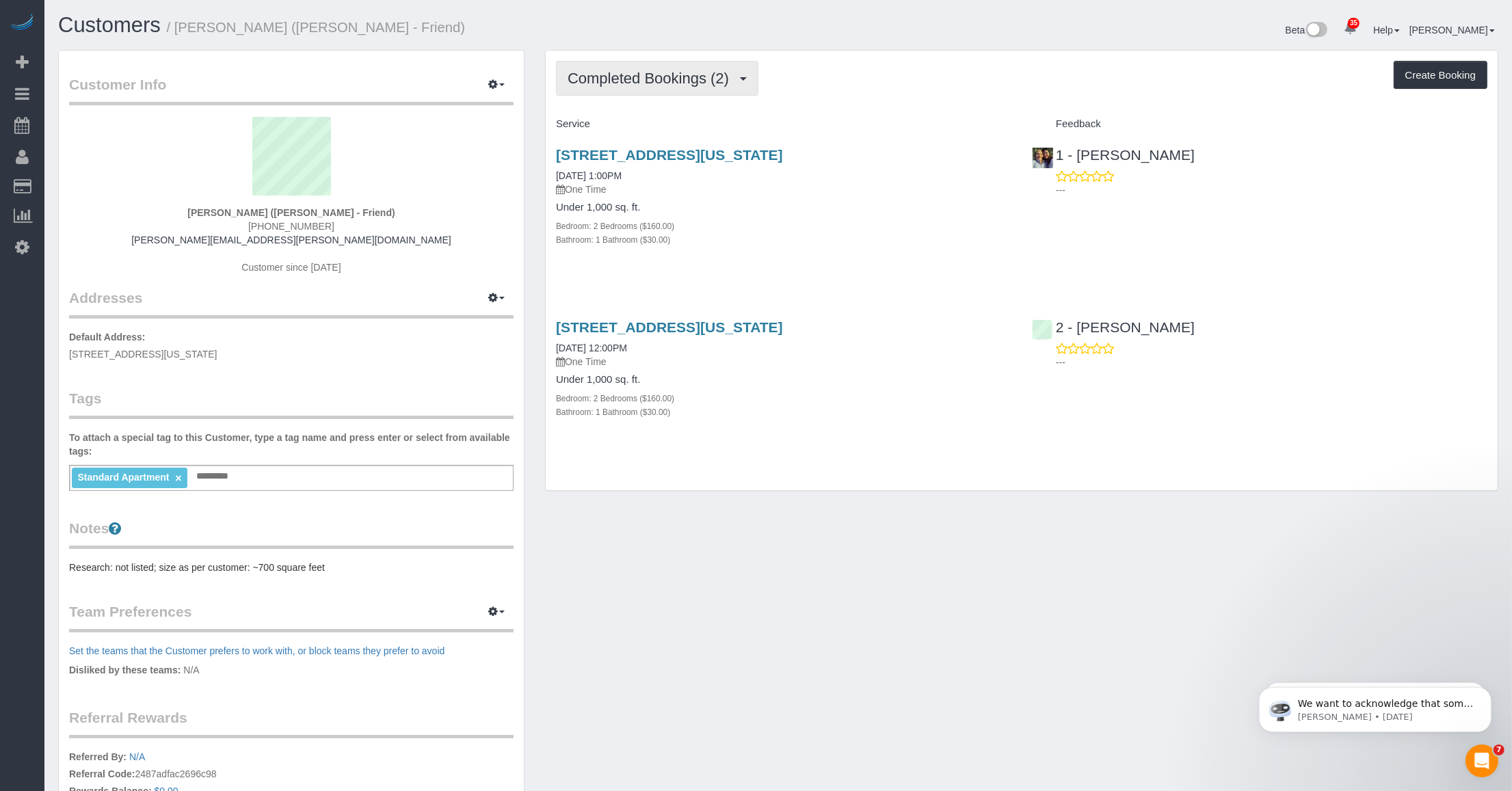
click at [651, 80] on span "Completed Bookings (2)" at bounding box center [651, 78] width 168 height 17
click at [608, 174] on link "Charges (2)" at bounding box center [628, 176] width 143 height 17
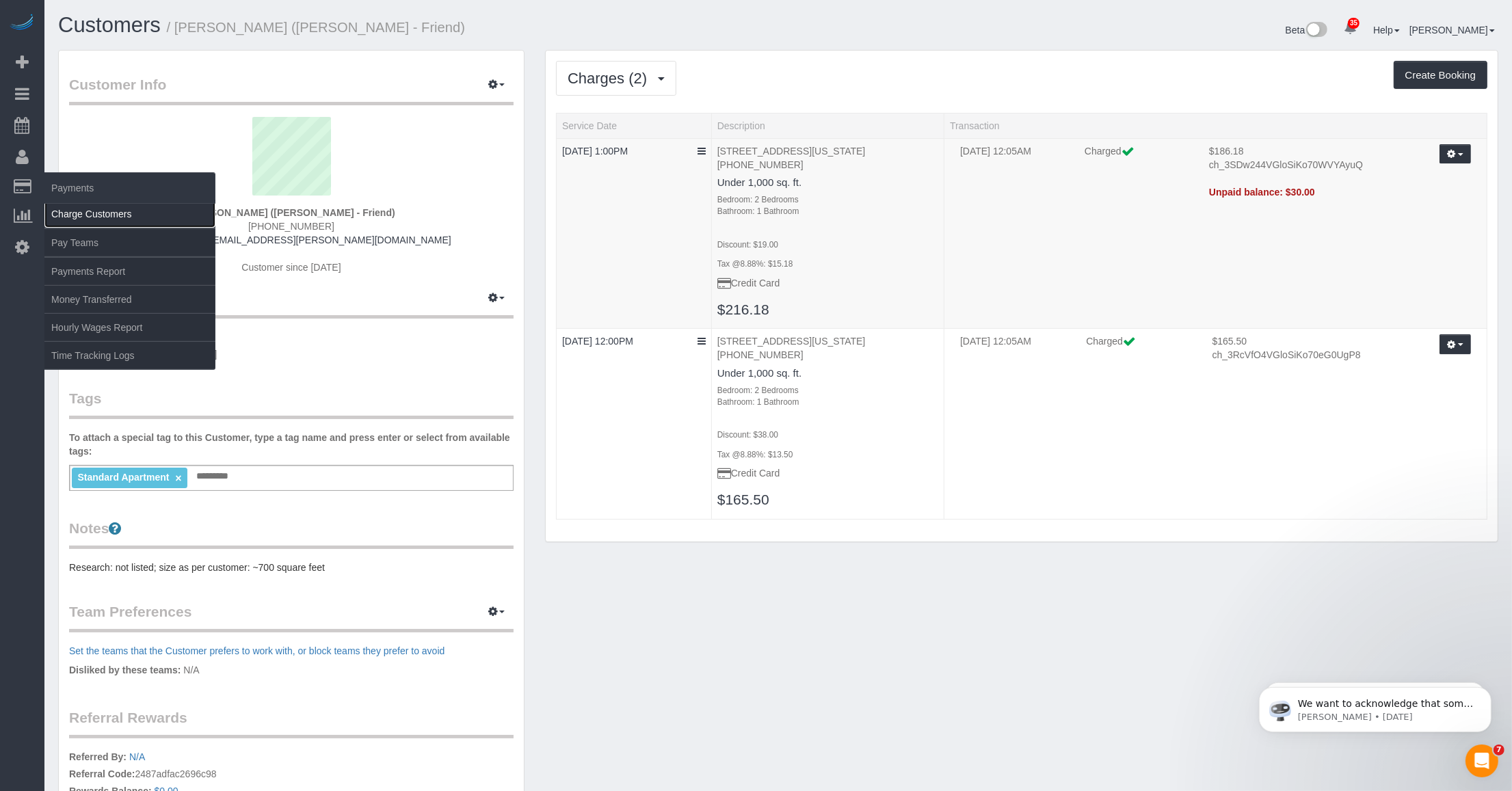
click at [82, 208] on link "Charge Customers" at bounding box center [130, 214] width 171 height 28
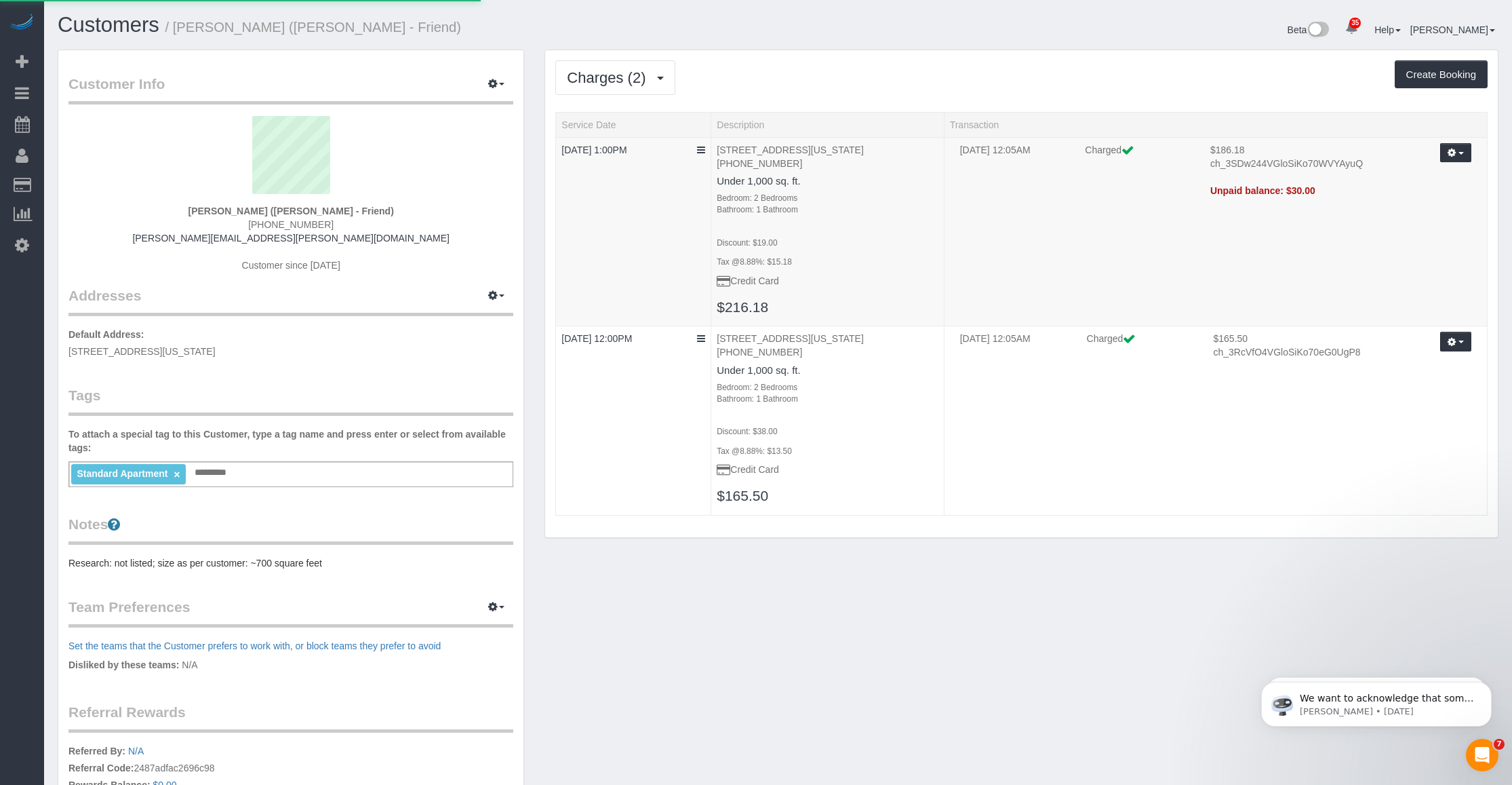
select select
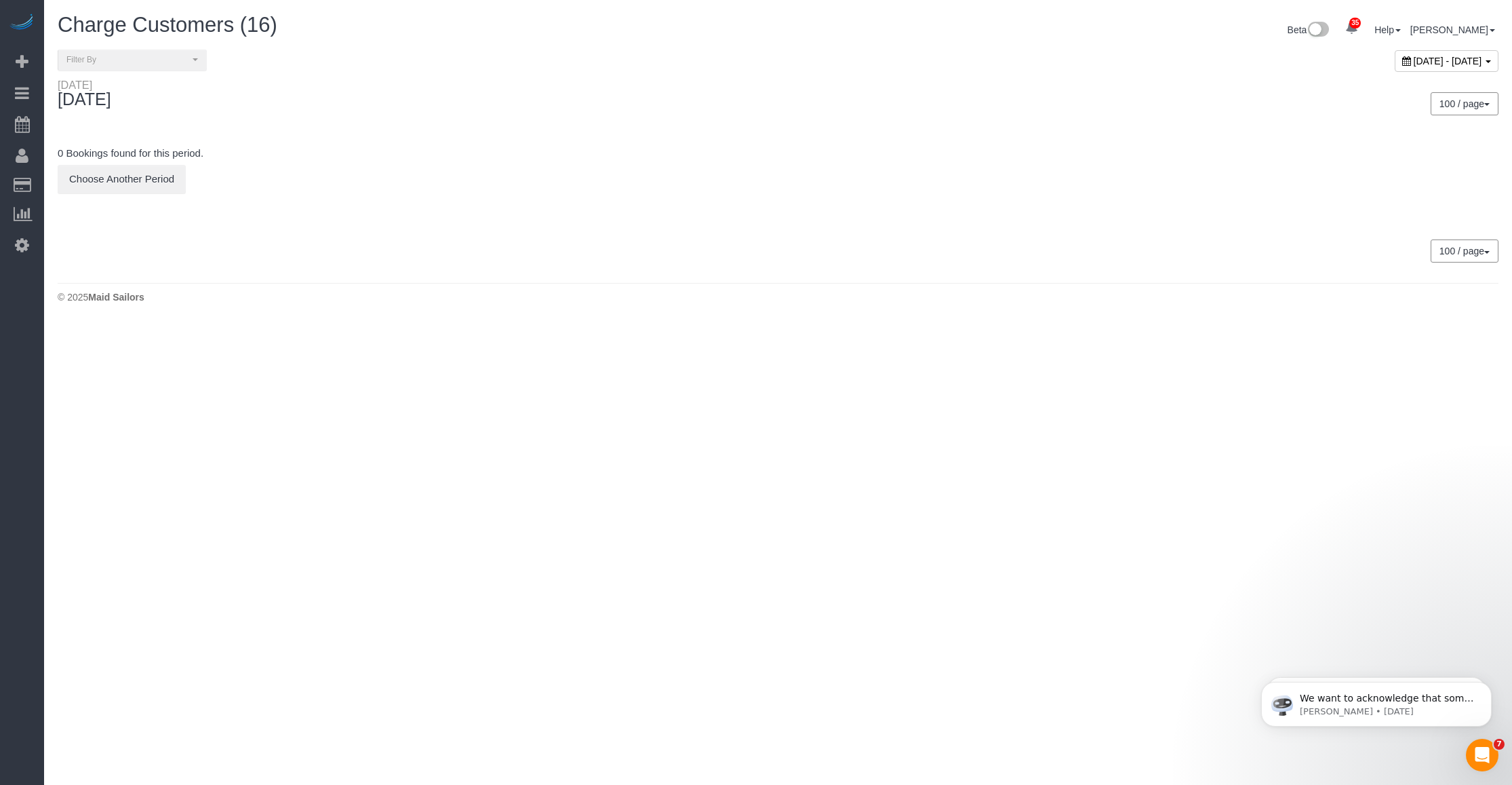
click at [1414, 57] on span "[DATE] - [DATE]" at bounding box center [1448, 61] width 68 height 11
type input "**********"
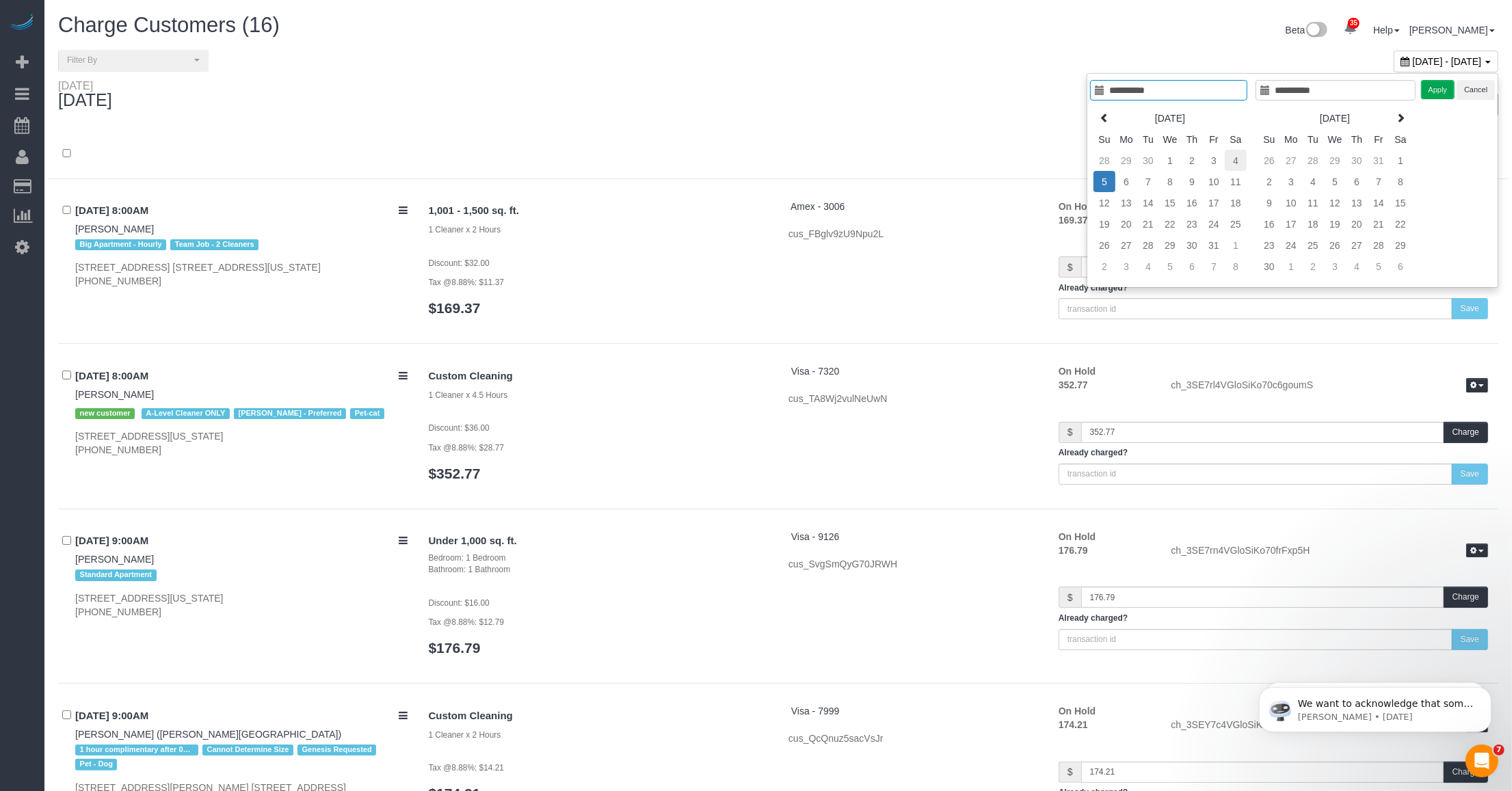
type input "**********"
click at [1232, 162] on td "4" at bounding box center [1236, 160] width 22 height 21
type input "**********"
click at [1232, 162] on td "4" at bounding box center [1236, 160] width 22 height 21
click at [1437, 96] on button "Apply" at bounding box center [1438, 89] width 34 height 20
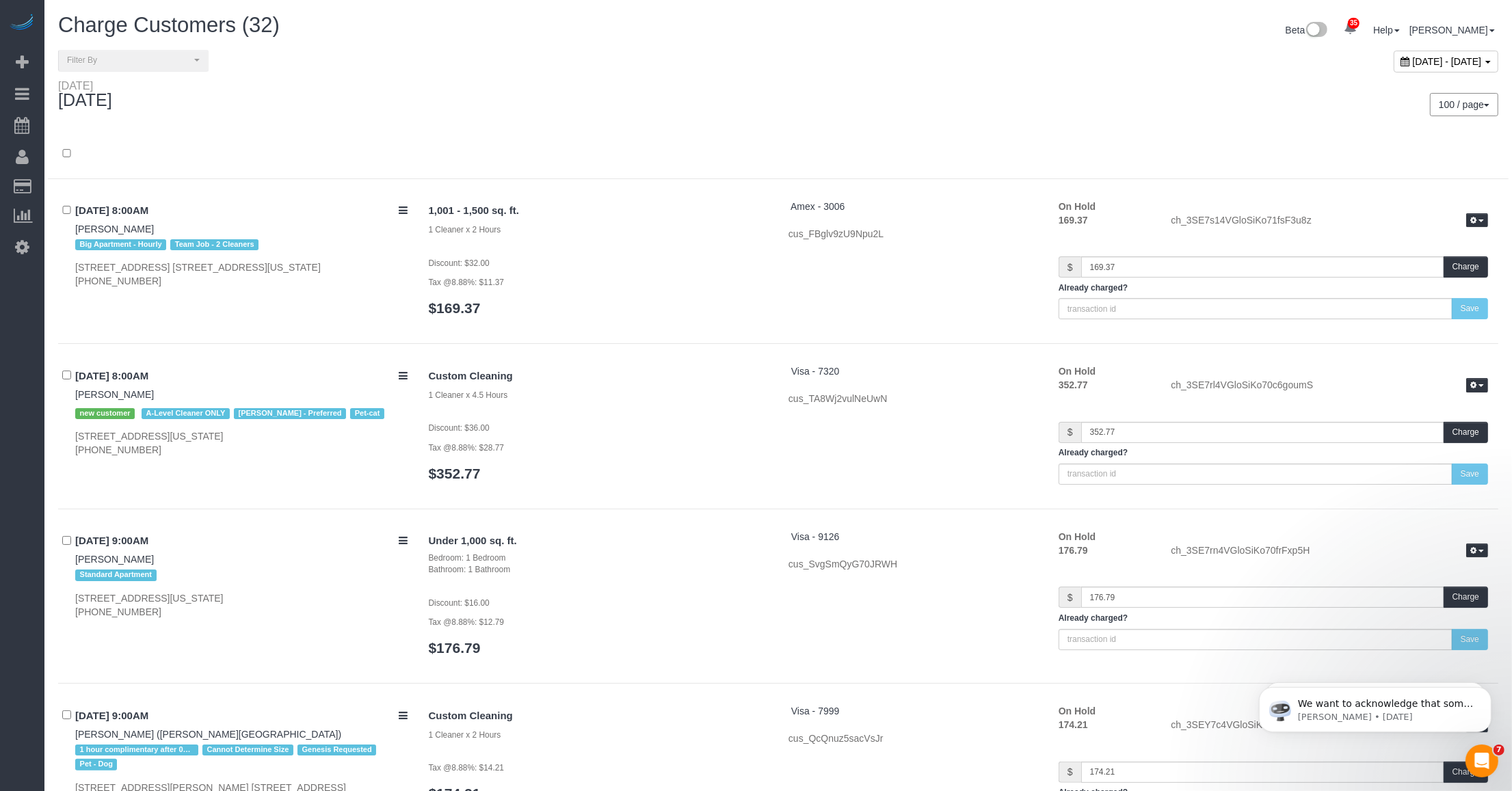
click at [1005, 104] on div "100 / page 10 / page 20 / page 30 / page 40 / page 50 / page 100 / page" at bounding box center [1143, 104] width 710 height 23
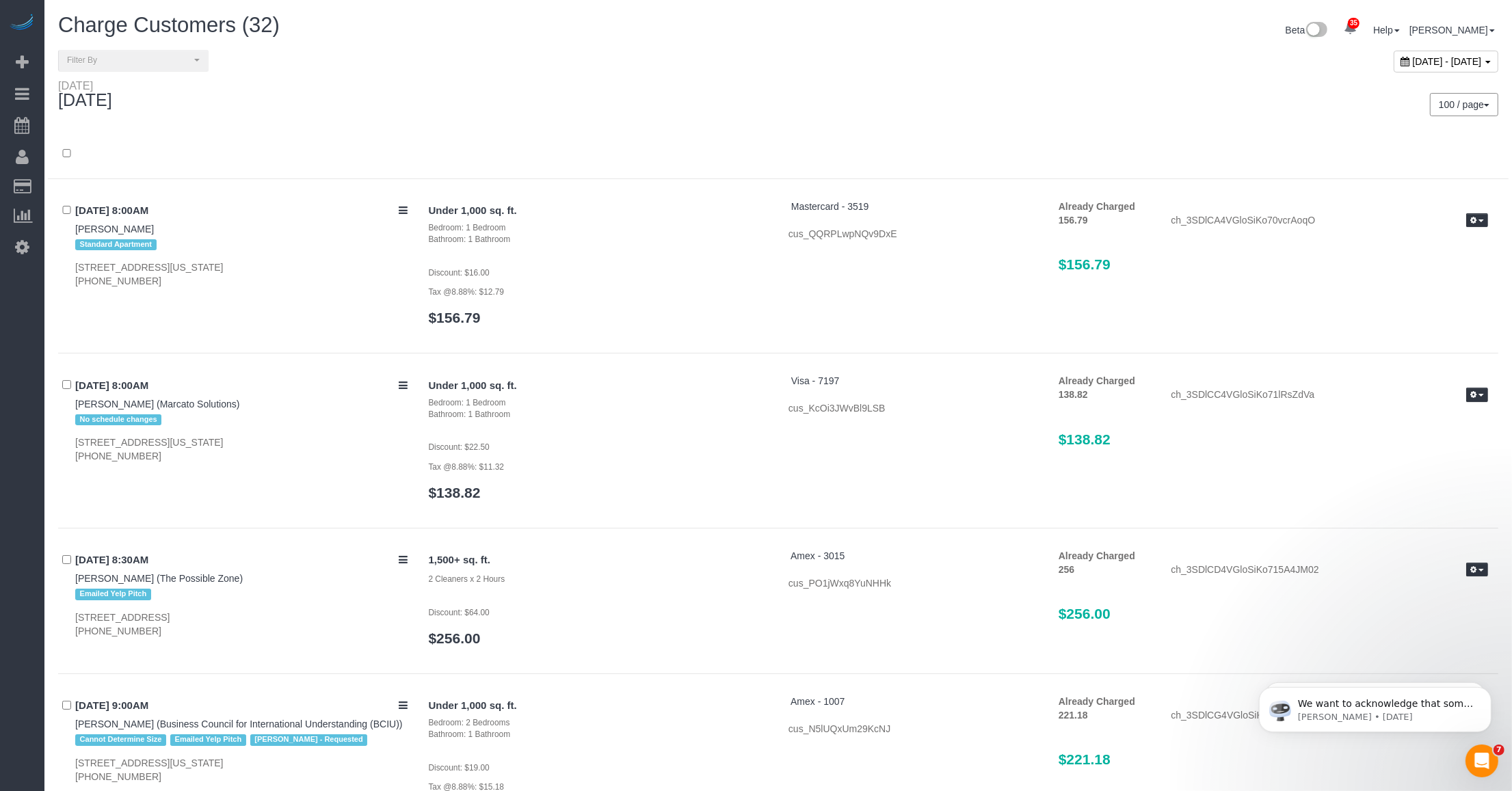
scroll to position [3768, 0]
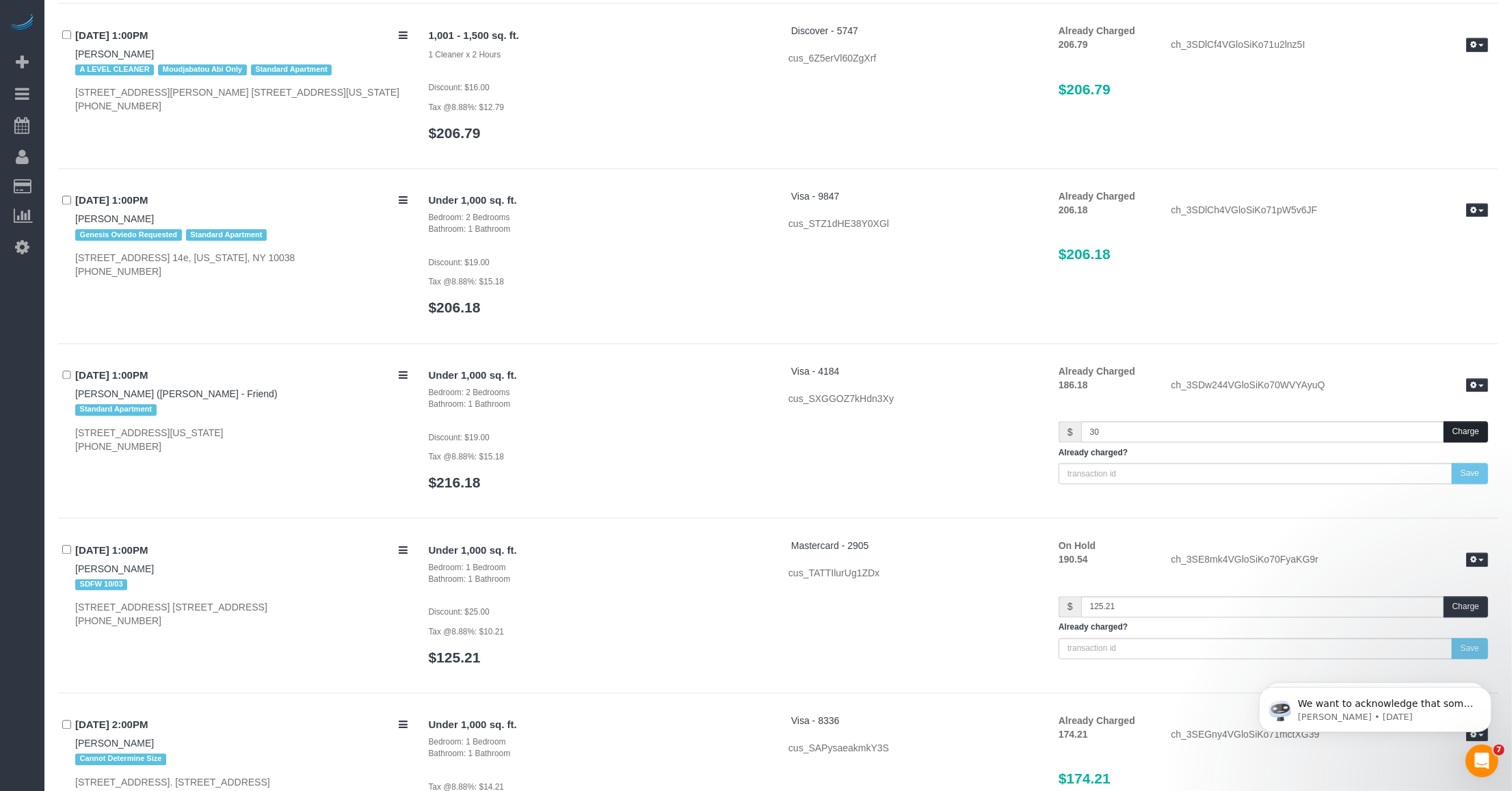
click at [1468, 432] on button "Charge" at bounding box center [1465, 432] width 44 height 21
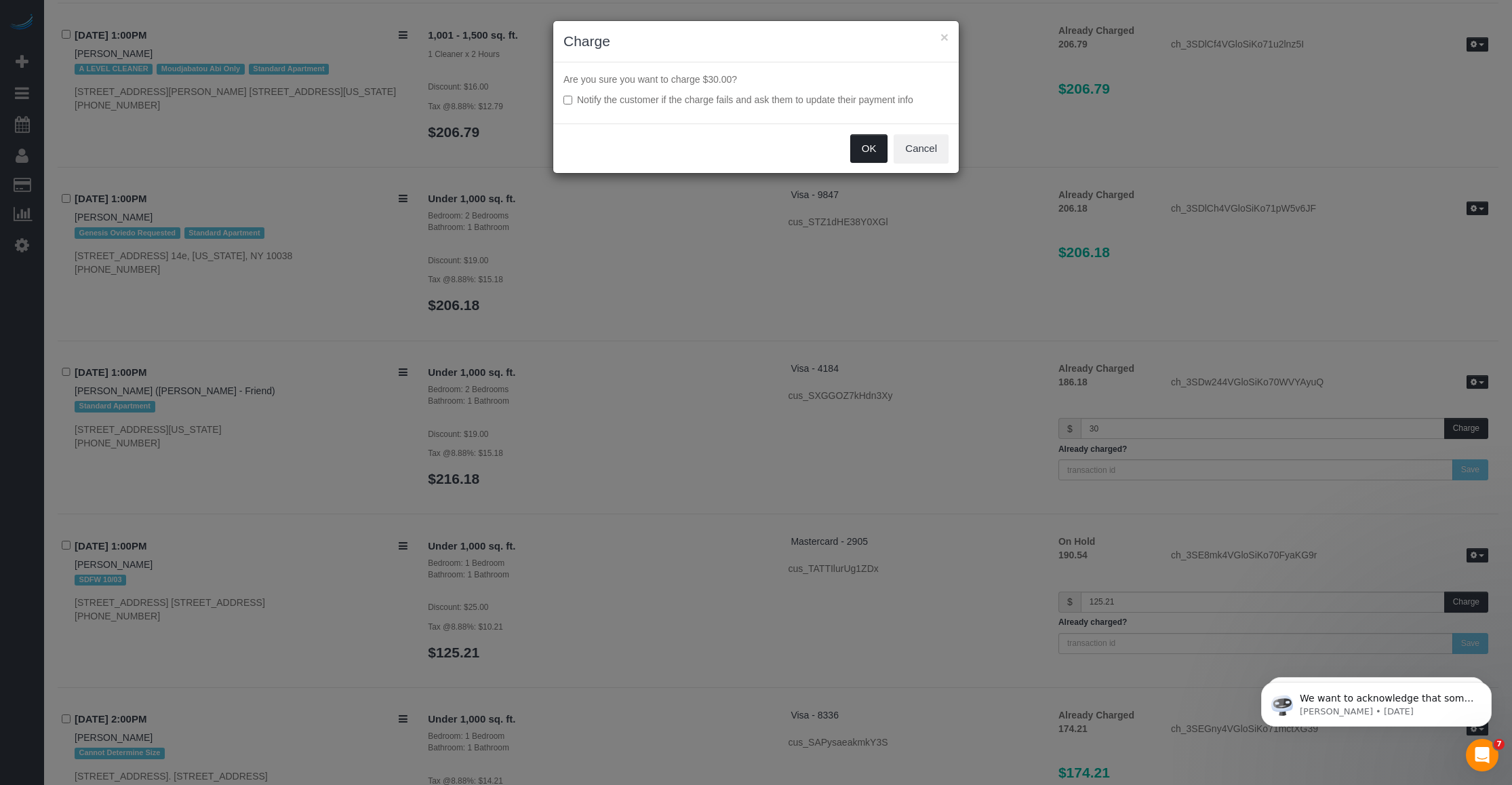
click at [871, 153] on button "OK" at bounding box center [869, 149] width 38 height 28
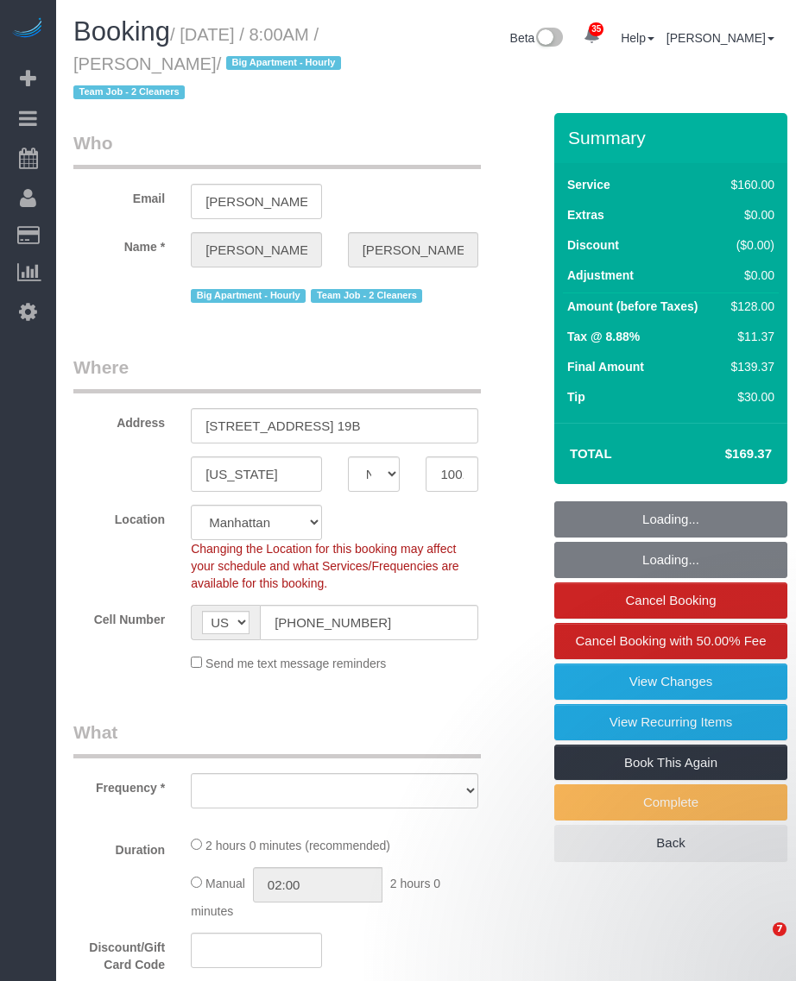
select select "NY"
select select "number:89"
select select "number:90"
select select "number:15"
select select "number:5"
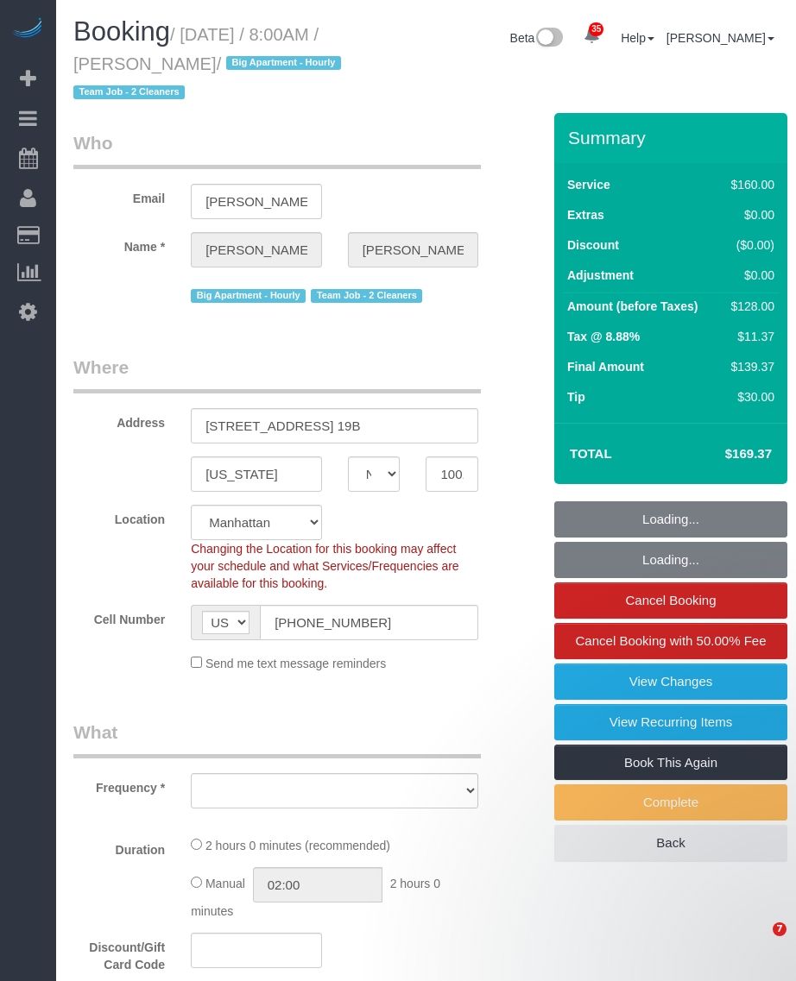
select select "object:1448"
select select "string:stripe-pm_1QmmDe4VGloSiKo7qN6Zl7hg"
select select "spot1"
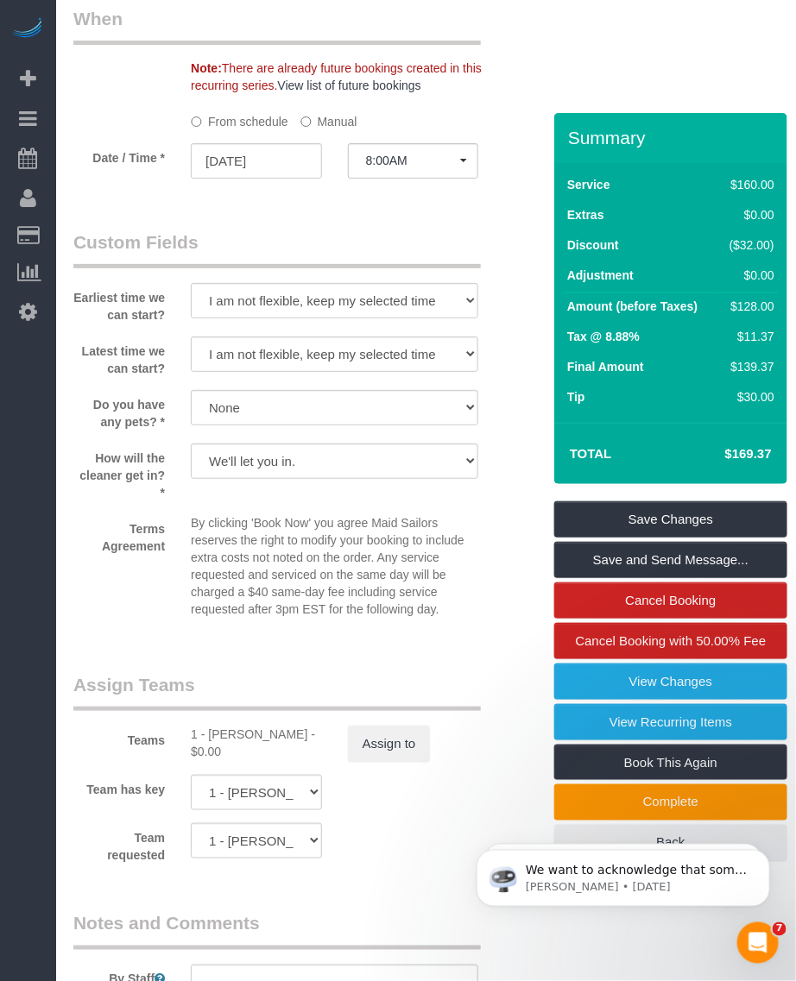
scroll to position [1834, 0]
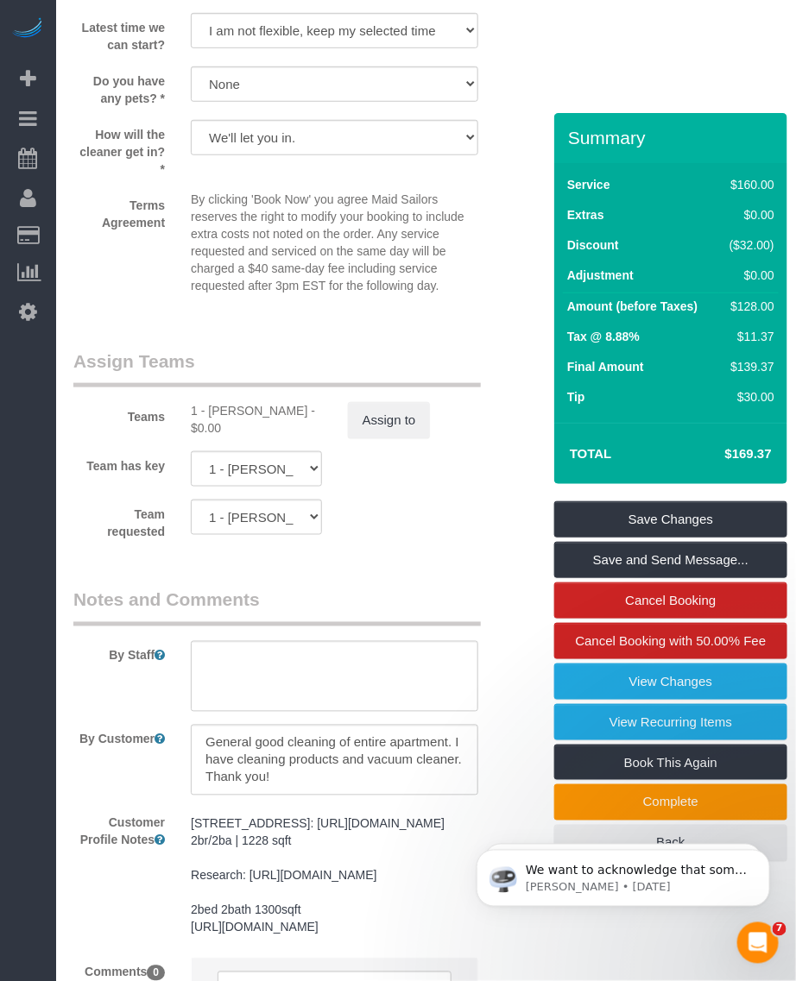
click at [222, 411] on div "1 - Kariluz Romero - $0.00" at bounding box center [256, 419] width 131 height 35
copy div "Kariluz"
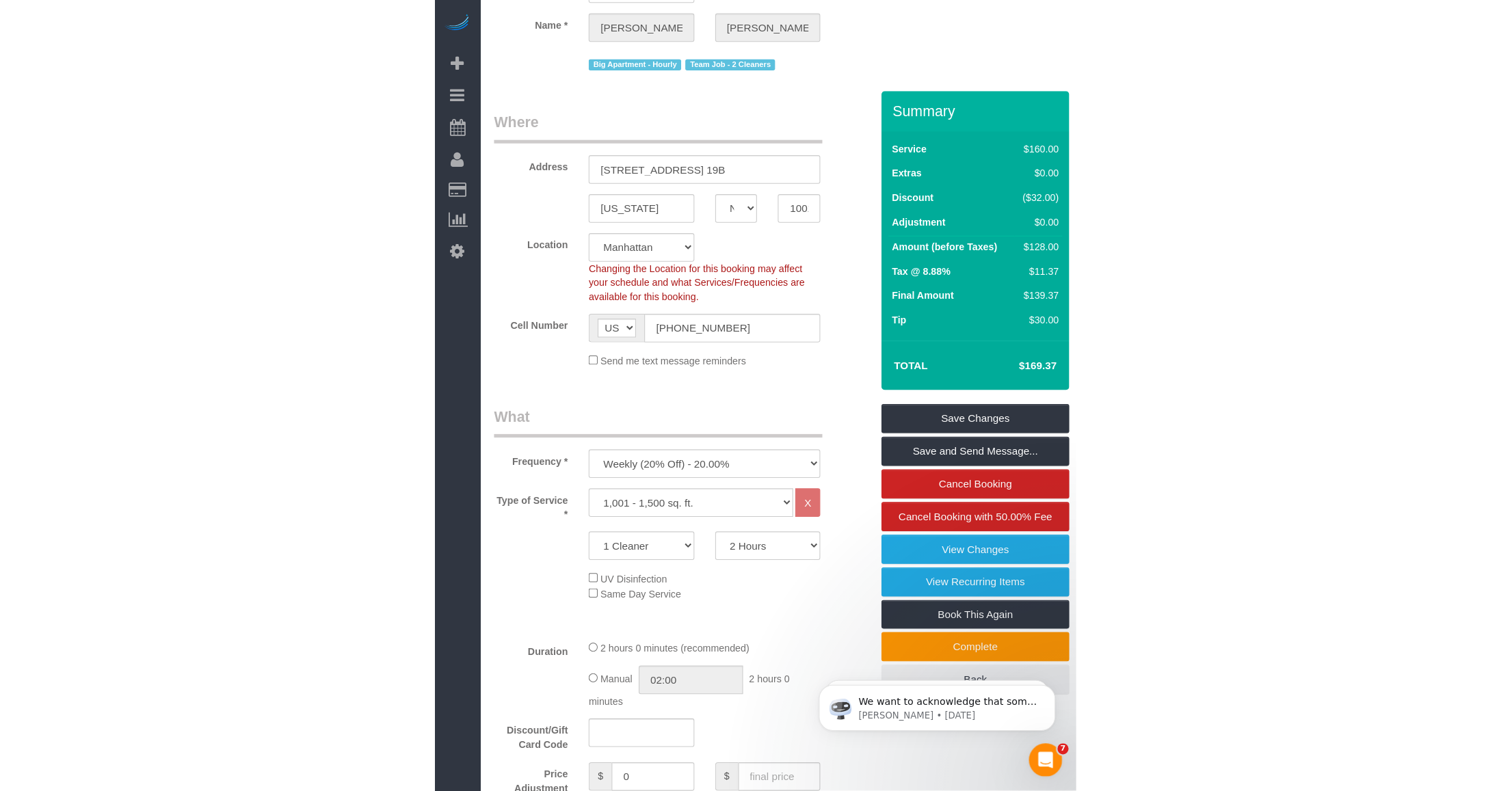
scroll to position [0, 0]
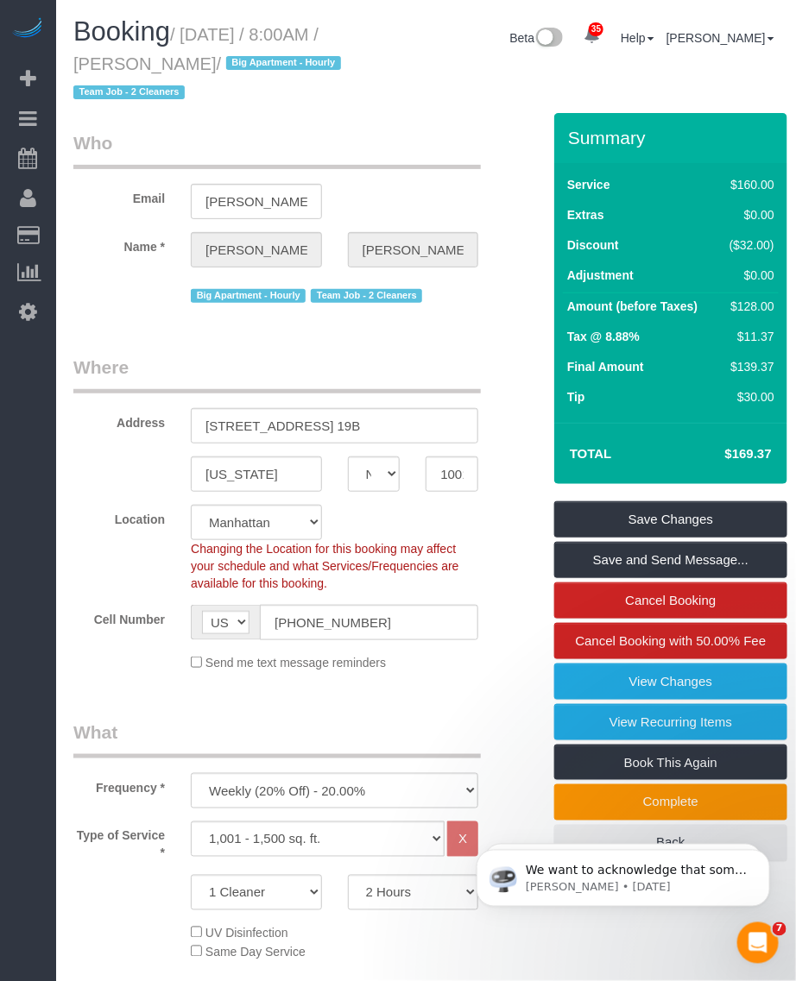
click at [152, 66] on small "/ October 05, 2025 / 8:00AM / Leigh Fisch / Big Apartment - Hourly Team Job - 2…" at bounding box center [209, 64] width 273 height 78
copy small "Leigh"
click at [112, 58] on small "/ October 05, 2025 / 8:00AM / Leigh Fisch / Big Apartment - Hourly Team Job - 2…" at bounding box center [209, 64] width 273 height 78
drag, startPoint x: 213, startPoint y: 63, endPoint x: 236, endPoint y: 60, distance: 22.6
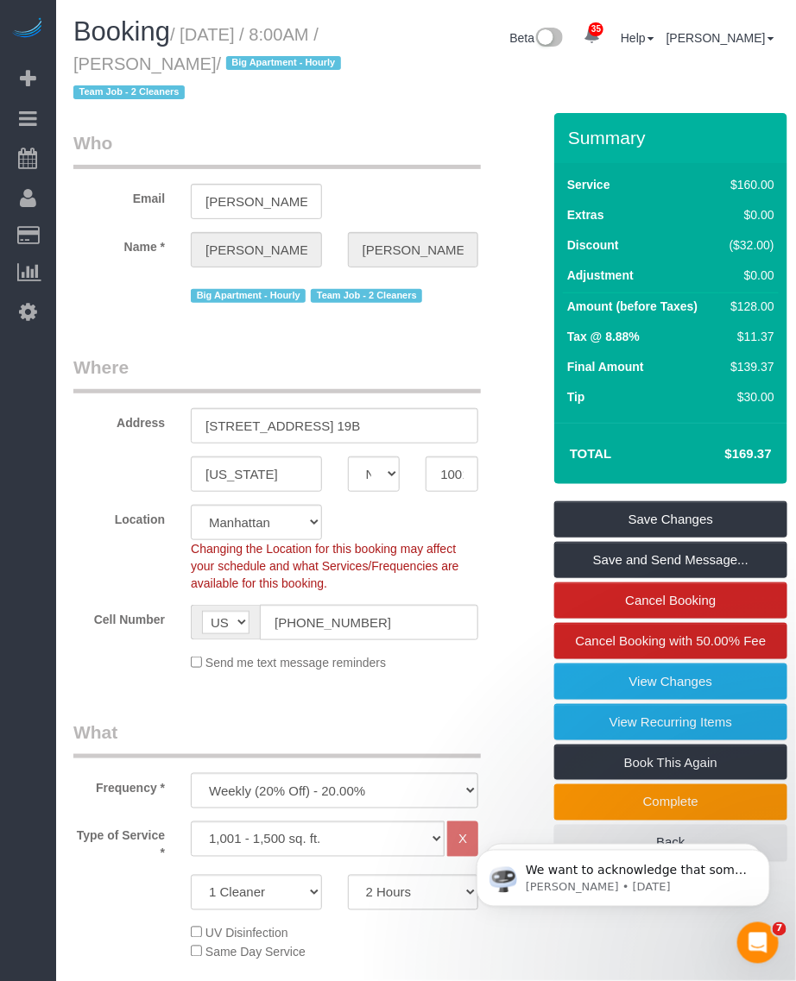
click at [236, 60] on small "/ October 05, 2025 / 8:00AM / Leigh Fisch / Big Apartment - Hourly Team Job - 2…" at bounding box center [209, 64] width 273 height 78
copy small "[PERSON_NAME]"
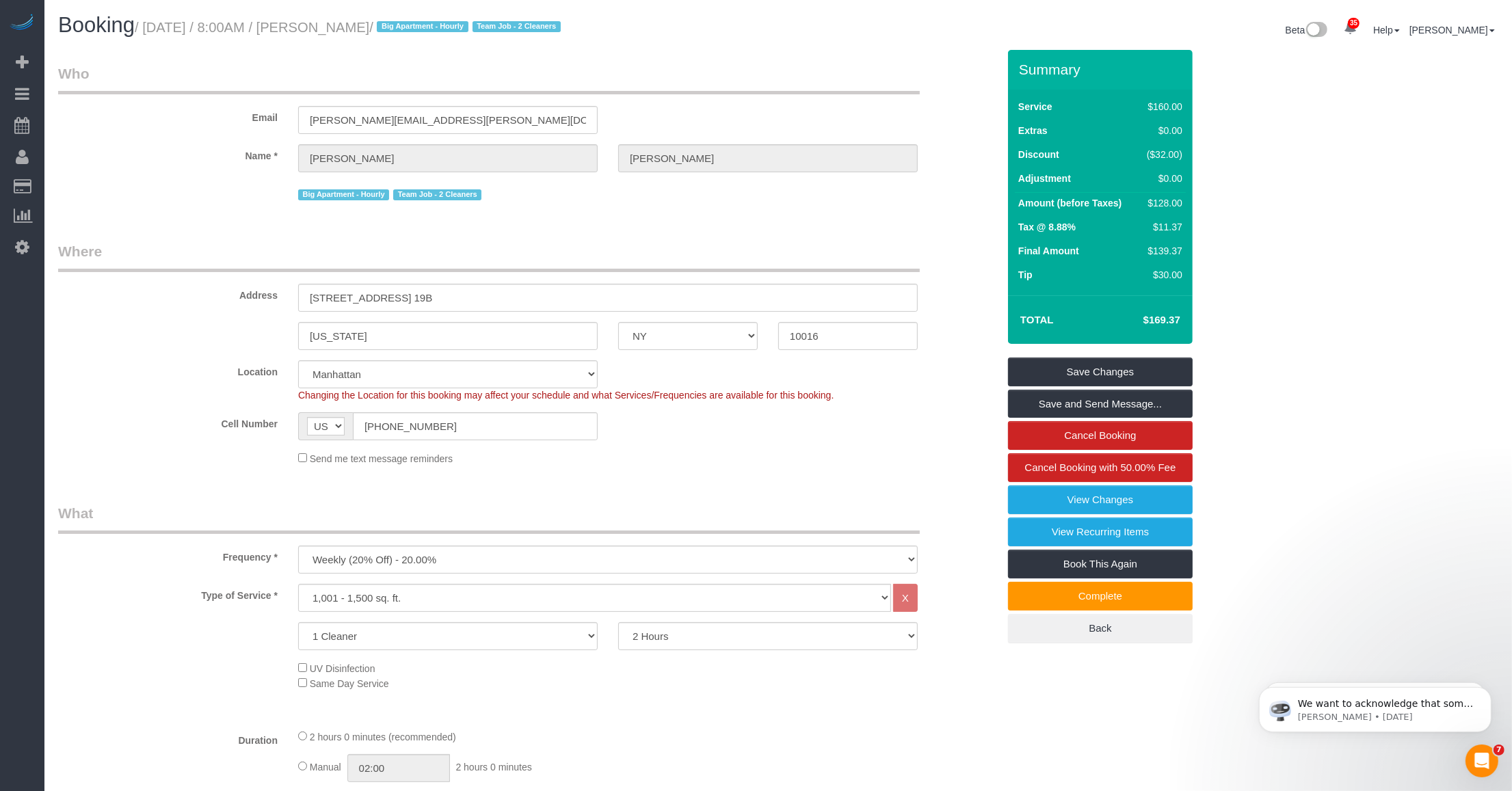
click at [357, 28] on small "/ October 05, 2025 / 8:00AM / Leigh Fisch / Big Apartment - Hourly Team Job - 2…" at bounding box center [349, 27] width 430 height 15
click at [318, 25] on small "/ October 05, 2025 / 8:00AM / Leigh Fisch / Big Apartment - Hourly Team Job - 2…" at bounding box center [349, 27] width 430 height 15
drag, startPoint x: 328, startPoint y: 25, endPoint x: 393, endPoint y: 25, distance: 65.0
click at [393, 25] on small "/ October 05, 2025 / 8:00AM / Leigh Fisch / Big Apartment - Hourly Team Job - 2…" at bounding box center [349, 27] width 430 height 15
copy small "[PERSON_NAME]"
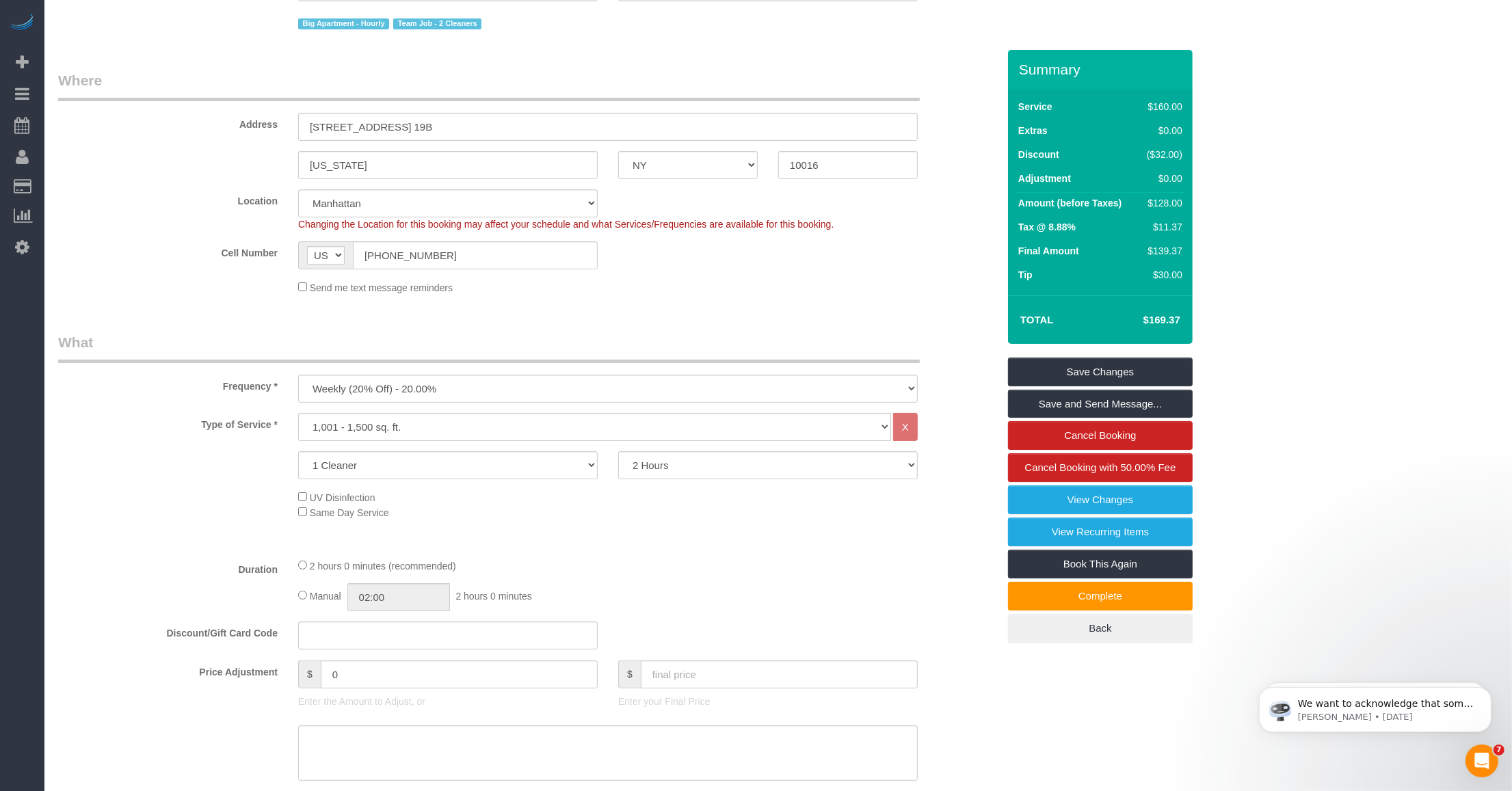
scroll to position [257, 0]
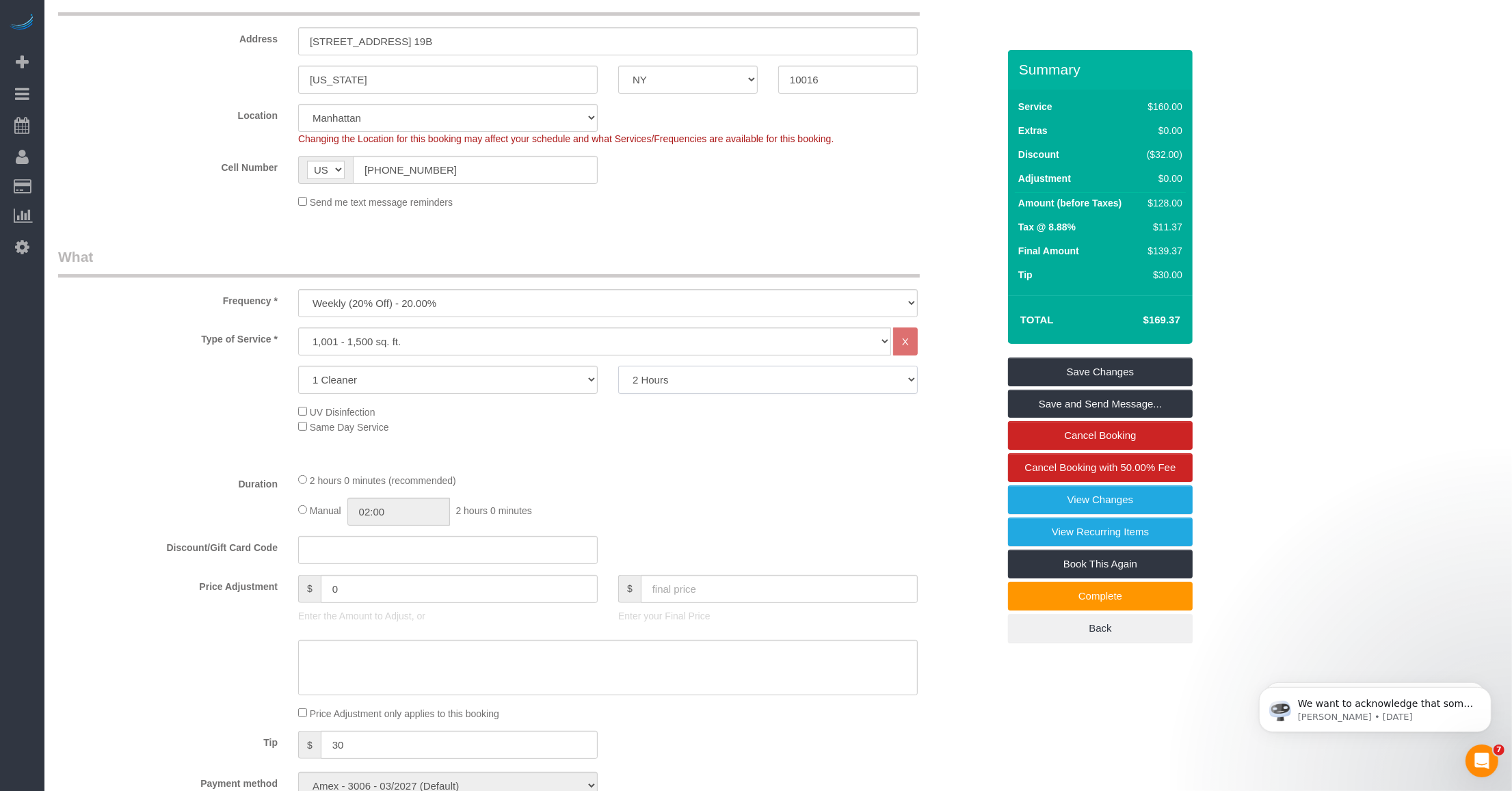
drag, startPoint x: 798, startPoint y: 380, endPoint x: 782, endPoint y: 385, distance: 16.8
click at [630, 380] on select "2 Hours 2.5 Hours 3 Hours 3.5 Hours 4 Hours 4.5 Hours 5 Hours 5.5 Hours 6 Hours…" at bounding box center [767, 379] width 299 height 28
select select "180"
click at [618, 366] on select "2 Hours 2.5 Hours 3 Hours 3.5 Hours 4 Hours 4.5 Hours 5 Hours 5.5 Hours 6 Hours…" at bounding box center [767, 379] width 299 height 28
select select "spot48"
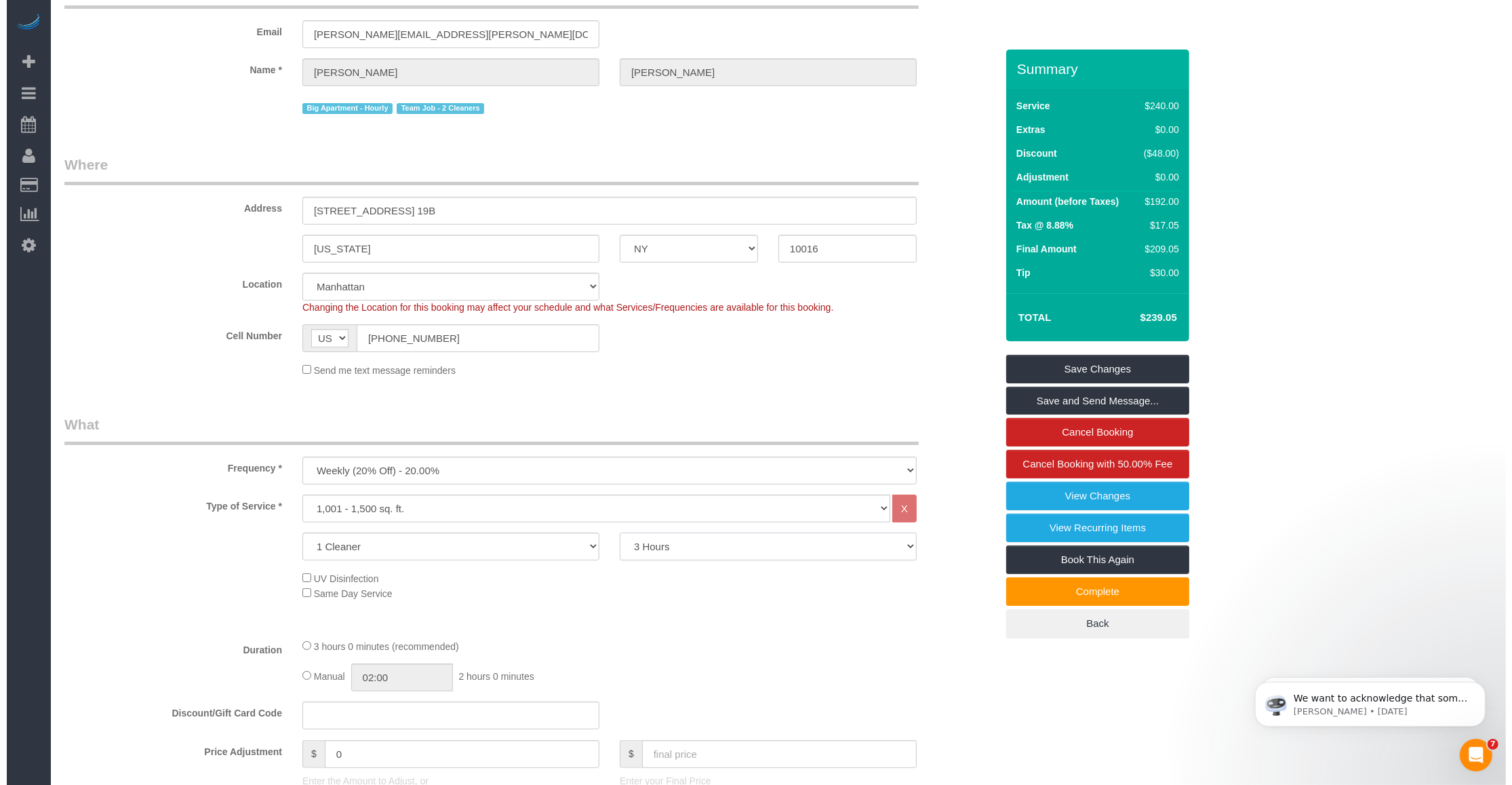
scroll to position [170, 0]
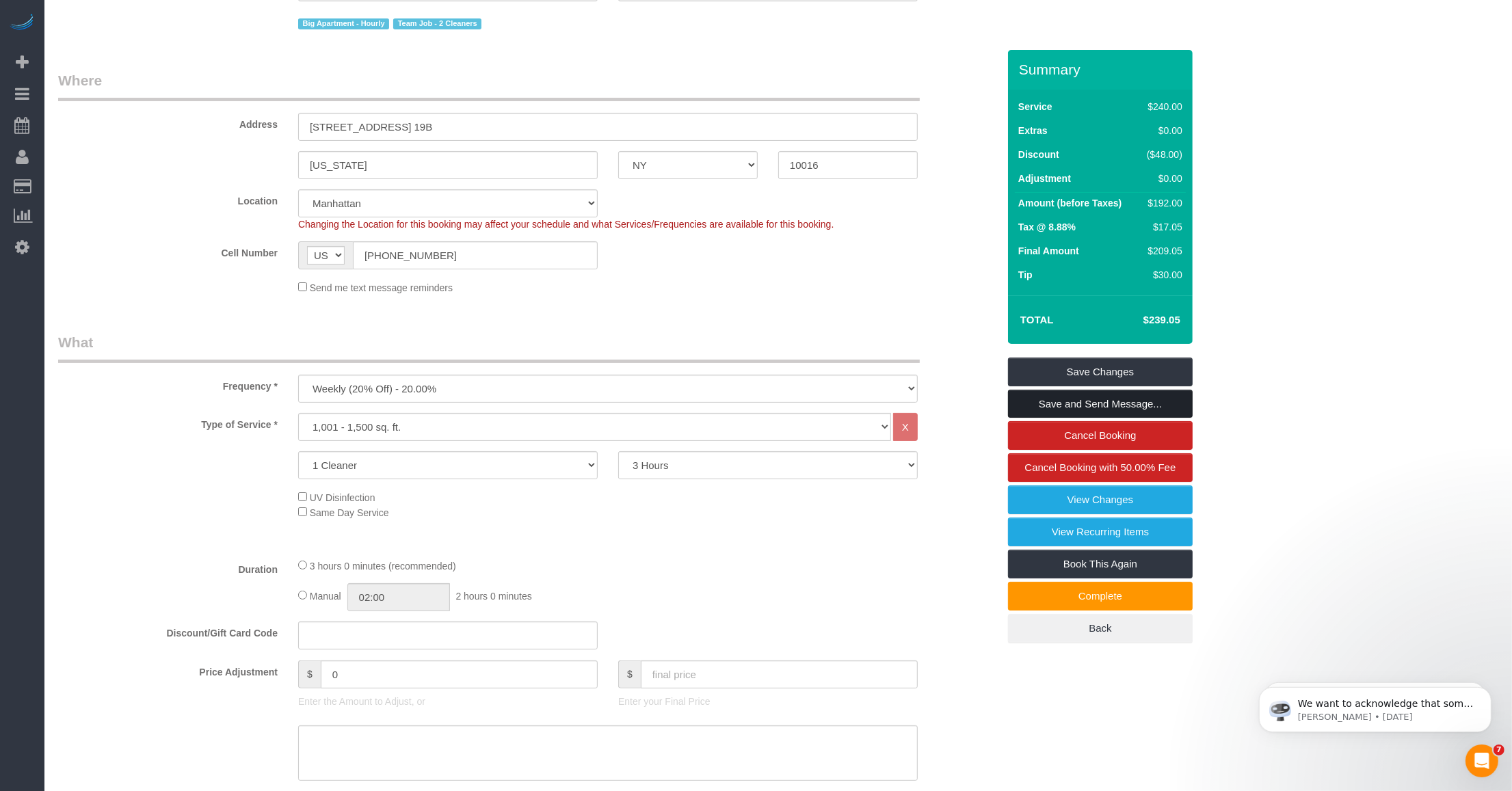
click at [630, 401] on link "Save and Send Message..." at bounding box center [1099, 404] width 185 height 29
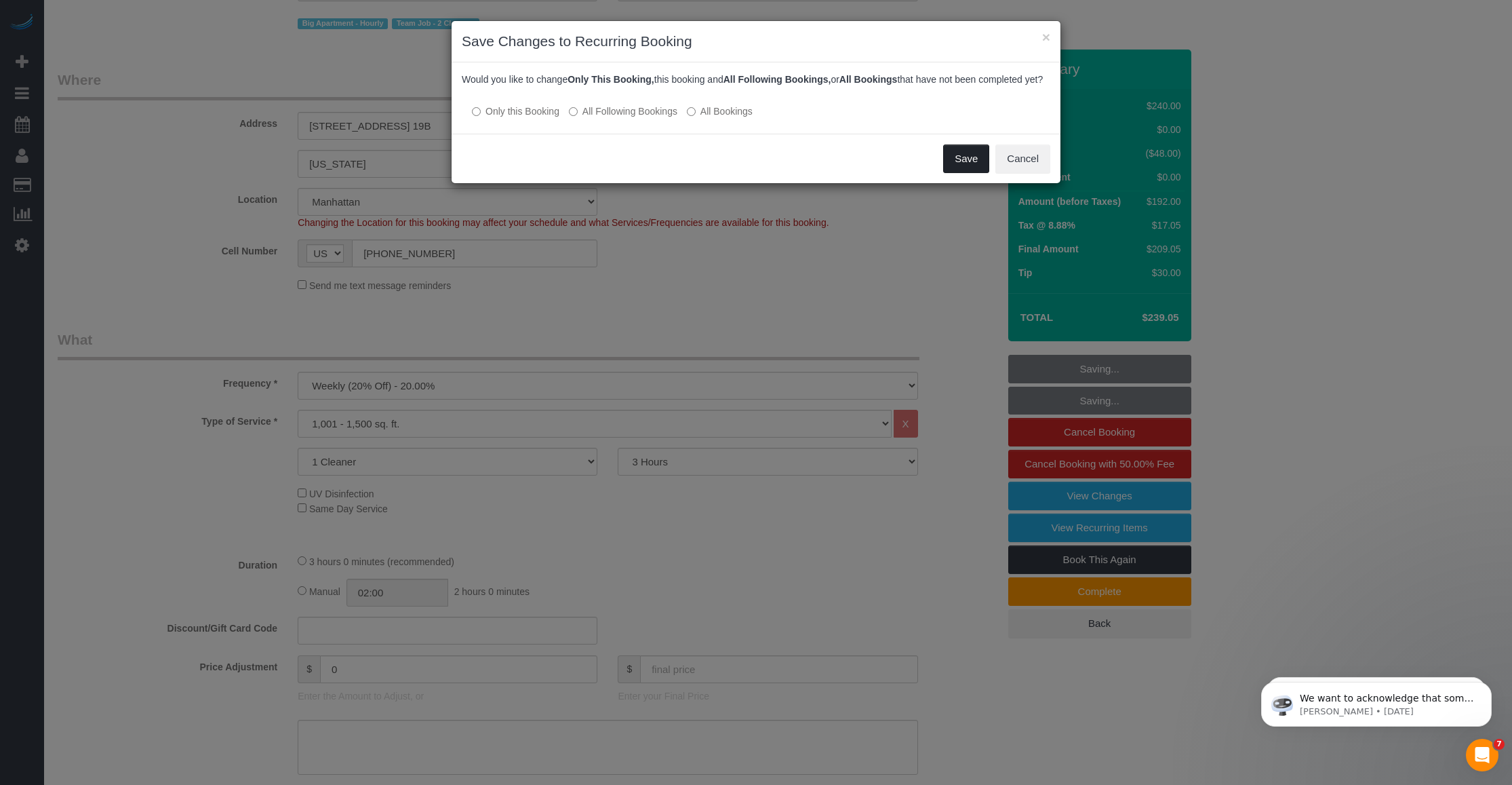
click at [624, 173] on button "Save" at bounding box center [966, 159] width 46 height 28
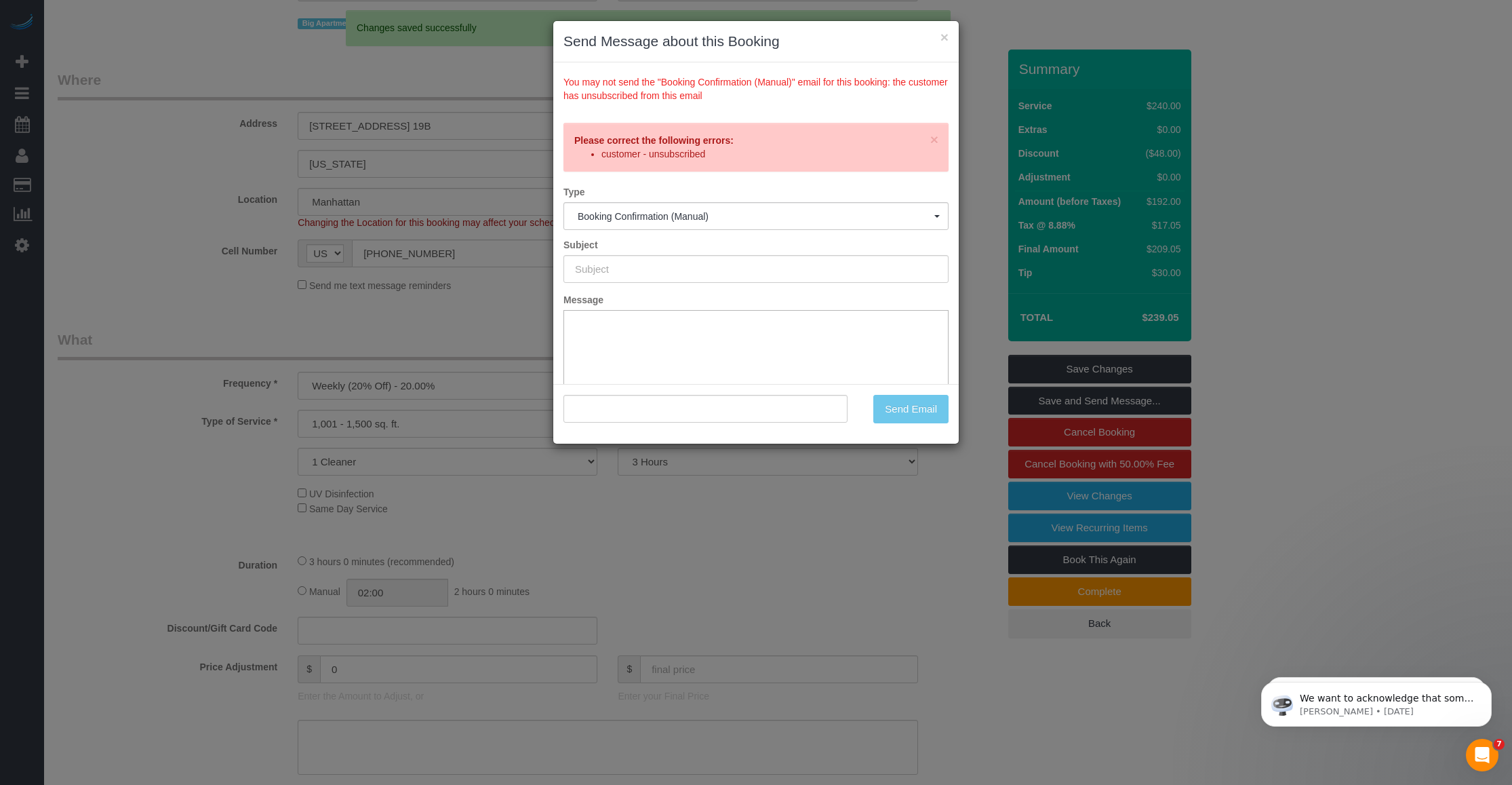
scroll to position [0, 0]
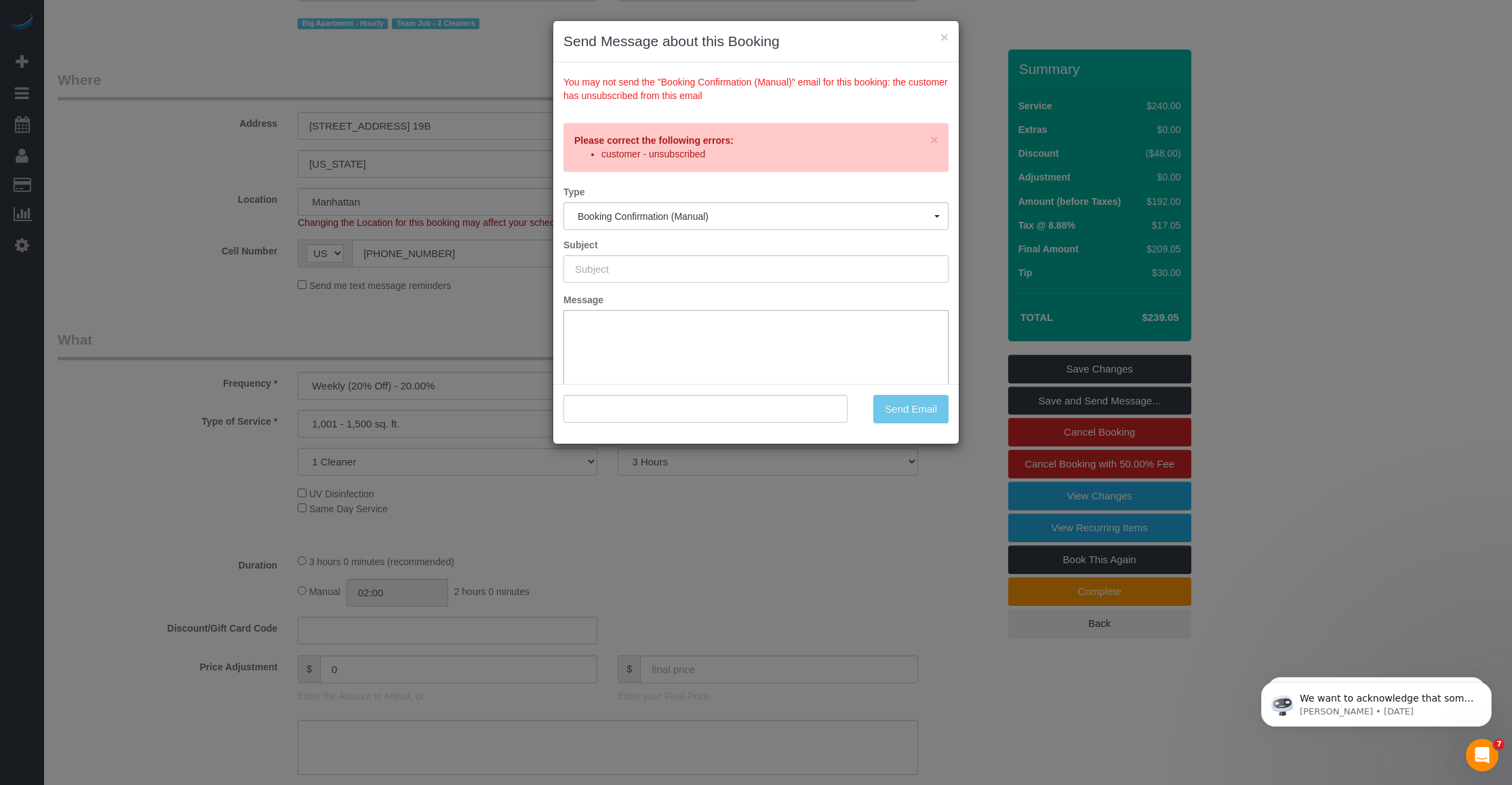
drag, startPoint x: 716, startPoint y: 107, endPoint x: 562, endPoint y: 82, distance: 156.0
click at [562, 82] on div "You may not send the "Booking Confirmation (Manual)" email for this booking: th…" at bounding box center [756, 87] width 405 height 50
copy div "You may not send the "Booking Confirmation (Manual)" email for this booking: th…"
click at [624, 94] on div "You may not send the "Booking Confirmation (Manual)" email for this booking: th…" at bounding box center [756, 87] width 385 height 30
click at [624, 36] on button "×" at bounding box center [944, 37] width 8 height 14
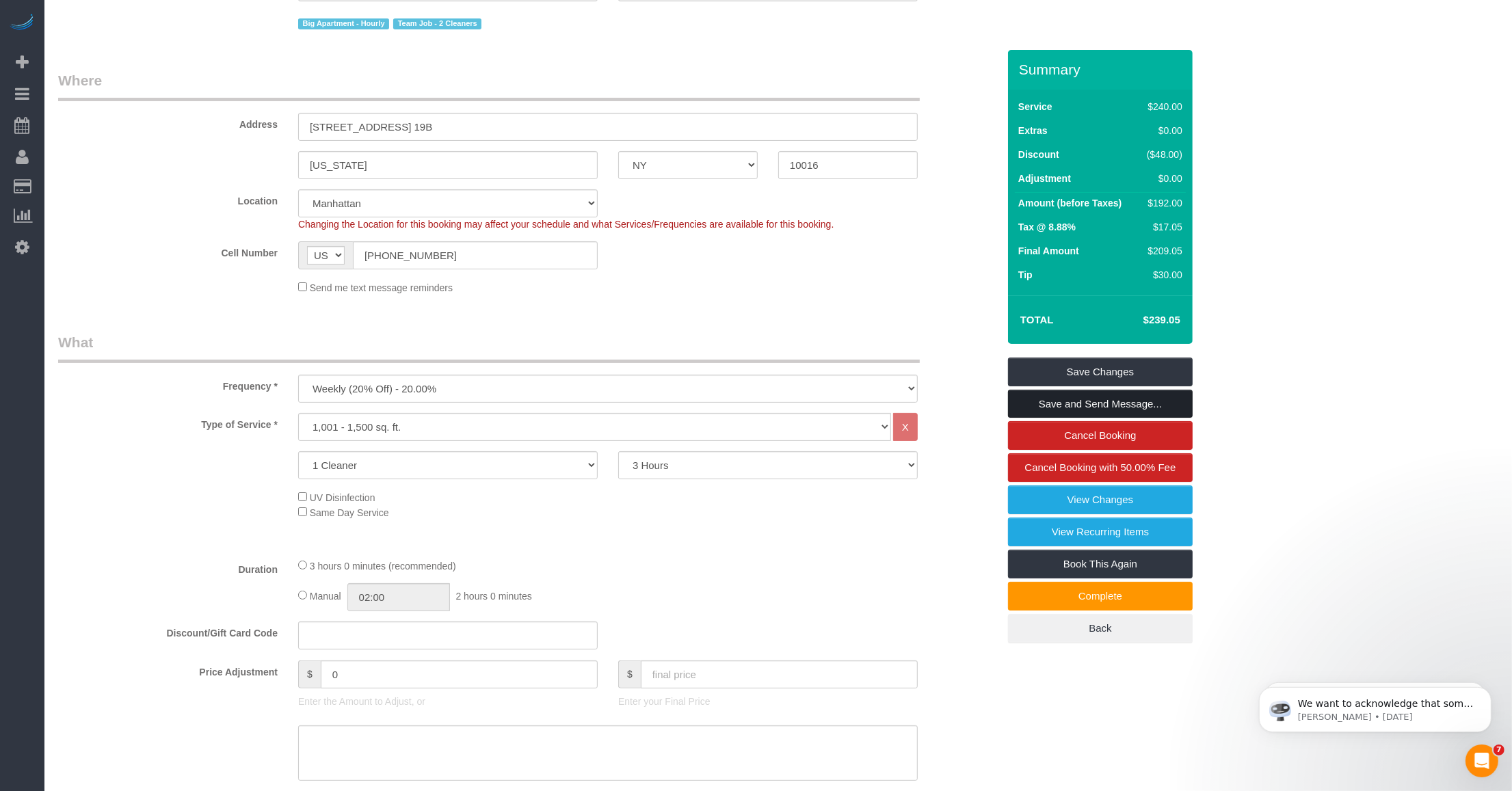
click at [630, 401] on link "Save and Send Message..." at bounding box center [1099, 404] width 185 height 29
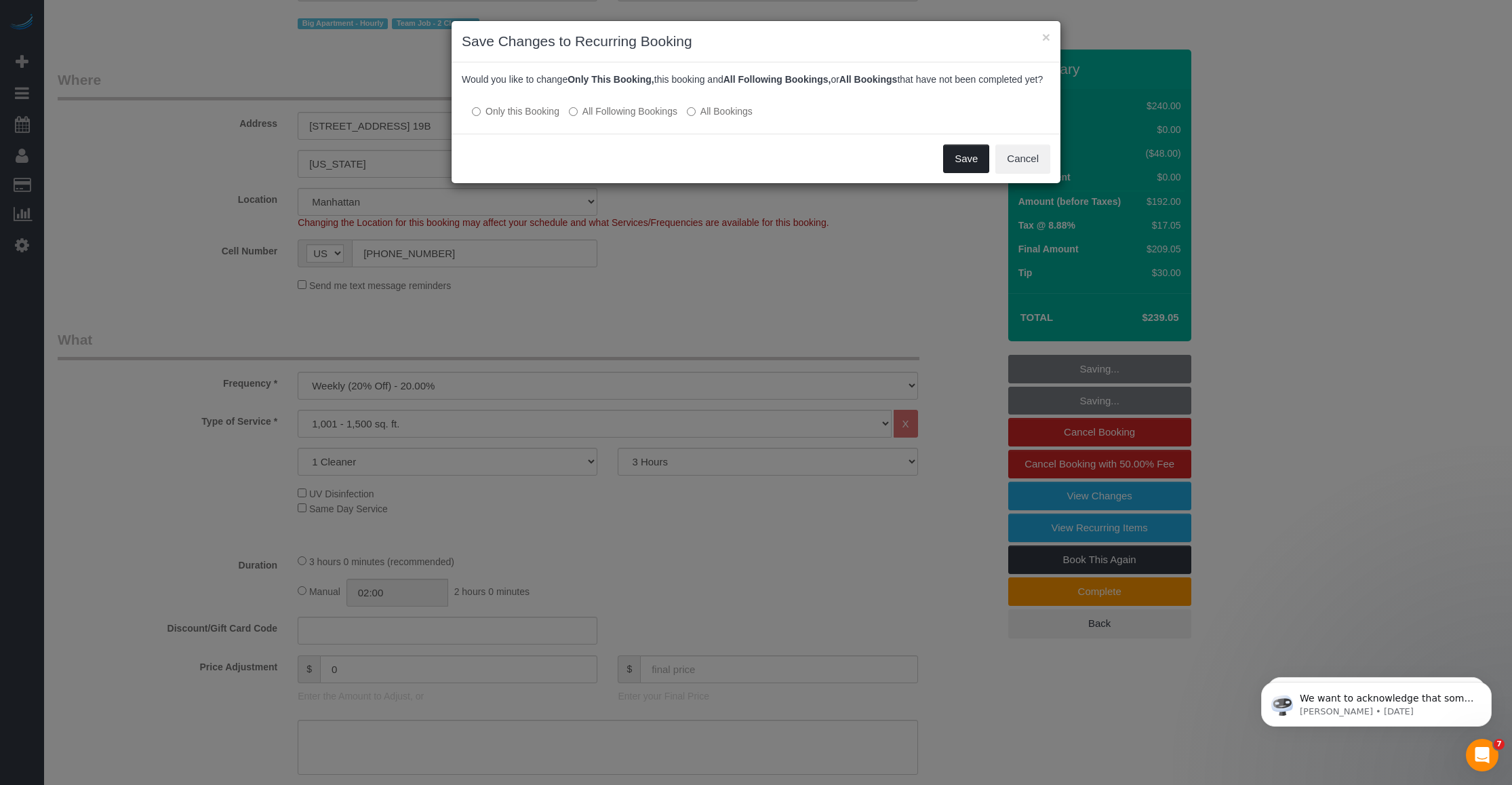
click at [624, 171] on button "Save" at bounding box center [966, 159] width 46 height 28
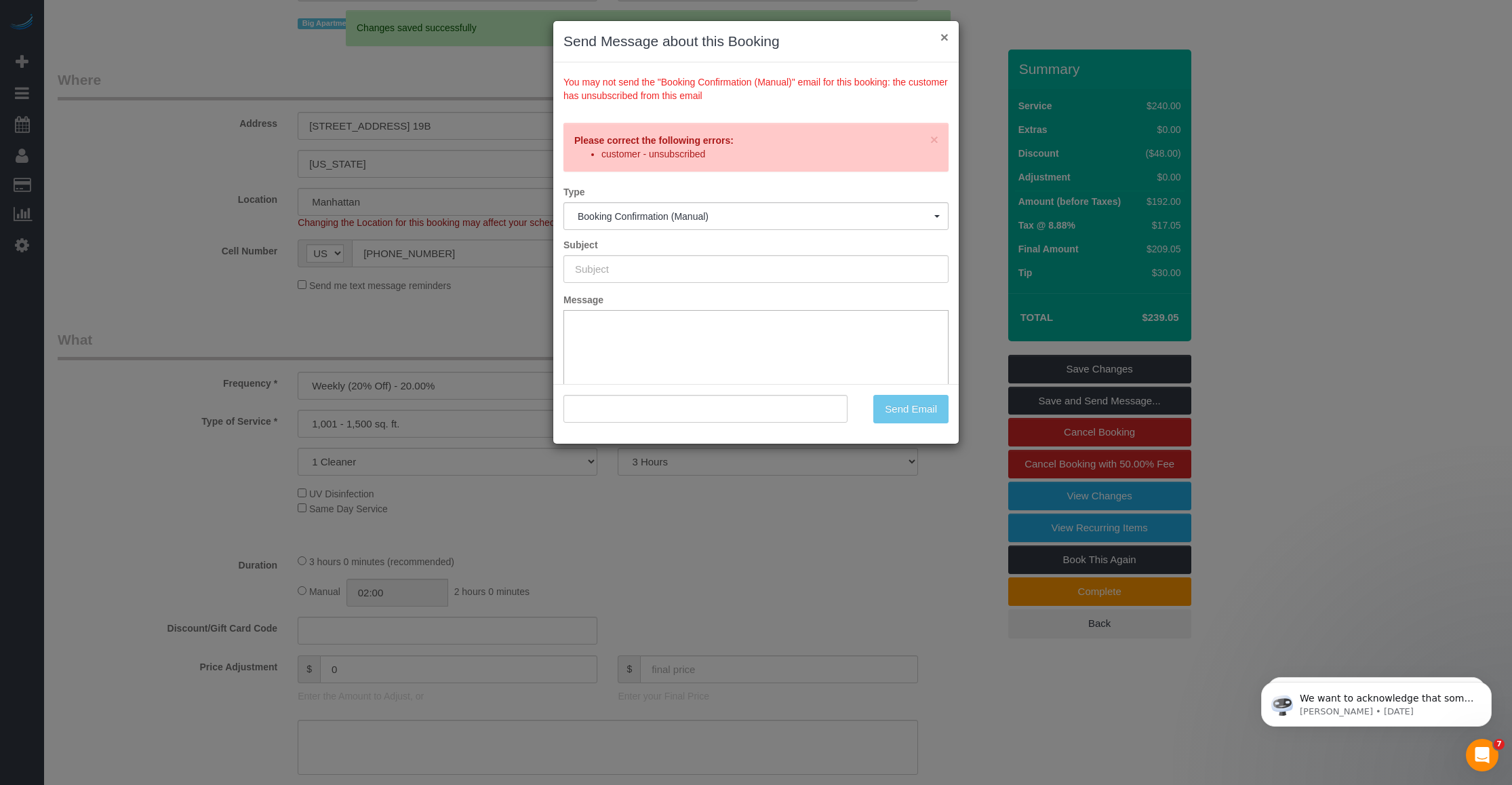
click at [624, 36] on button "×" at bounding box center [944, 37] width 8 height 14
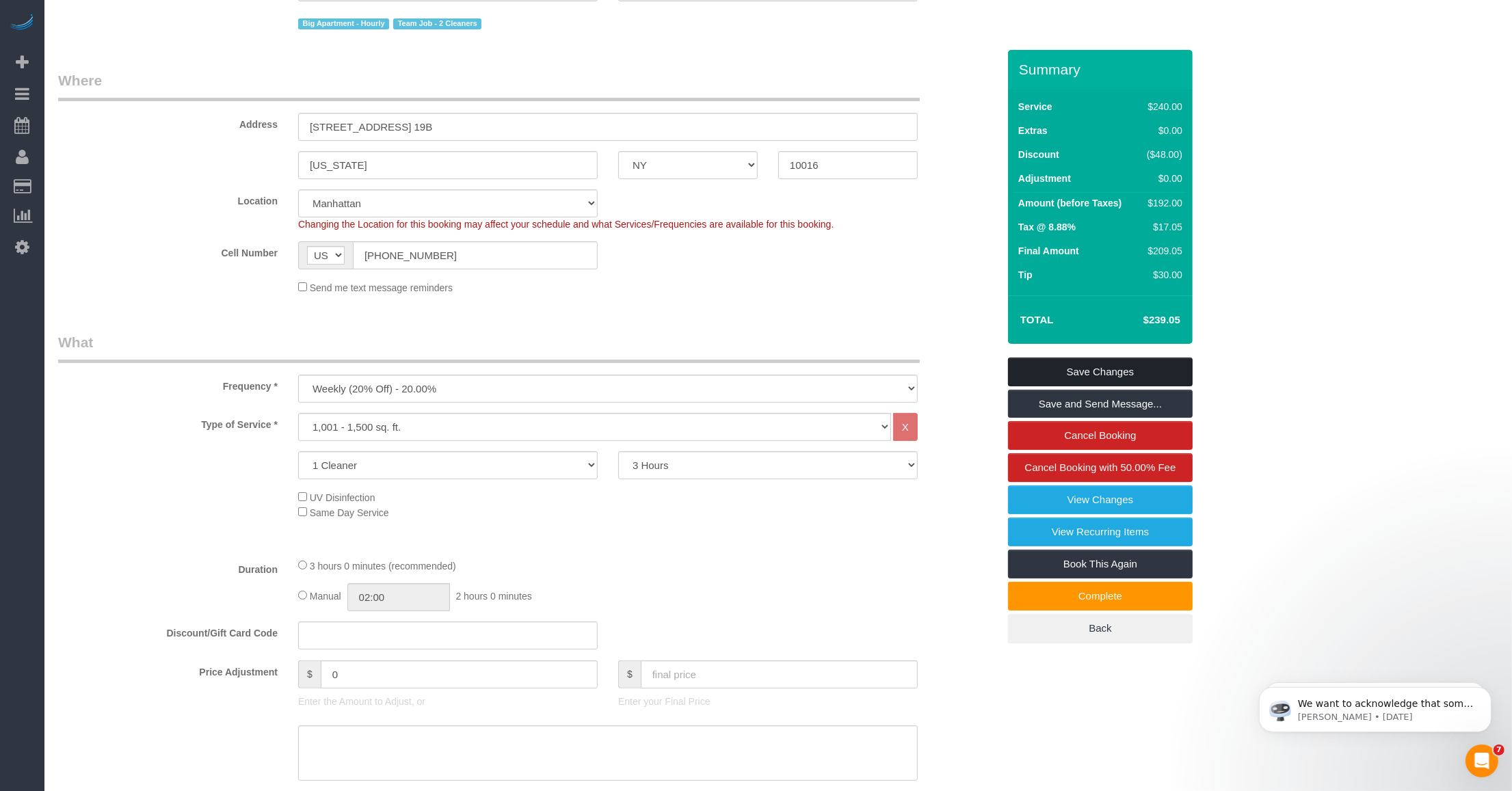
click at [630, 366] on link "Save Changes" at bounding box center [1099, 371] width 185 height 29
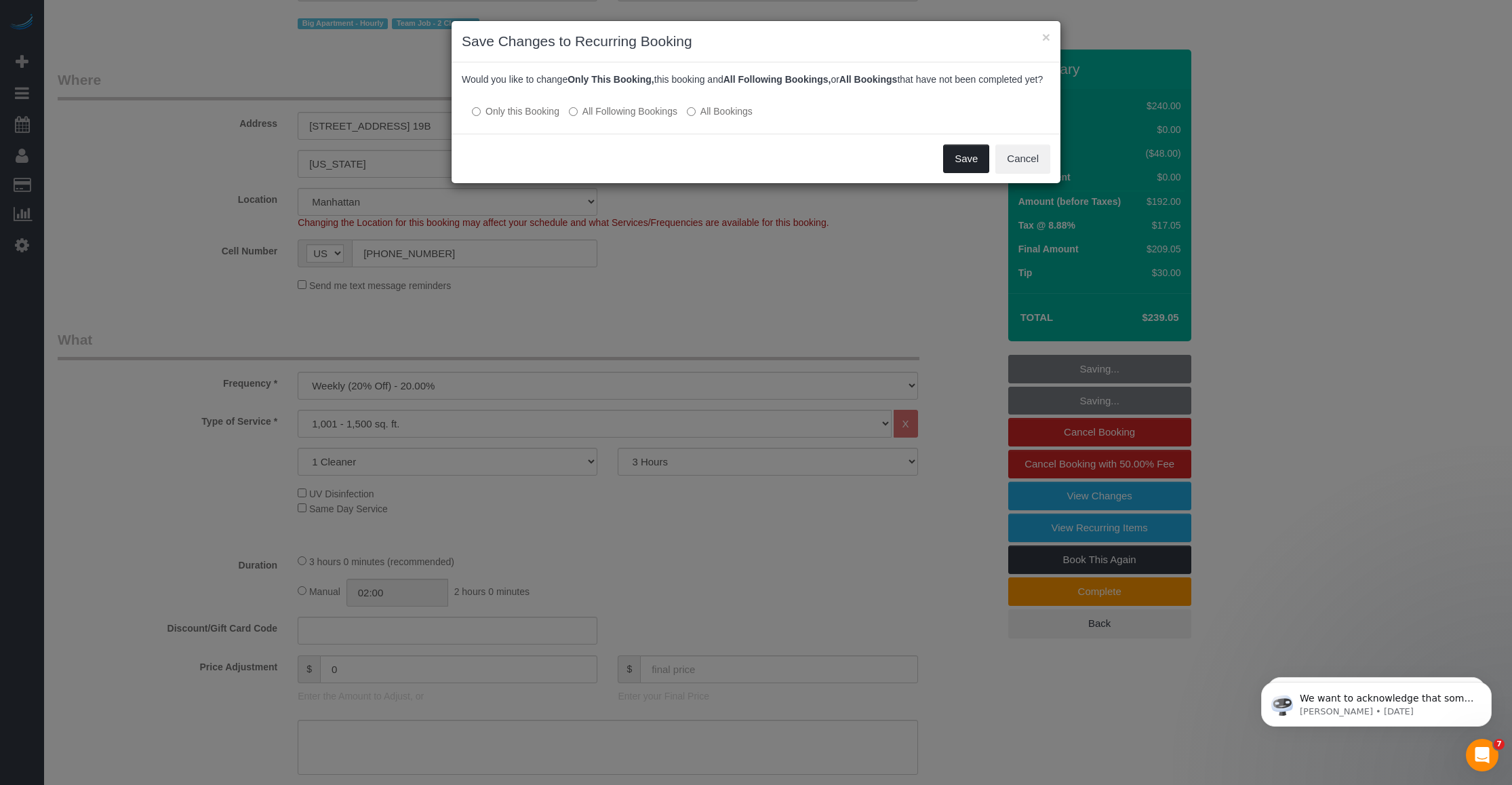
click at [624, 173] on button "Save" at bounding box center [966, 159] width 46 height 28
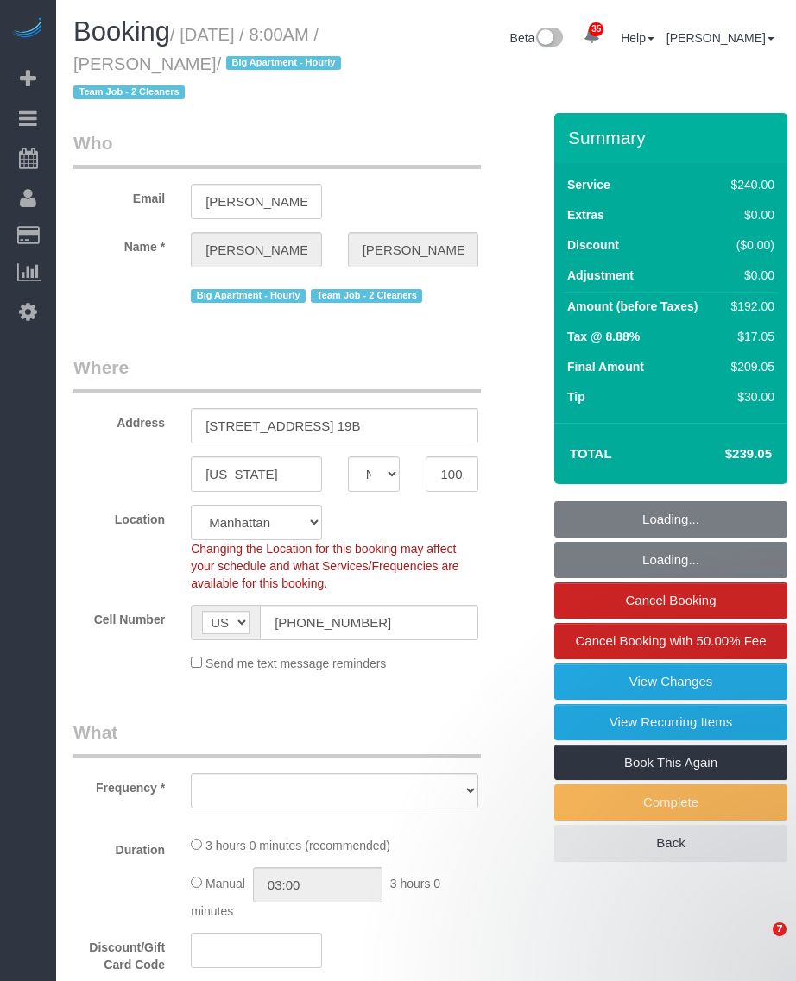
select select "NY"
select select "number:89"
select select "number:90"
select select "number:15"
select select "number:5"
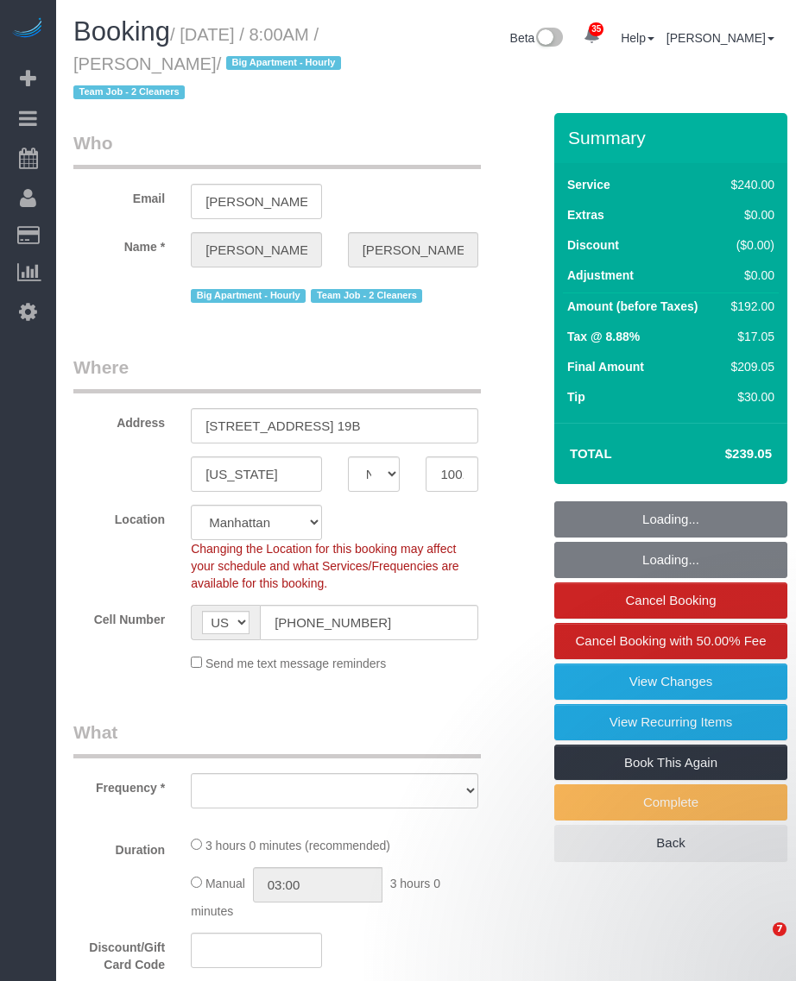
select select "object:976"
select select "180"
select select "spot1"
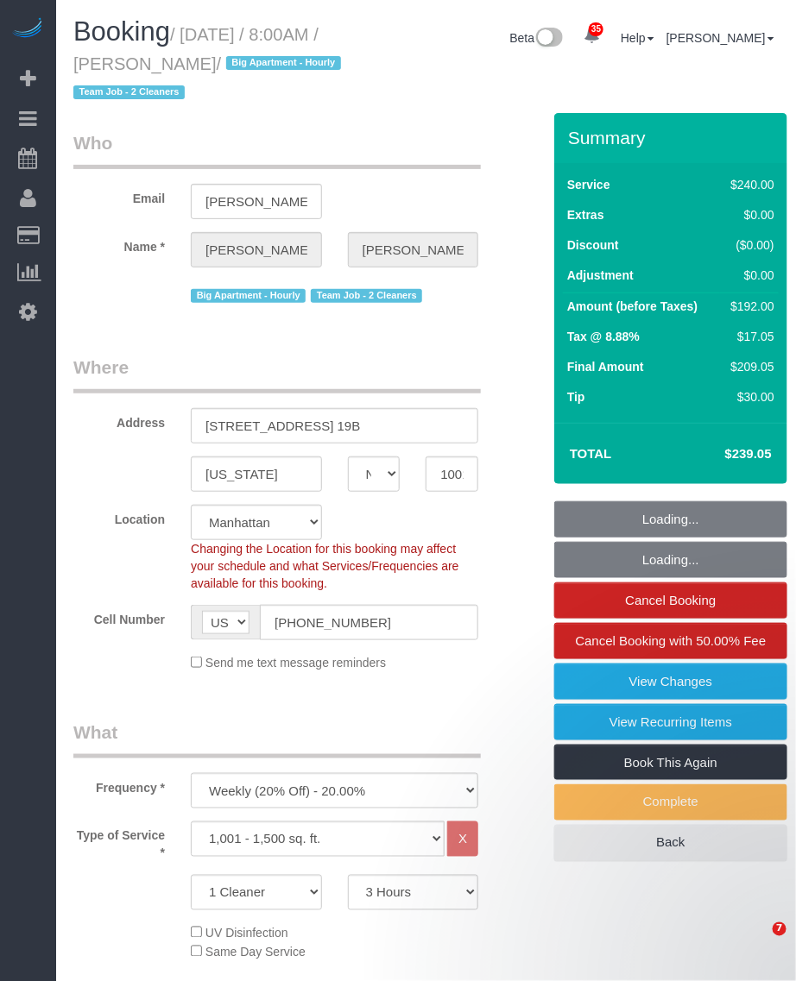
select select "string:stripe-pm_1QmmDe4VGloSiKo7qN6Zl7hg"
select select "object:1448"
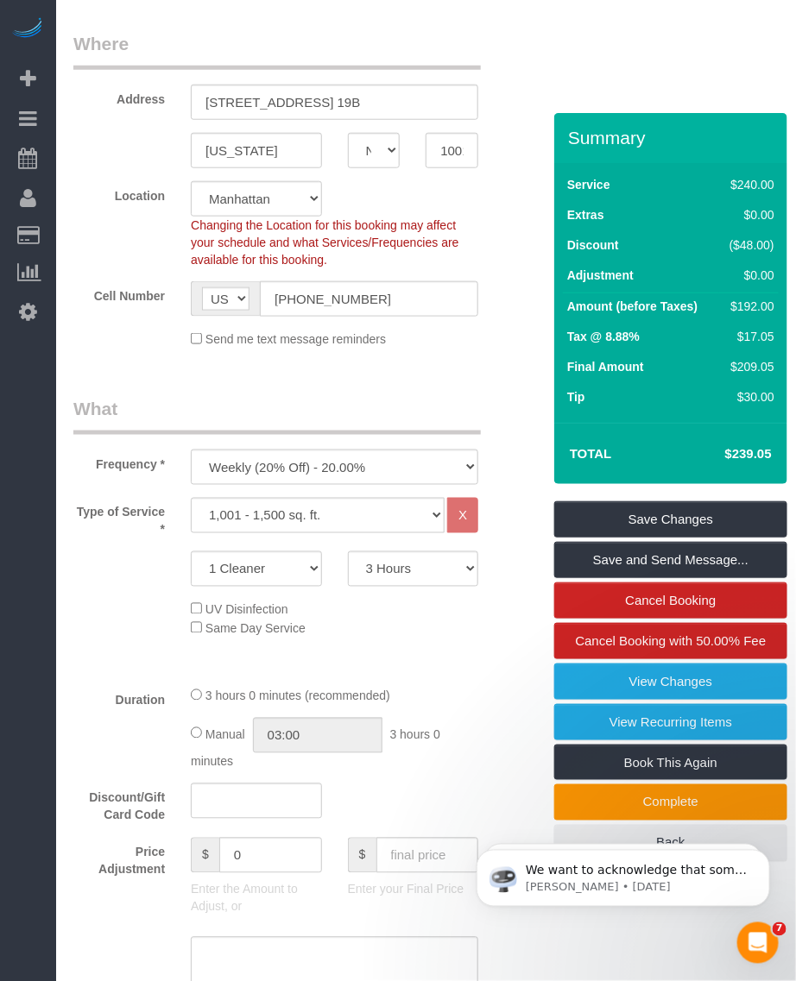
scroll to position [432, 0]
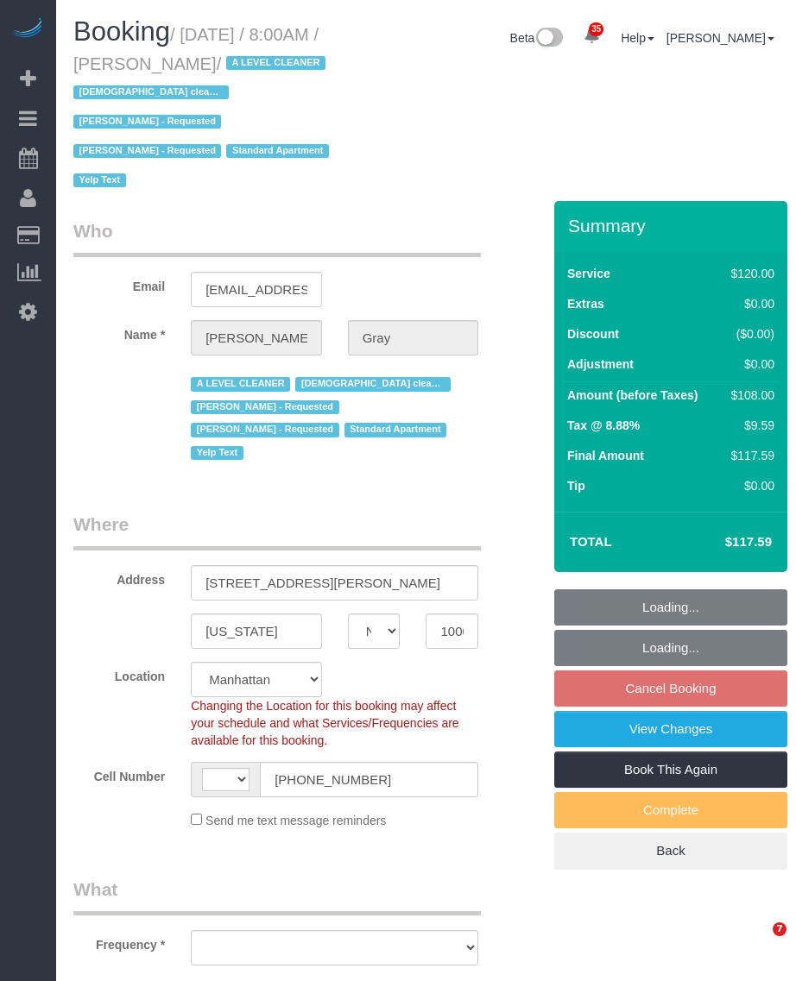
select select "NY"
select select "string:stripe-pm_1MCoUo4VGloSiKo7dzKWcdsK"
select select "string:[GEOGRAPHIC_DATA]"
select select "object:1493"
select select "9892"
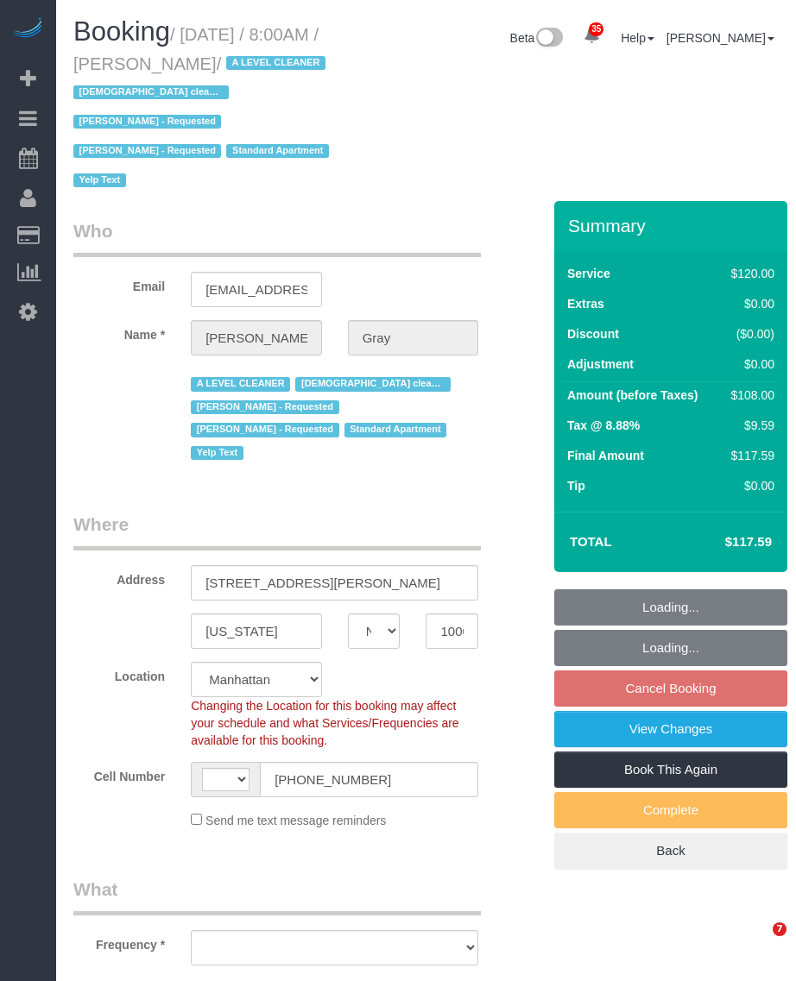
select select "spot1"
select select "number:89"
select select "number:90"
select select "number:15"
select select "number:5"
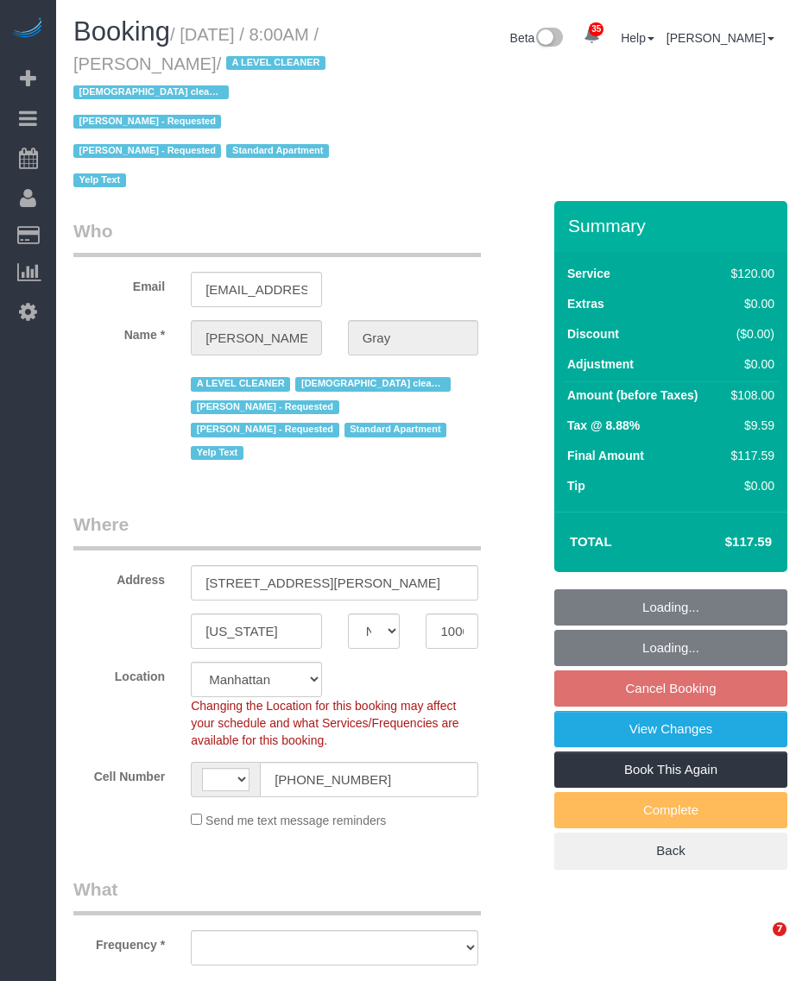
select select "number:21"
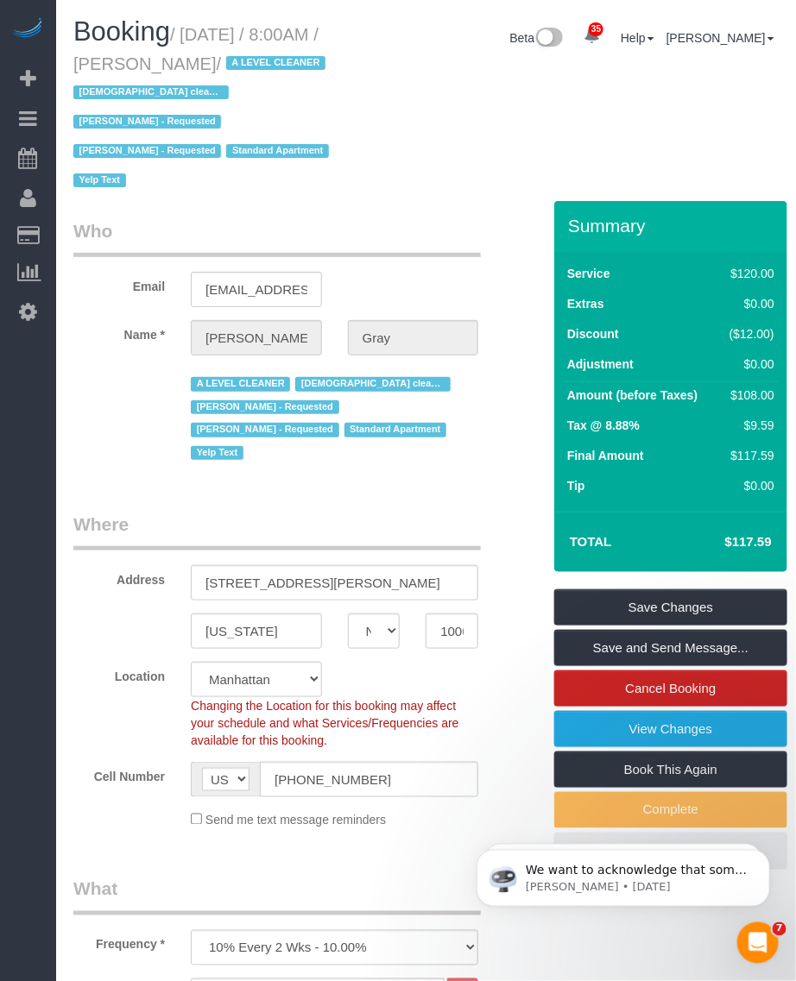
drag, startPoint x: 191, startPoint y: 32, endPoint x: 235, endPoint y: 66, distance: 55.9
click at [235, 66] on small "/ October 09, 2025 / 8:00AM / Karen Gray / A LEVEL CLEANER Female cleaner only …" at bounding box center [203, 108] width 261 height 166
copy small "October 09, 2025 / 8:00AM / Karen Gray"
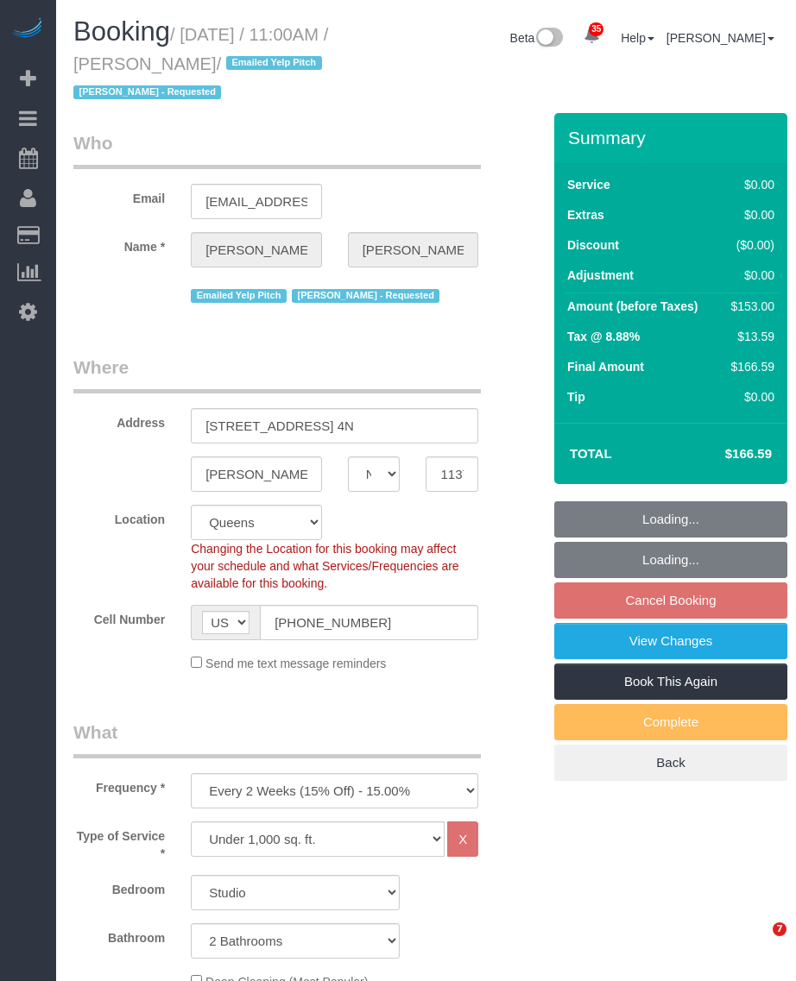
select select "NY"
select select "number:89"
select select "number:90"
select select "number:15"
select select "number:5"
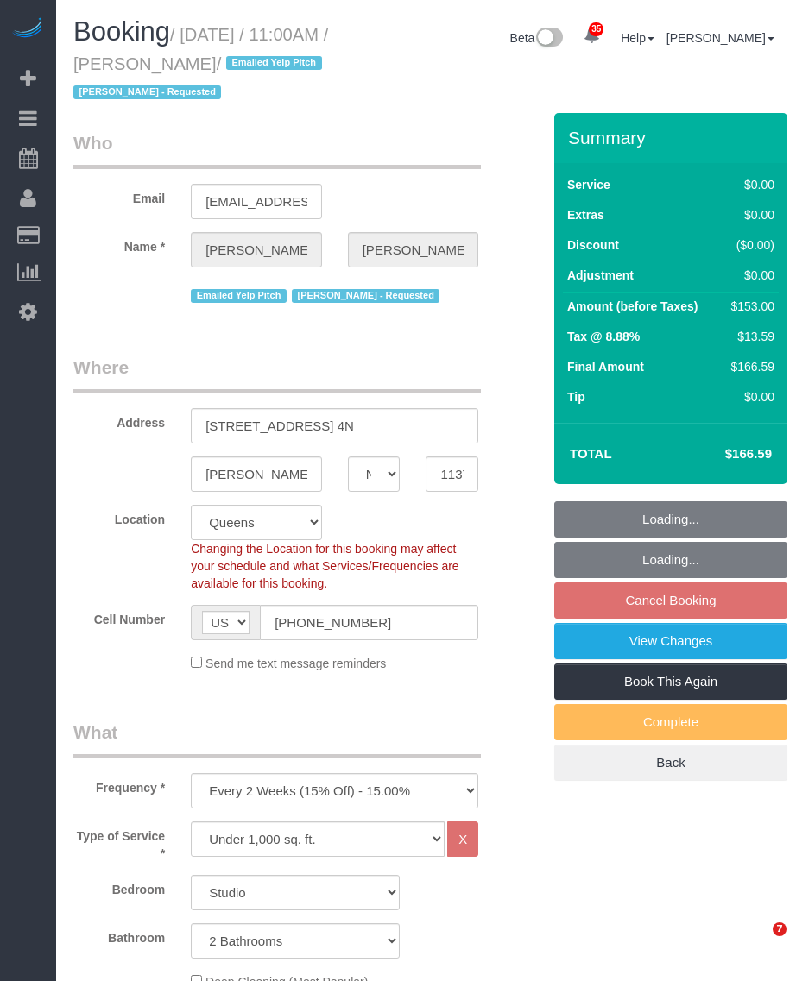
select select "object:1429"
select select "2"
select select "spot4"
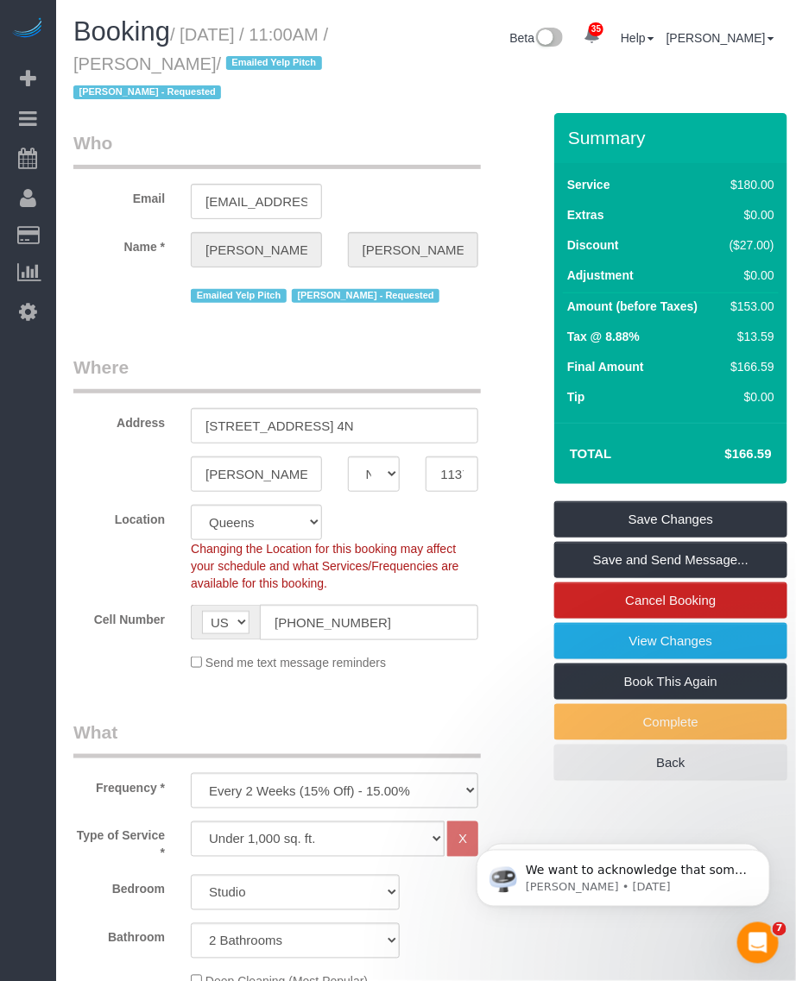
drag, startPoint x: 191, startPoint y: 35, endPoint x: 50, endPoint y: 132, distance: 170.7
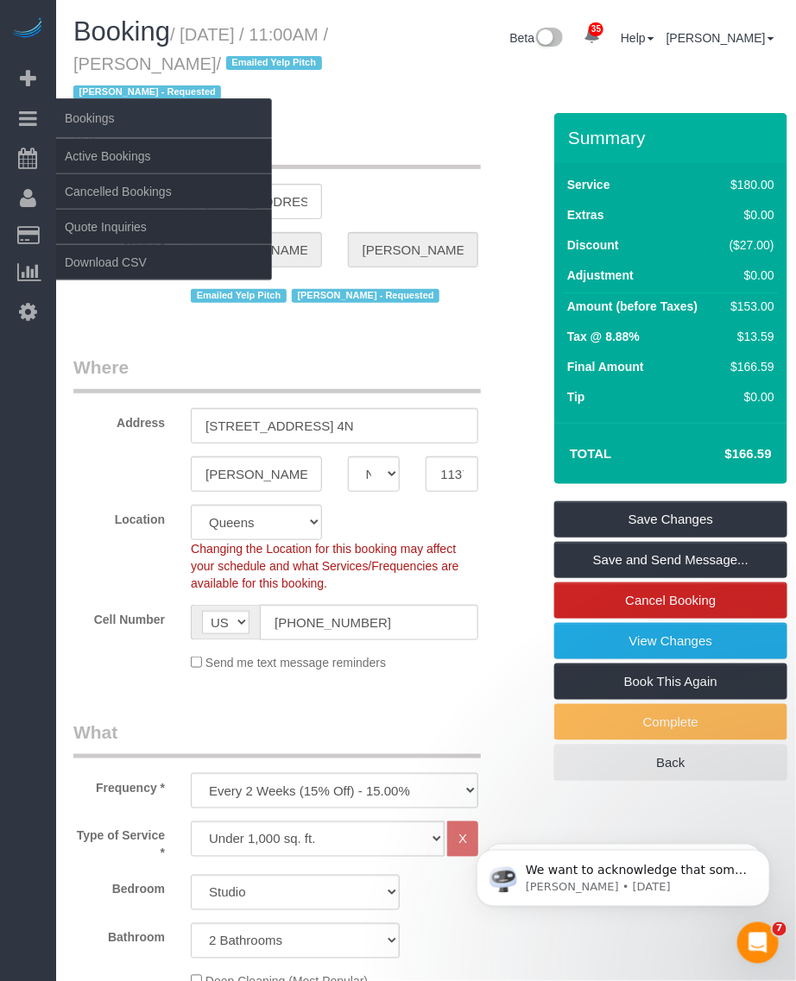
click at [259, 66] on small "/ October 09, 2025 / 11:00AM / Fabiana Berg / Emailed Yelp Pitch Patricia Sinch…" at bounding box center [200, 64] width 255 height 78
copy small "October 09, 2025 / 11:00AM / Fabiana Berg"
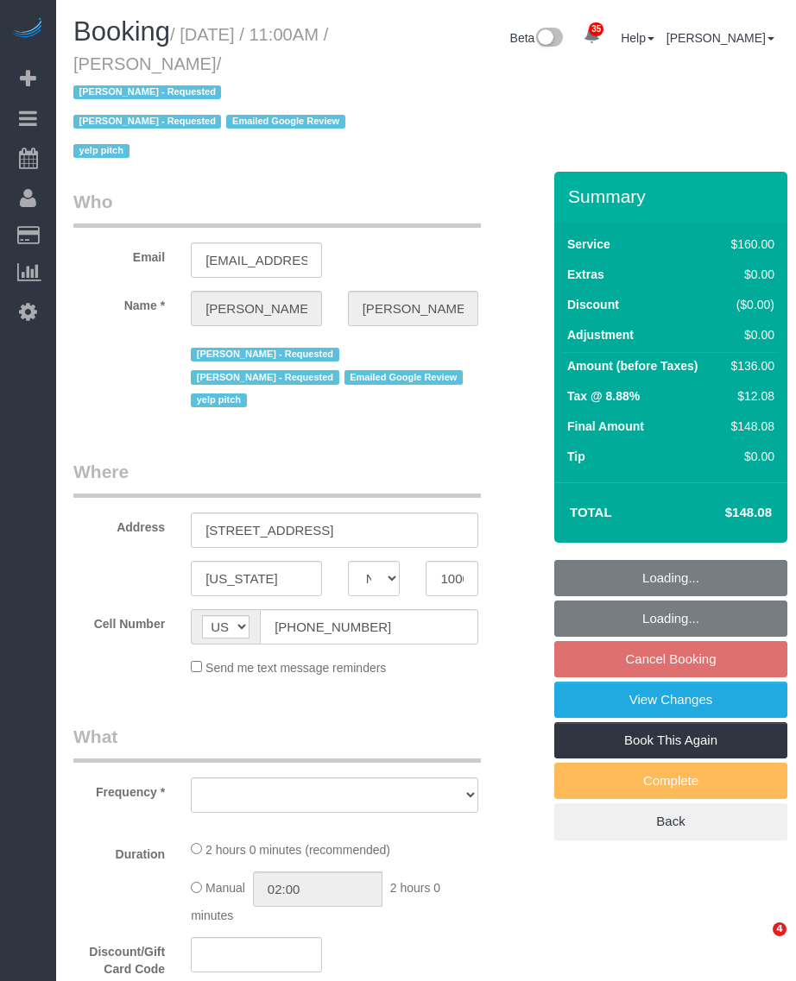
select select "NY"
select select "number:58"
select select "number:72"
select select "number:15"
select select "number:5"
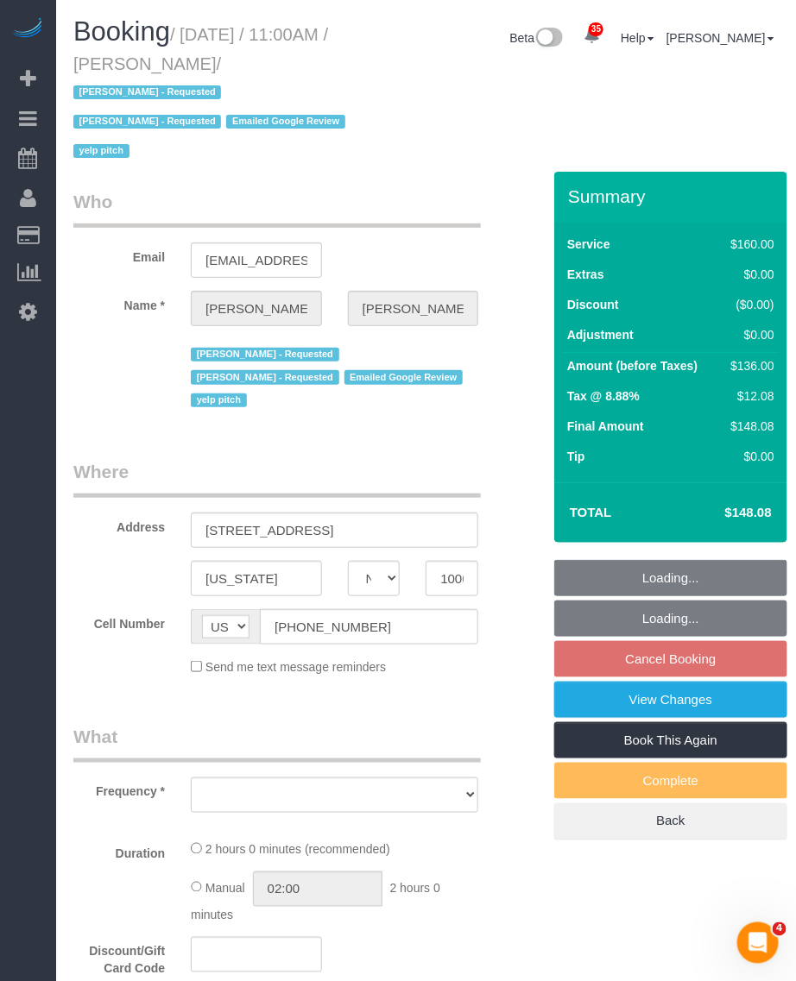
select select "string:stripe-pm_1QRzRA4VGloSiKo7MxeDpcVH"
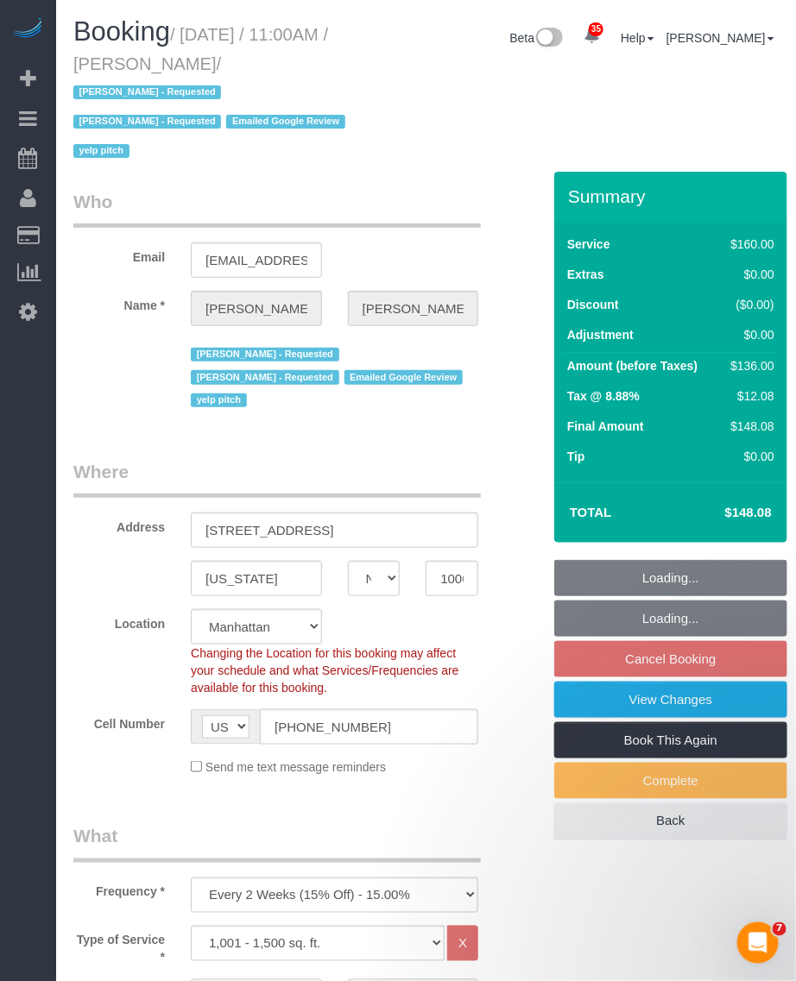
select select "object:1055"
select select "spot4"
select select "object:1447"
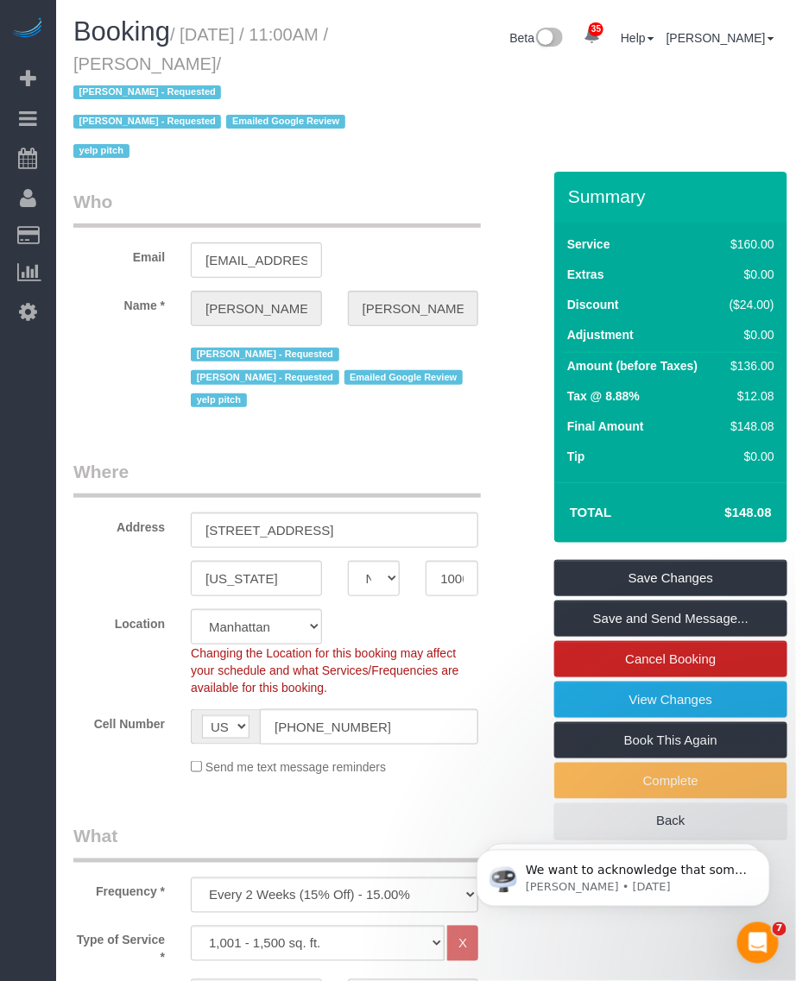
drag, startPoint x: 186, startPoint y: 30, endPoint x: 251, endPoint y: 59, distance: 71.5
click at [251, 59] on small "/ [DATE] / 11:00AM / [PERSON_NAME] / [PERSON_NAME] - Requested [PERSON_NAME] - …" at bounding box center [211, 93] width 277 height 136
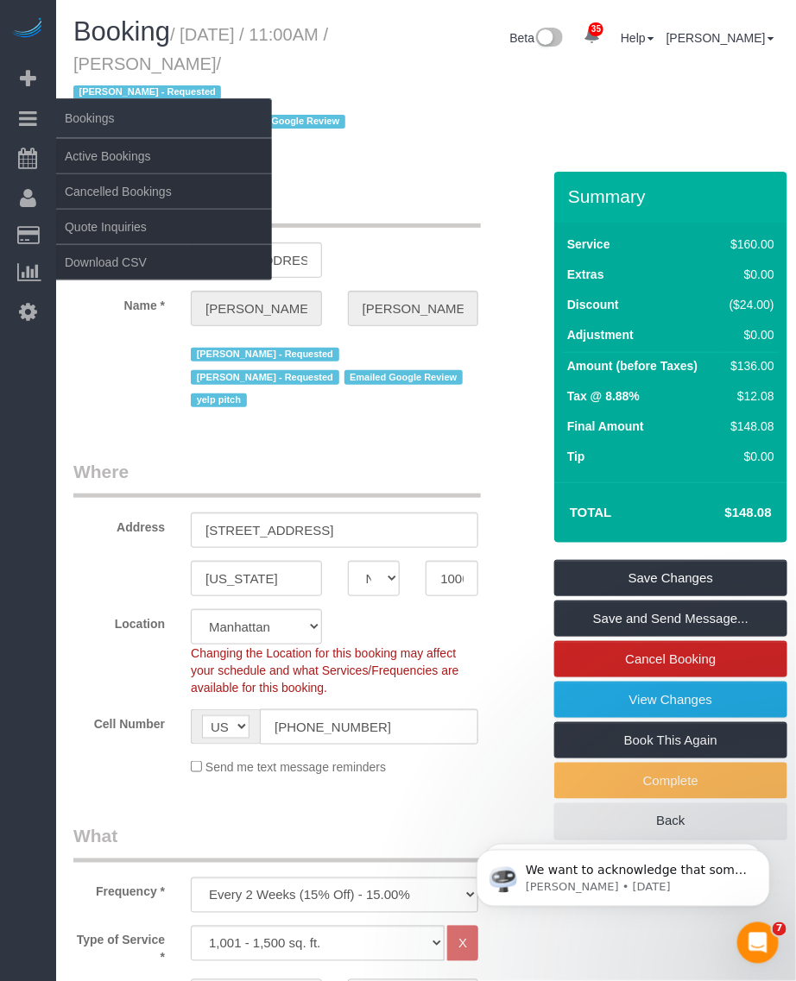
copy small "[DATE] / 11:00AM / [PERSON_NAME]"
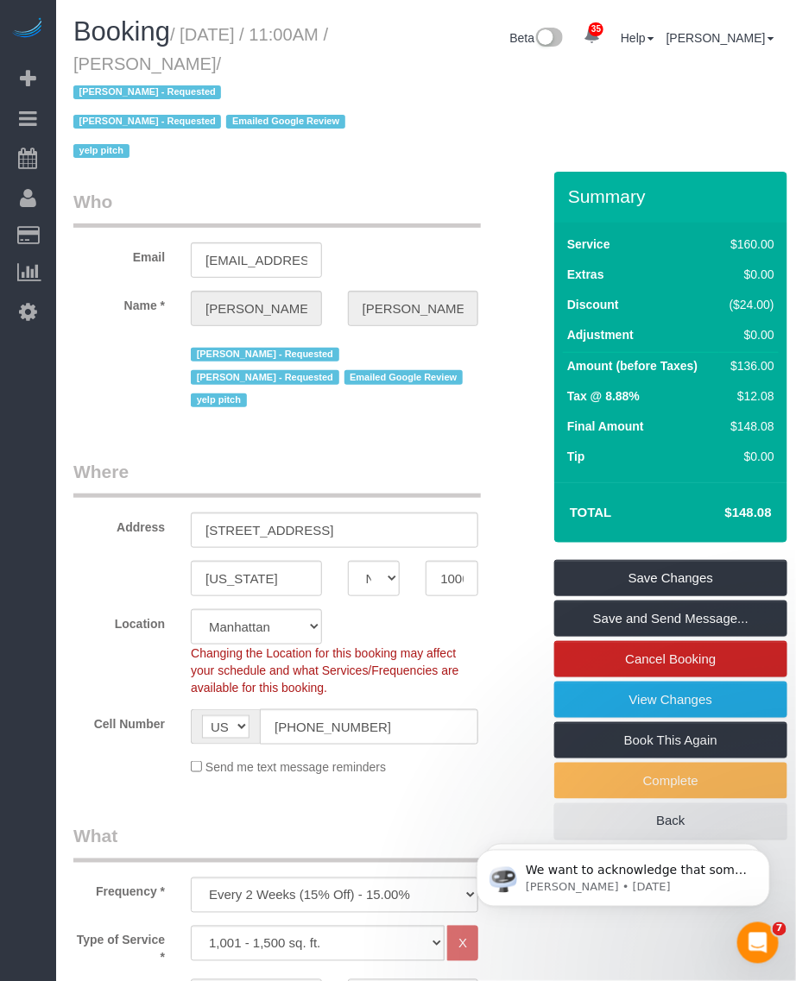
scroll to position [324, 0]
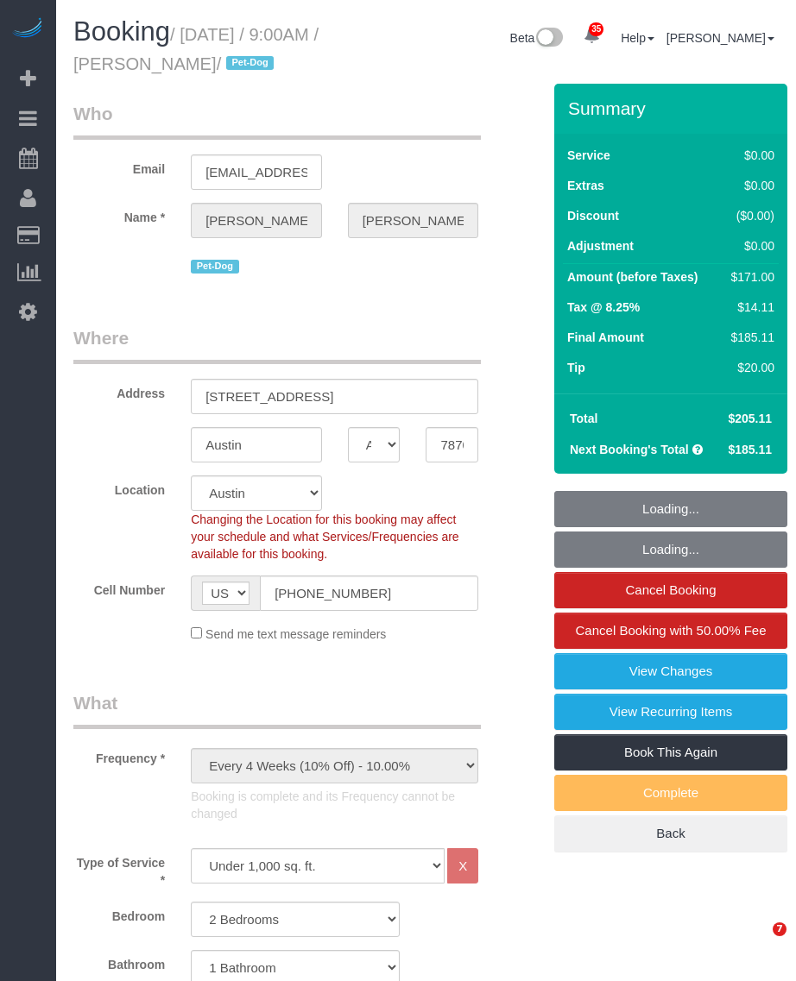
select select "[GEOGRAPHIC_DATA]"
select select "2"
select select "spot1"
select select "number:56"
select select "number:70"
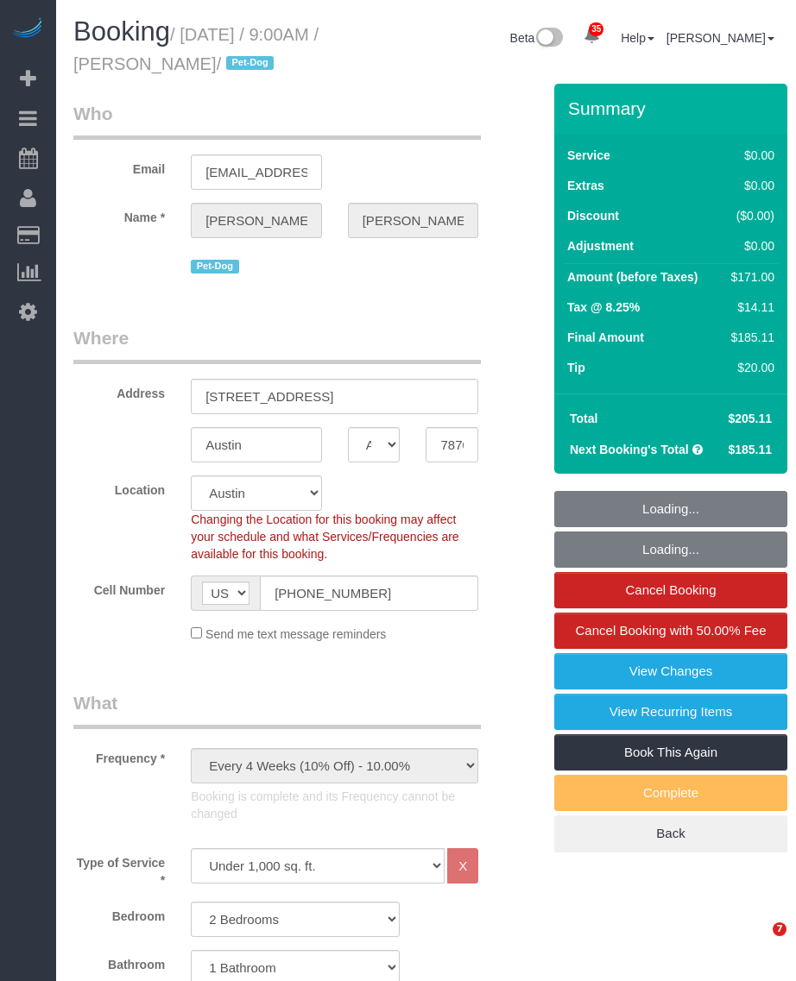
select select "number:13"
select select "number:7"
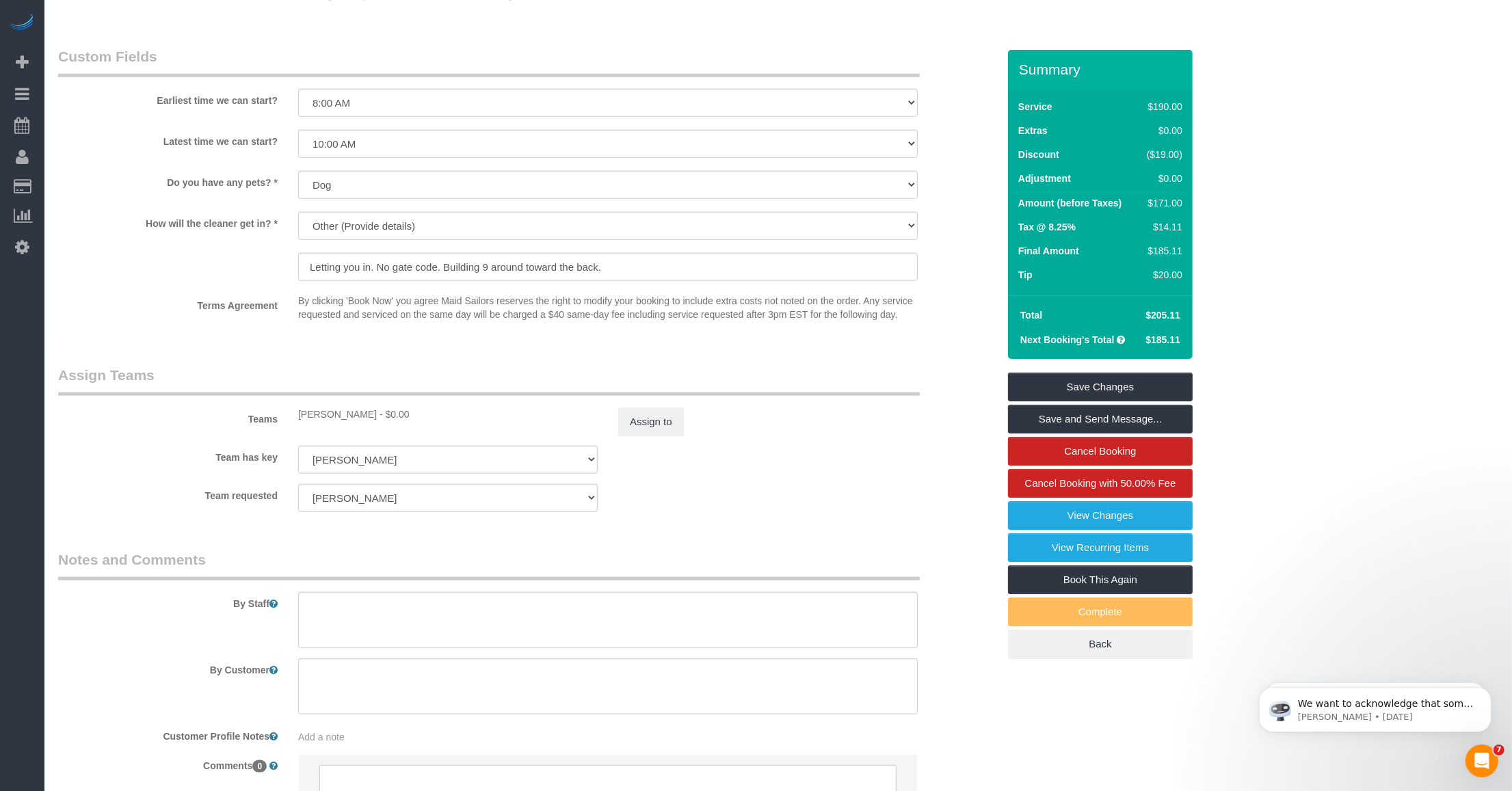
scroll to position [1623, 0]
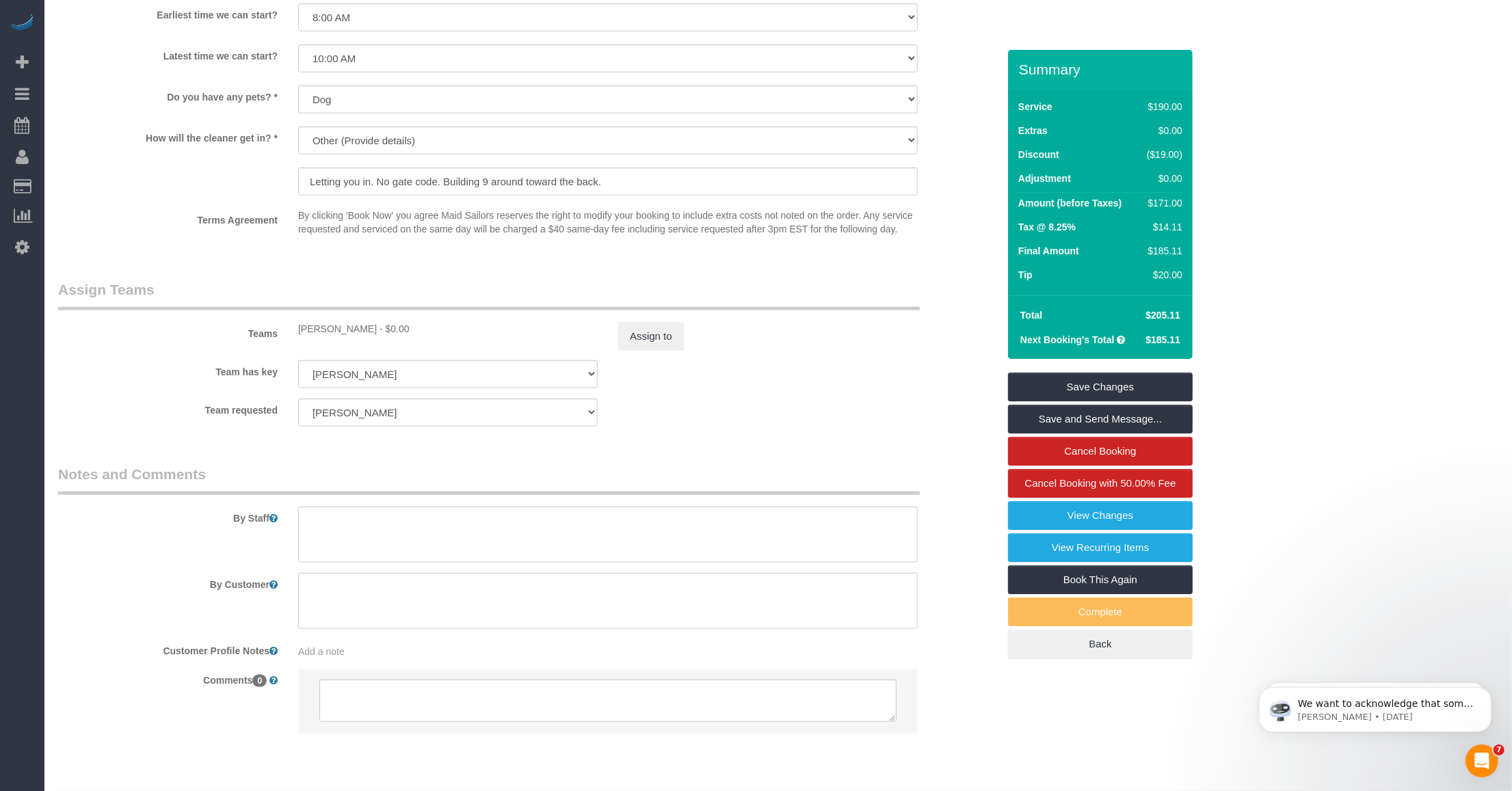
drag, startPoint x: 318, startPoint y: 328, endPoint x: 359, endPoint y: 325, distance: 41.1
click at [380, 325] on div "[PERSON_NAME] - $0.00" at bounding box center [448, 329] width 299 height 13
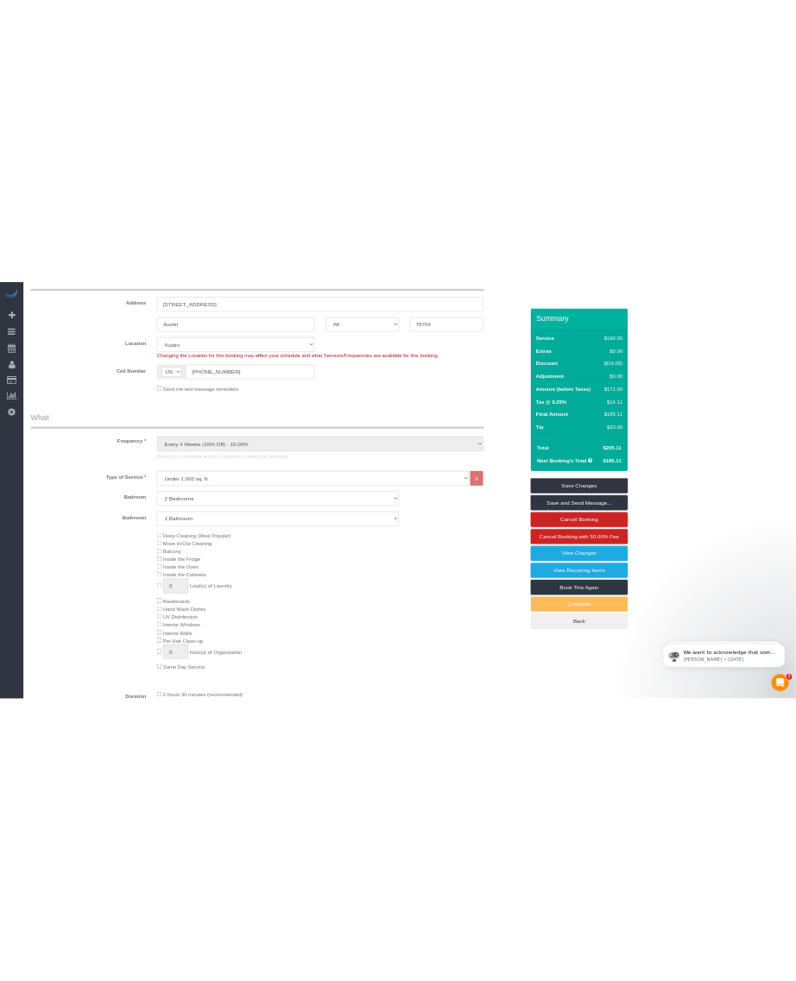
scroll to position [0, 0]
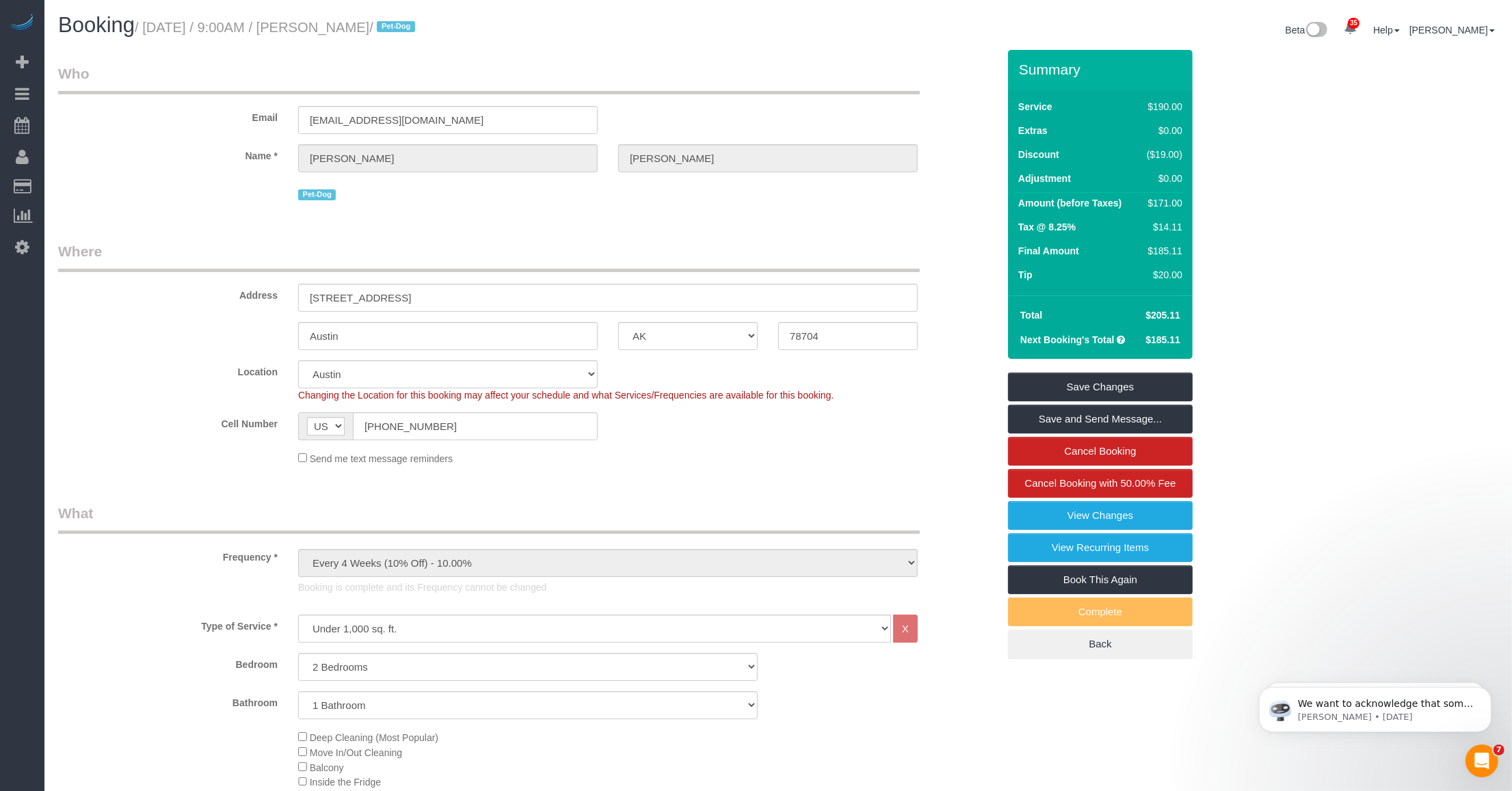
drag, startPoint x: 325, startPoint y: 28, endPoint x: 418, endPoint y: 26, distance: 93.0
click at [418, 26] on small "/ [DATE] / 9:00AM / [PERSON_NAME] / Pet-Dog" at bounding box center [276, 27] width 284 height 15
copy small "[PERSON_NAME]"
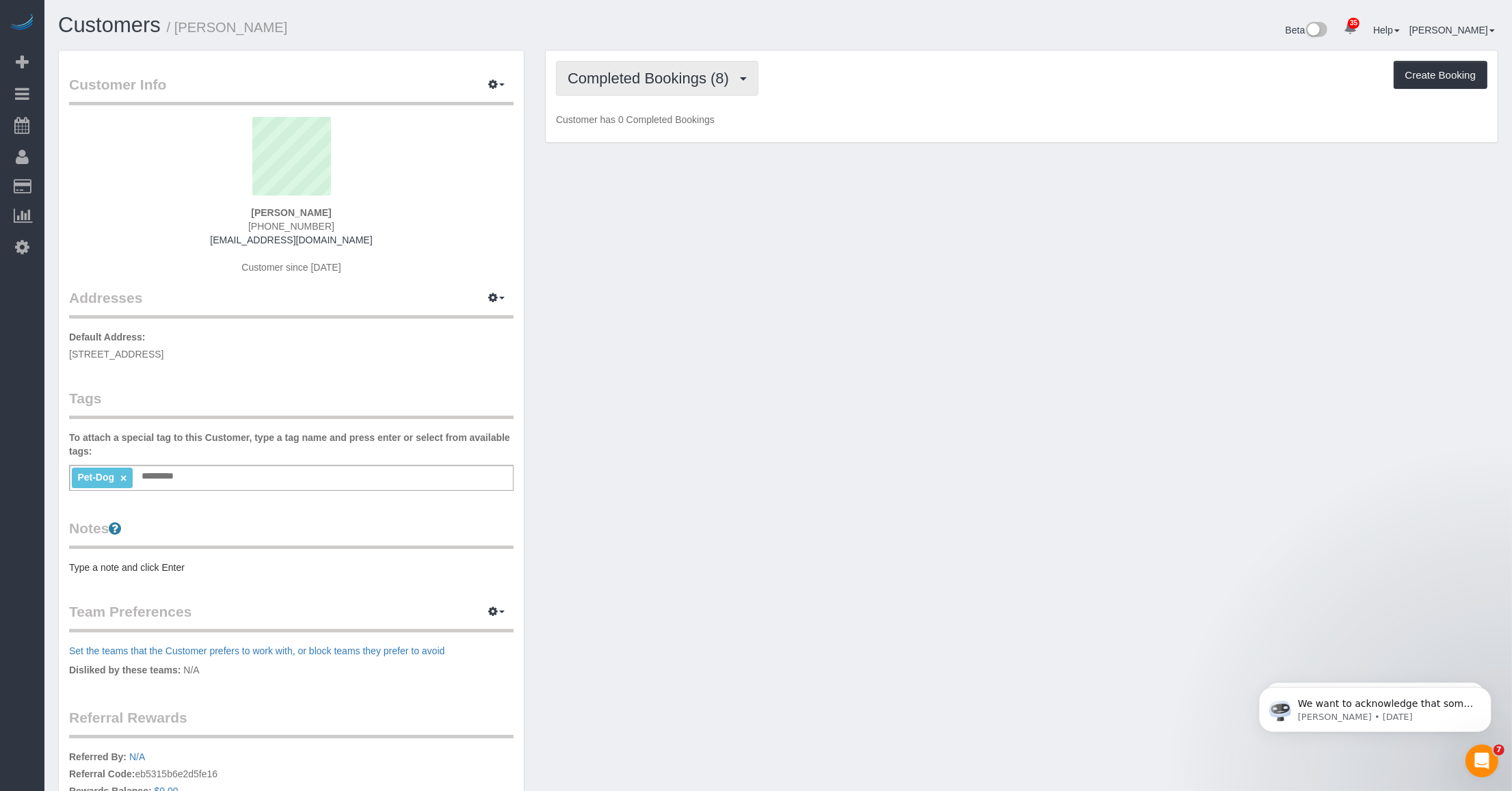
click at [687, 82] on span "Completed Bookings (8)" at bounding box center [651, 78] width 168 height 17
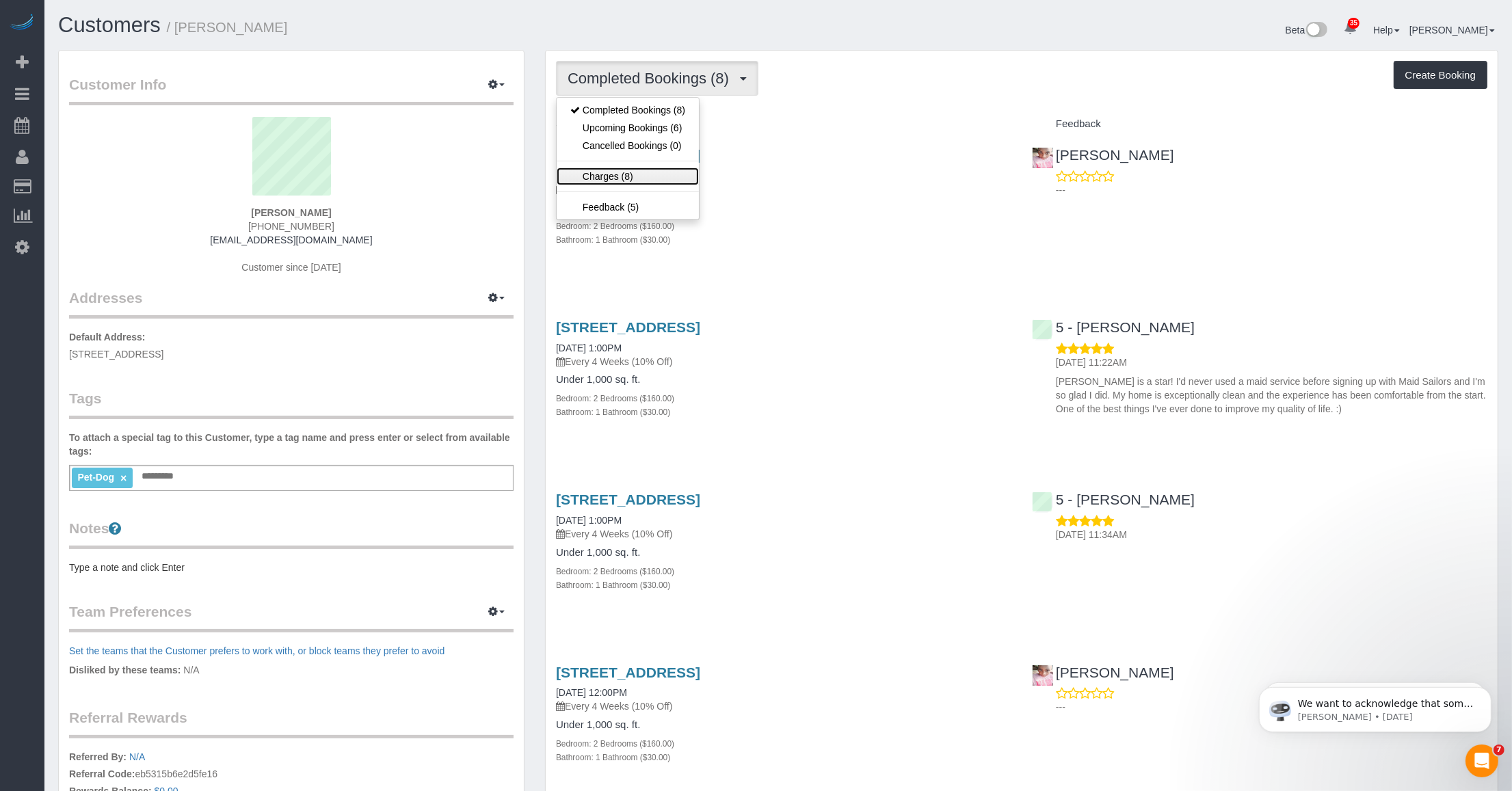
click at [617, 183] on link "Charges (8)" at bounding box center [628, 176] width 143 height 17
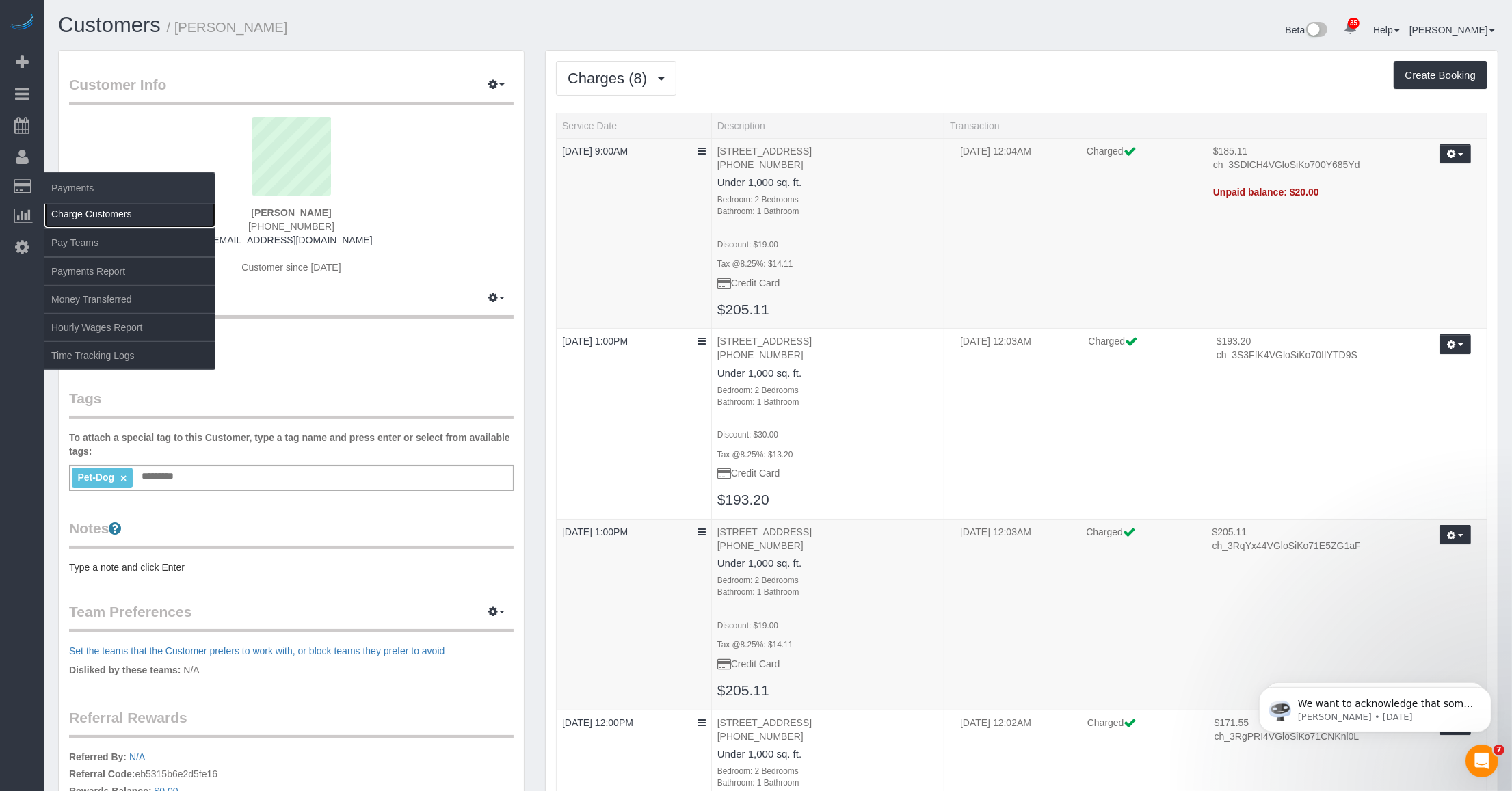
click at [67, 209] on link "Charge Customers" at bounding box center [130, 214] width 171 height 28
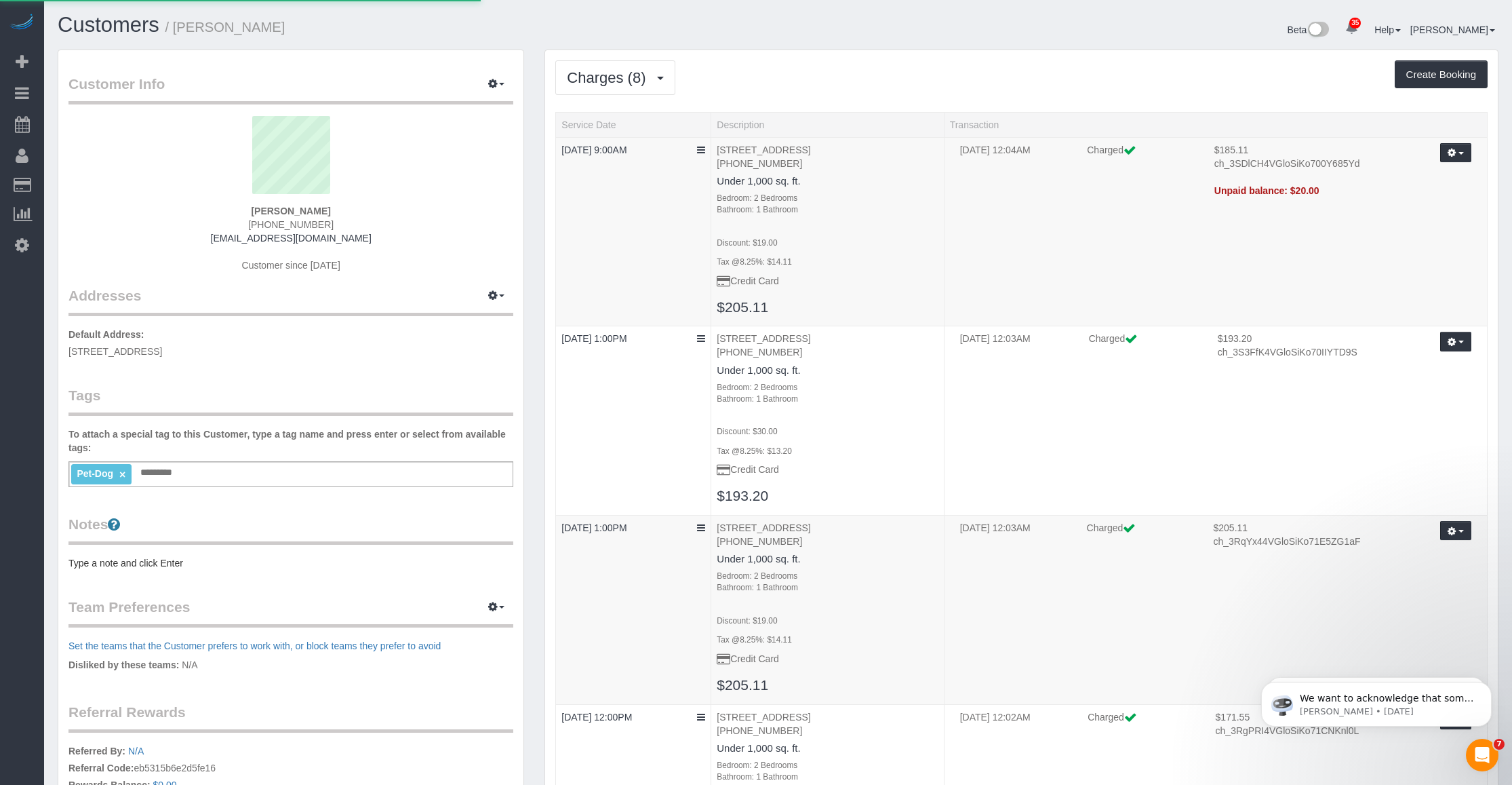
select select
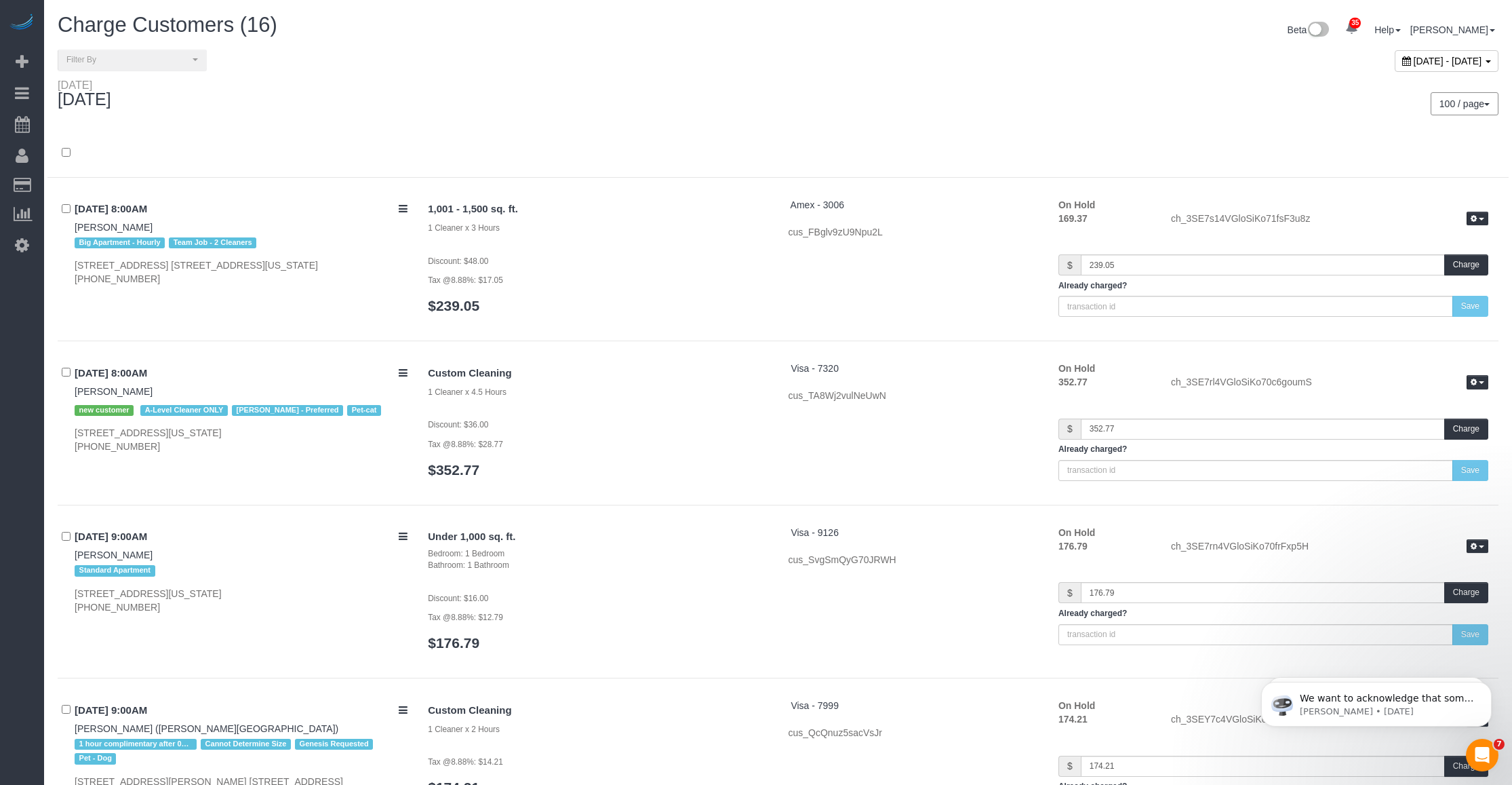
click at [1414, 56] on span "[DATE] - [DATE]" at bounding box center [1448, 61] width 68 height 11
type input "**********"
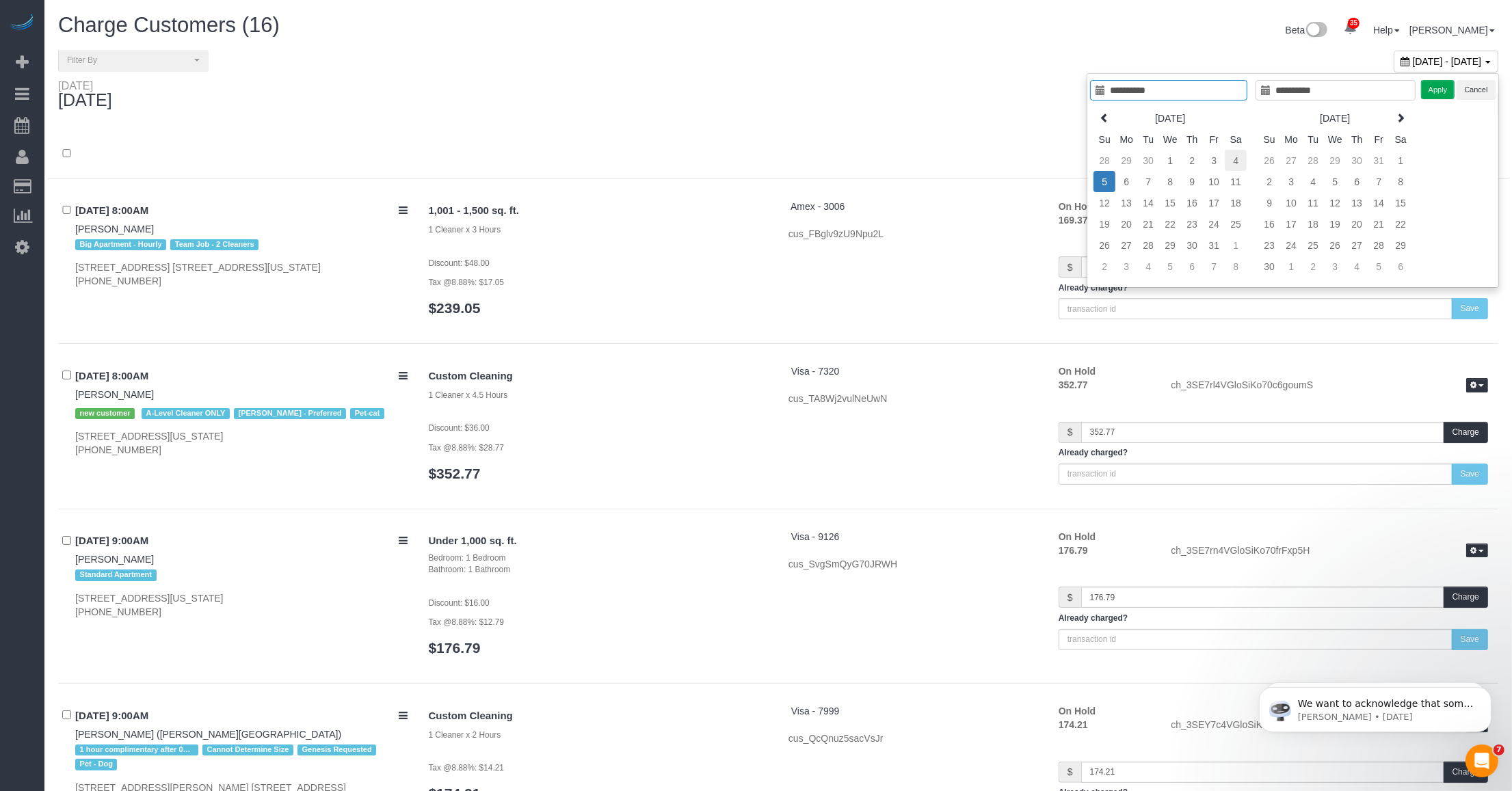
type input "**********"
click at [1238, 158] on td "4" at bounding box center [1236, 160] width 22 height 21
type input "**********"
click at [1238, 158] on td "4" at bounding box center [1236, 160] width 22 height 21
click at [1444, 90] on button "Apply" at bounding box center [1438, 89] width 34 height 20
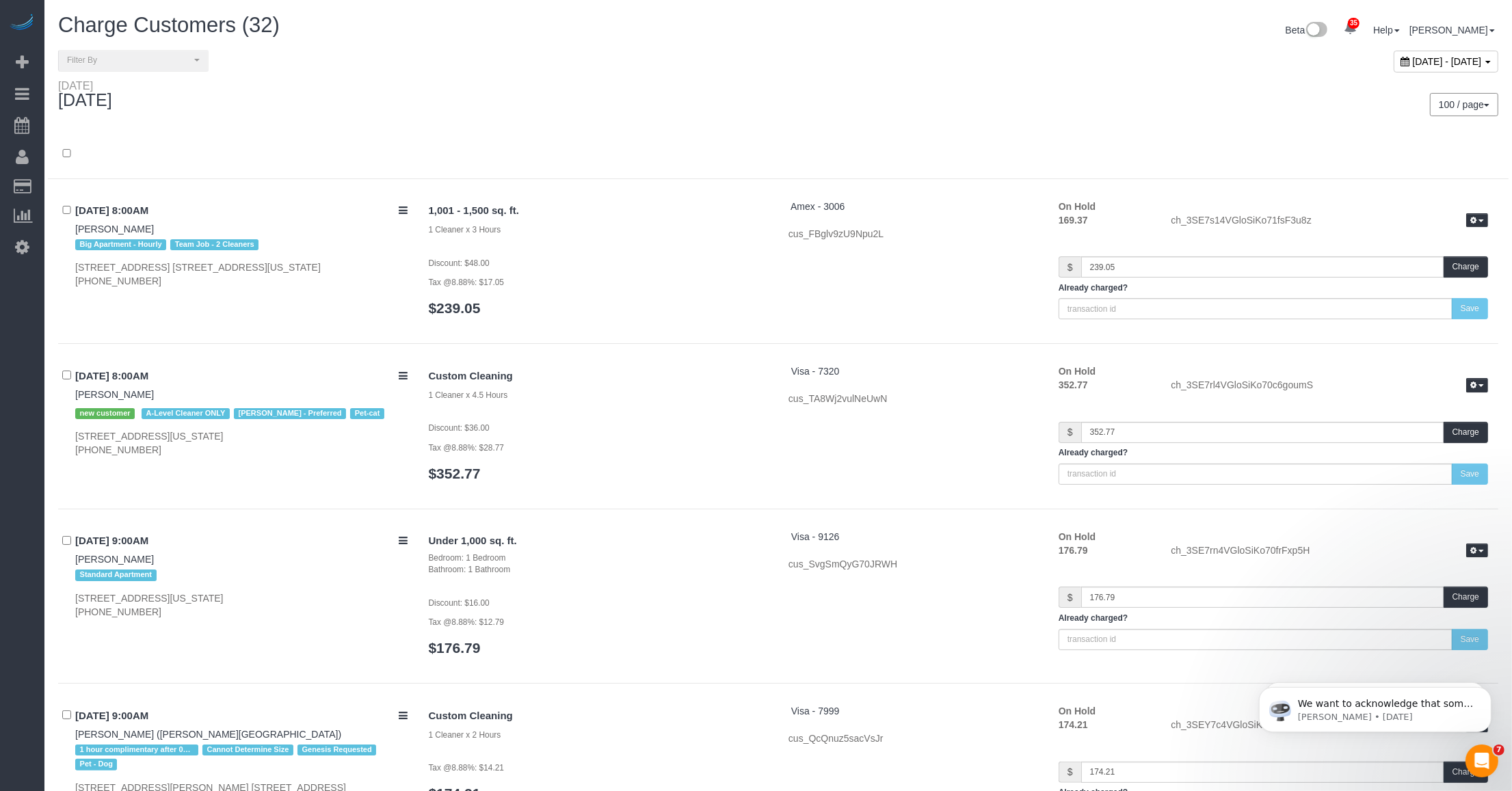
click at [814, 104] on div "100 / page 10 / page 20 / page 30 / page 40 / page 50 / page 100 / page" at bounding box center [1143, 104] width 710 height 23
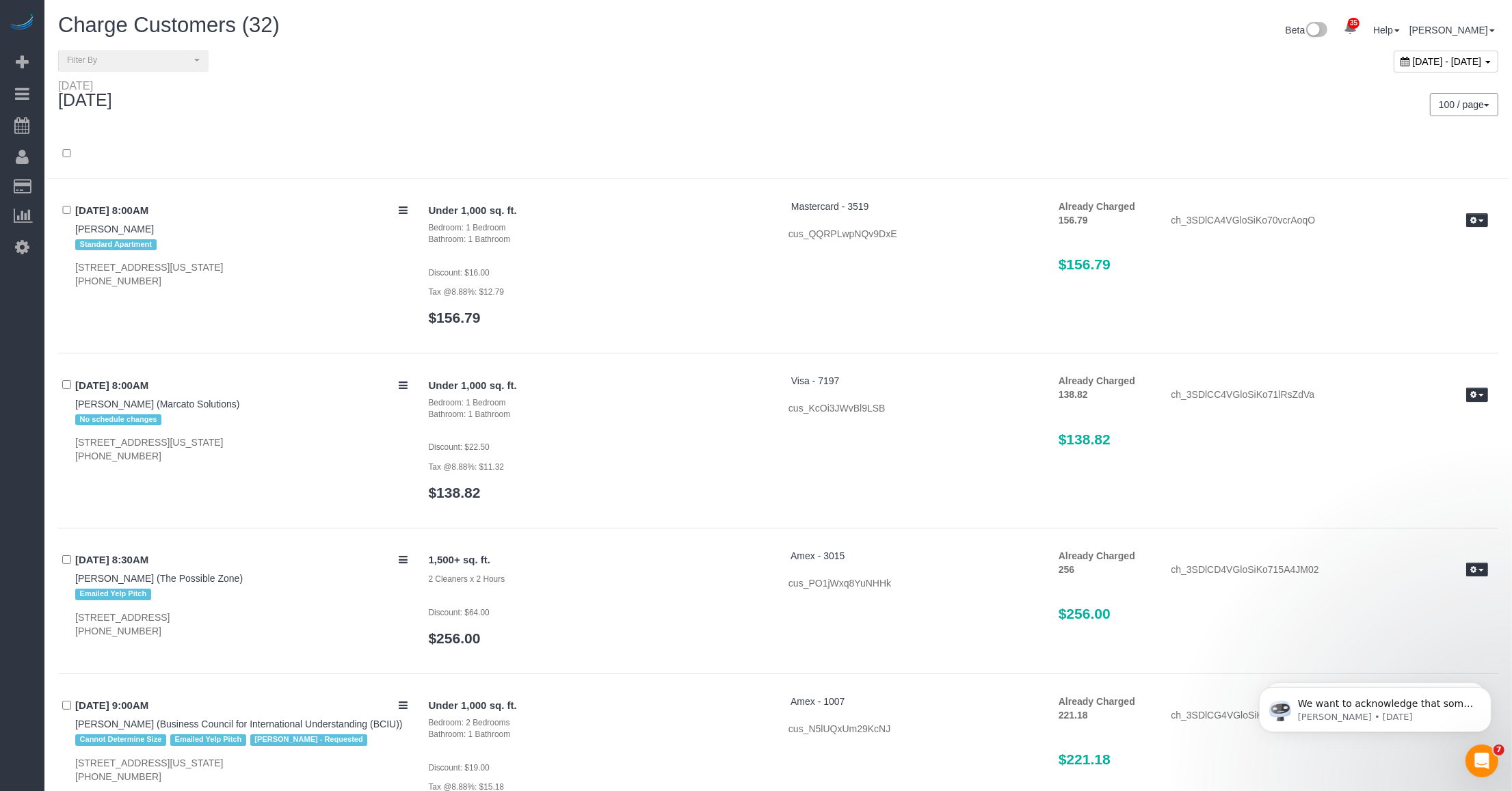
scroll to position [503, 0]
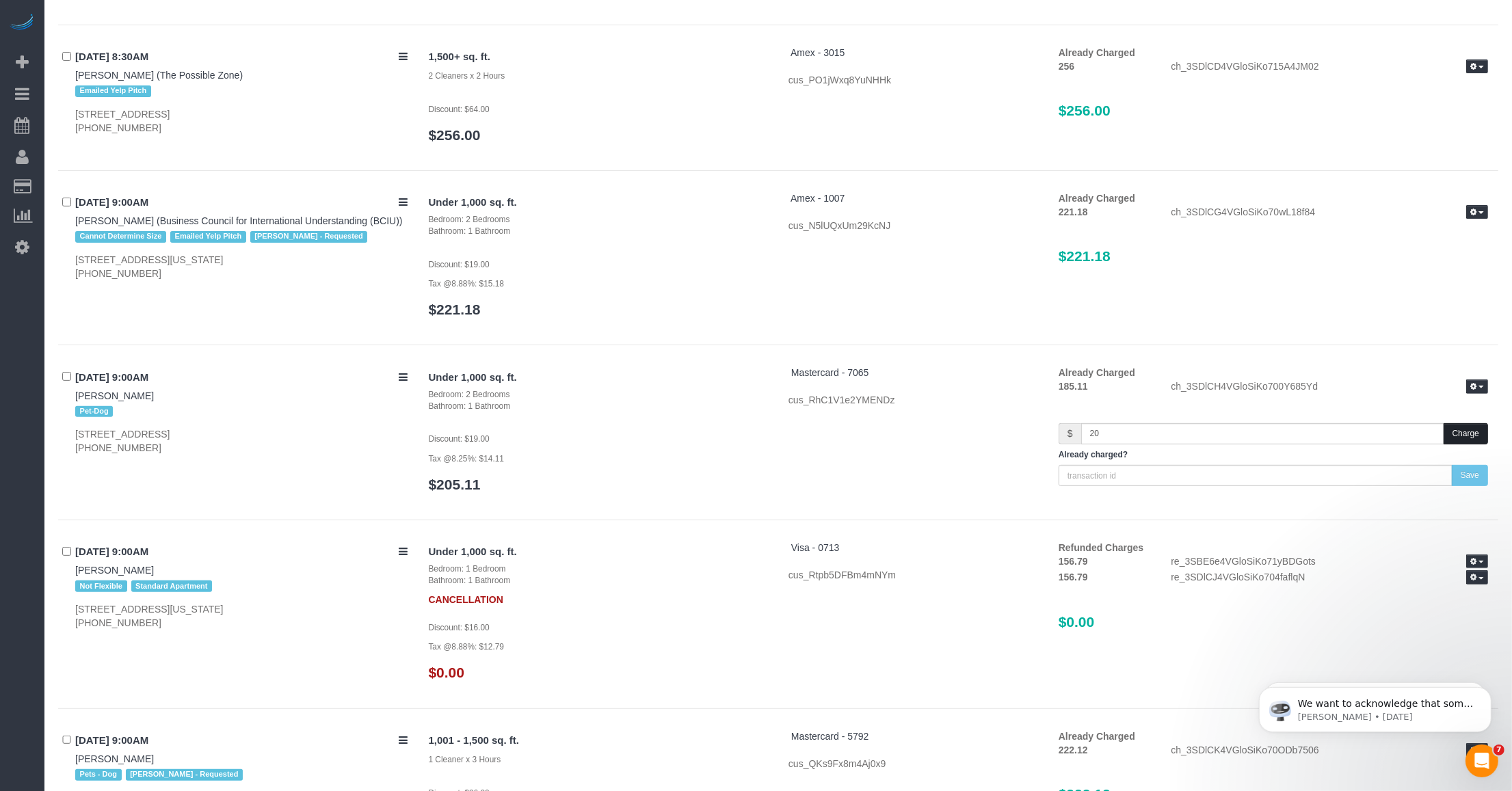
click at [1454, 437] on button "Charge" at bounding box center [1465, 433] width 44 height 21
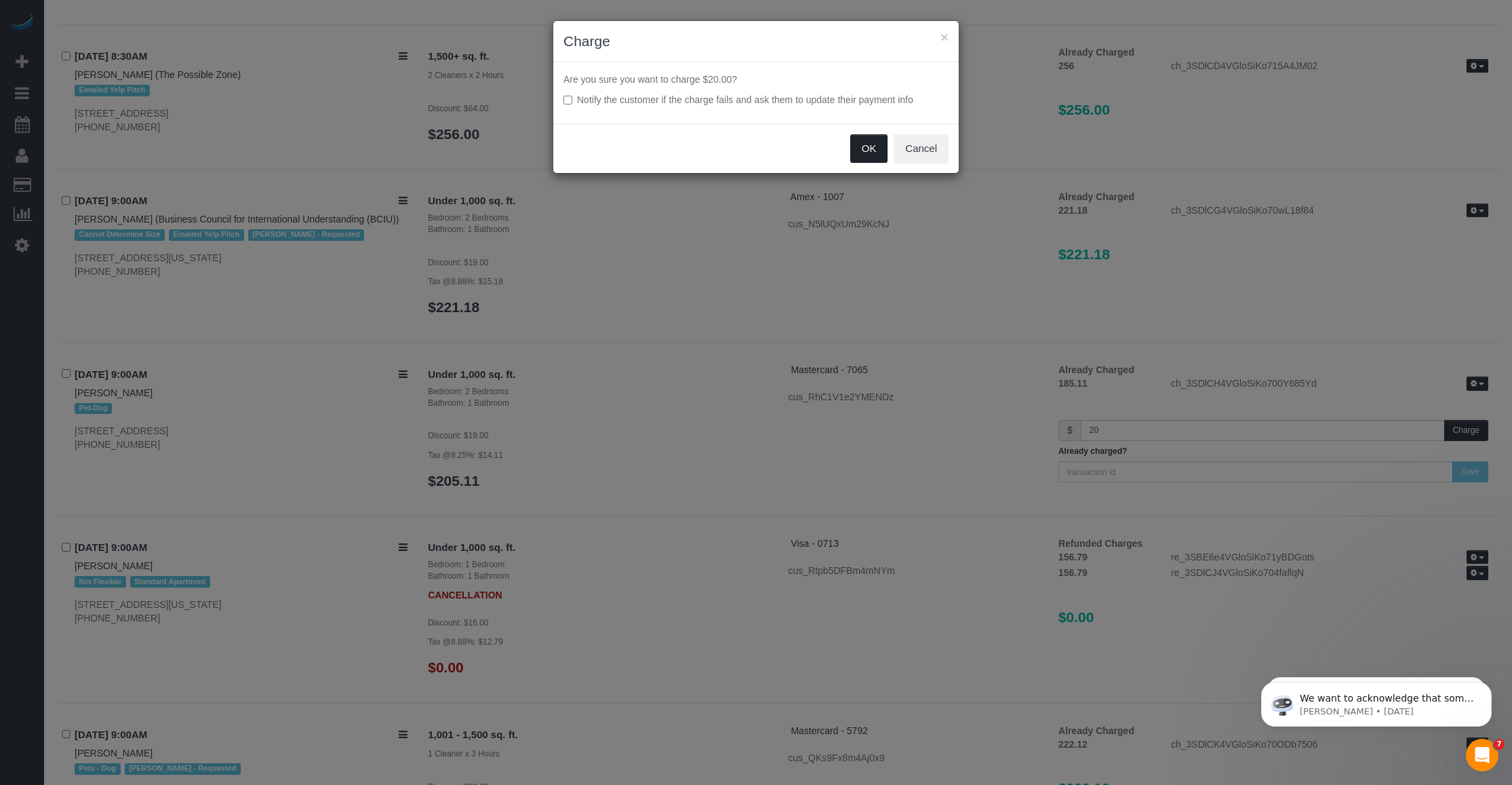
click at [873, 152] on button "OK" at bounding box center [869, 149] width 38 height 28
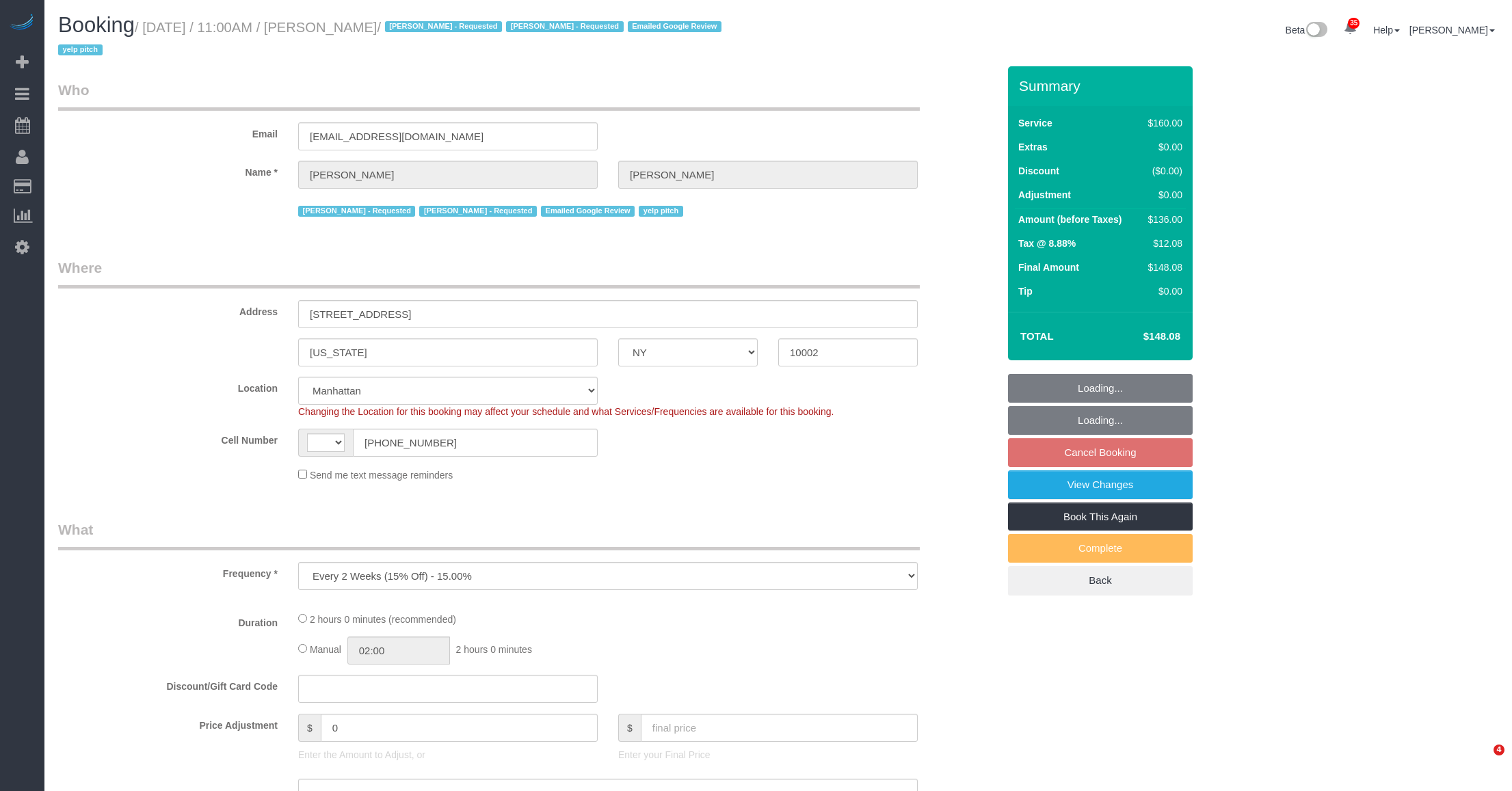
select select "NY"
select select "object:833"
select select "string:[GEOGRAPHIC_DATA]"
select select "spot4"
select select "number:58"
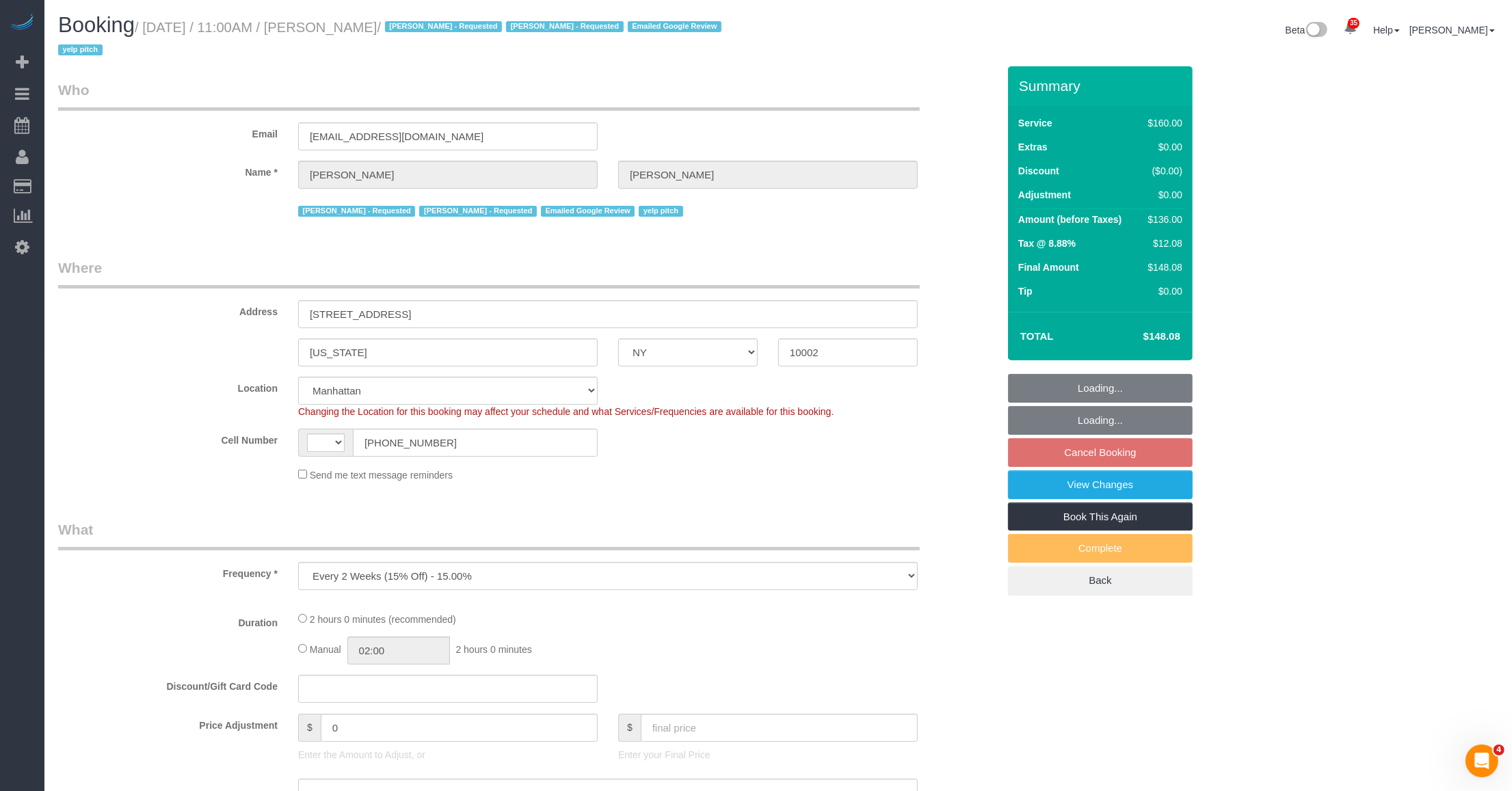
select select "number:72"
select select "number:15"
select select "number:5"
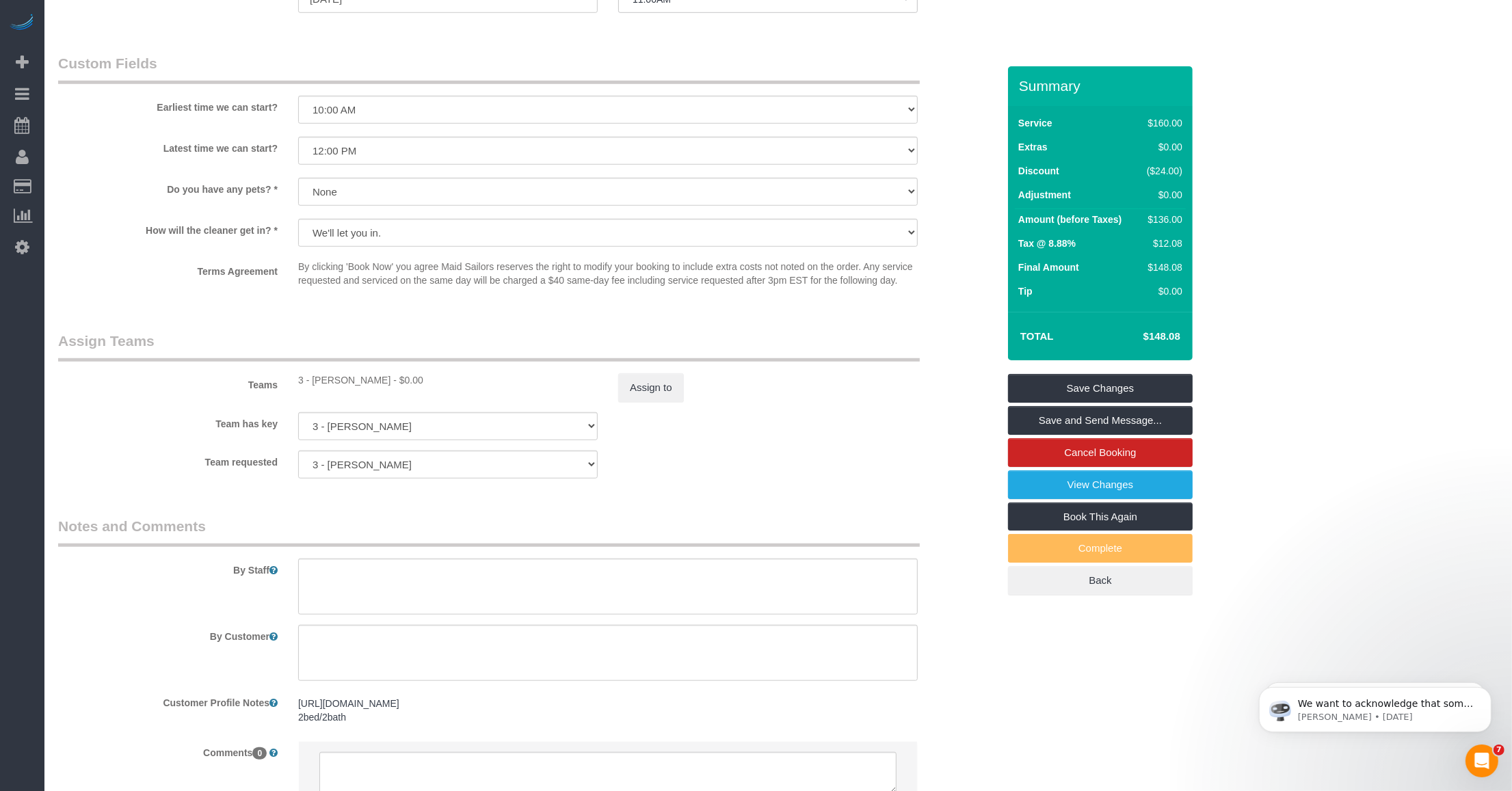
scroll to position [1282, 0]
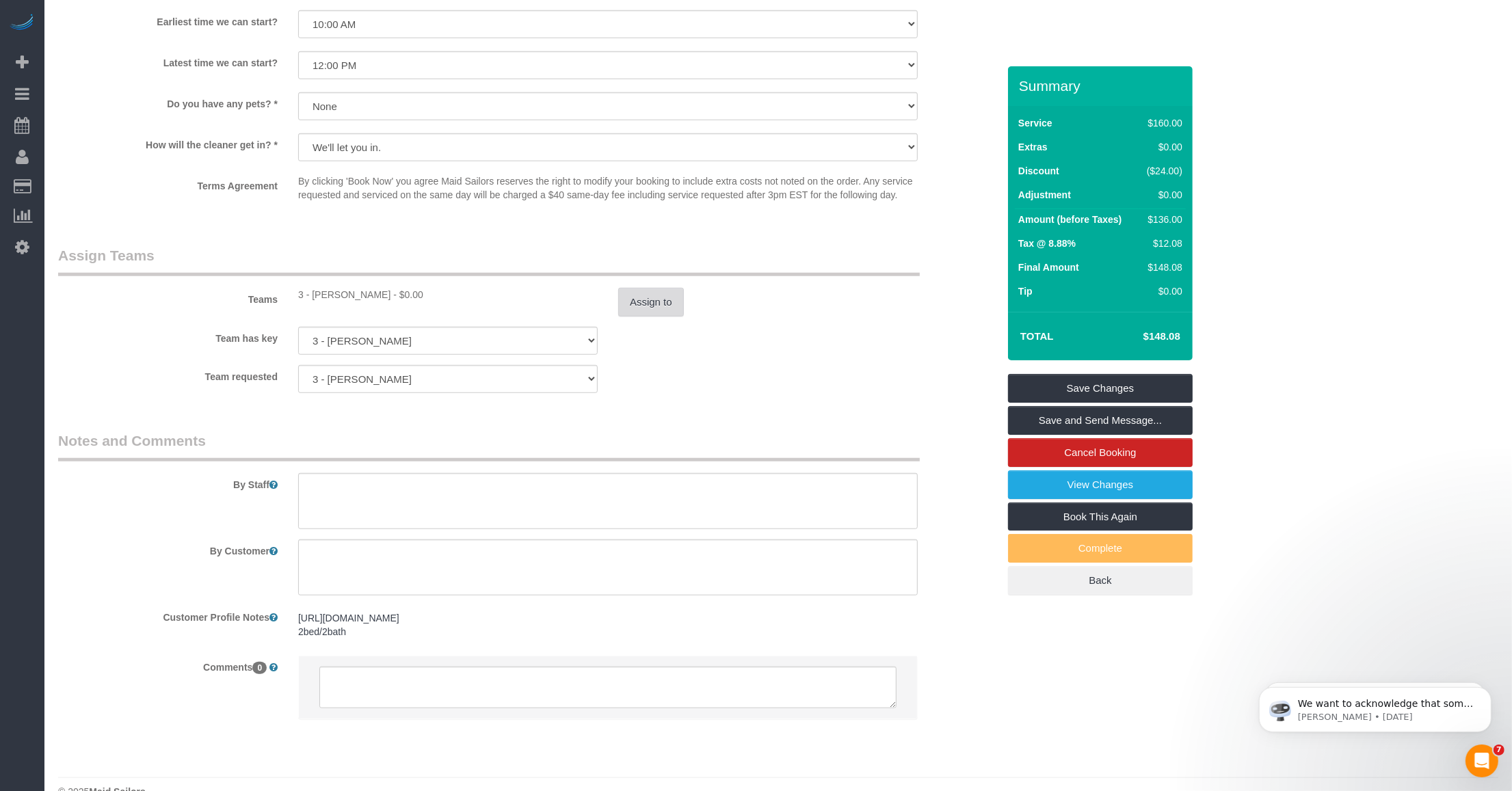
click at [668, 299] on button "Assign to" at bounding box center [650, 302] width 66 height 29
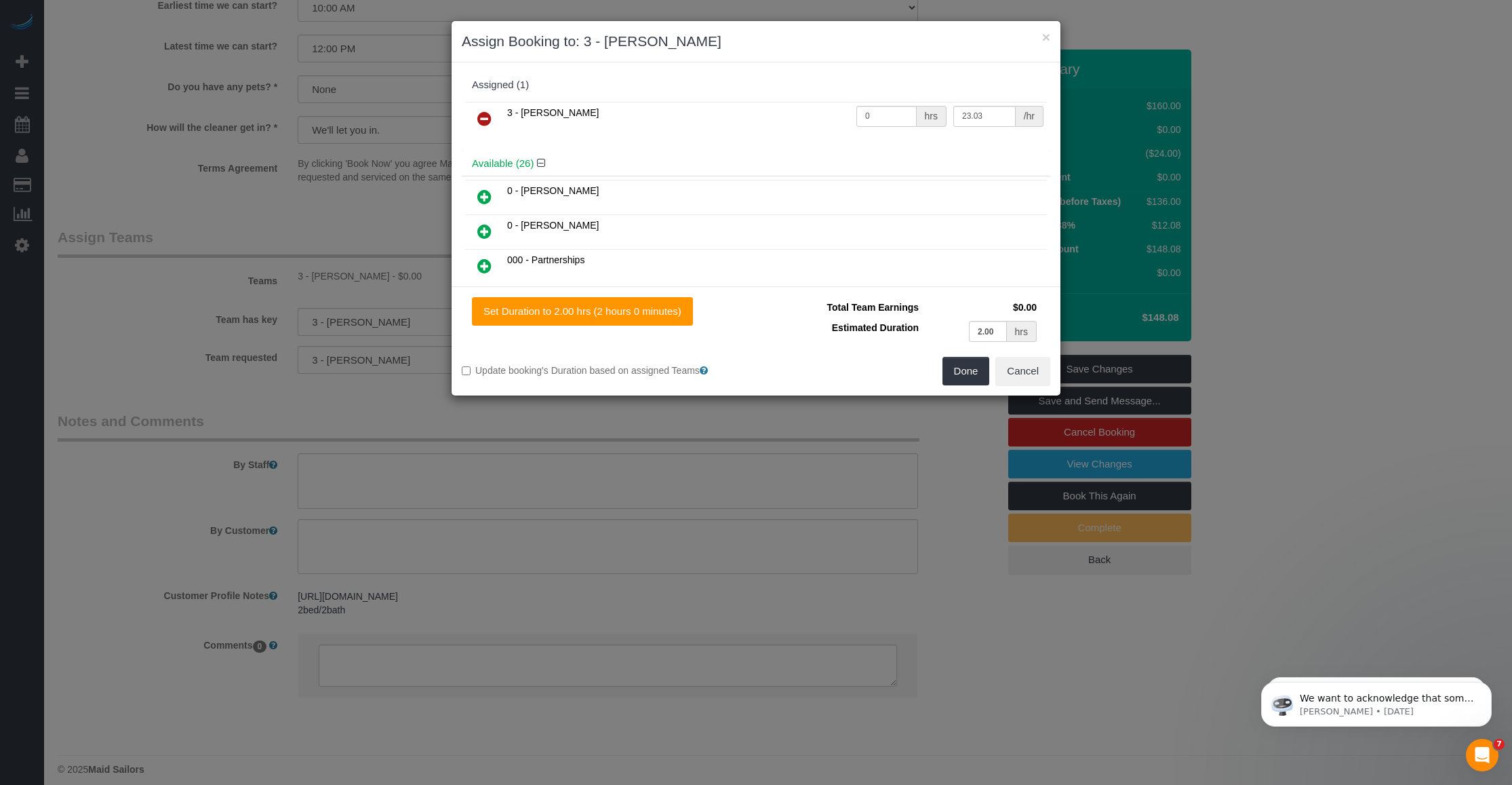
click at [489, 117] on icon at bounding box center [485, 119] width 14 height 17
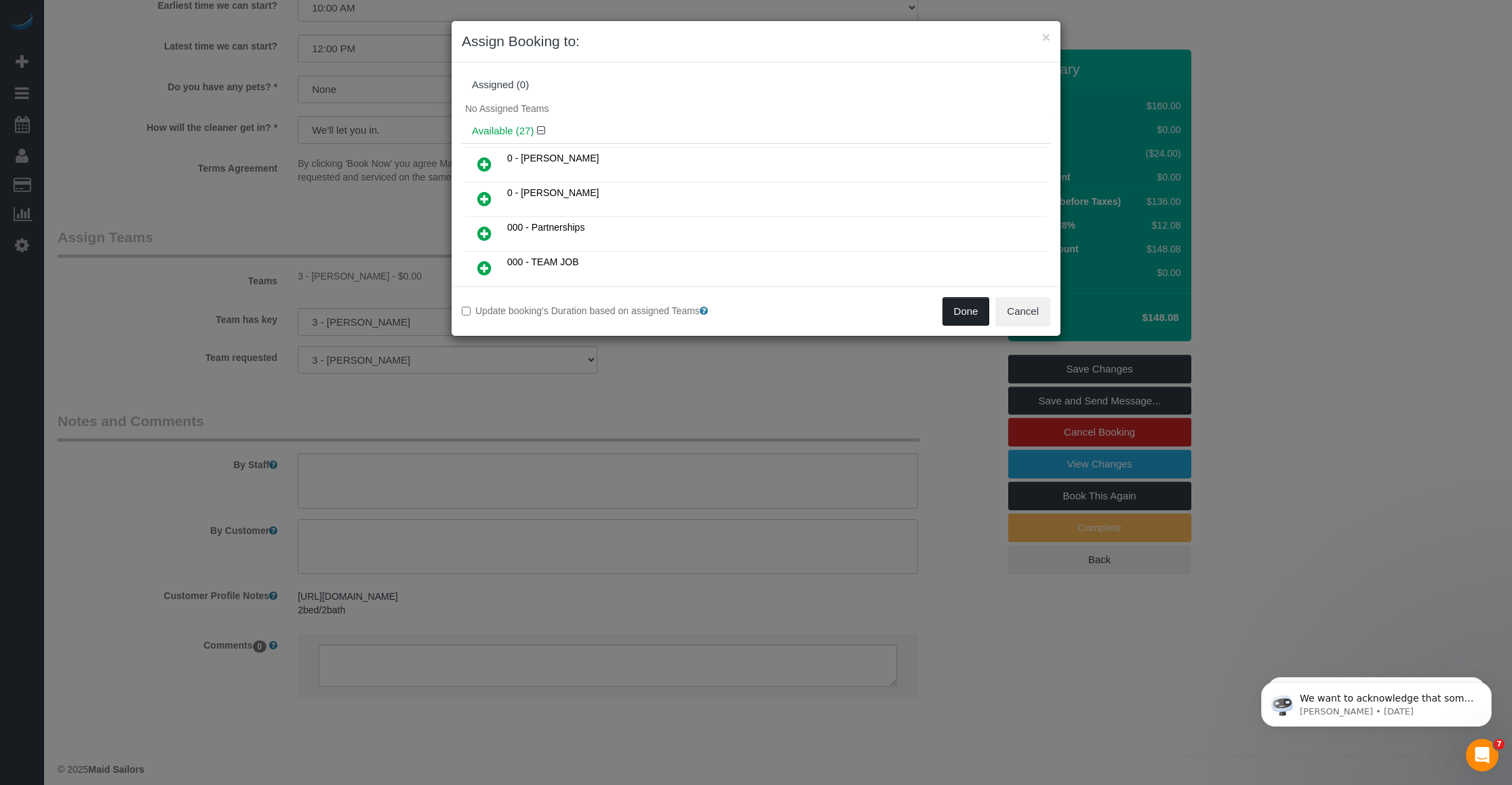
click at [956, 315] on button "Done" at bounding box center [966, 311] width 47 height 28
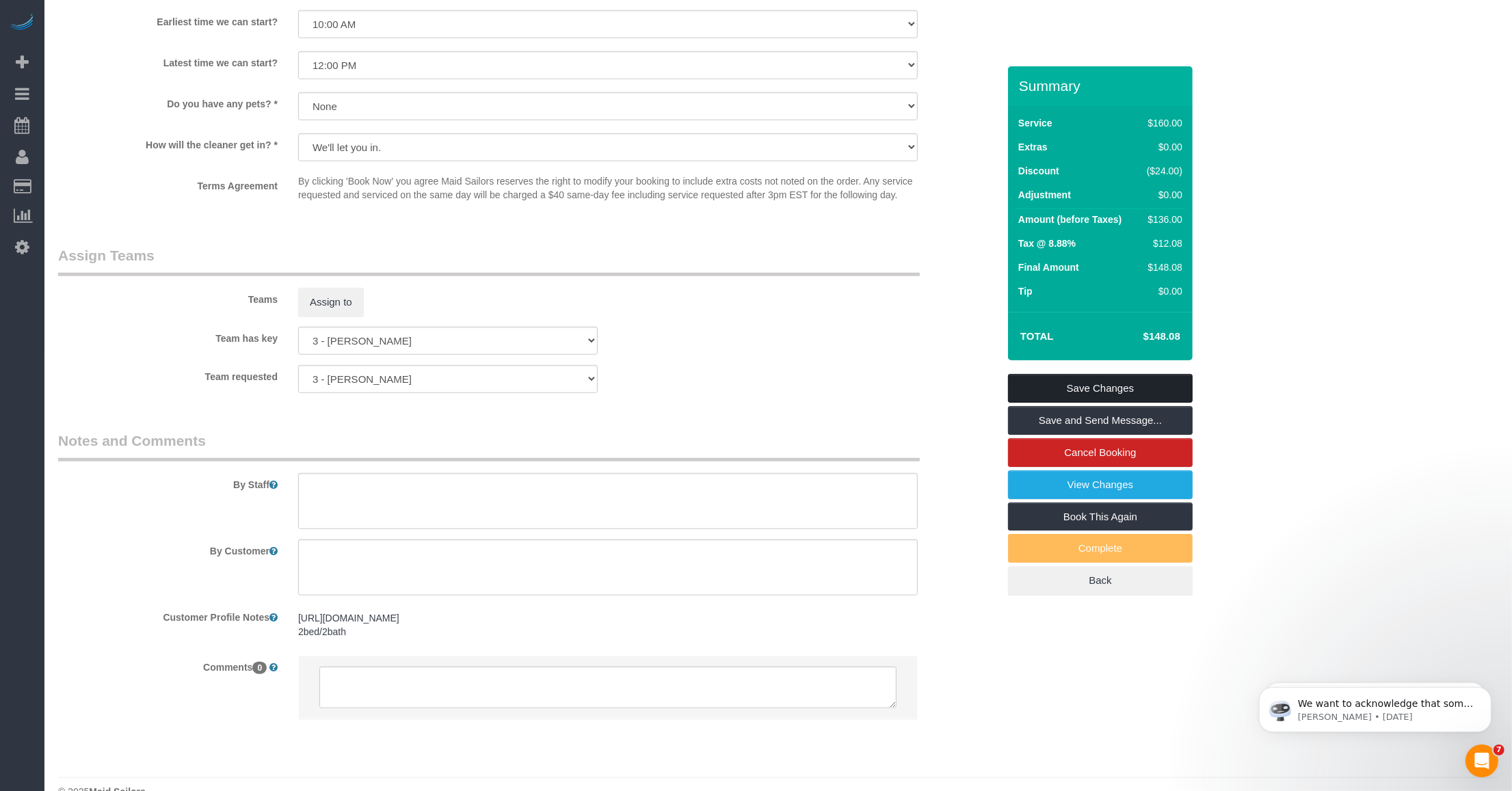
click at [1047, 393] on link "Save Changes" at bounding box center [1099, 388] width 185 height 29
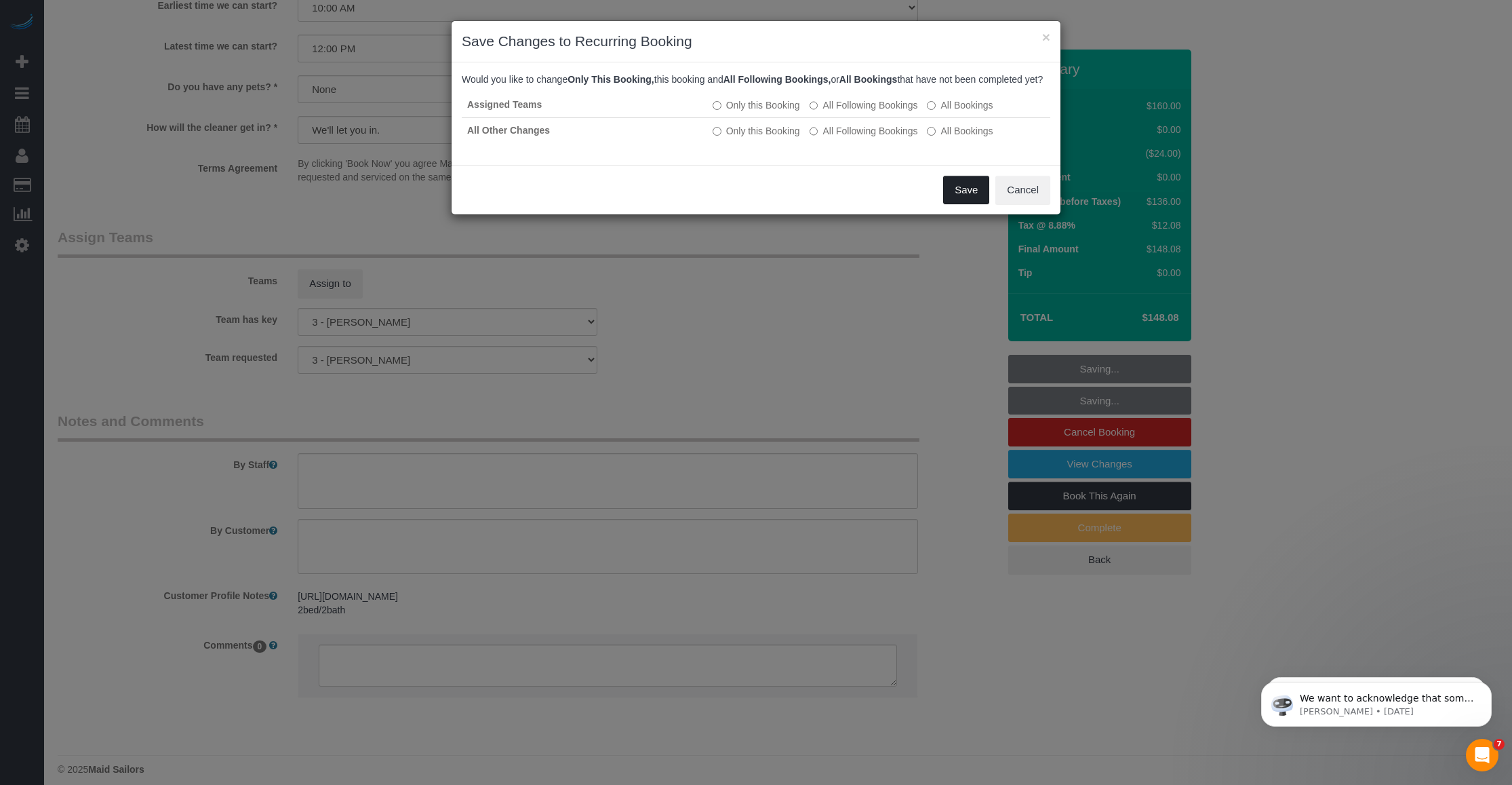
click at [950, 202] on button "Save" at bounding box center [966, 190] width 46 height 28
